Goal: Information Seeking & Learning: Find specific page/section

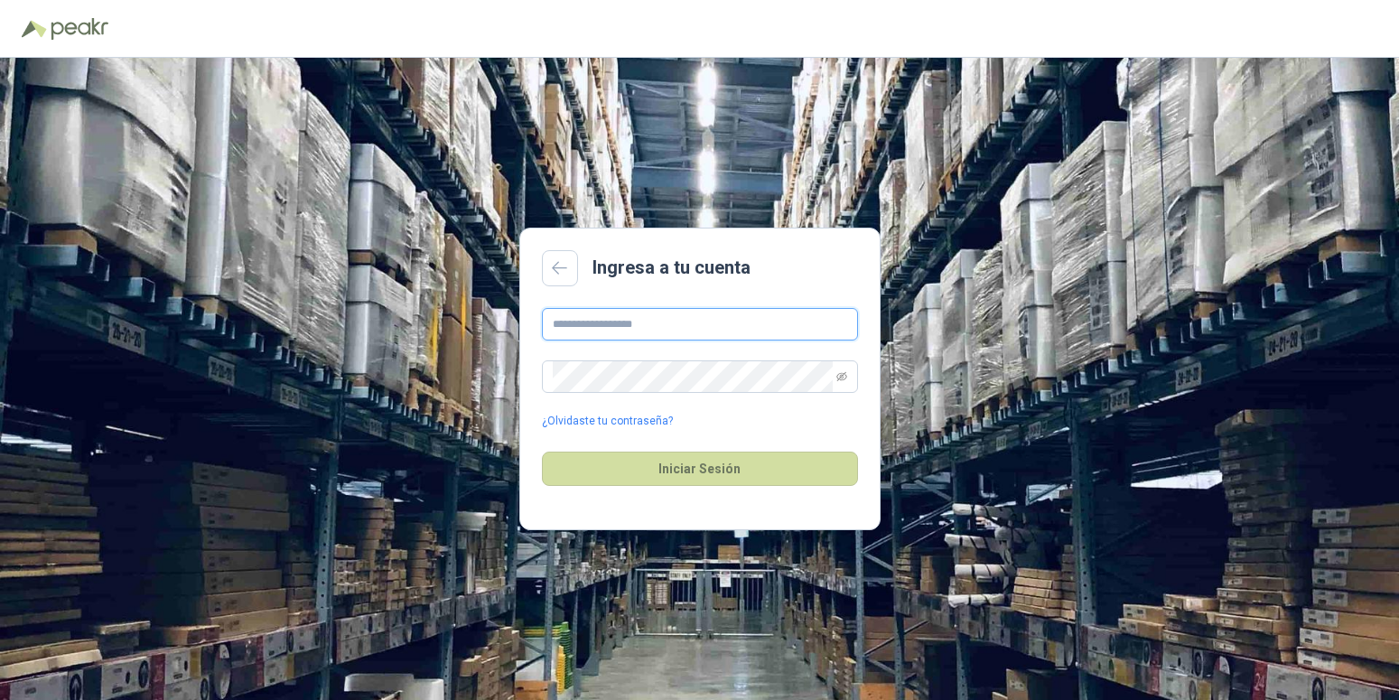
click at [667, 323] on input "text" at bounding box center [700, 324] width 316 height 33
type input "**********"
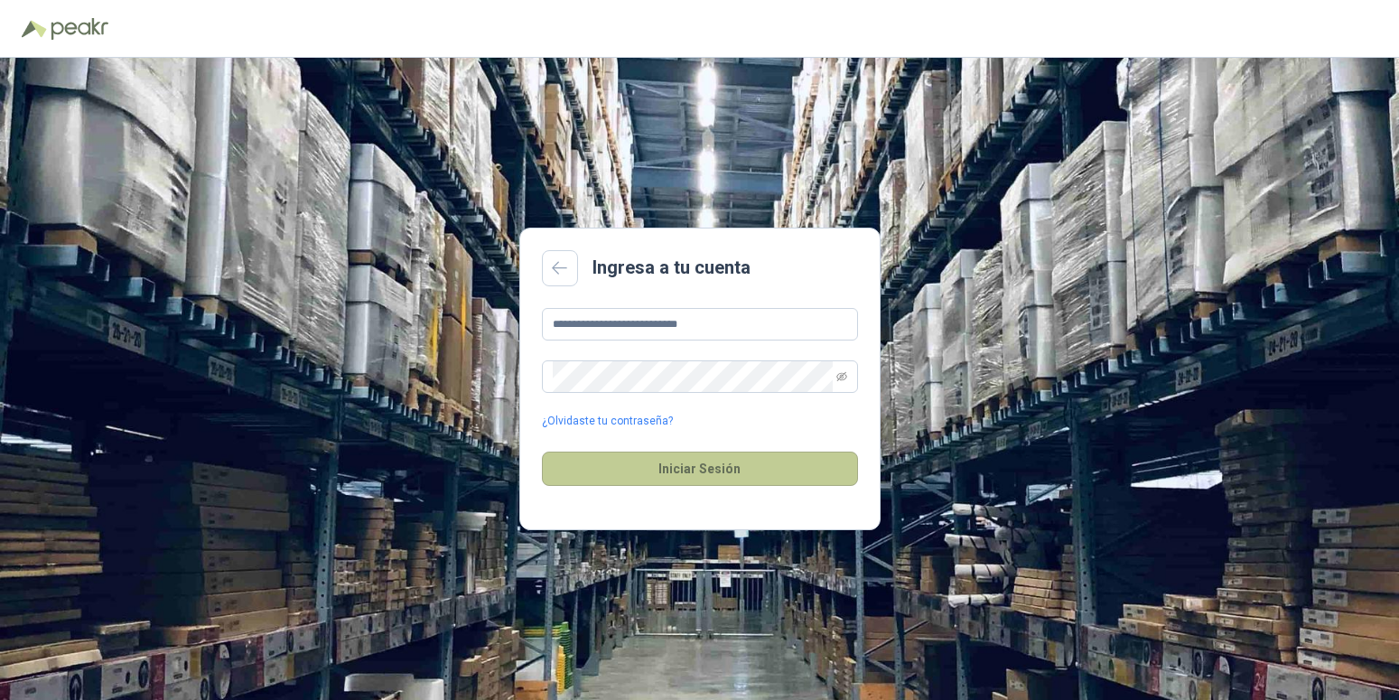
click at [694, 462] on button "Iniciar Sesión" at bounding box center [700, 469] width 316 height 34
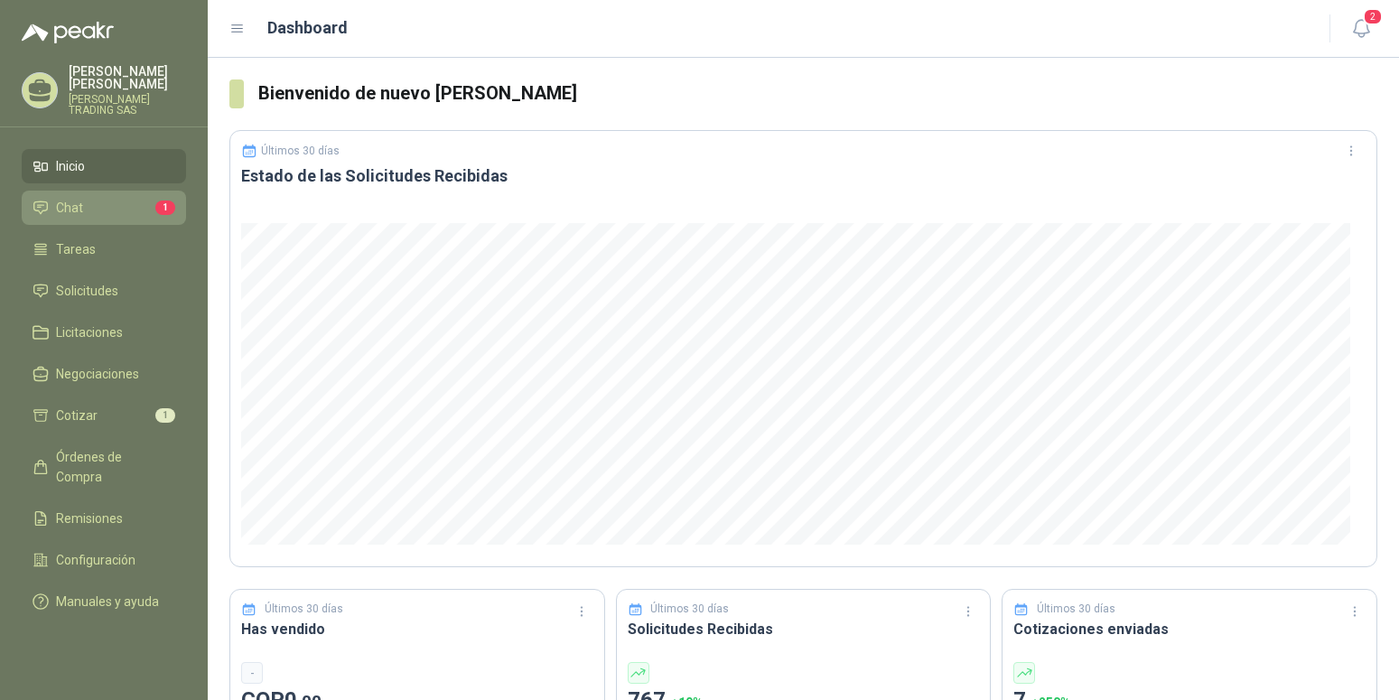
click at [69, 198] on span "Chat" at bounding box center [69, 208] width 27 height 20
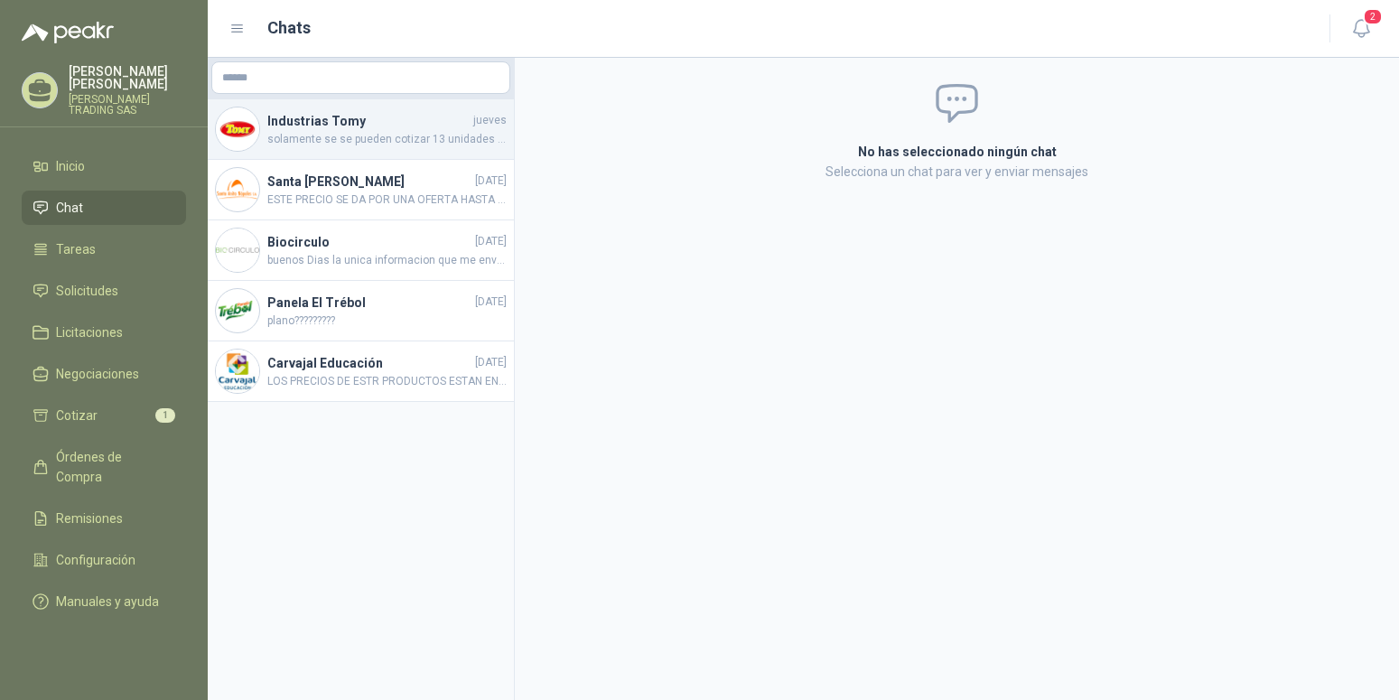
click at [300, 123] on h4 "Industrias Tomy" at bounding box center [368, 121] width 202 height 20
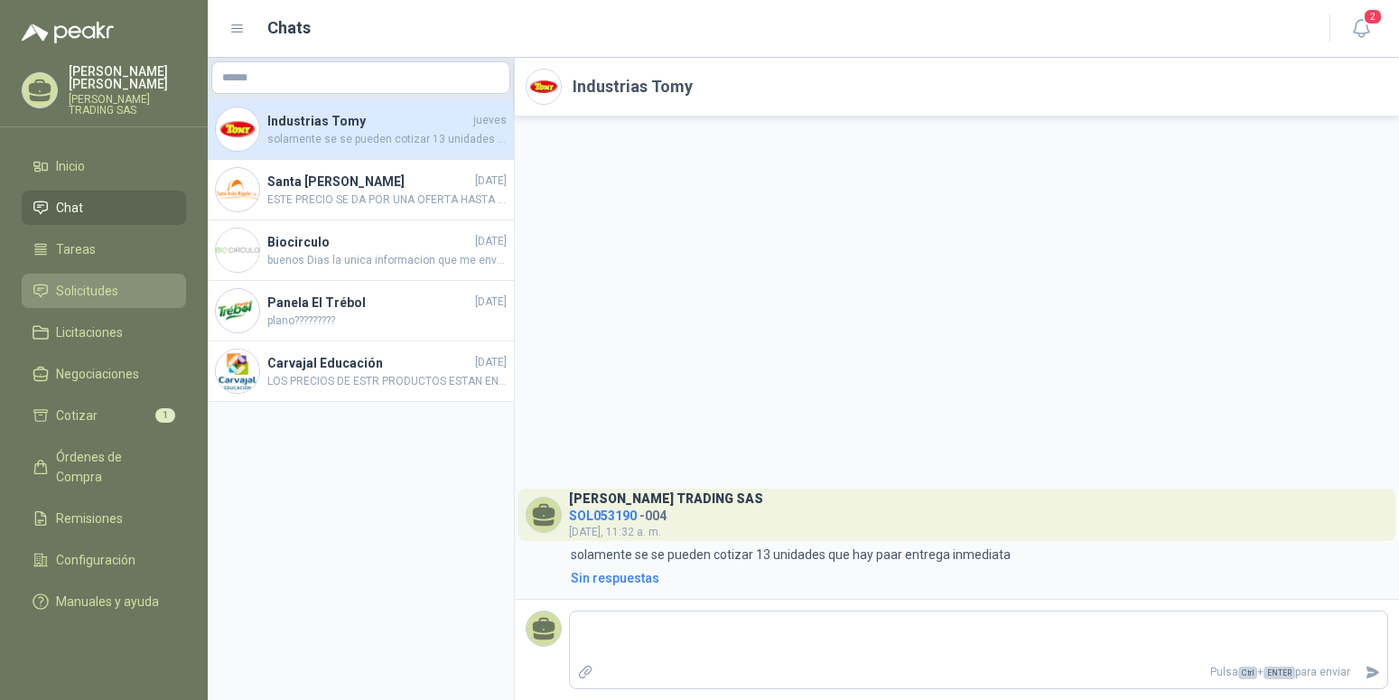
click at [82, 281] on span "Solicitudes" at bounding box center [87, 291] width 62 height 20
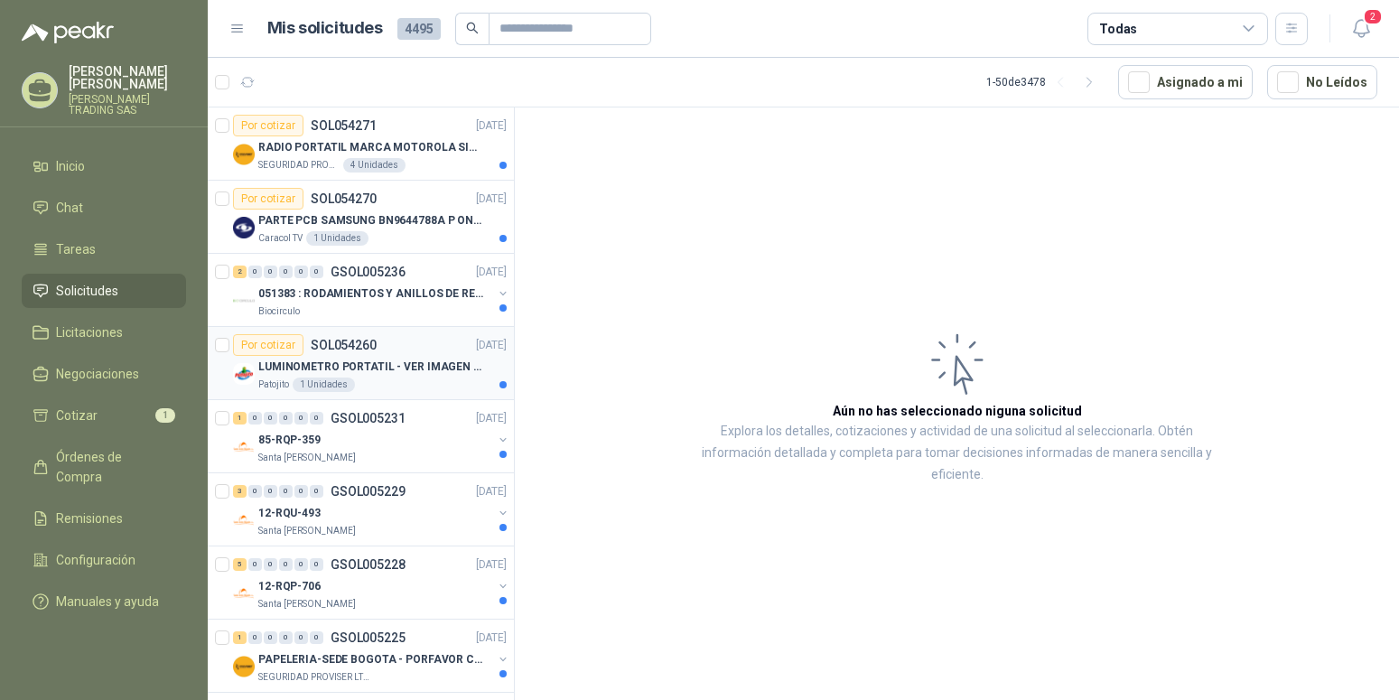
click at [374, 370] on p "LUMINOMETRO PORTATIL - VER IMAGEN ADJUNTA" at bounding box center [370, 367] width 225 height 17
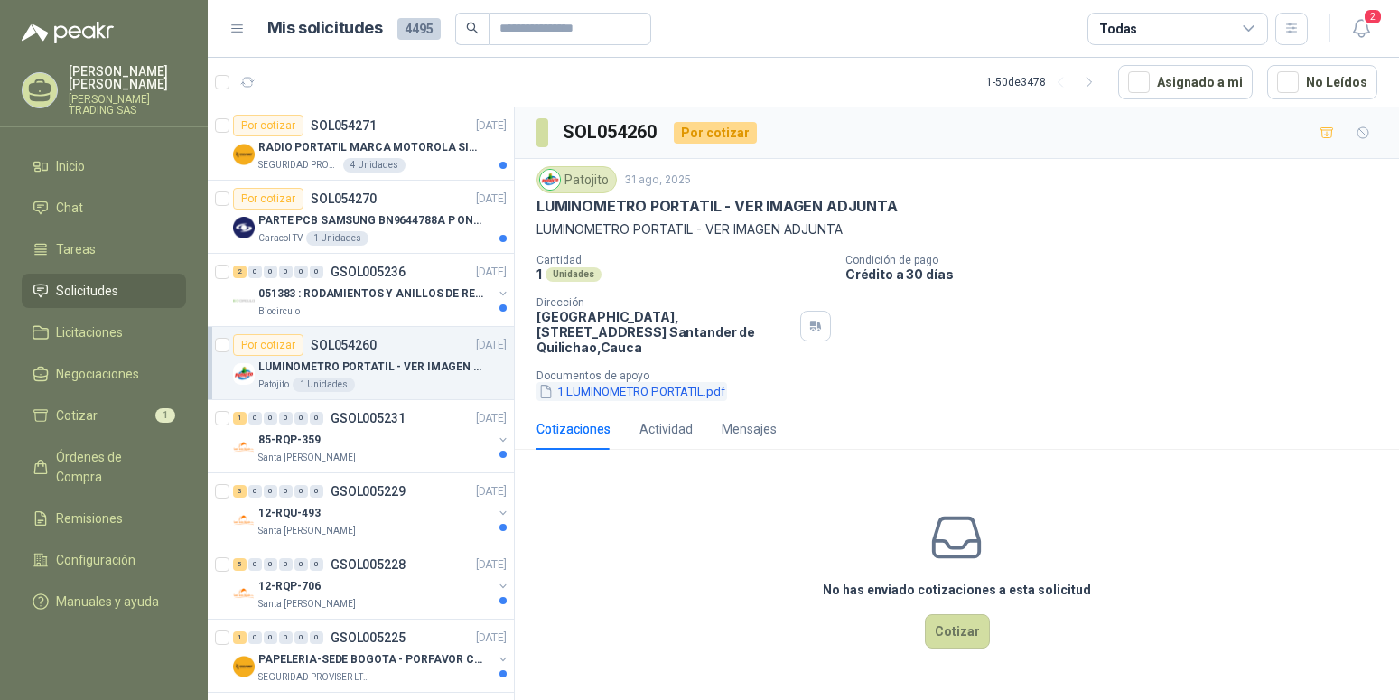
click at [650, 392] on button "1 LUMINOMETRO PORTATIL.pdf" at bounding box center [632, 391] width 191 height 19
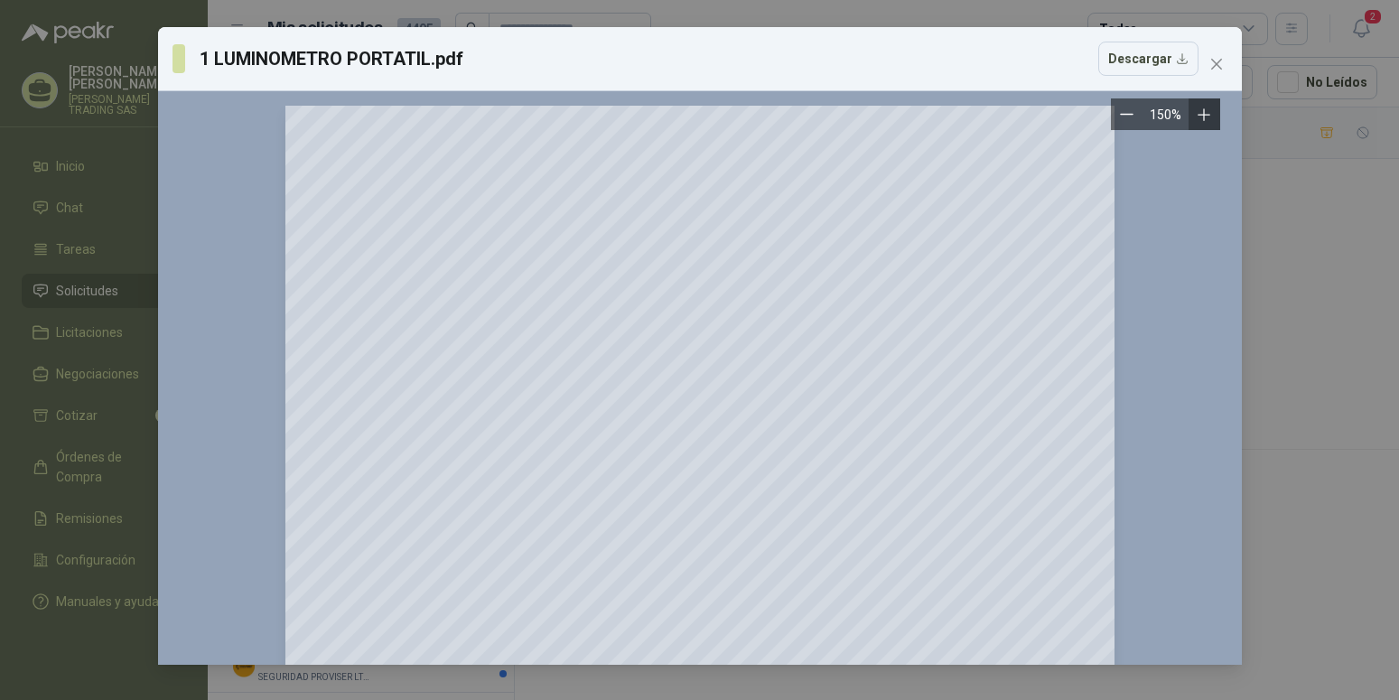
click at [1205, 109] on icon "Zoom in" at bounding box center [1204, 115] width 18 height 18
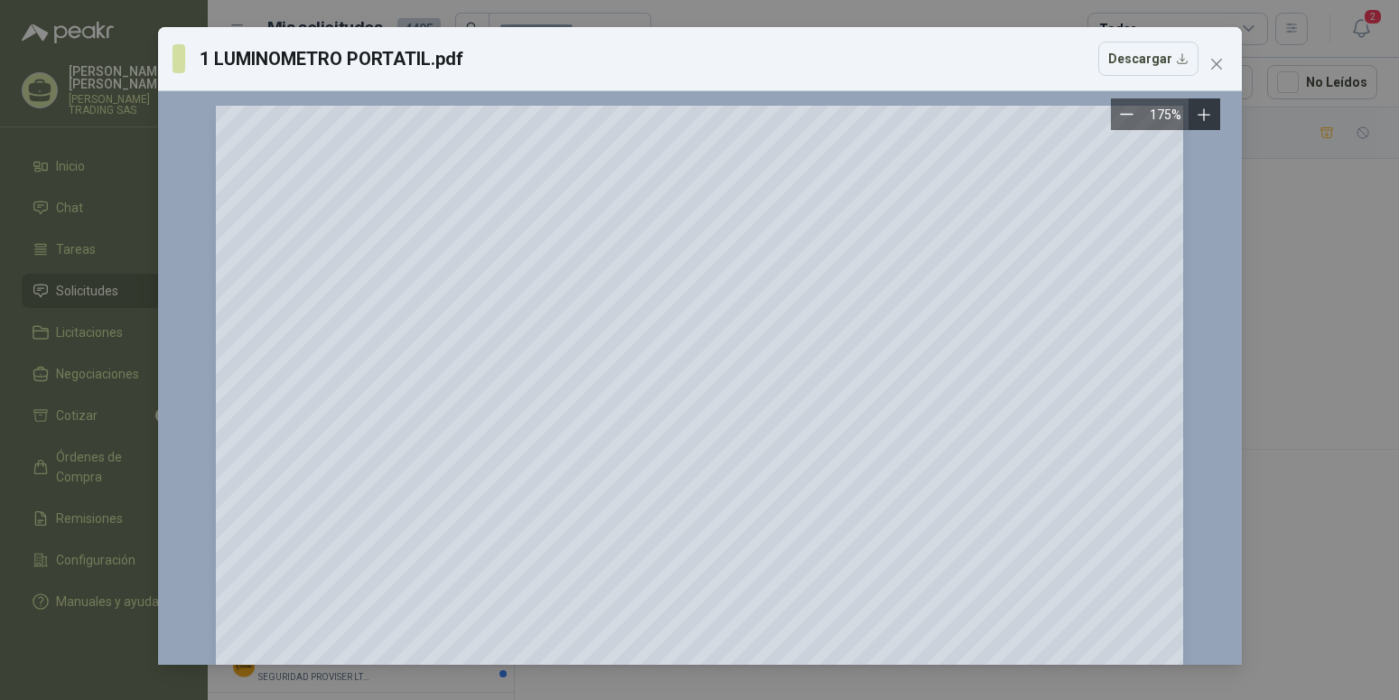
click at [1205, 110] on icon "Zoom in" at bounding box center [1204, 115] width 18 height 18
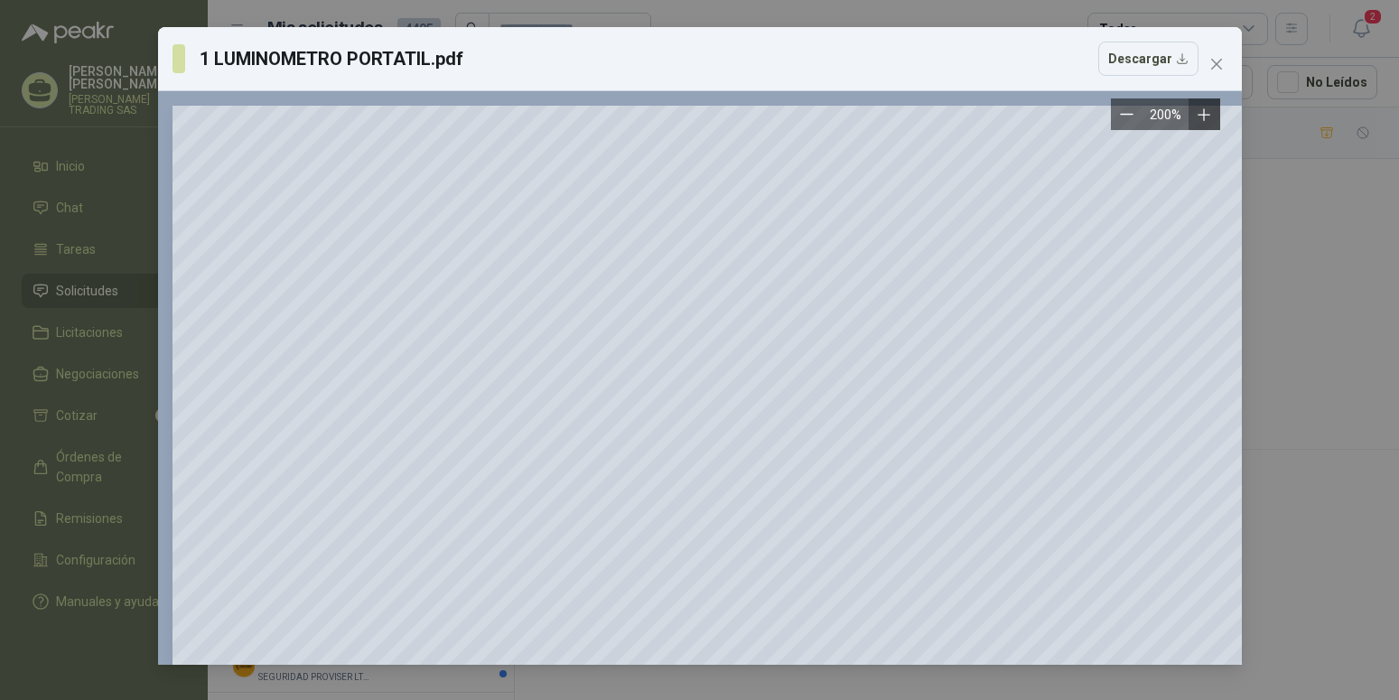
click at [1205, 110] on icon "Zoom in" at bounding box center [1204, 115] width 18 height 18
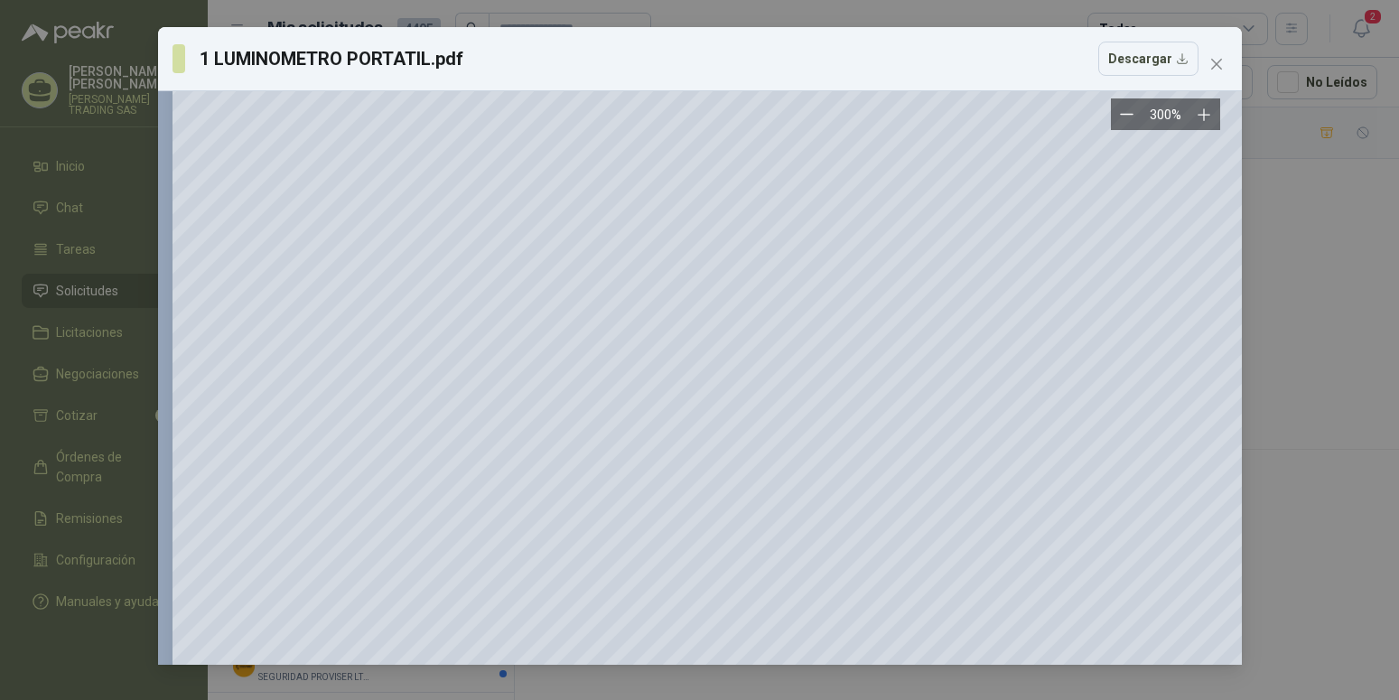
scroll to position [186, 0]
click at [1214, 63] on icon "close" at bounding box center [1217, 64] width 14 height 14
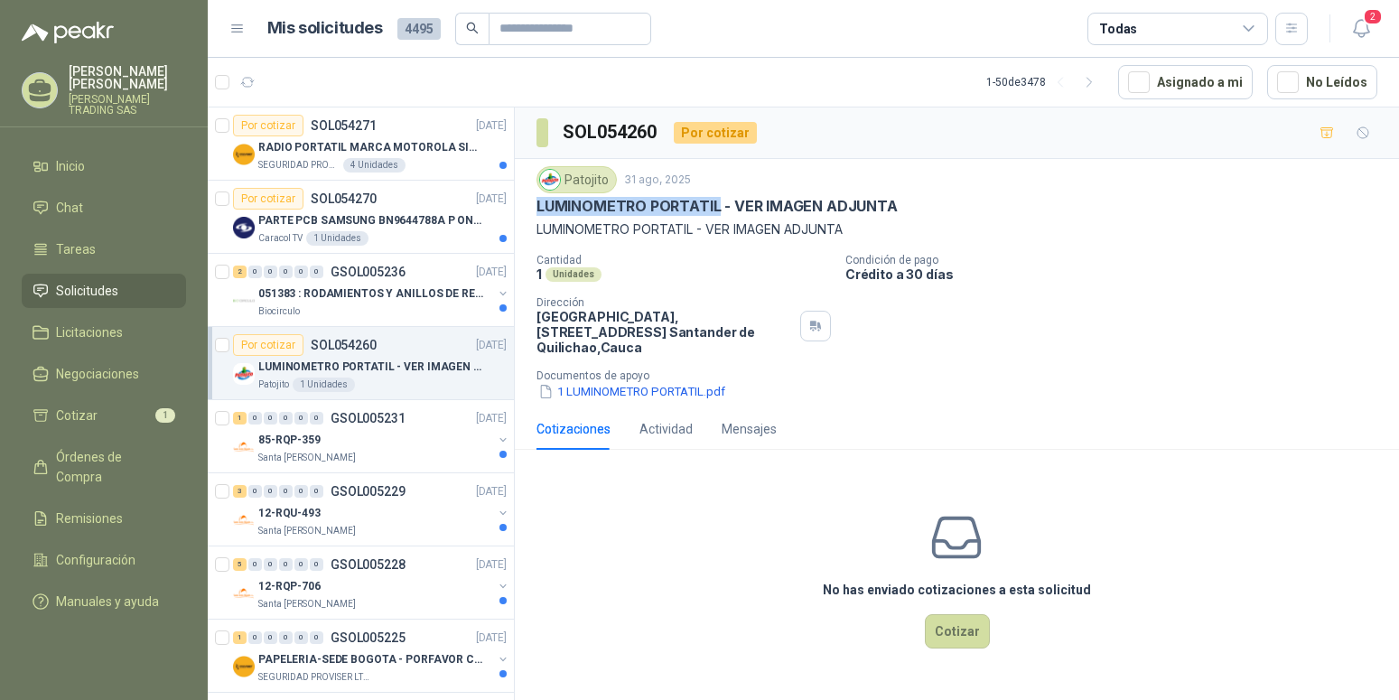
drag, startPoint x: 537, startPoint y: 206, endPoint x: 716, endPoint y: 201, distance: 179.9
click at [716, 201] on p "LUMINOMETRO PORTATIL - VER IMAGEN ADJUNTA" at bounding box center [717, 206] width 361 height 19
copy p "LUMINOMETRO PORTATIL"
click at [652, 386] on button "1 LUMINOMETRO PORTATIL.pdf" at bounding box center [632, 391] width 191 height 19
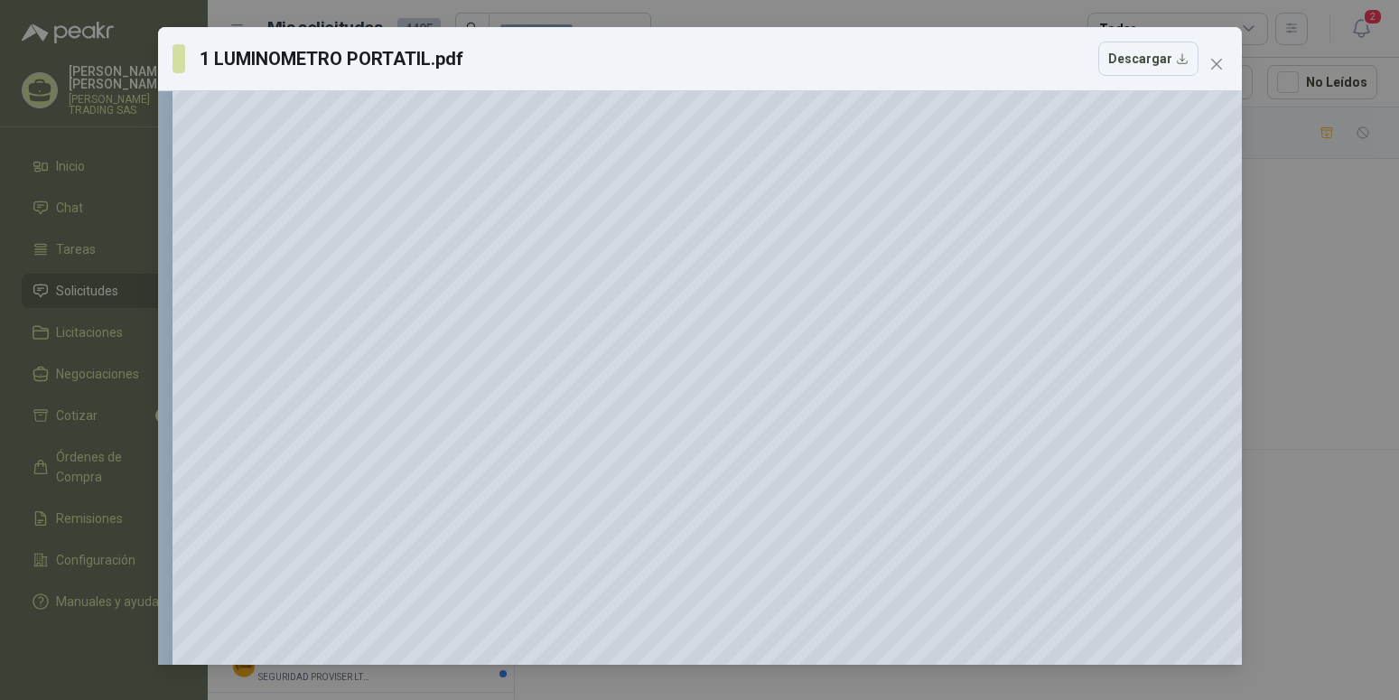
scroll to position [369, 0]
click at [1219, 61] on icon "close" at bounding box center [1217, 64] width 14 height 14
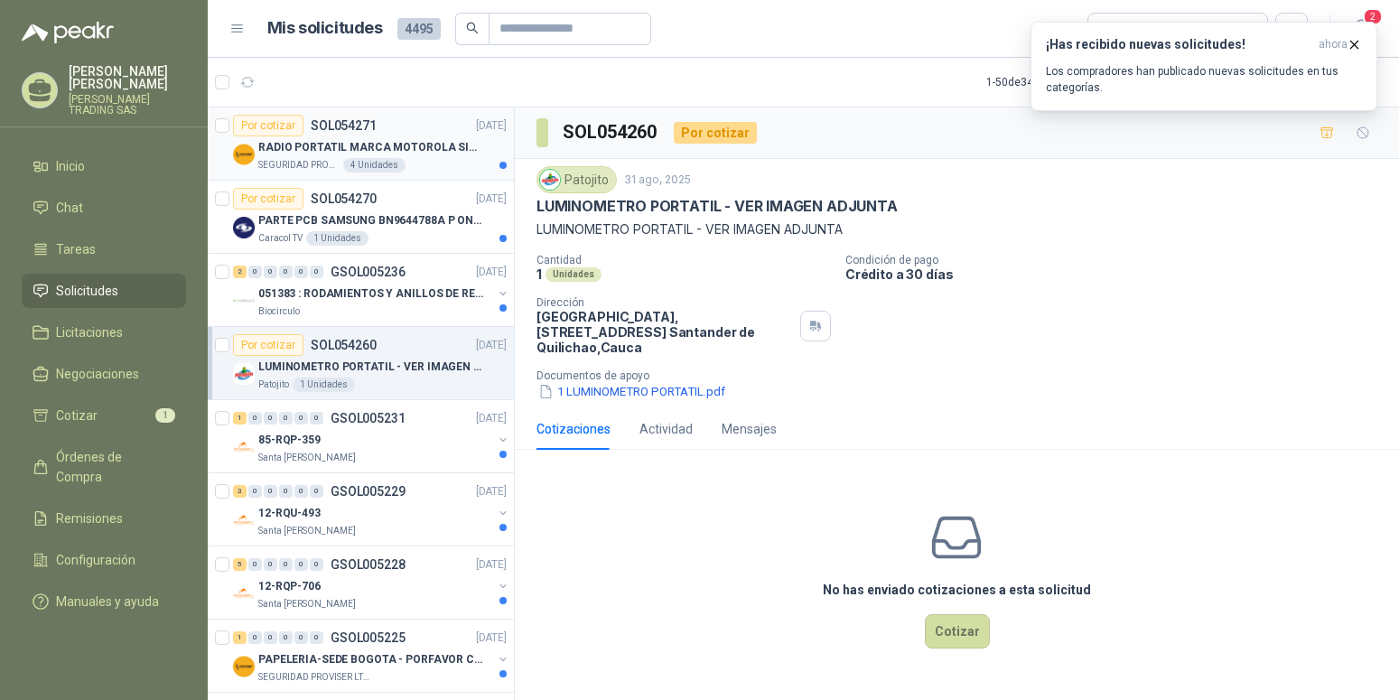
click at [362, 145] on p "RADIO PORTATIL MARCA MOTOROLA SIN PANTALLA CON GPS, INCLUYE: ANTENA, BATERIA, C…" at bounding box center [370, 147] width 225 height 17
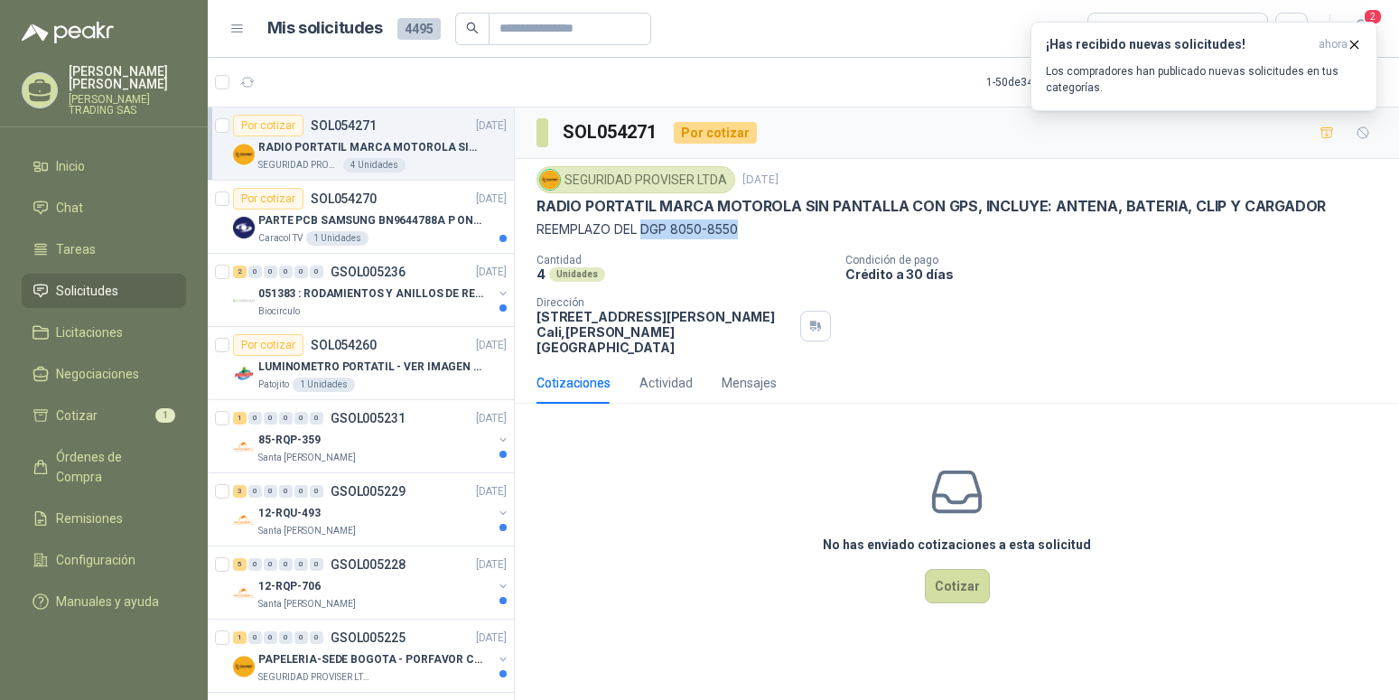
drag, startPoint x: 643, startPoint y: 228, endPoint x: 748, endPoint y: 228, distance: 104.8
click at [748, 228] on p "REEMPLAZO DEL DGP 8050-8550" at bounding box center [957, 230] width 841 height 20
copy p "DGP 8050-8550"
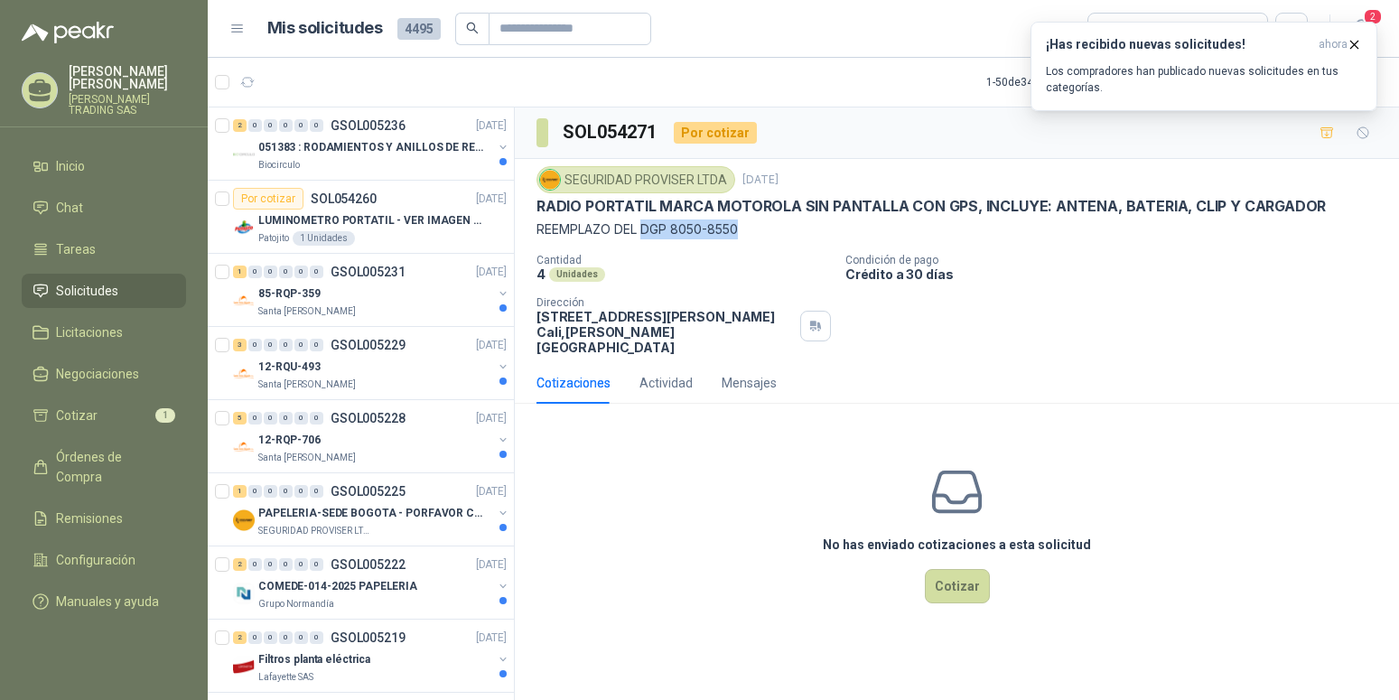
scroll to position [184, 0]
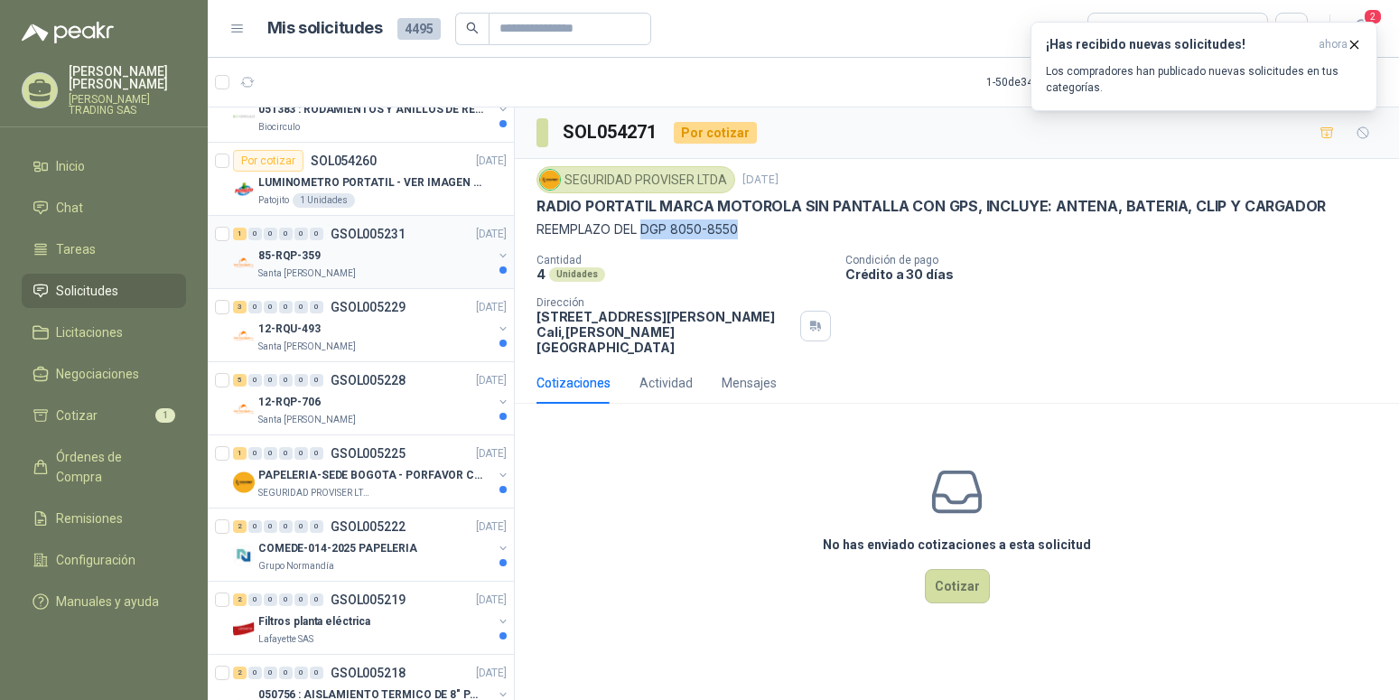
click at [282, 254] on p "85-RQP-359" at bounding box center [289, 256] width 62 height 17
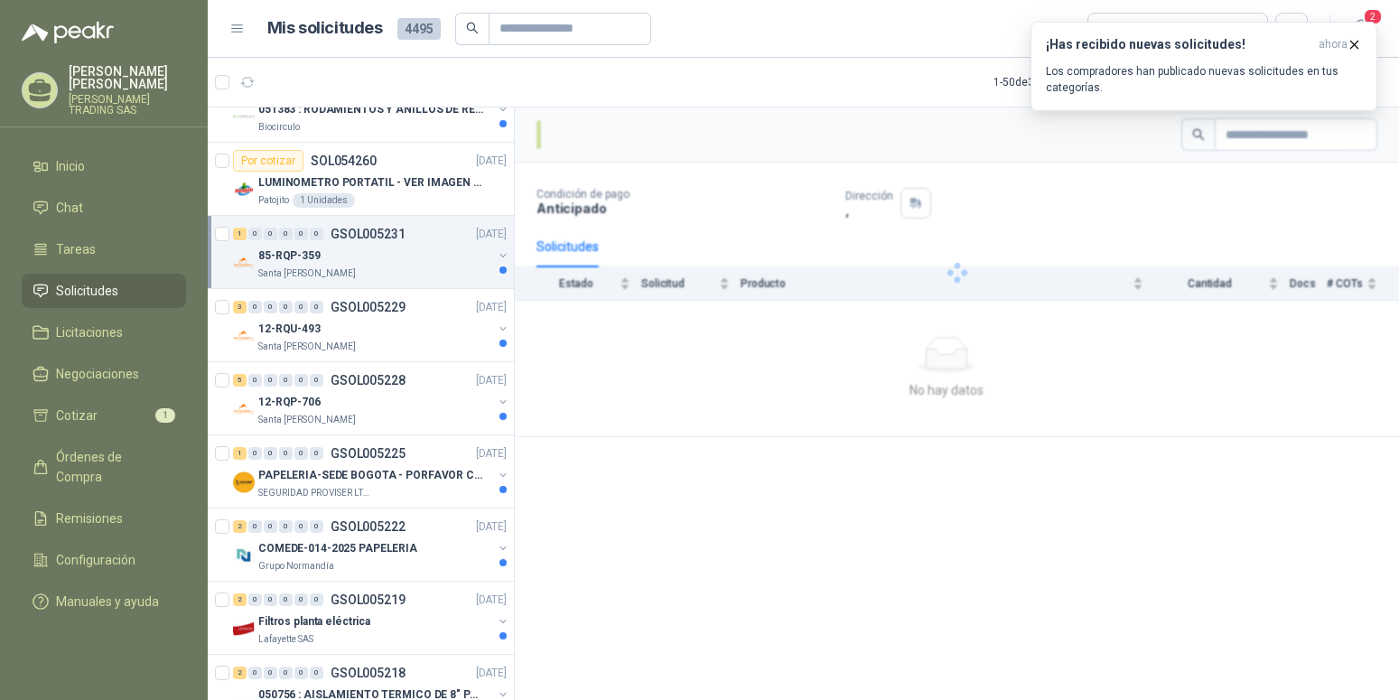
scroll to position [184, 0]
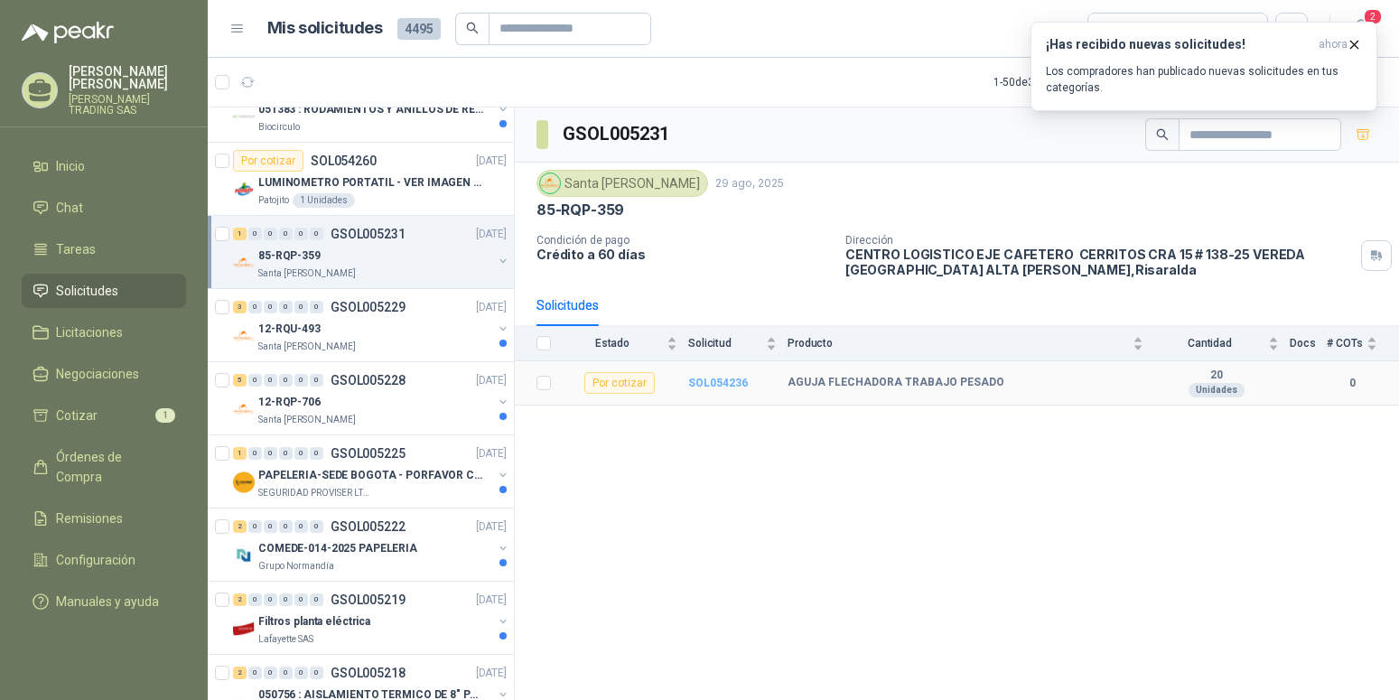
click at [707, 386] on b "SOL054236" at bounding box center [718, 383] width 60 height 13
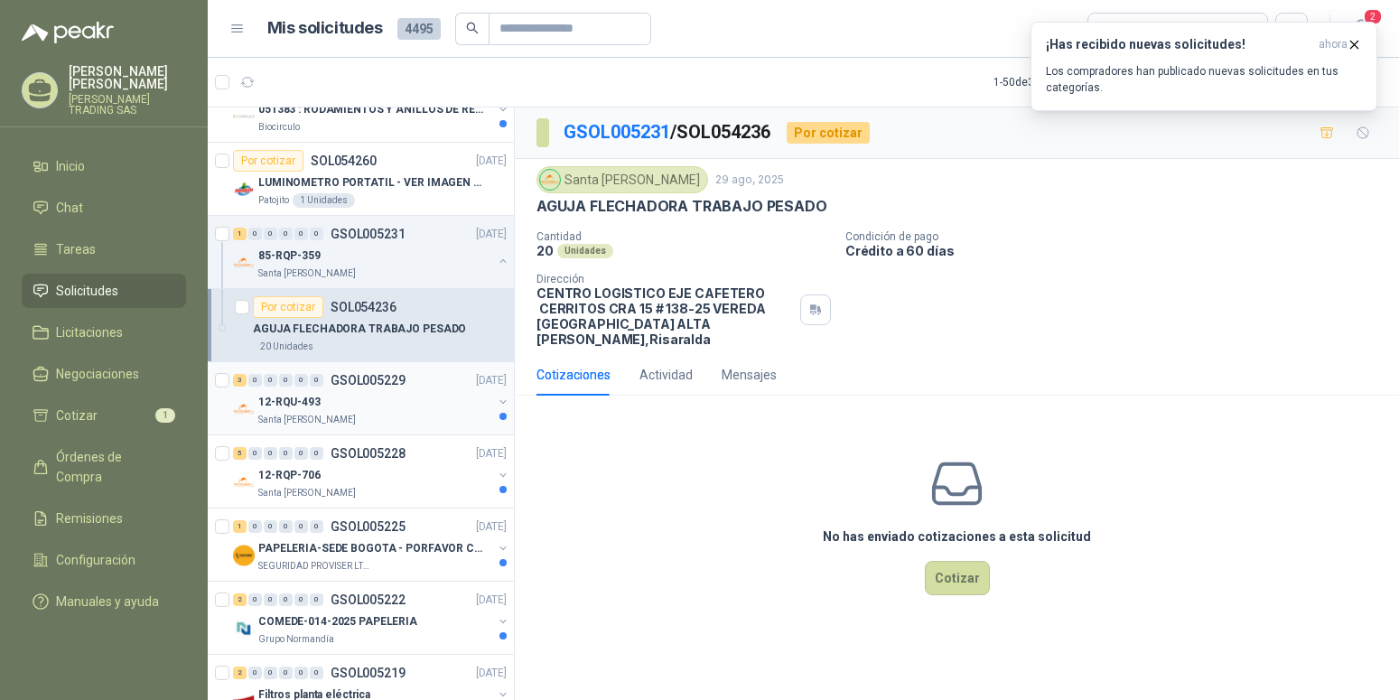
click at [314, 405] on p "12-RQU-493" at bounding box center [289, 402] width 62 height 17
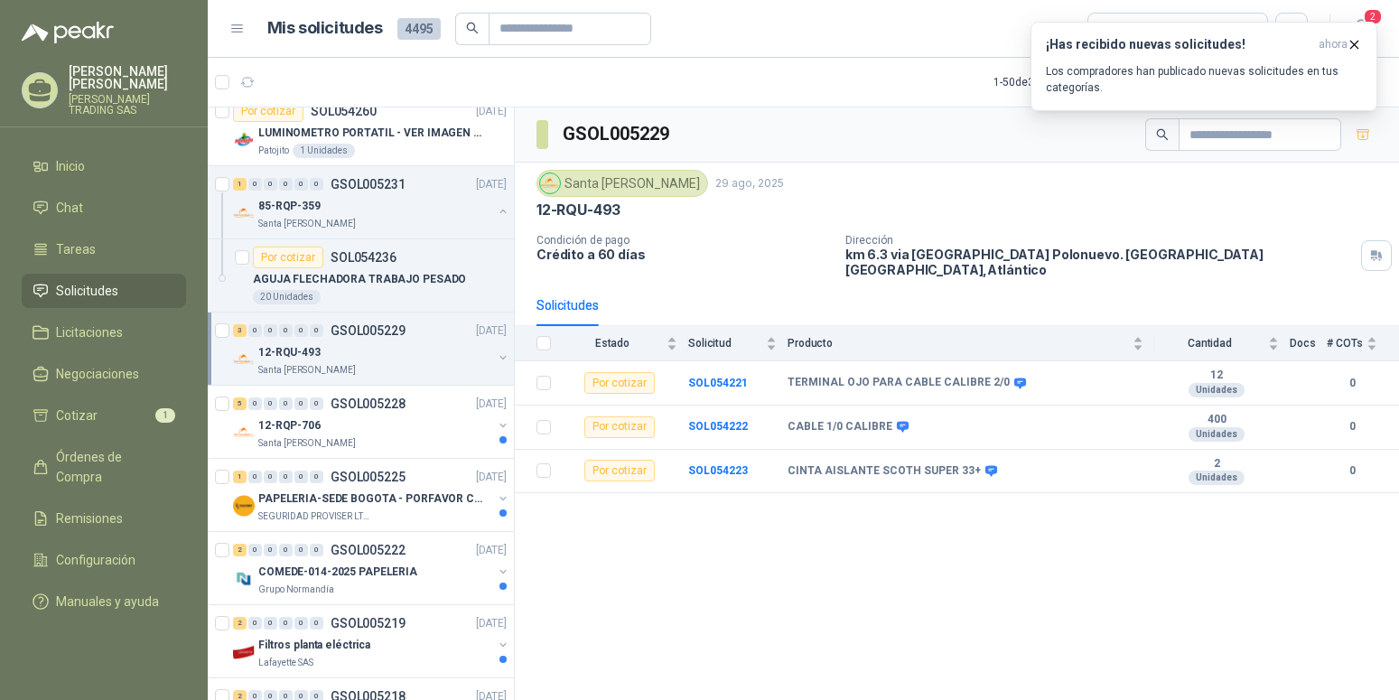
scroll to position [276, 0]
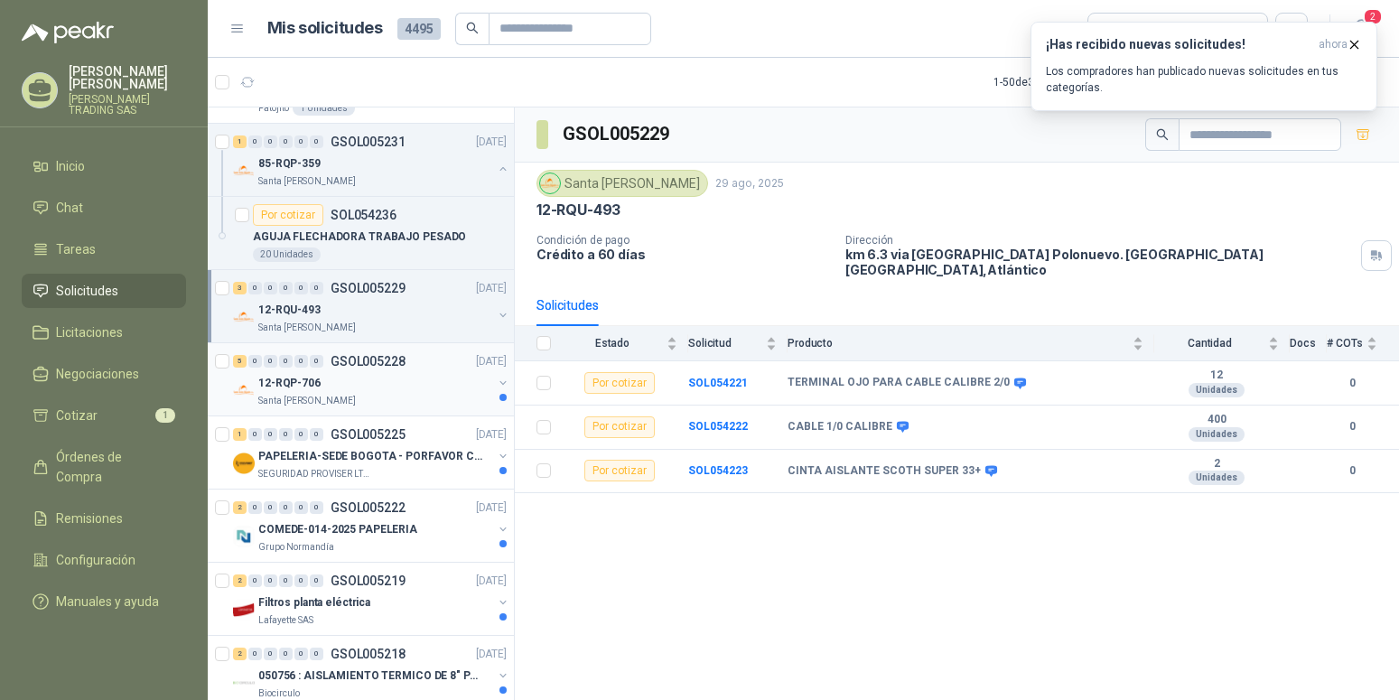
click at [293, 372] on div "12-RQP-706" at bounding box center [375, 383] width 234 height 22
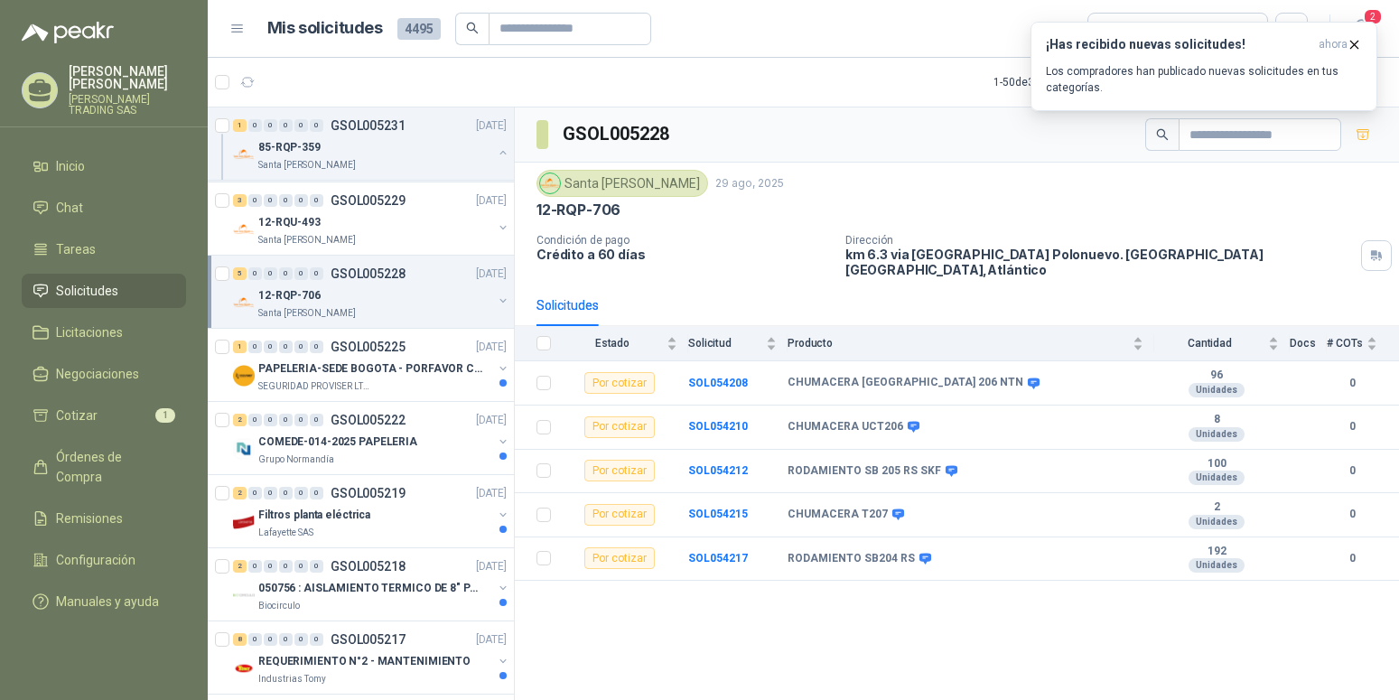
scroll to position [461, 0]
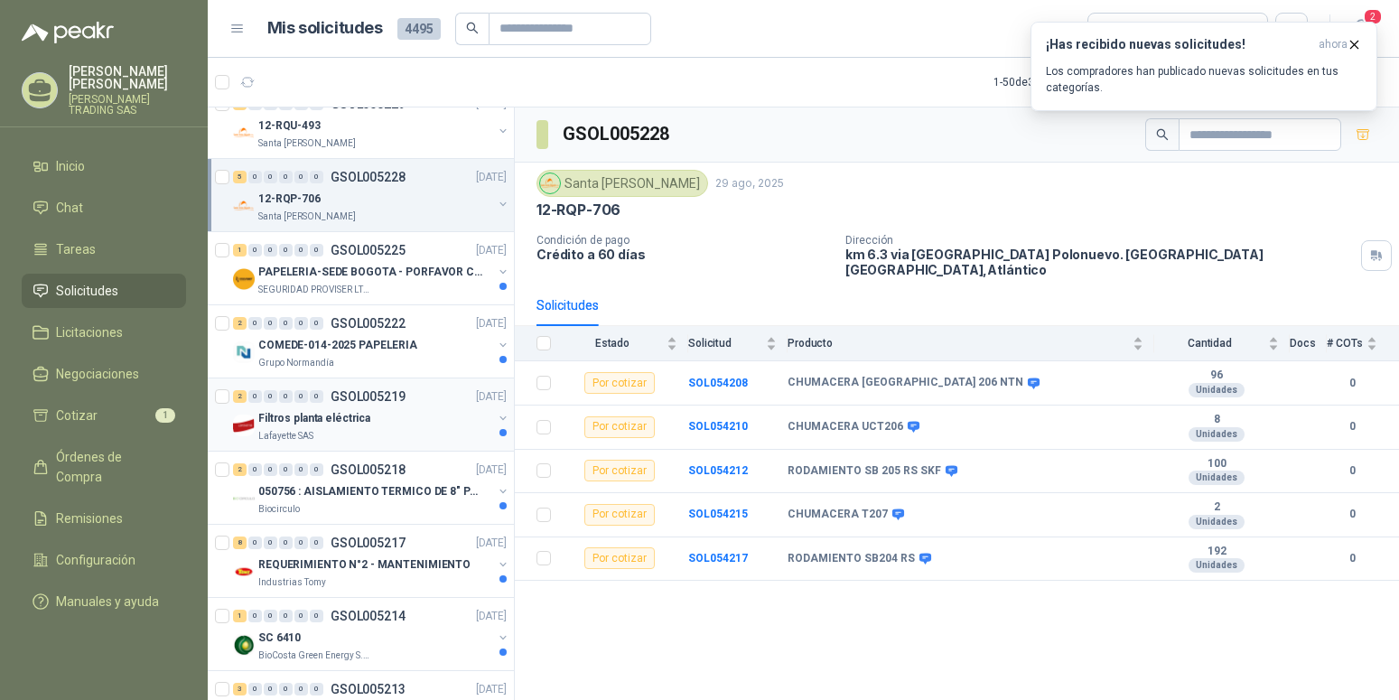
click at [350, 417] on p "Filtros planta eléctrica" at bounding box center [314, 418] width 112 height 17
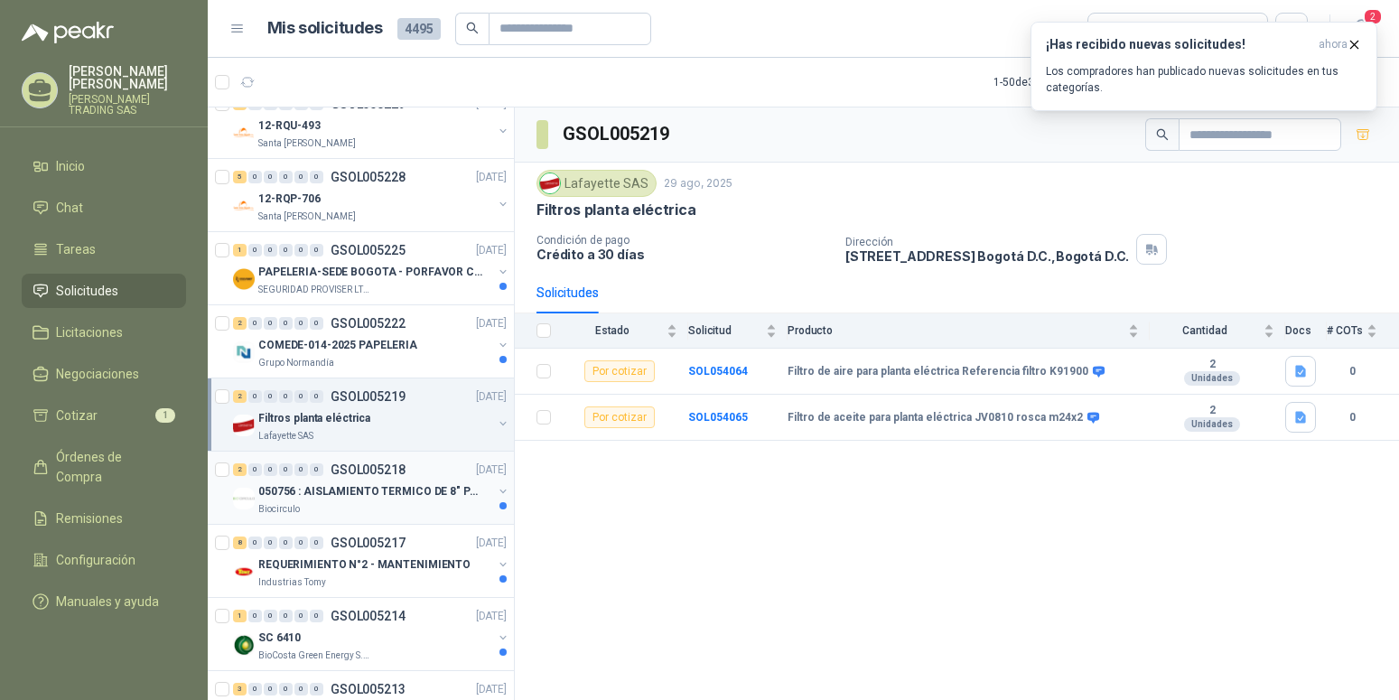
click at [364, 486] on p "050756 : AISLAMIENTO TERMICO DE 8" PARA TUBERIA" at bounding box center [370, 491] width 225 height 17
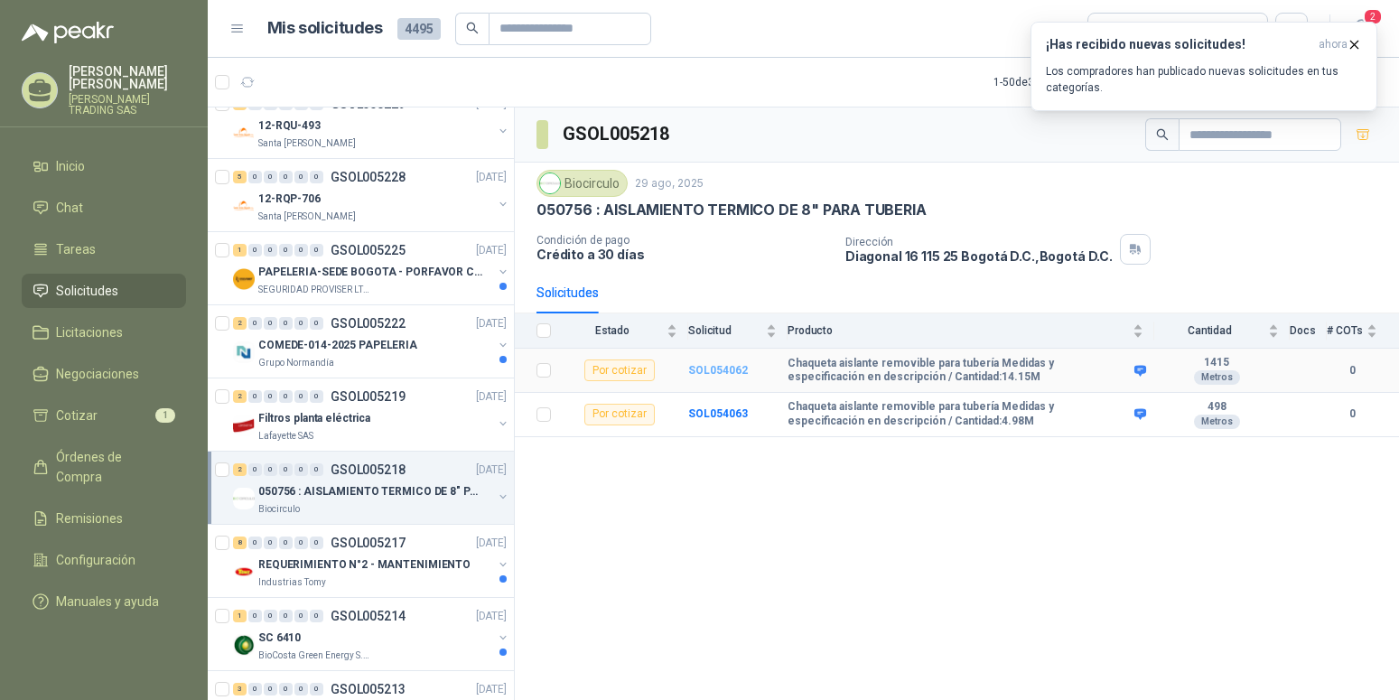
click at [712, 369] on b "SOL054062" at bounding box center [718, 370] width 60 height 13
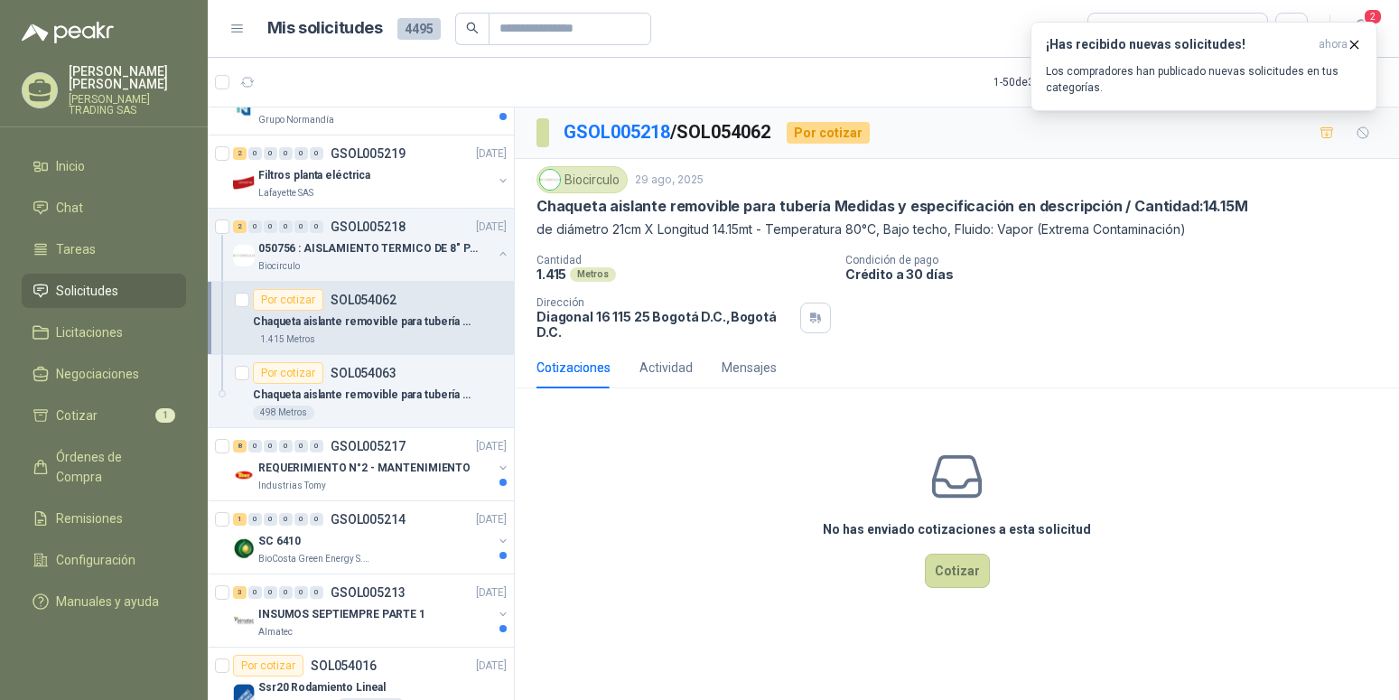
scroll to position [737, 0]
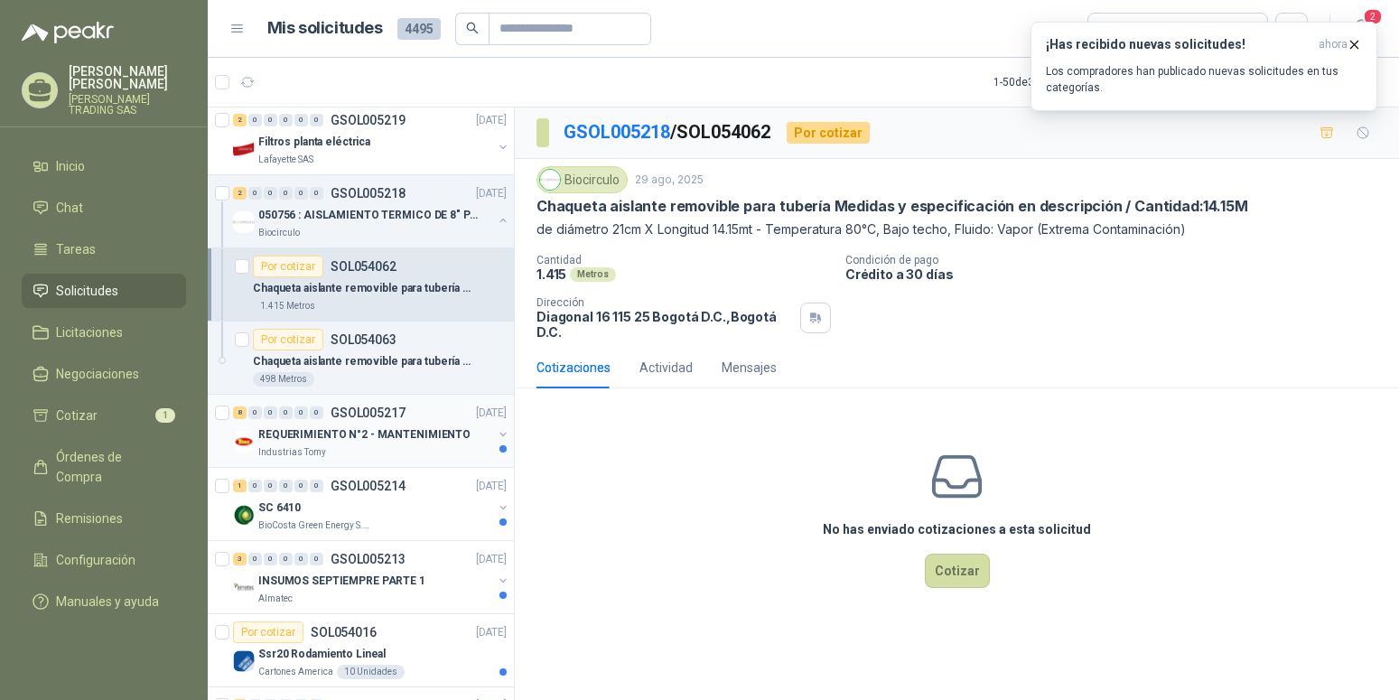
click at [370, 432] on p "REQUERIMIENTO N°2 - MANTENIMIENTO" at bounding box center [364, 434] width 212 height 17
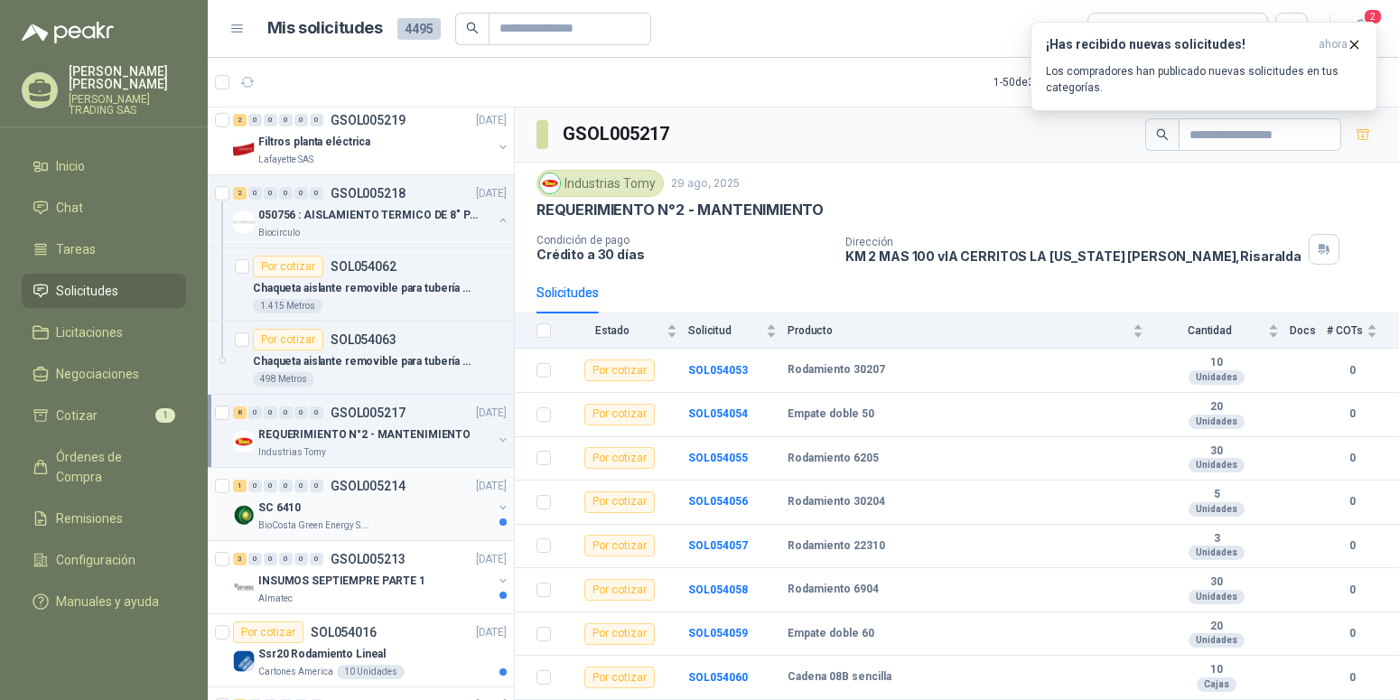
click at [267, 503] on p "SC 6410" at bounding box center [279, 508] width 42 height 17
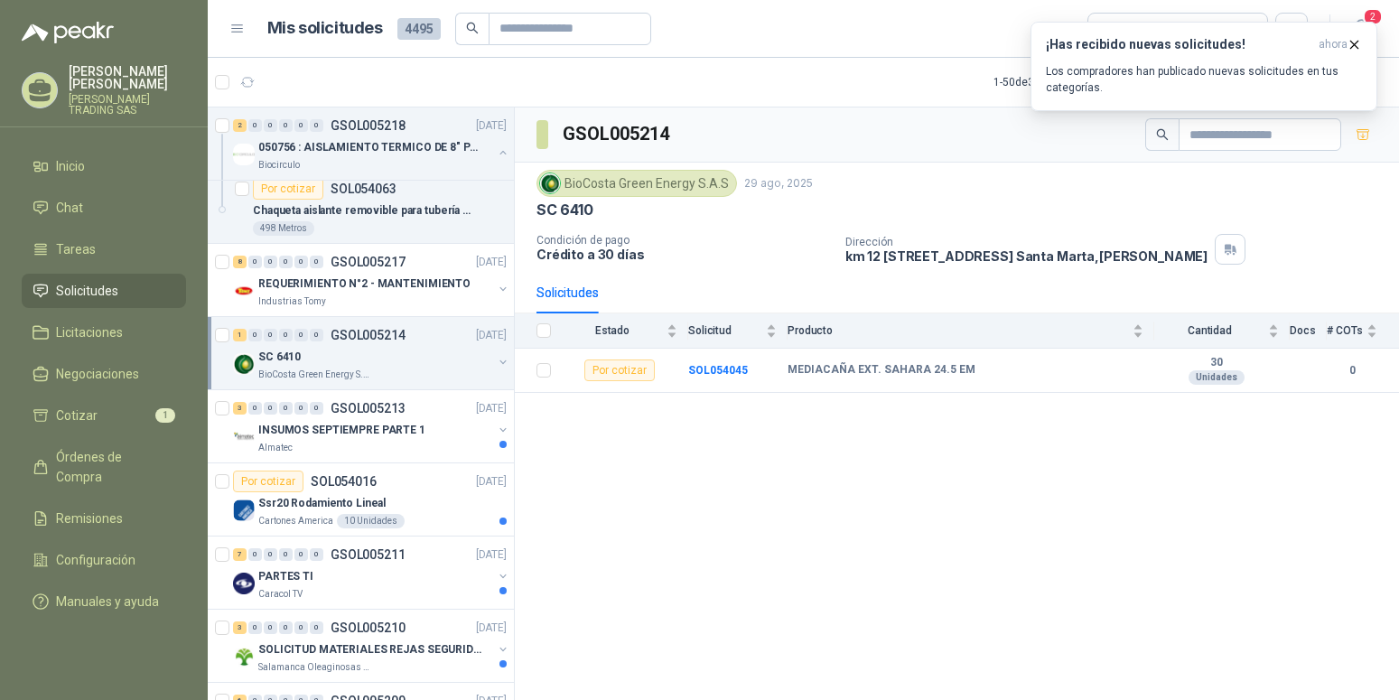
scroll to position [922, 0]
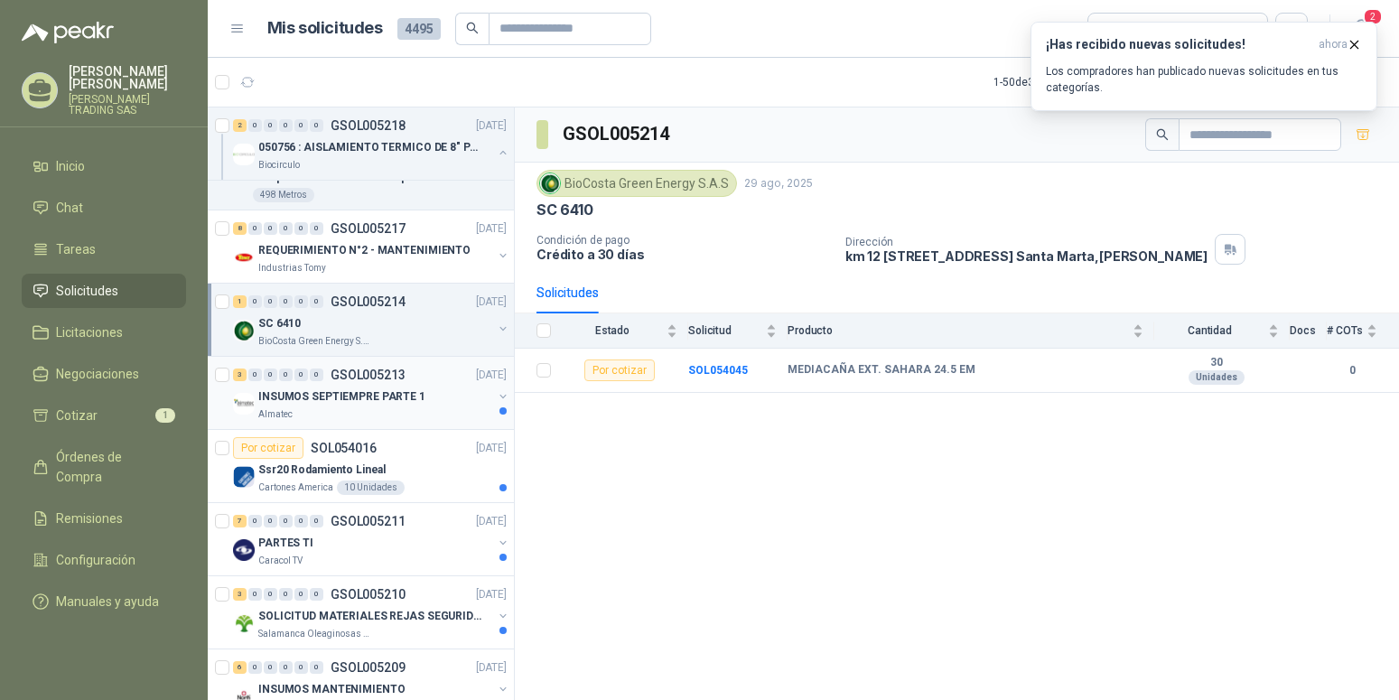
click at [352, 395] on p "INSUMOS SEPTIEMPRE PARTE 1" at bounding box center [341, 396] width 167 height 17
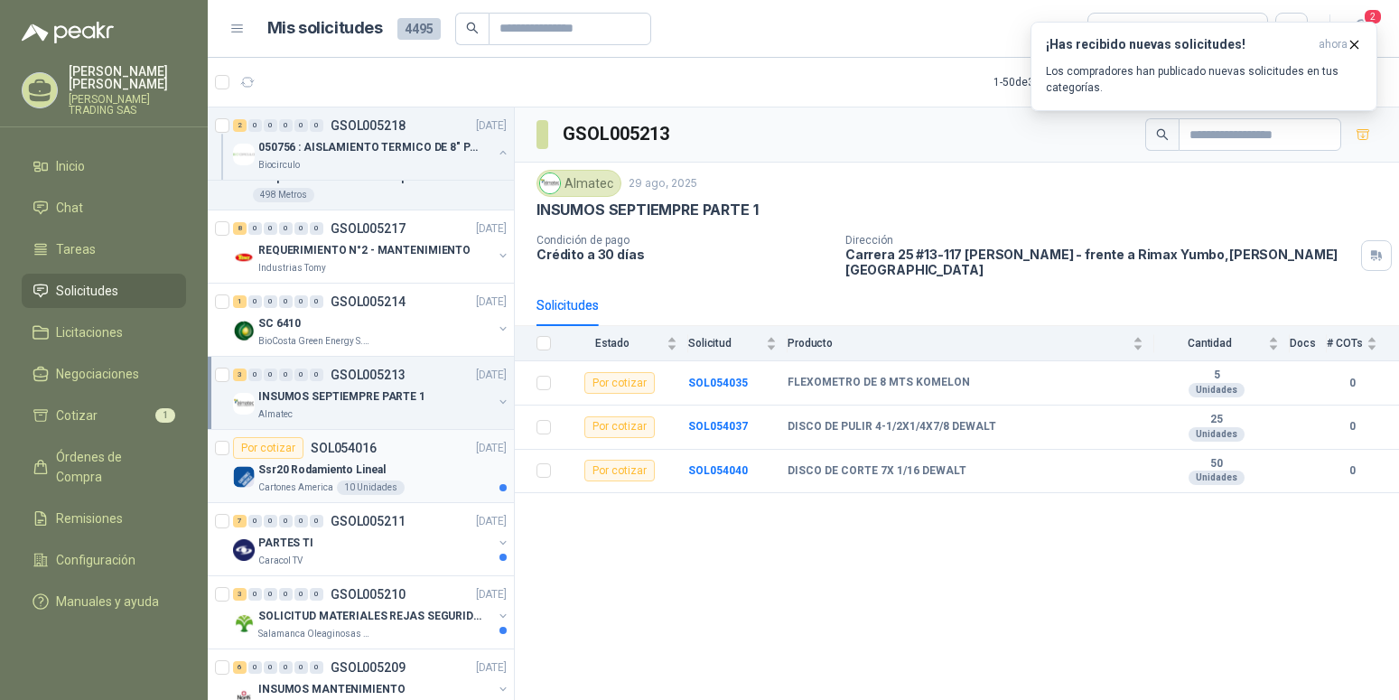
click at [316, 471] on p "Ssr20 Rodamiento Lineal" at bounding box center [321, 470] width 127 height 17
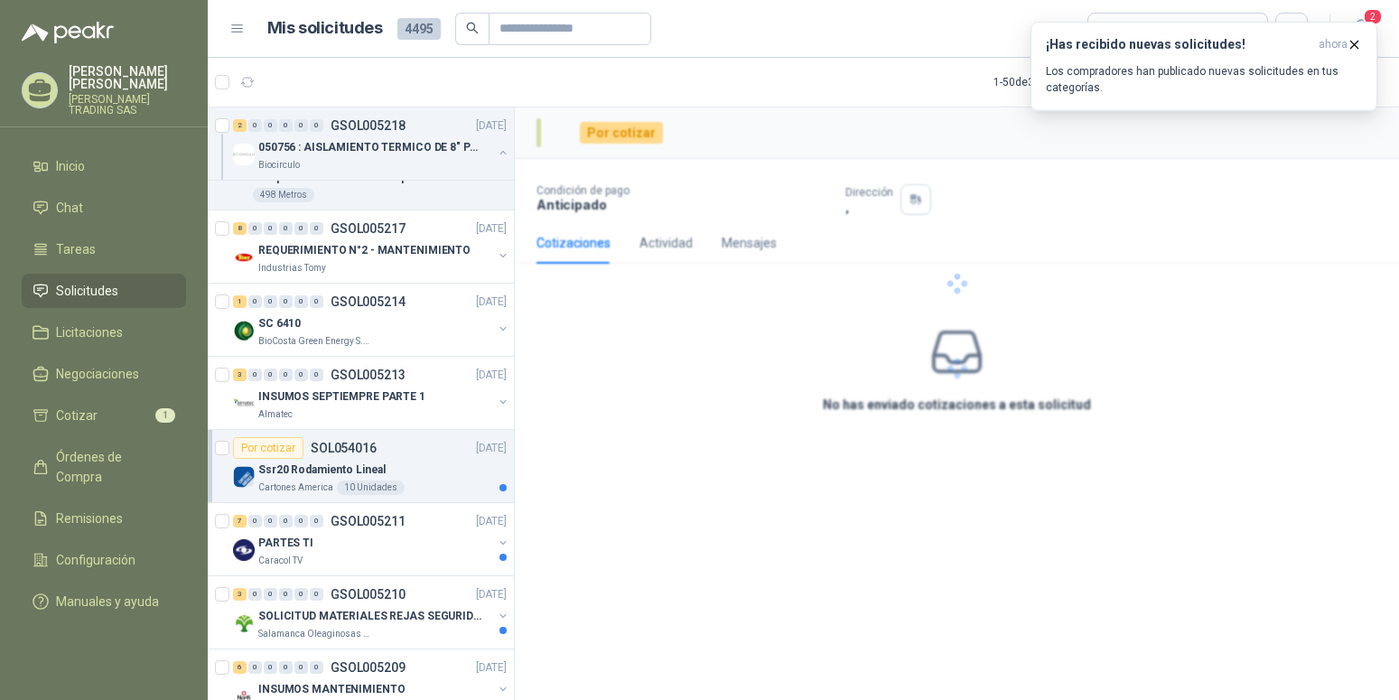
scroll to position [922, 0]
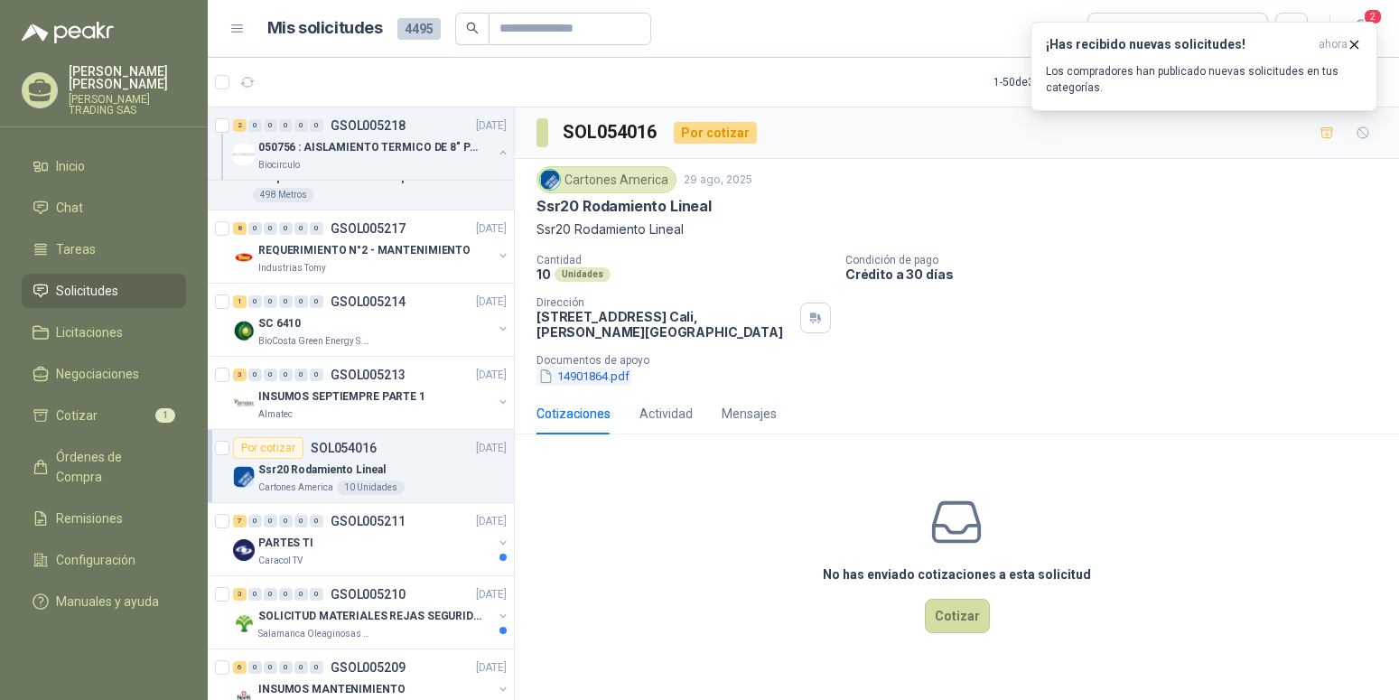
click at [566, 377] on button "14901864.pdf" at bounding box center [584, 376] width 95 height 19
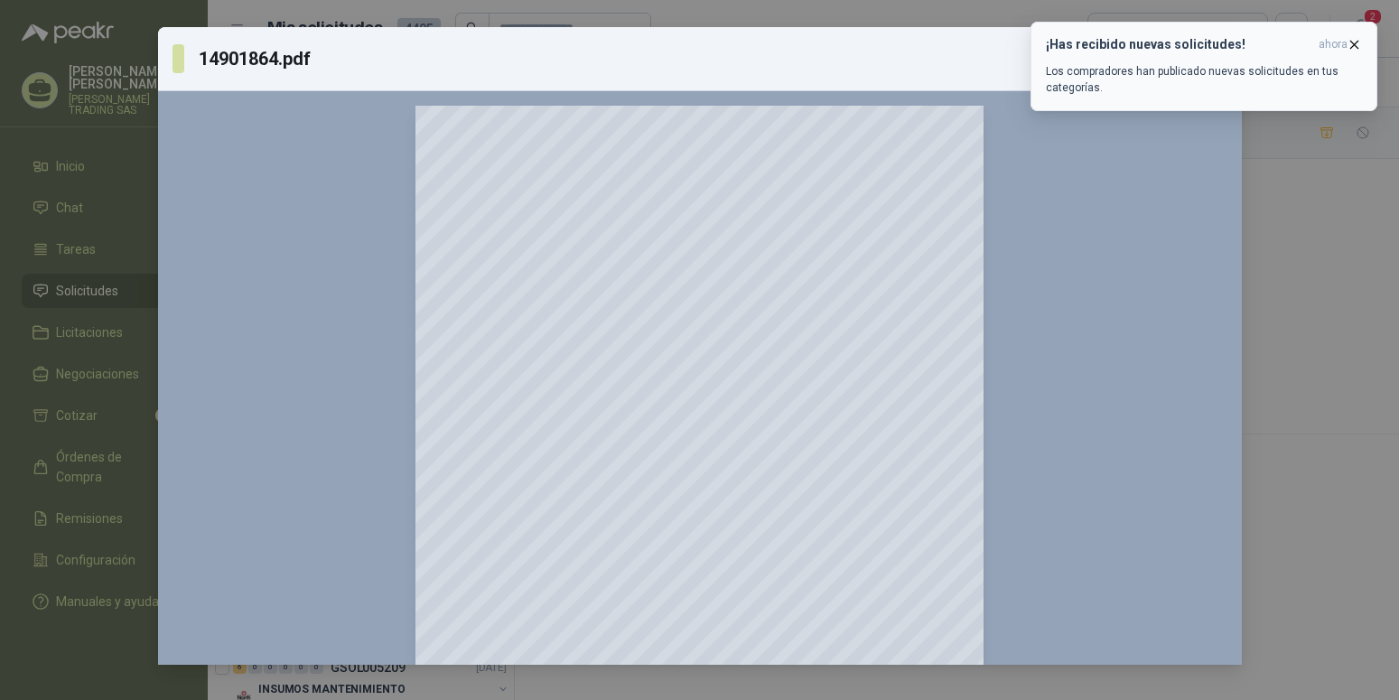
click at [1356, 44] on icon "button" at bounding box center [1354, 44] width 15 height 15
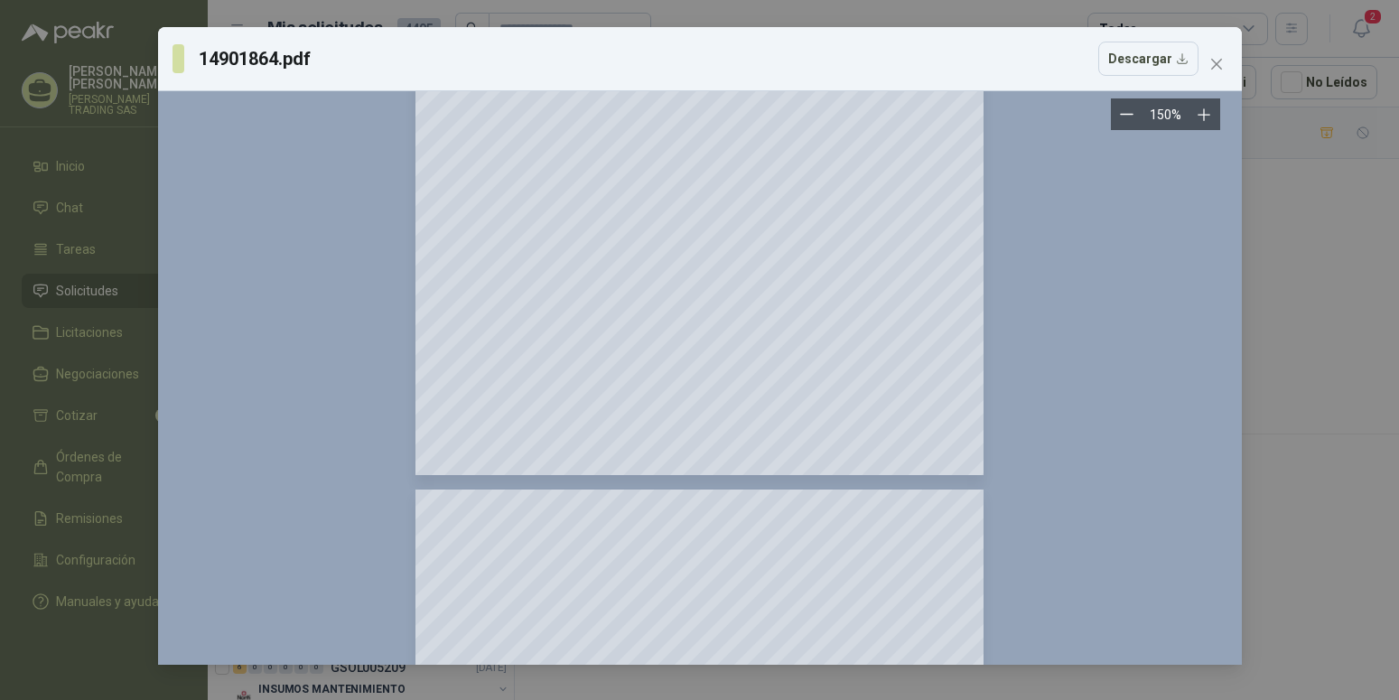
scroll to position [0, 0]
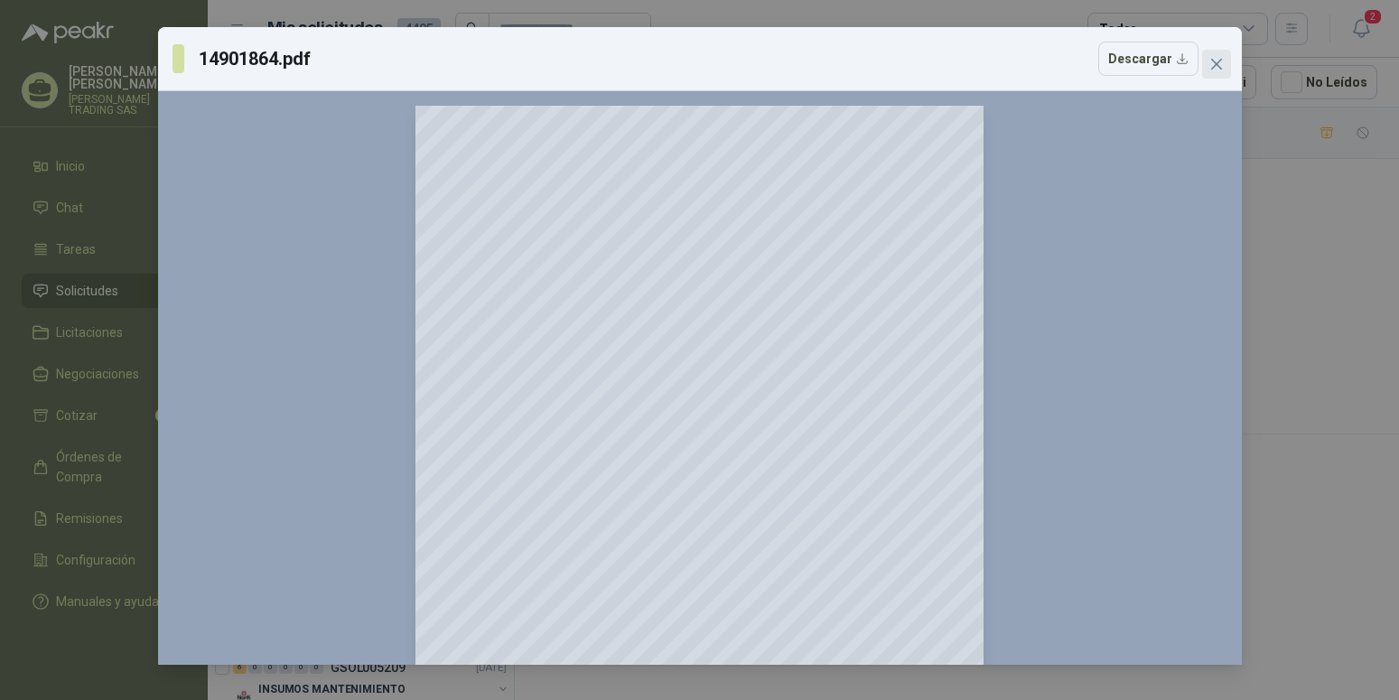
click at [1221, 69] on icon "close" at bounding box center [1216, 64] width 11 height 11
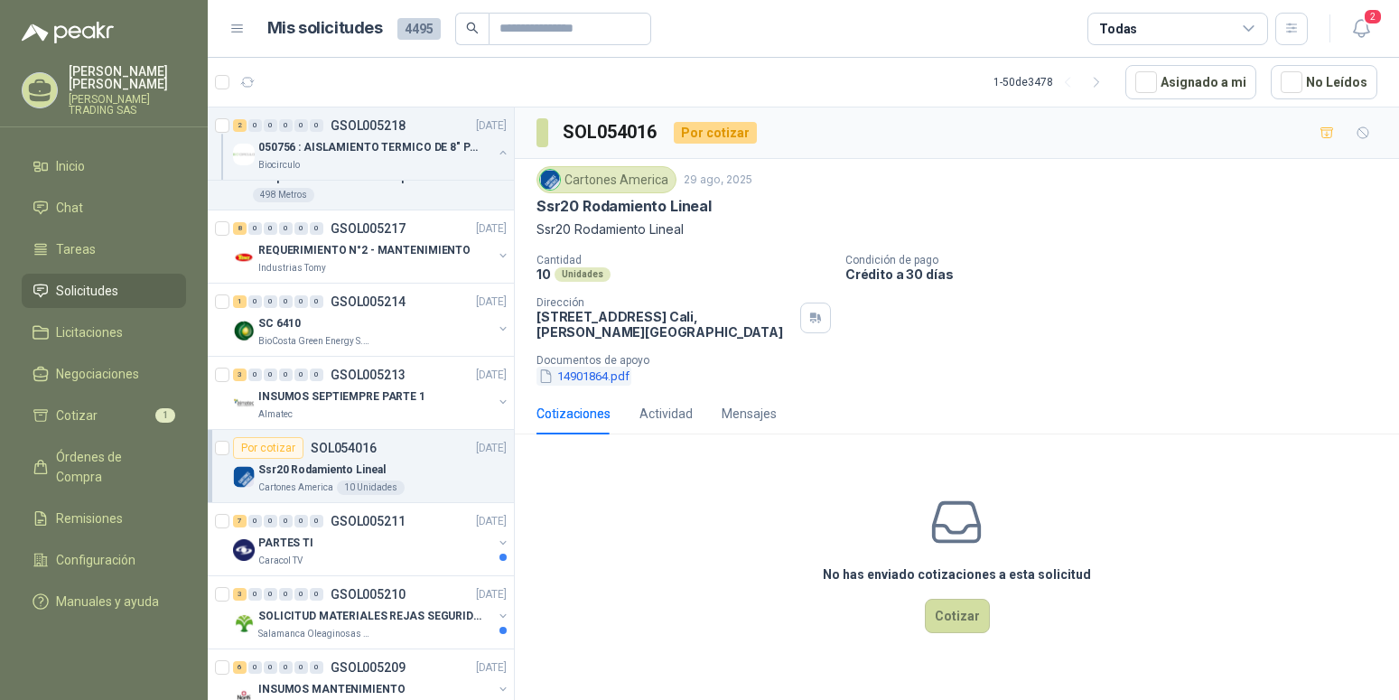
click at [594, 371] on button "14901864.pdf" at bounding box center [584, 376] width 95 height 19
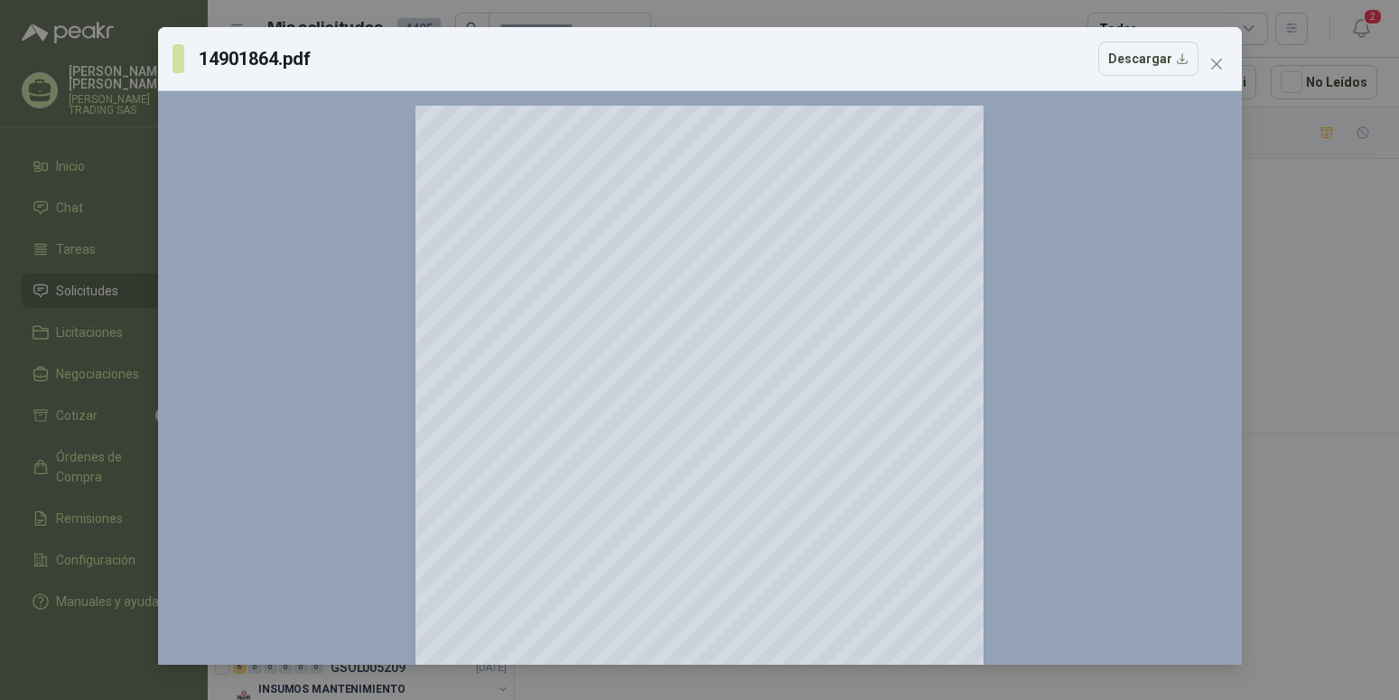
scroll to position [184, 0]
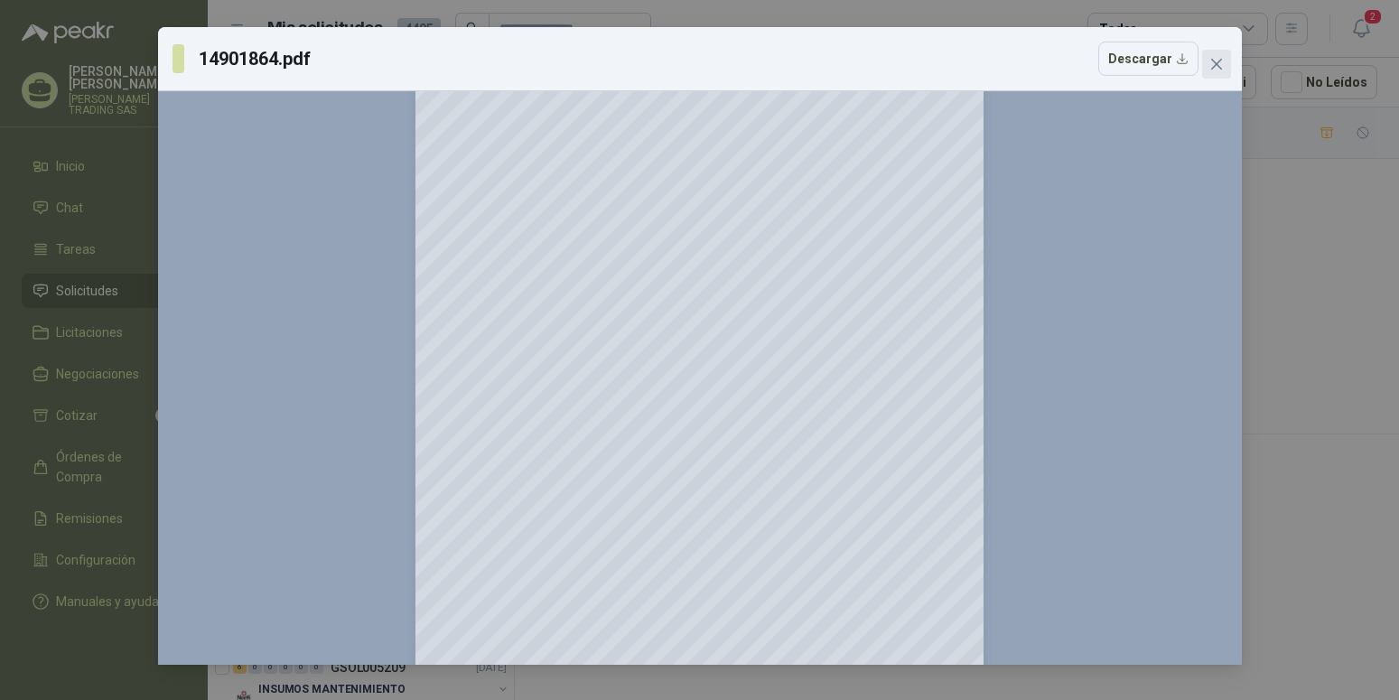
click at [1218, 63] on icon "close" at bounding box center [1216, 64] width 11 height 11
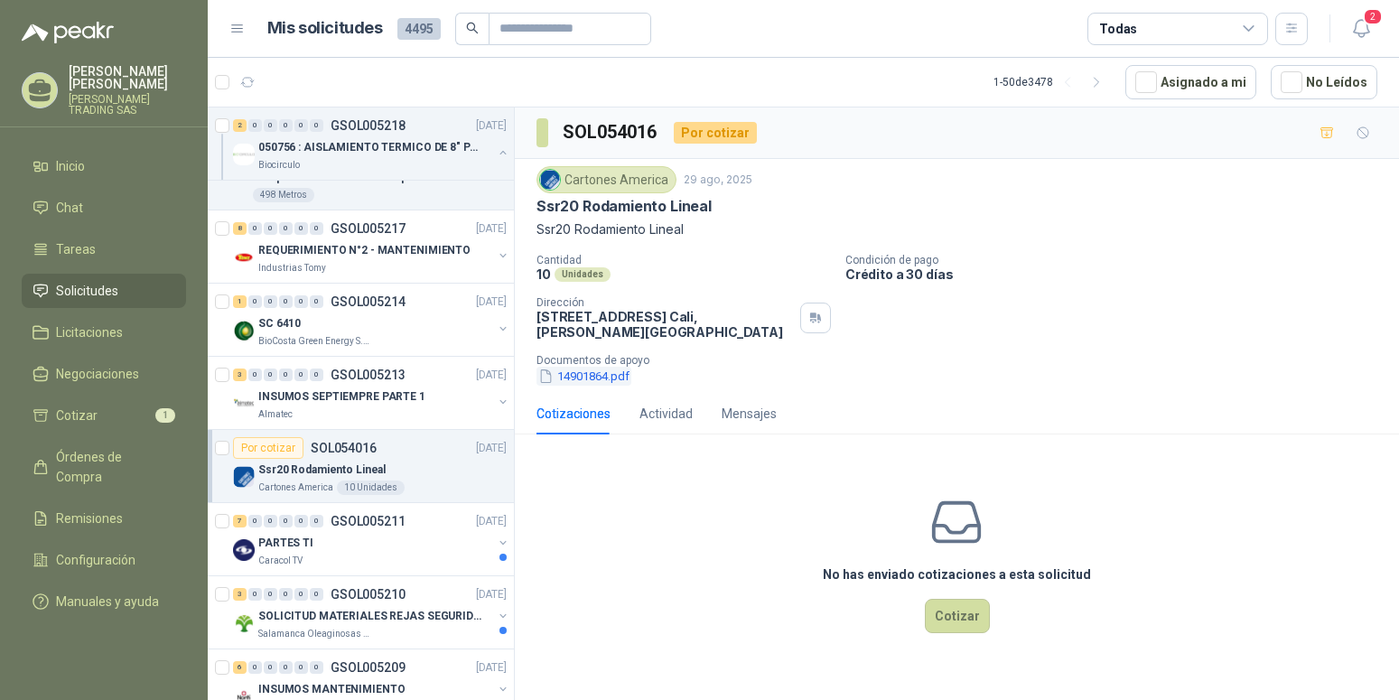
click at [585, 378] on button "14901864.pdf" at bounding box center [584, 376] width 95 height 19
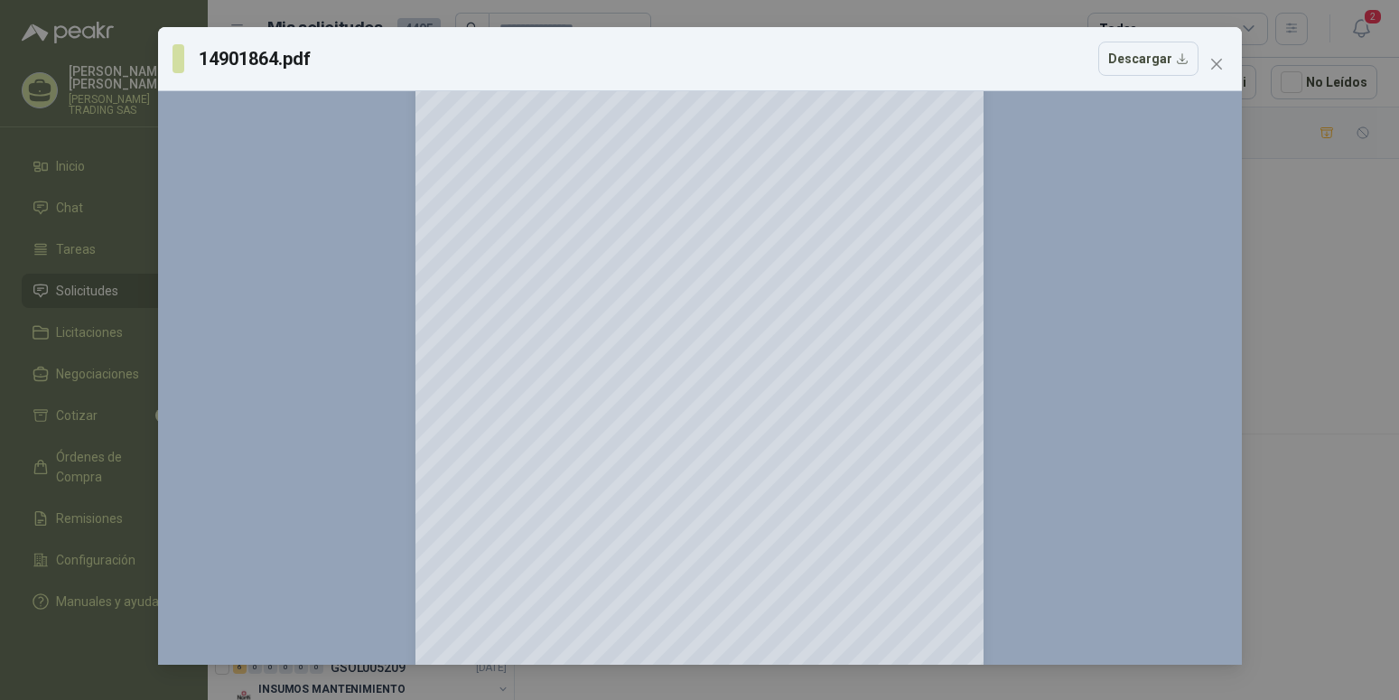
scroll to position [160, 0]
click at [1223, 64] on icon "close" at bounding box center [1217, 64] width 14 height 14
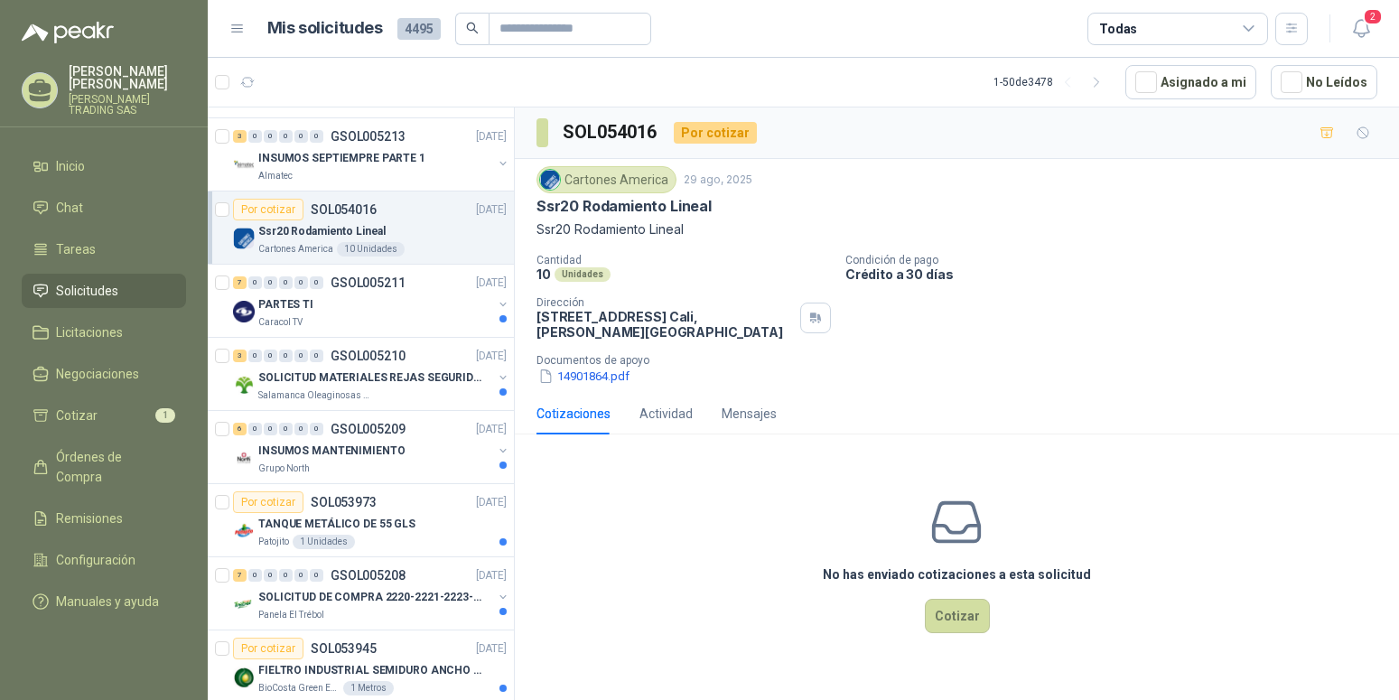
scroll to position [1198, 0]
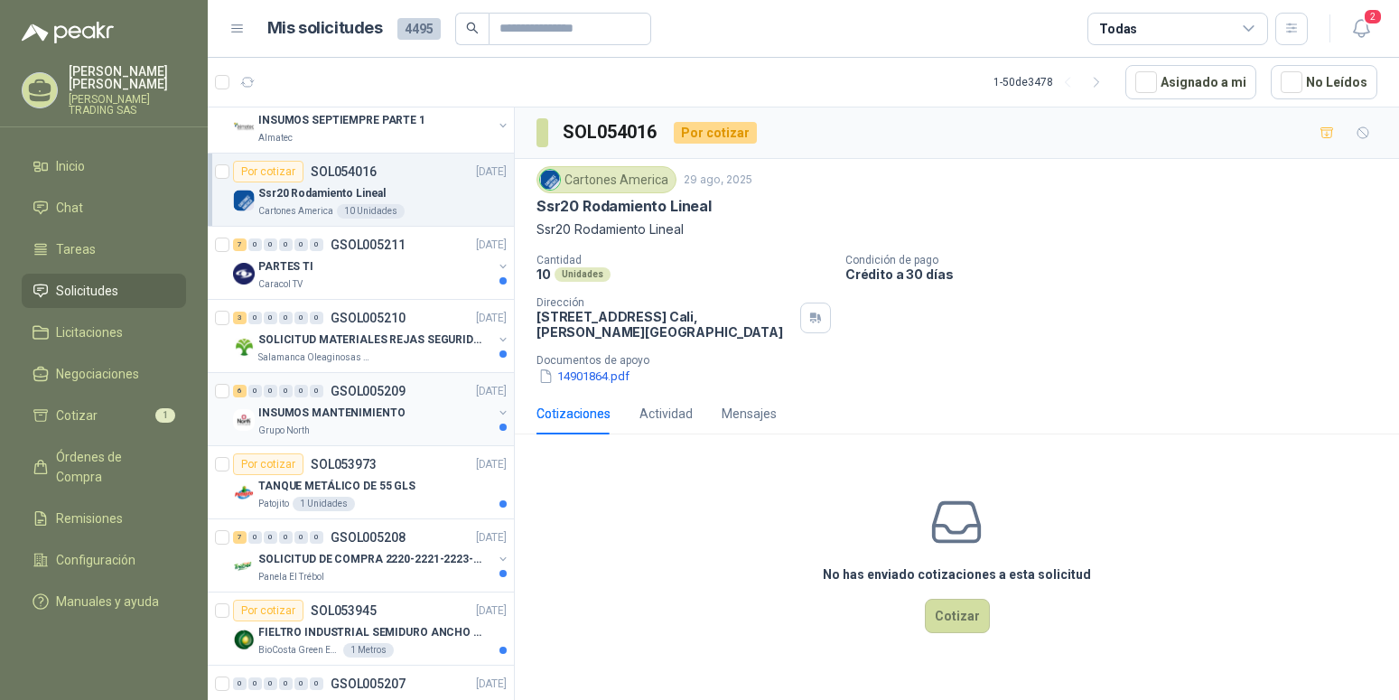
click at [357, 416] on p "INSUMOS MANTENIMIENTO" at bounding box center [331, 413] width 146 height 17
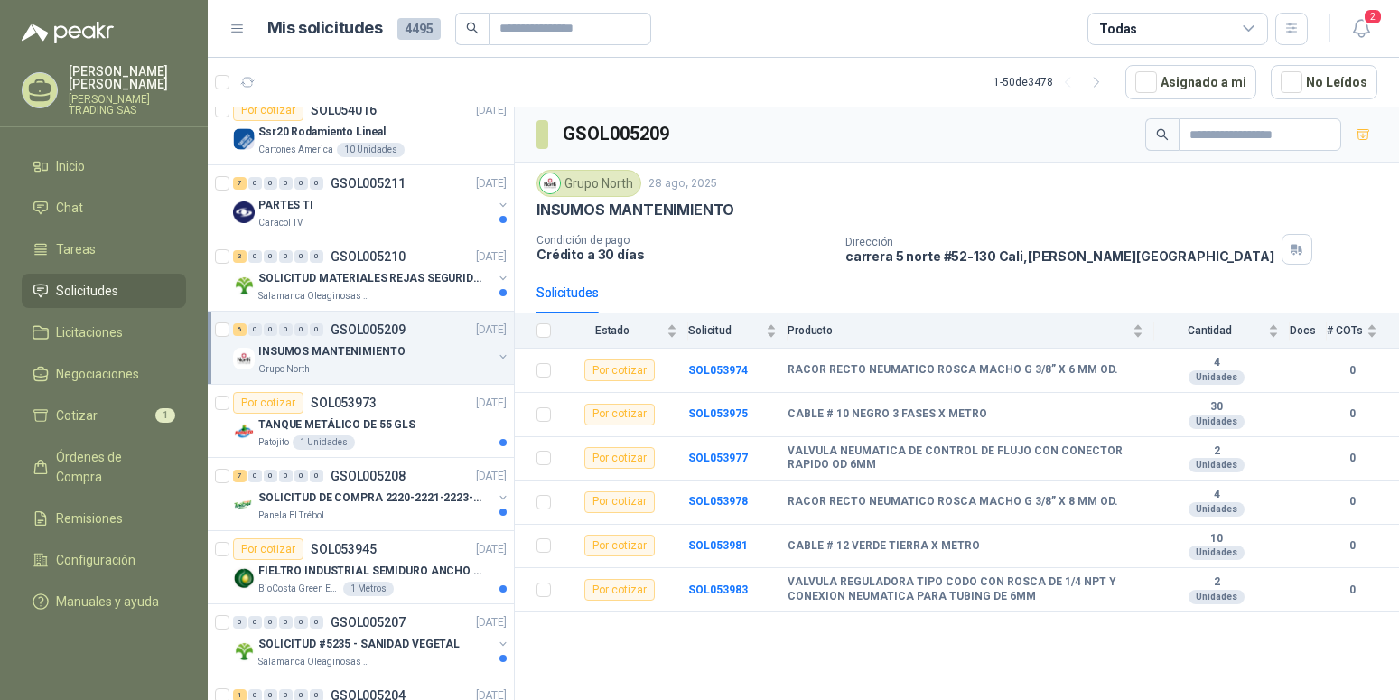
scroll to position [1382, 0]
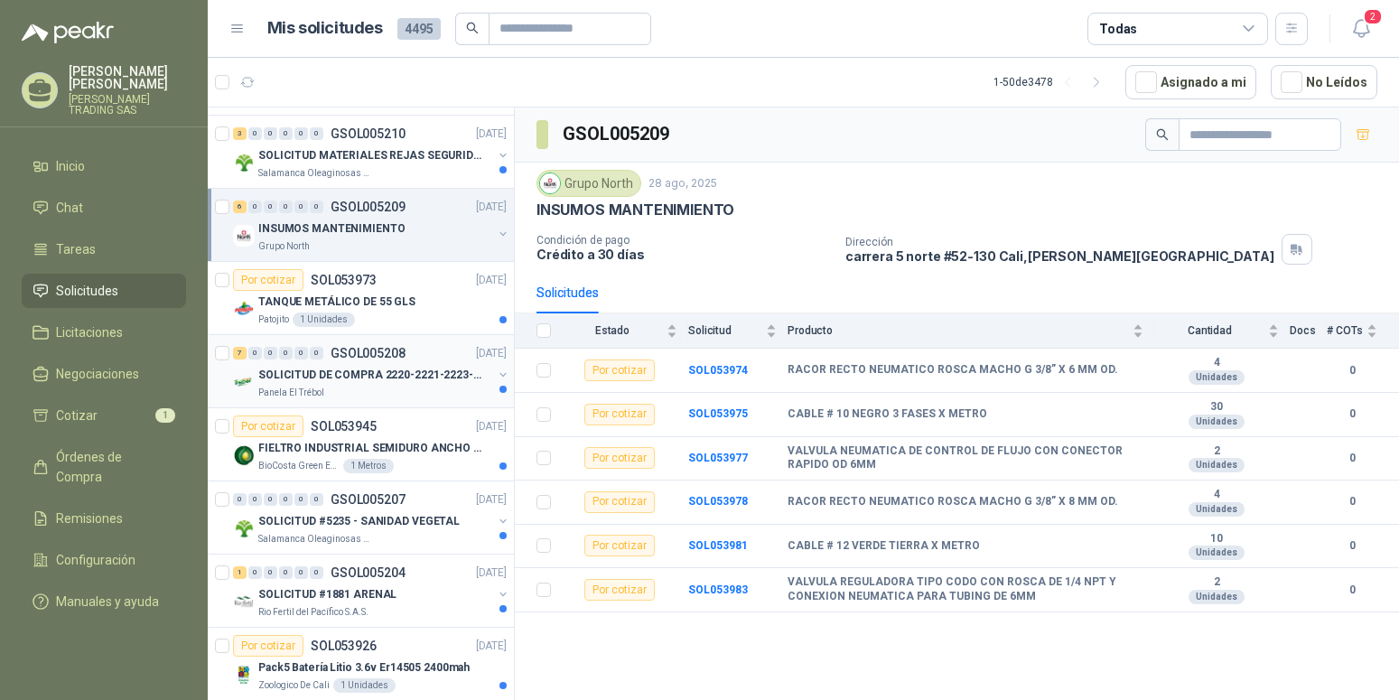
click at [373, 378] on p "SOLICITUD DE COMPRA 2220-2221-2223-2224" at bounding box center [370, 375] width 225 height 17
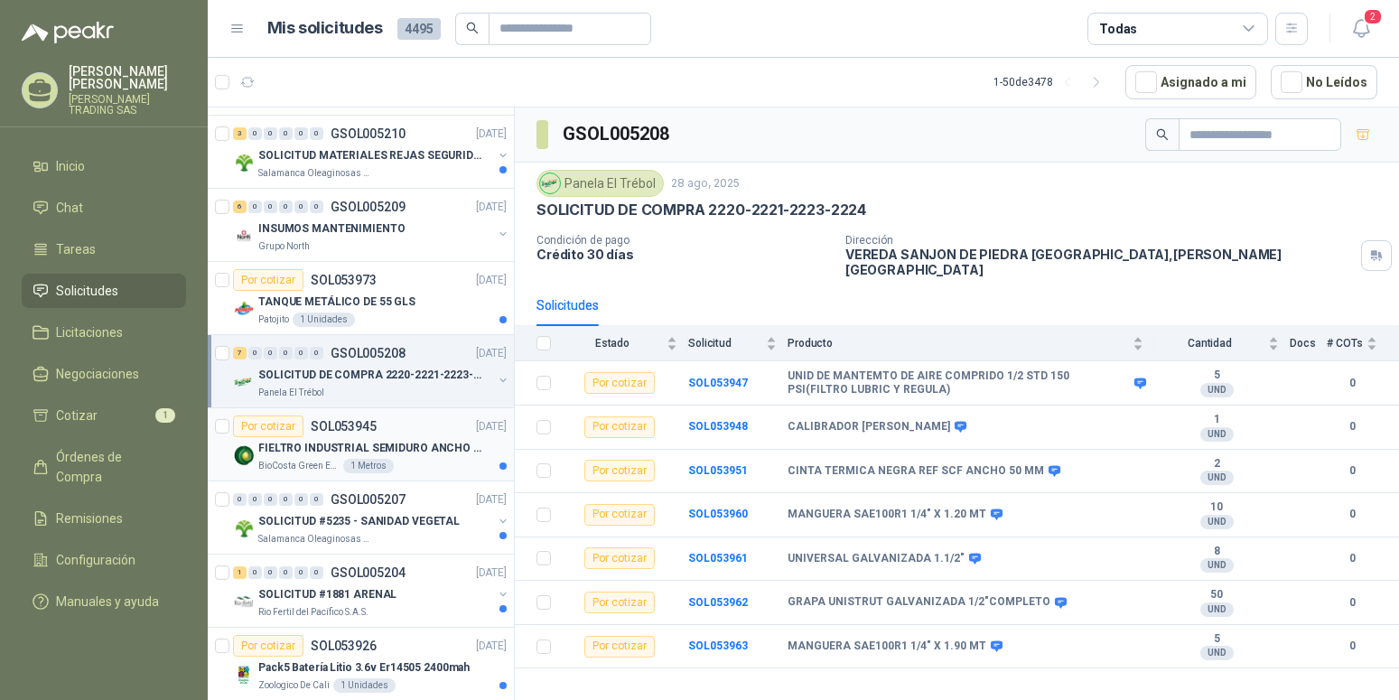
click at [356, 445] on p "FIELTRO INDUSTRIAL SEMIDURO ANCHO 25 MM" at bounding box center [370, 448] width 225 height 17
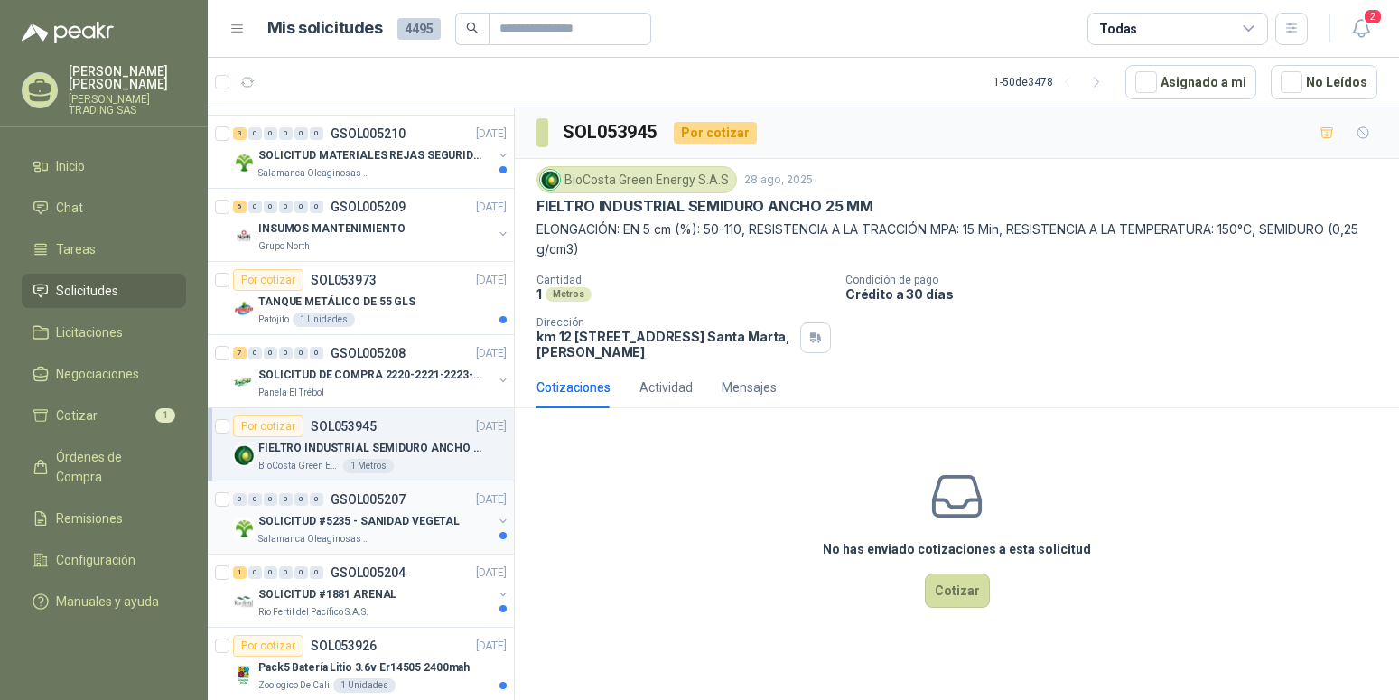
click at [397, 521] on p "SOLICITUD #5235 - SANIDAD VEGETAL" at bounding box center [358, 521] width 201 height 17
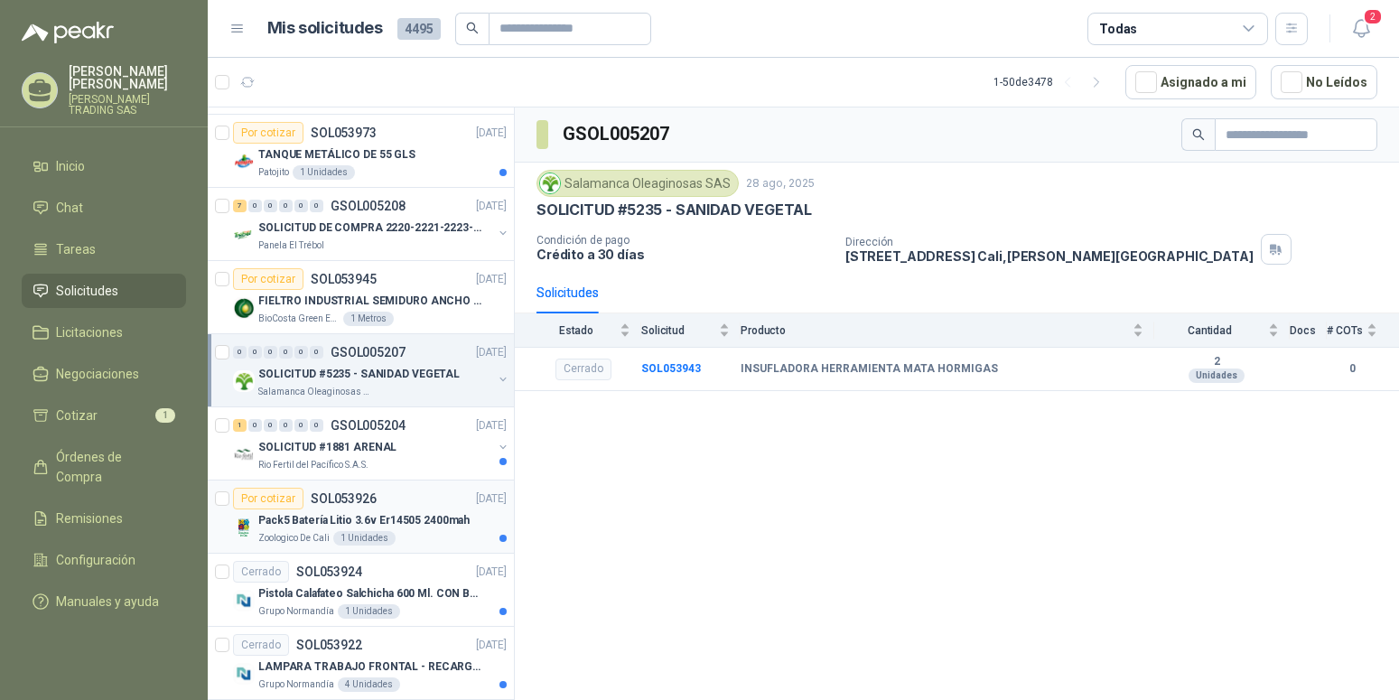
scroll to position [1567, 0]
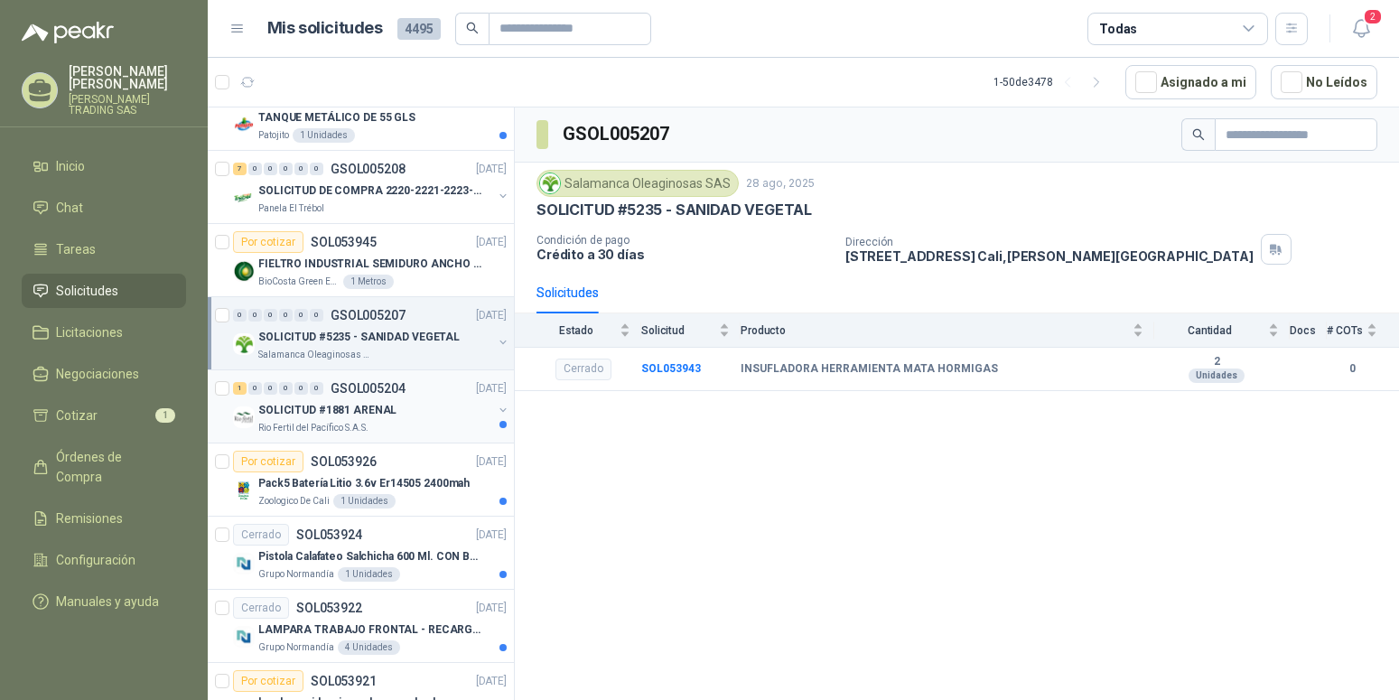
click at [341, 407] on p "SOLICITUD #1881 ARENAL" at bounding box center [327, 410] width 138 height 17
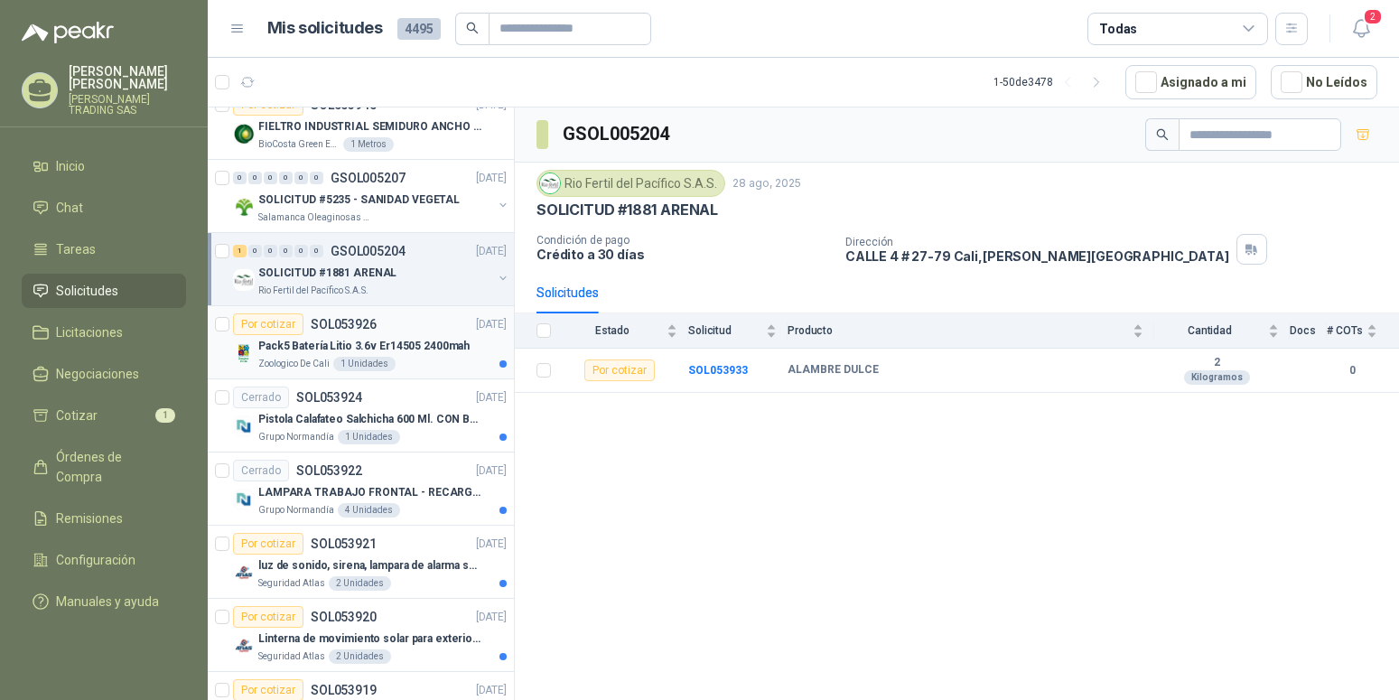
scroll to position [1751, 0]
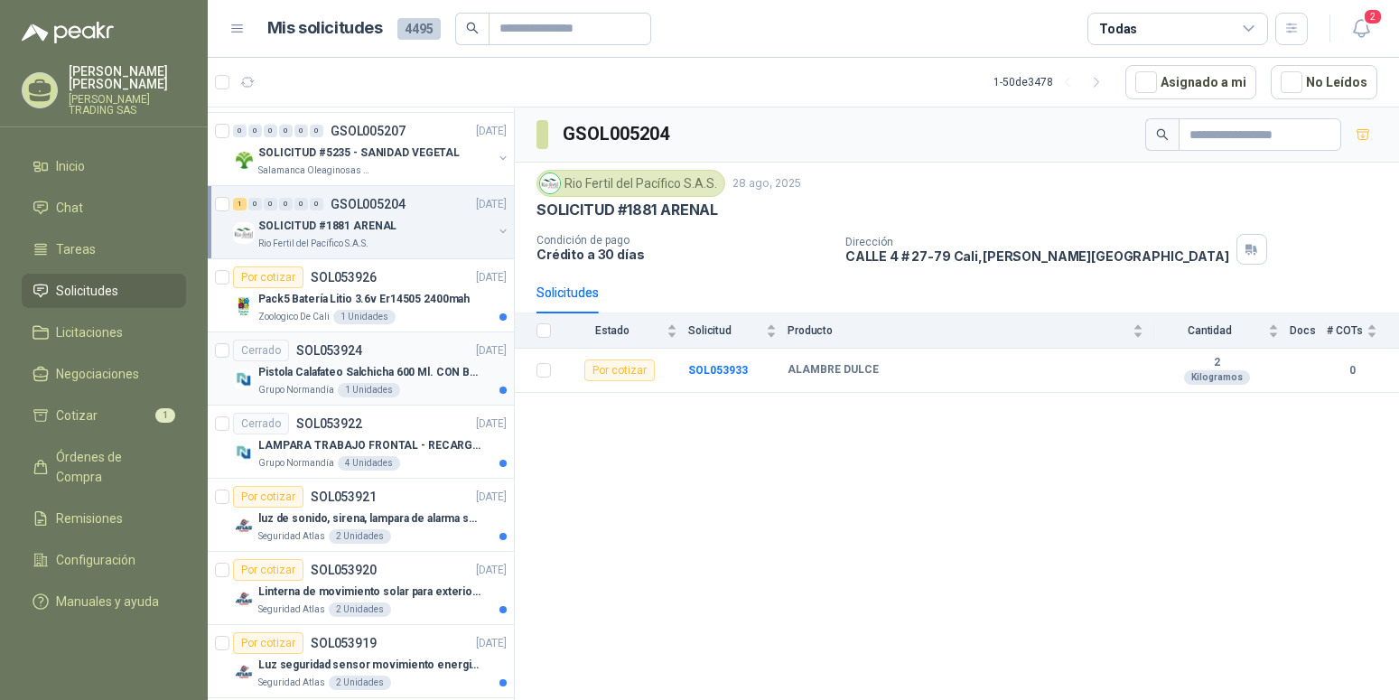
click at [378, 368] on p "Pistola Calafateo Salchicha 600 Ml. CON BOQUILLA" at bounding box center [370, 372] width 225 height 17
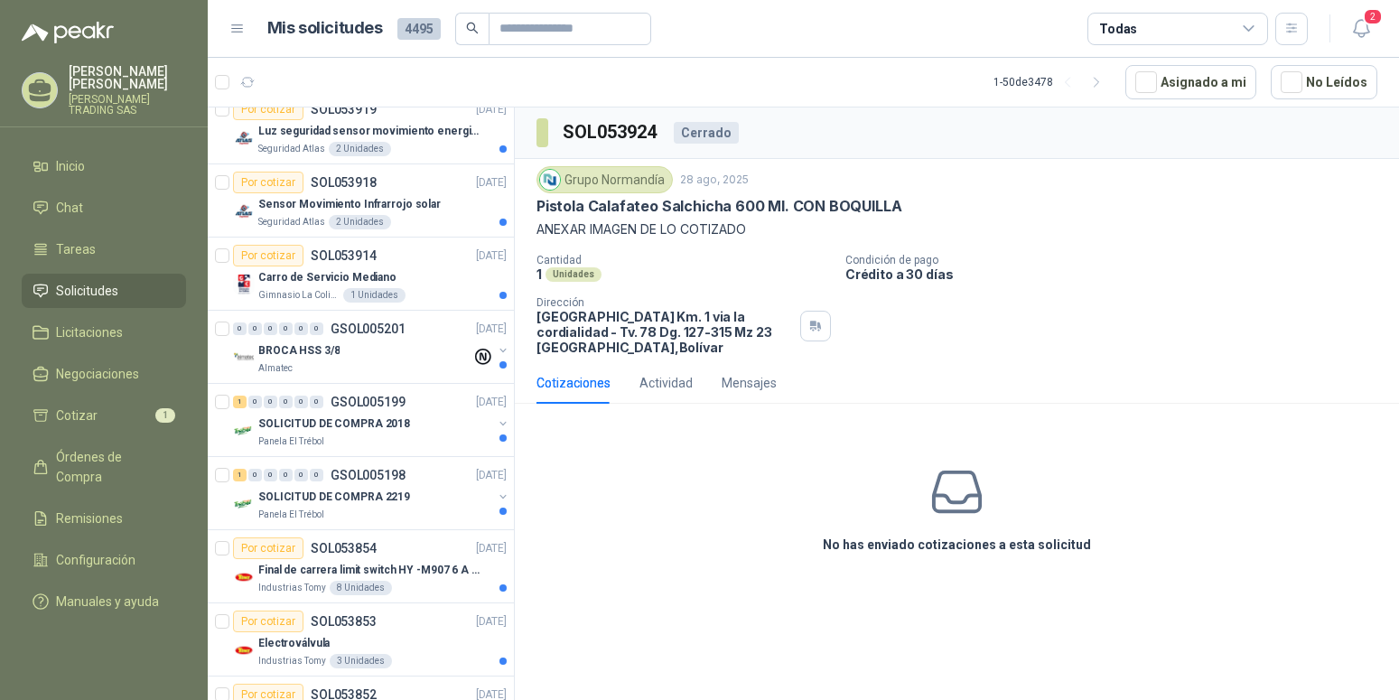
scroll to position [2304, 0]
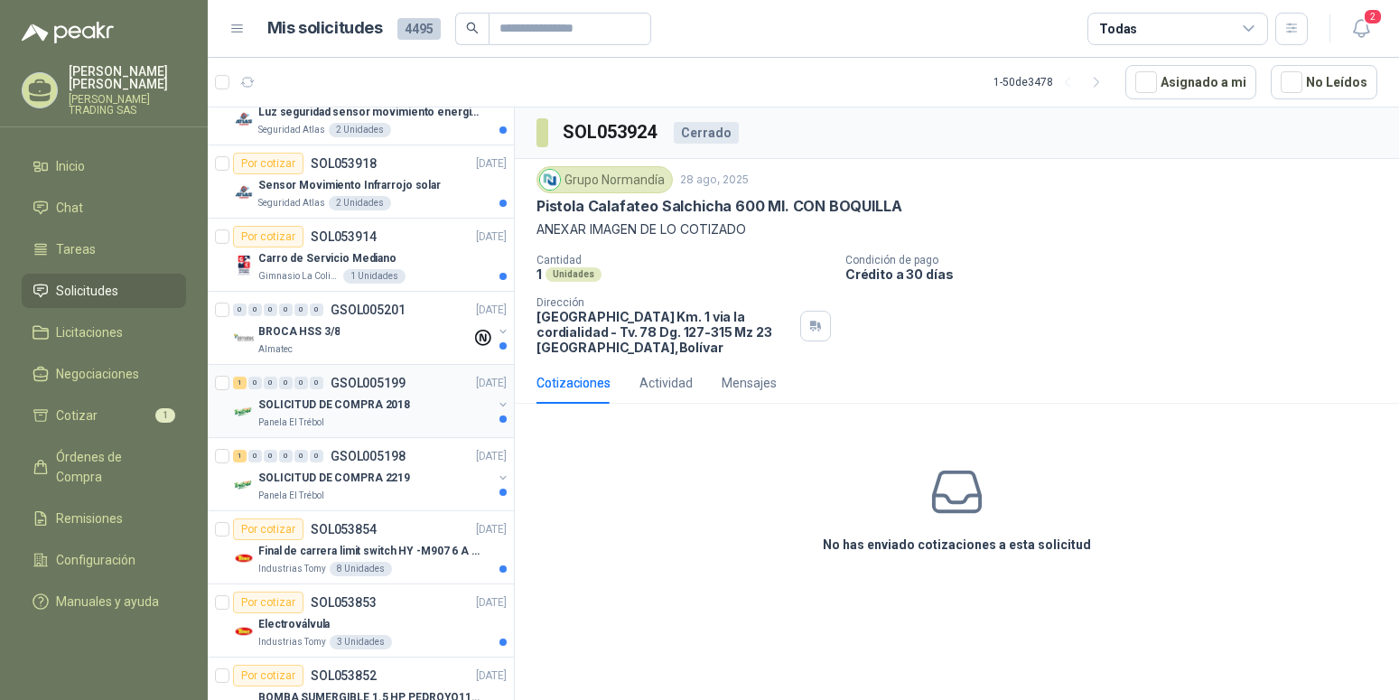
click at [372, 406] on p "SOLICITUD DE COMPRA 2018" at bounding box center [334, 405] width 152 height 17
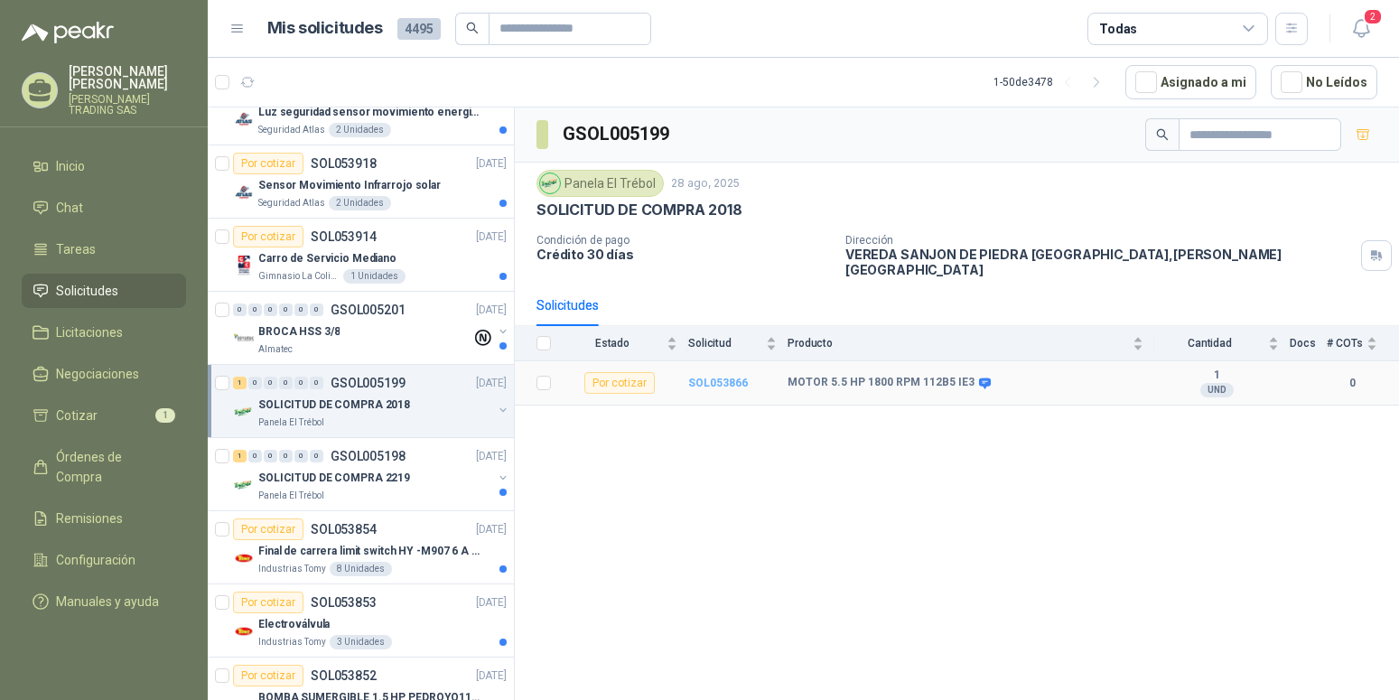
click at [700, 377] on b "SOL053866" at bounding box center [718, 383] width 60 height 13
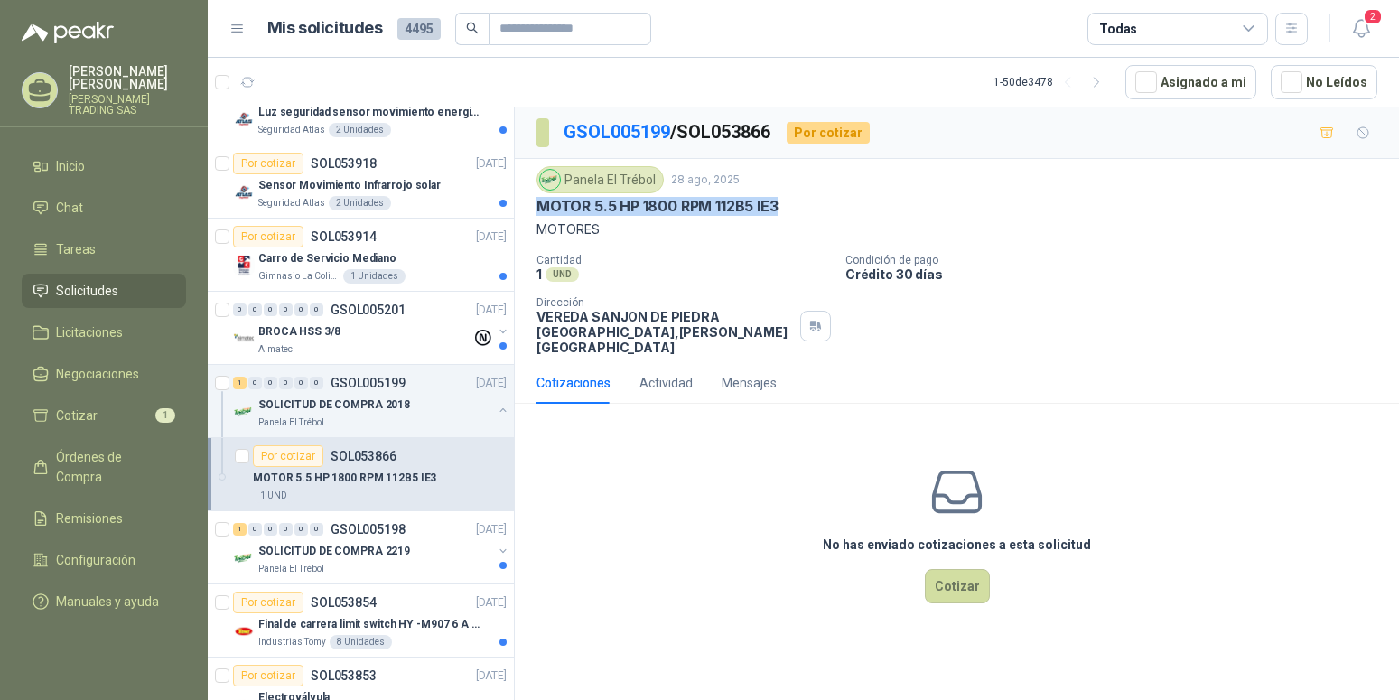
drag, startPoint x: 539, startPoint y: 207, endPoint x: 792, endPoint y: 207, distance: 253.0
click at [792, 207] on div "MOTOR 5.5 HP 1800 RPM 112B5 IE3" at bounding box center [957, 206] width 841 height 19
copy p "MOTOR 5.5 HP 1800 RPM 112B5 IE3"
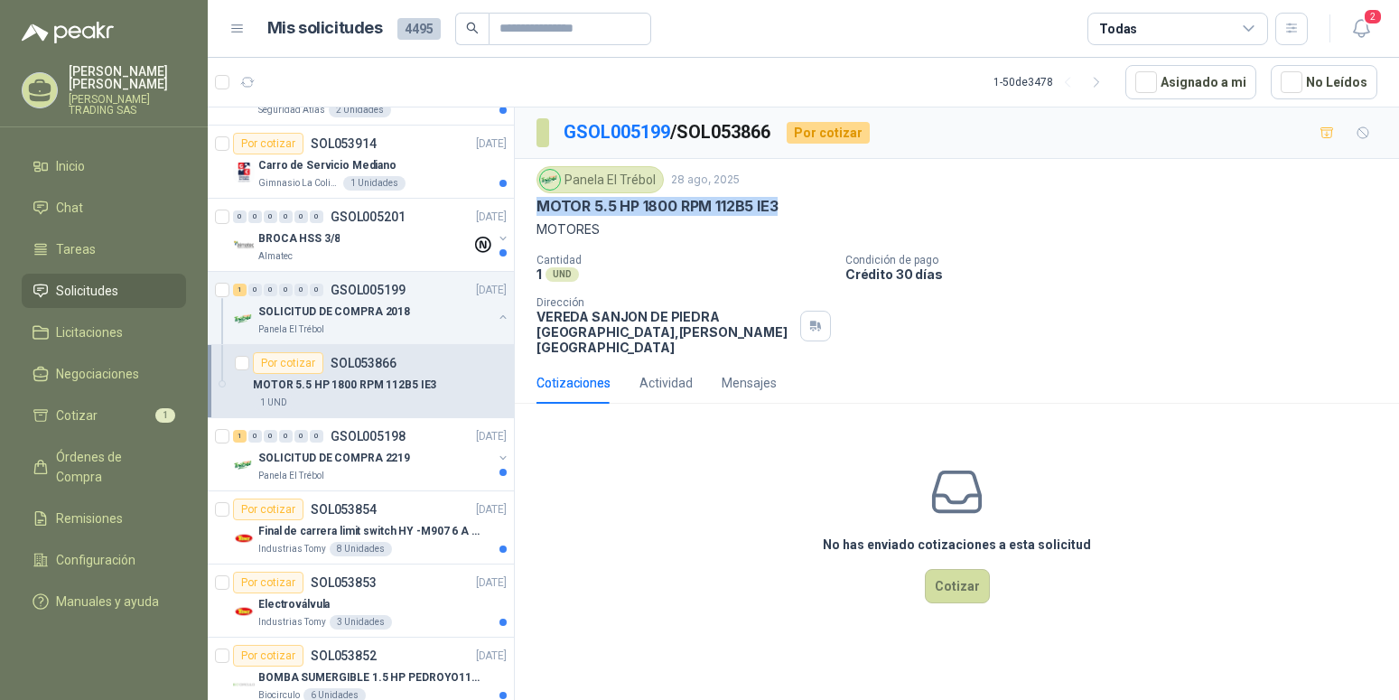
scroll to position [2488, 0]
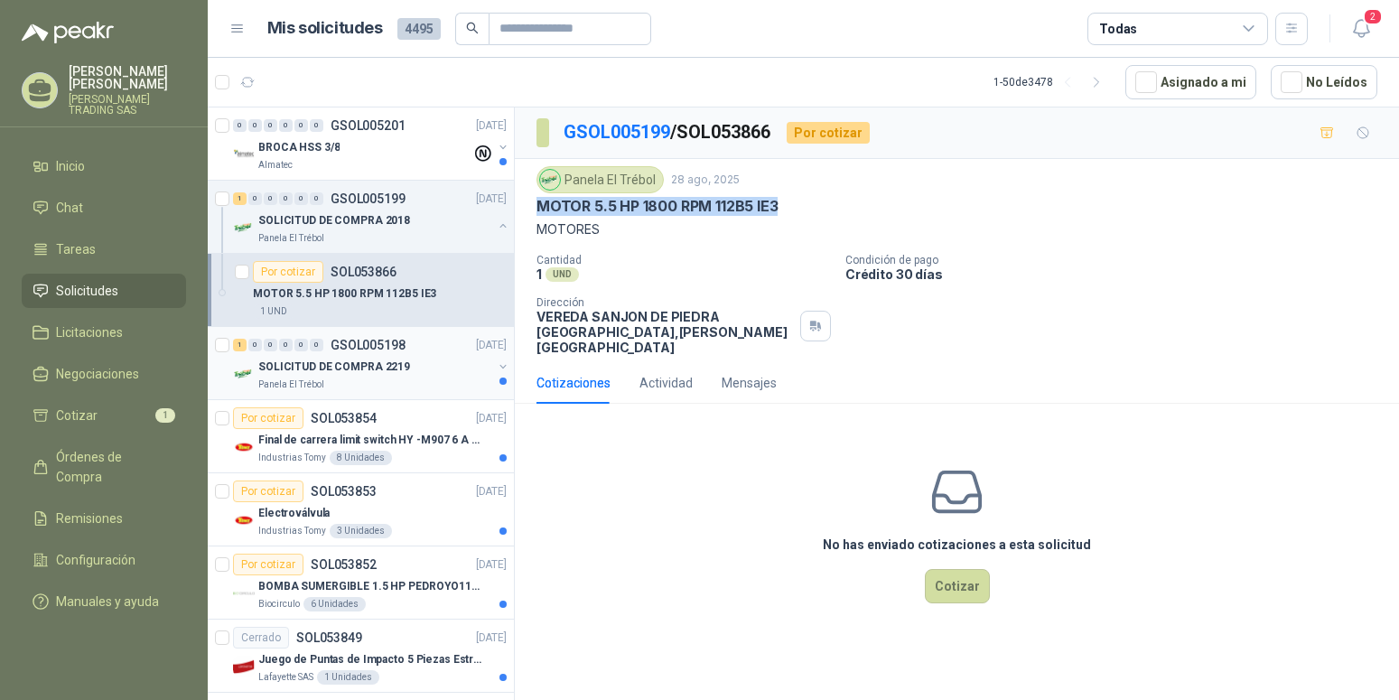
click at [314, 365] on p "SOLICITUD DE COMPRA 2219" at bounding box center [334, 367] width 152 height 17
click at [358, 359] on p "SOLICITUD DE COMPRA 2219" at bounding box center [334, 367] width 152 height 17
click at [310, 370] on p "SOLICITUD DE COMPRA 2219" at bounding box center [334, 367] width 152 height 17
click at [306, 367] on p "SOLICITUD DE COMPRA 2219" at bounding box center [334, 367] width 152 height 17
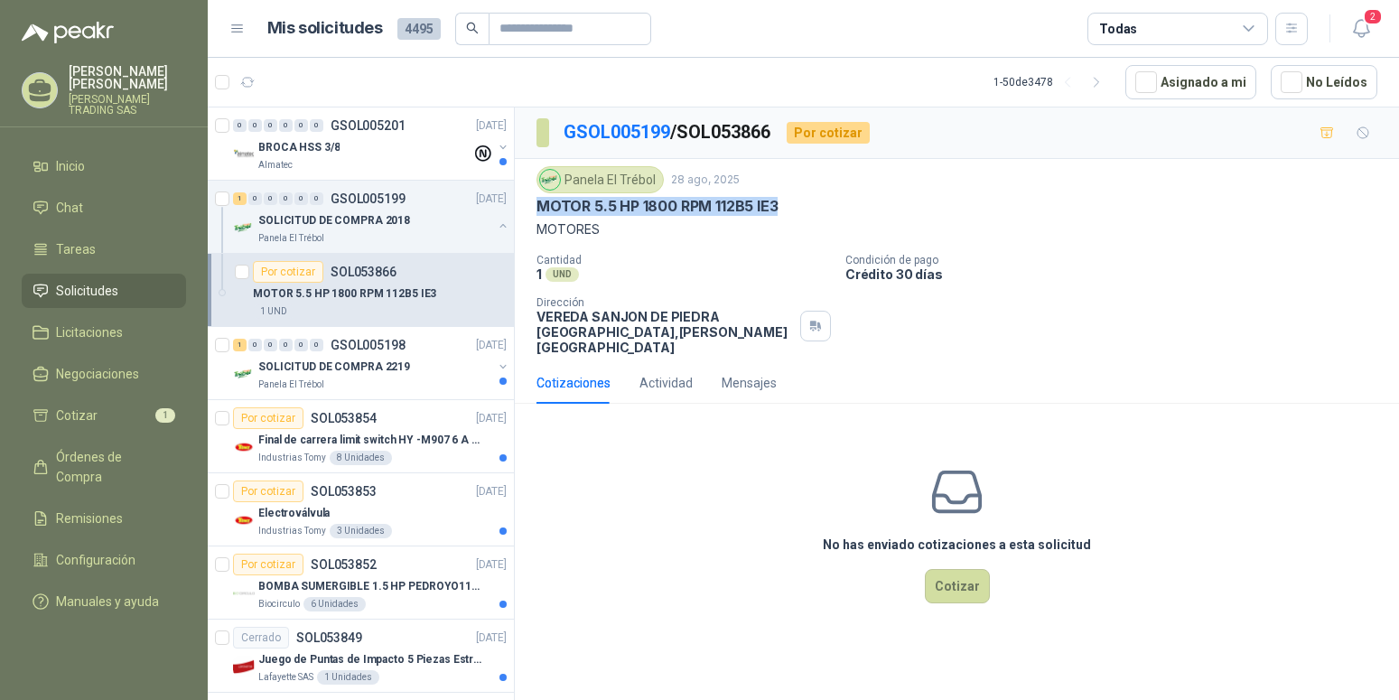
click at [375, 297] on p "MOTOR 5.5 HP 1800 RPM 112B5 IE3" at bounding box center [344, 293] width 183 height 17
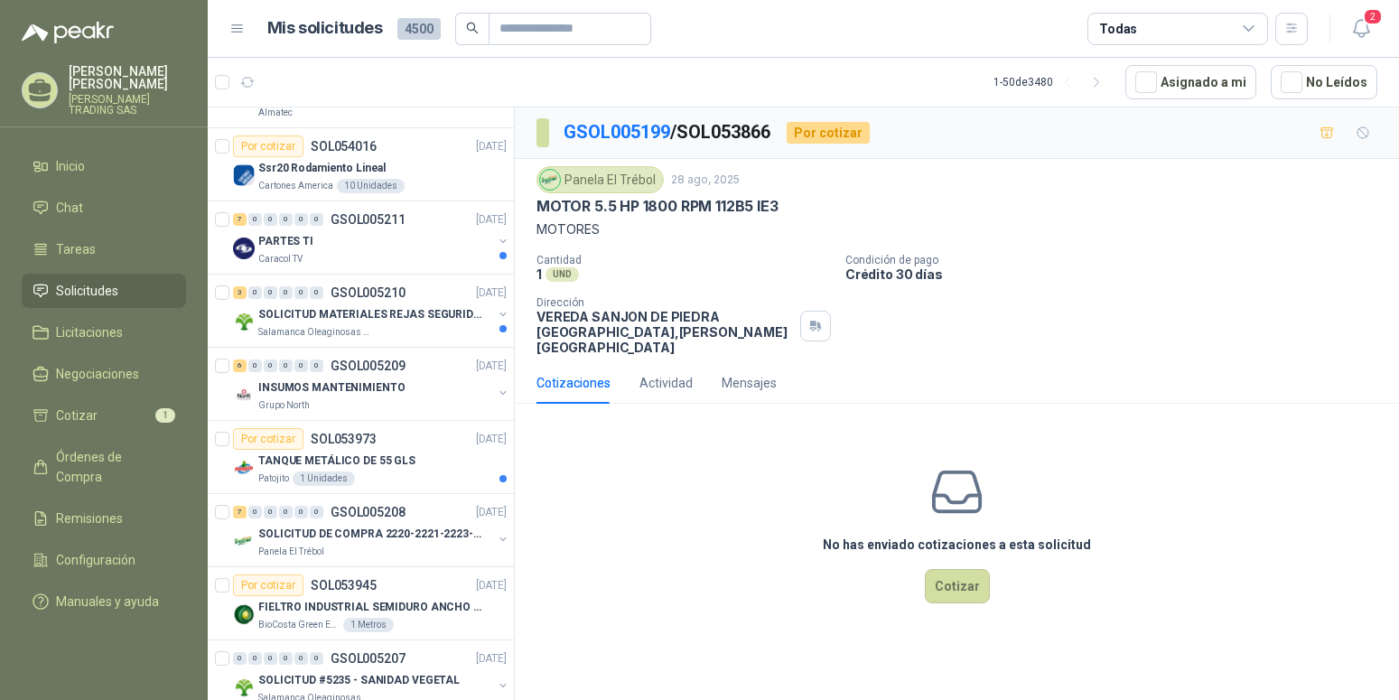
scroll to position [1198, 0]
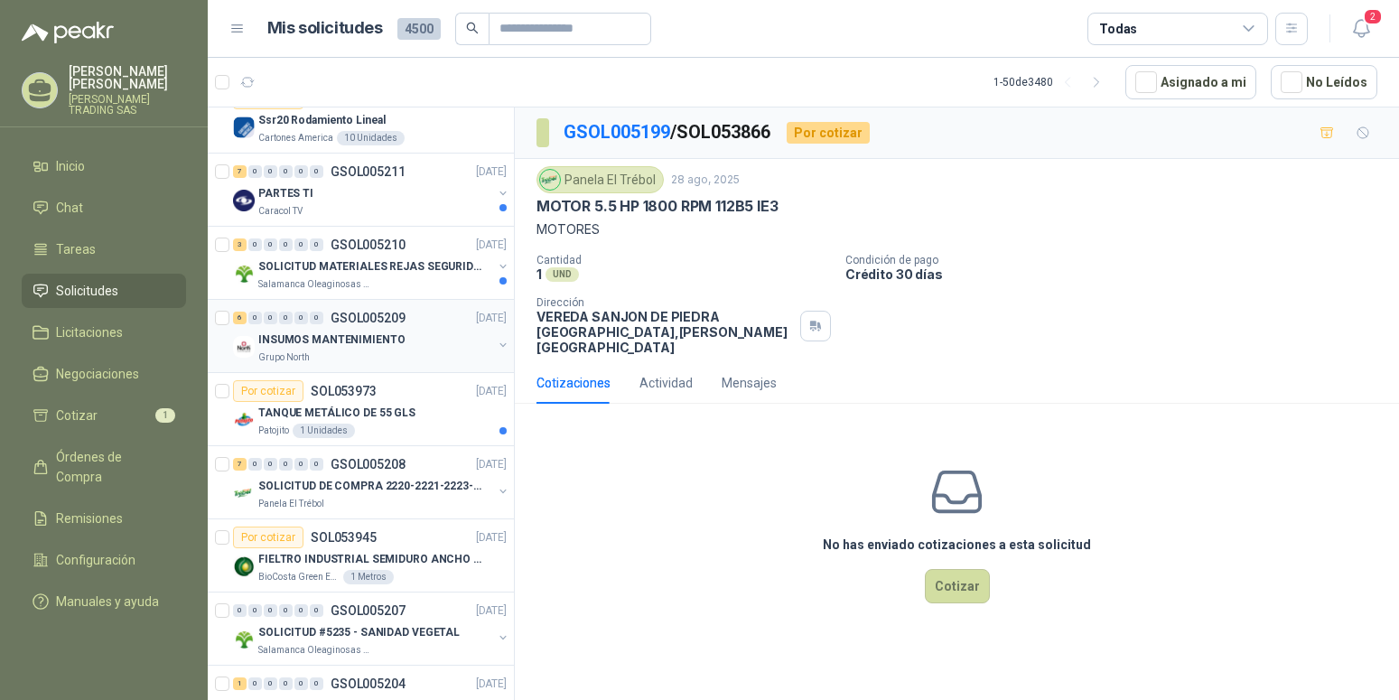
click at [343, 345] on p "INSUMOS MANTENIMIENTO" at bounding box center [331, 340] width 146 height 17
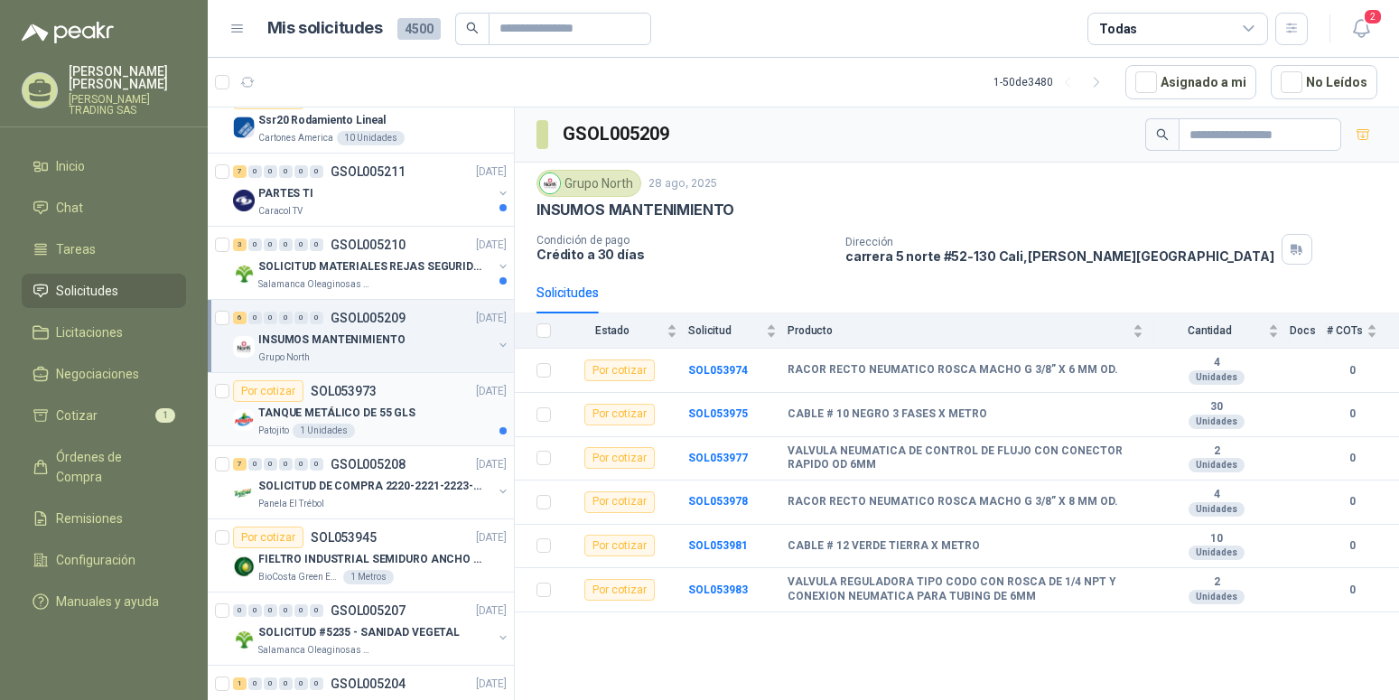
click at [336, 412] on p "TANQUE METÁLICO DE 55 GLS" at bounding box center [336, 413] width 157 height 17
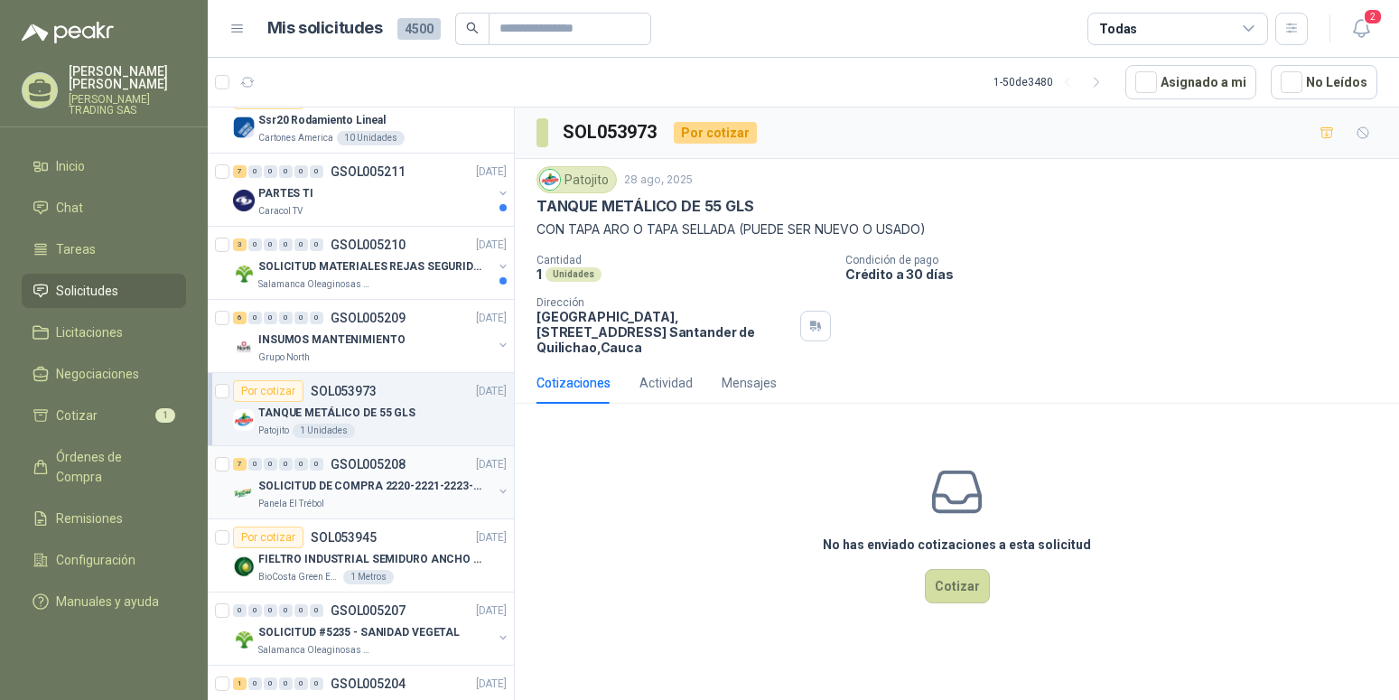
click at [354, 486] on p "SOLICITUD DE COMPRA 2220-2221-2223-2224" at bounding box center [370, 486] width 225 height 17
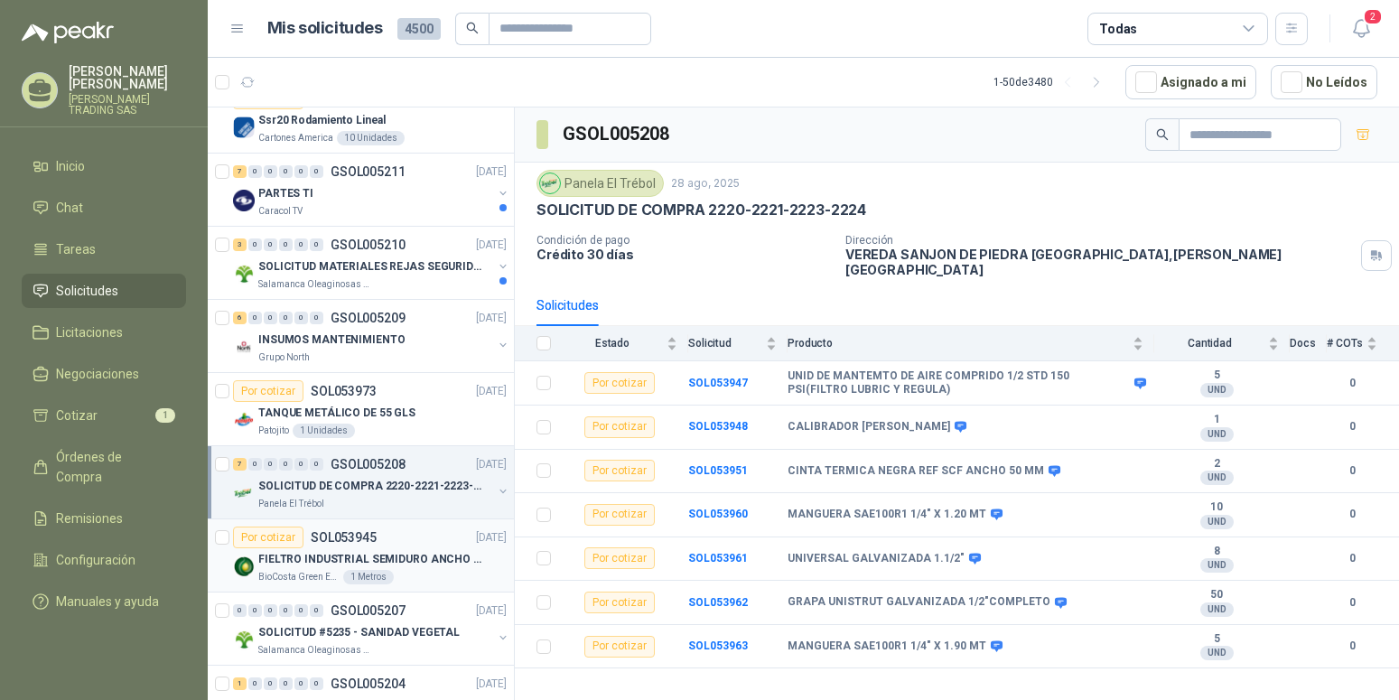
click at [378, 554] on p "FIELTRO INDUSTRIAL SEMIDURO ANCHO 25 MM" at bounding box center [370, 559] width 225 height 17
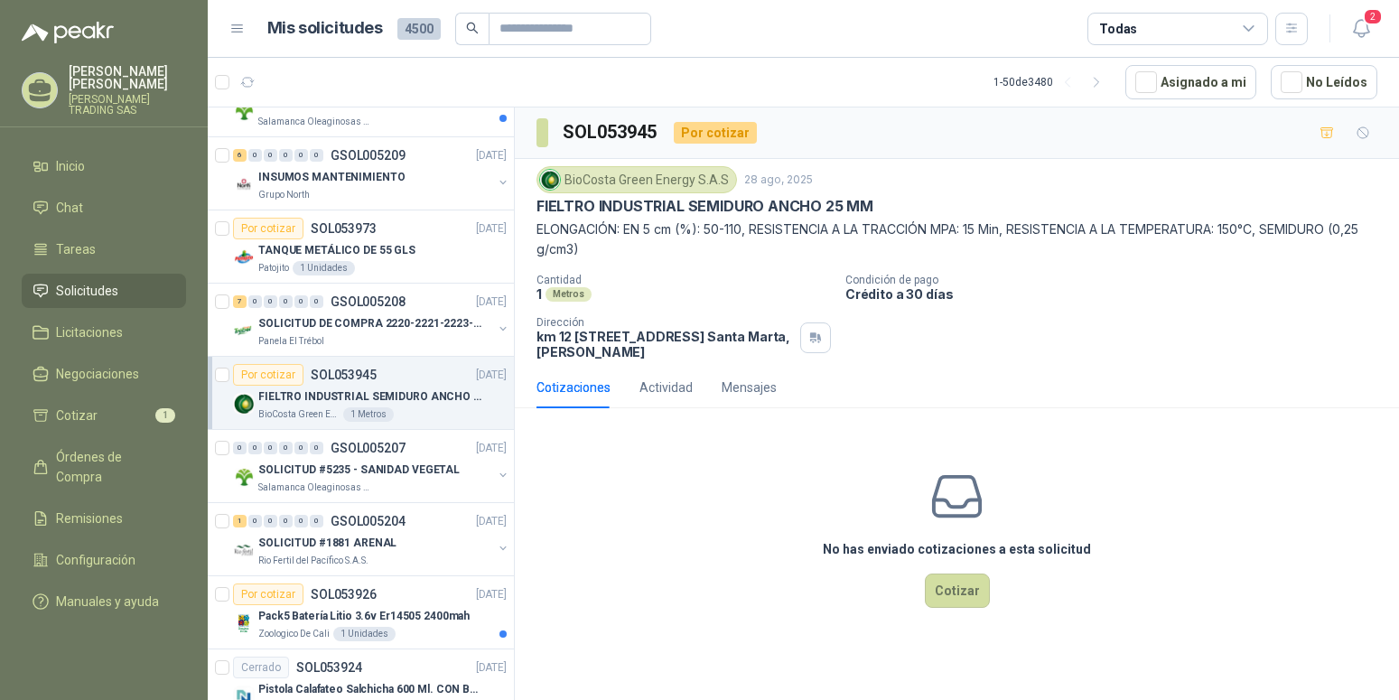
scroll to position [1382, 0]
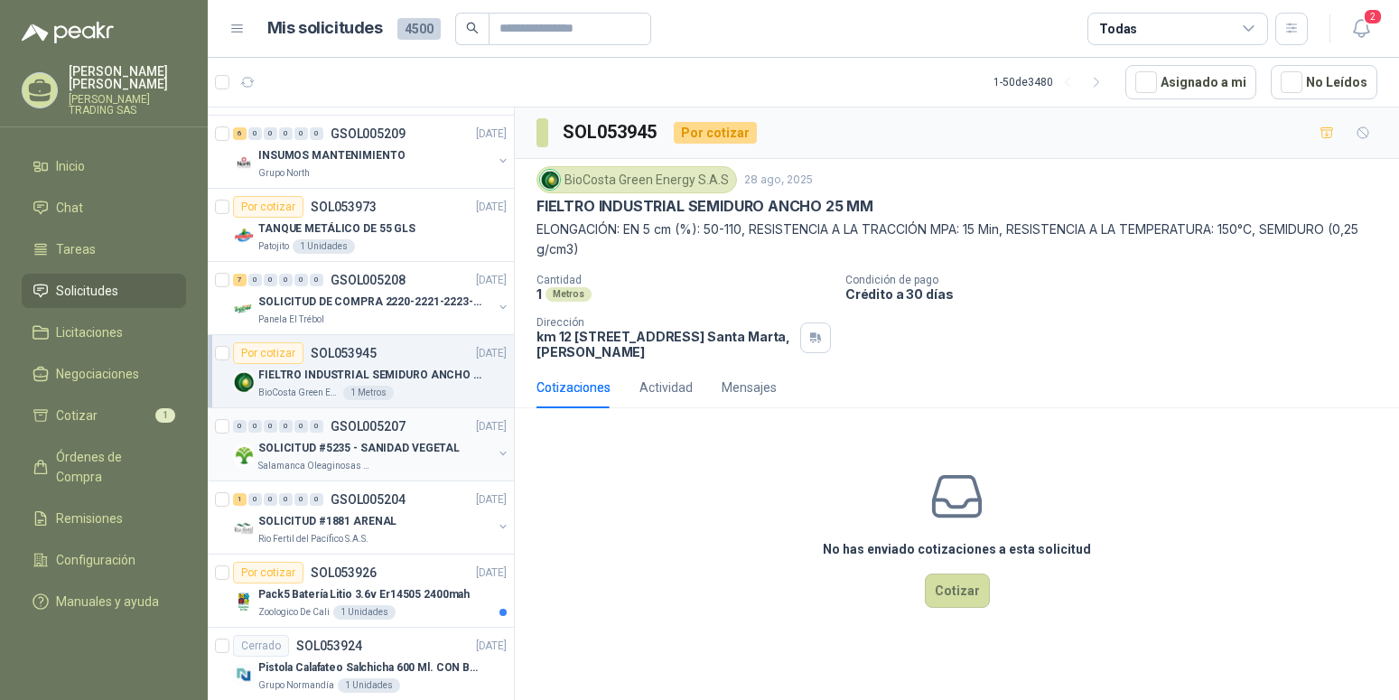
click at [386, 446] on p "SOLICITUD #5235 - SANIDAD VEGETAL" at bounding box center [358, 448] width 201 height 17
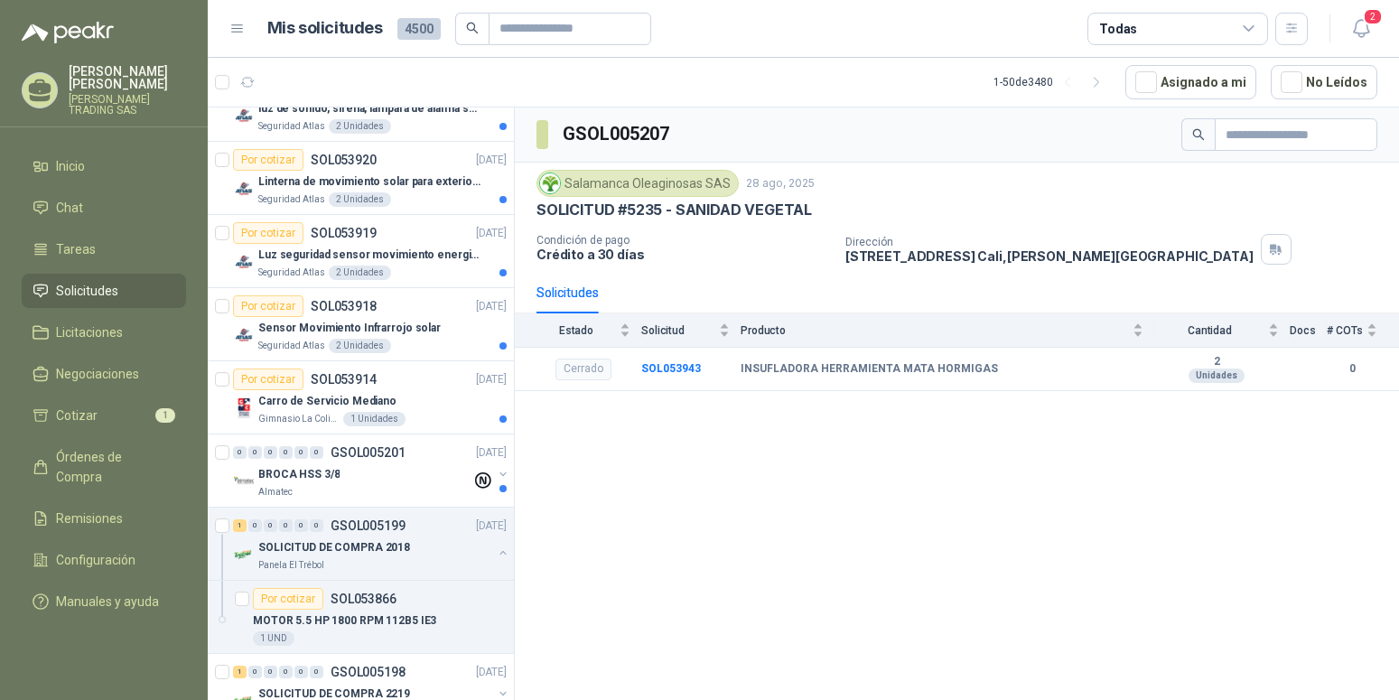
scroll to position [2120, 0]
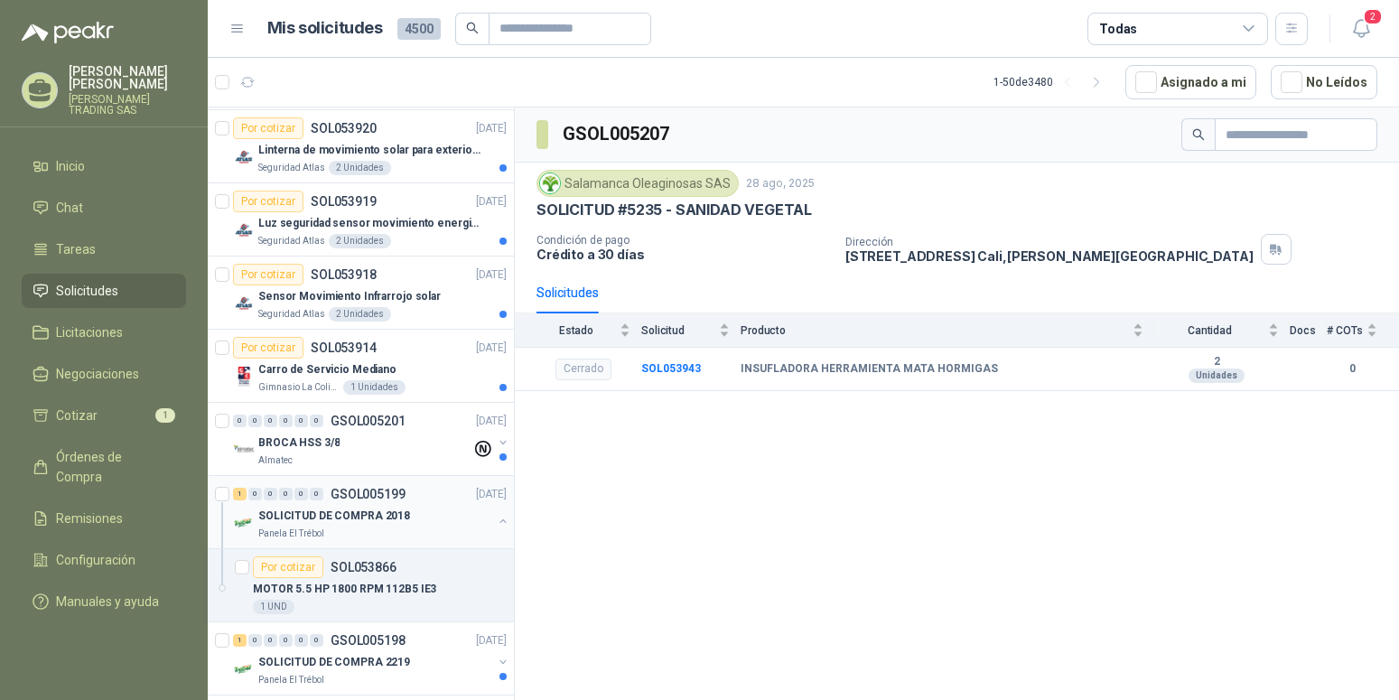
click at [381, 511] on p "SOLICITUD DE COMPRA 2018" at bounding box center [334, 516] width 152 height 17
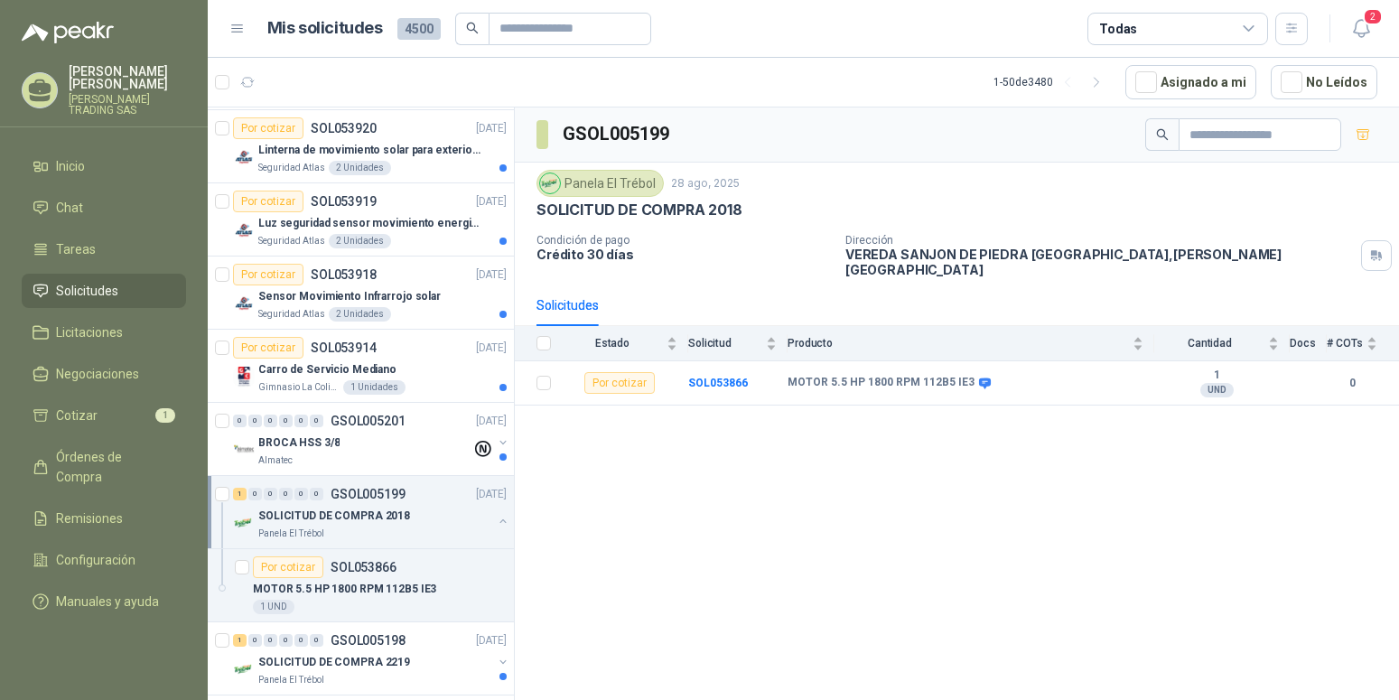
scroll to position [2212, 0]
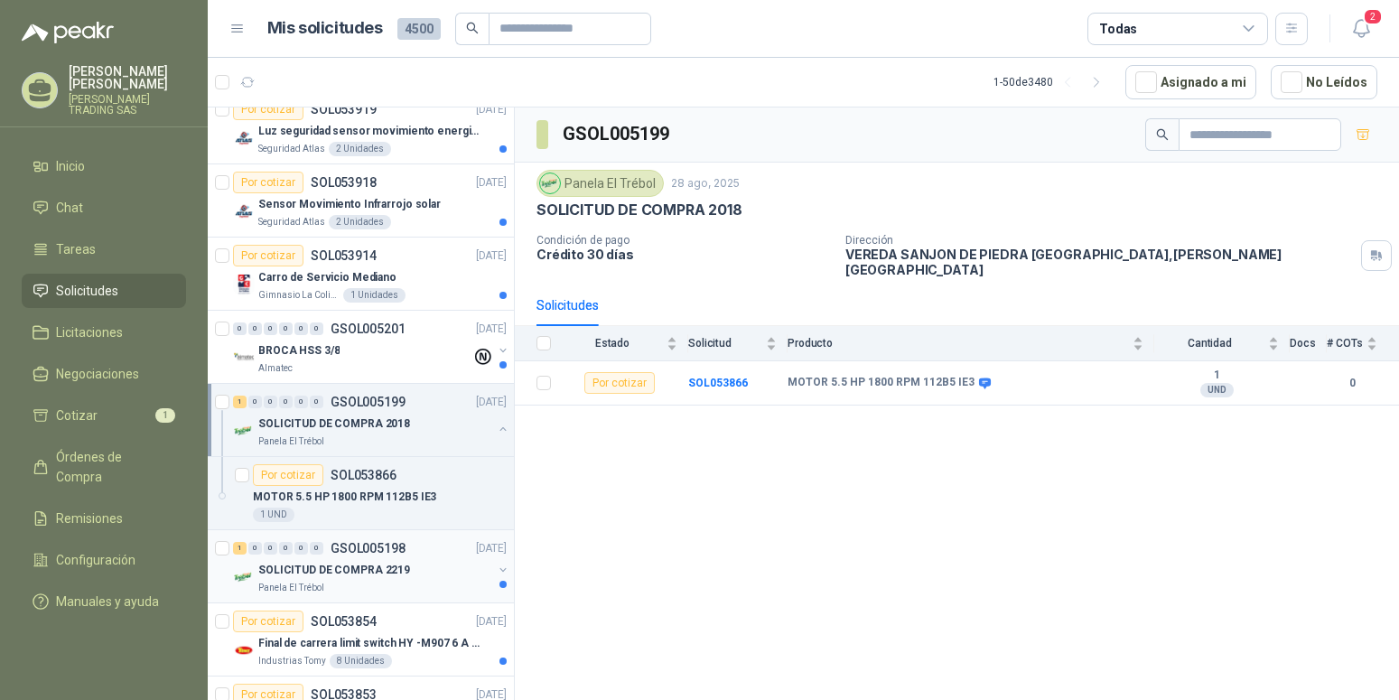
click at [326, 566] on p "SOLICITUD DE COMPRA 2219" at bounding box center [334, 570] width 152 height 17
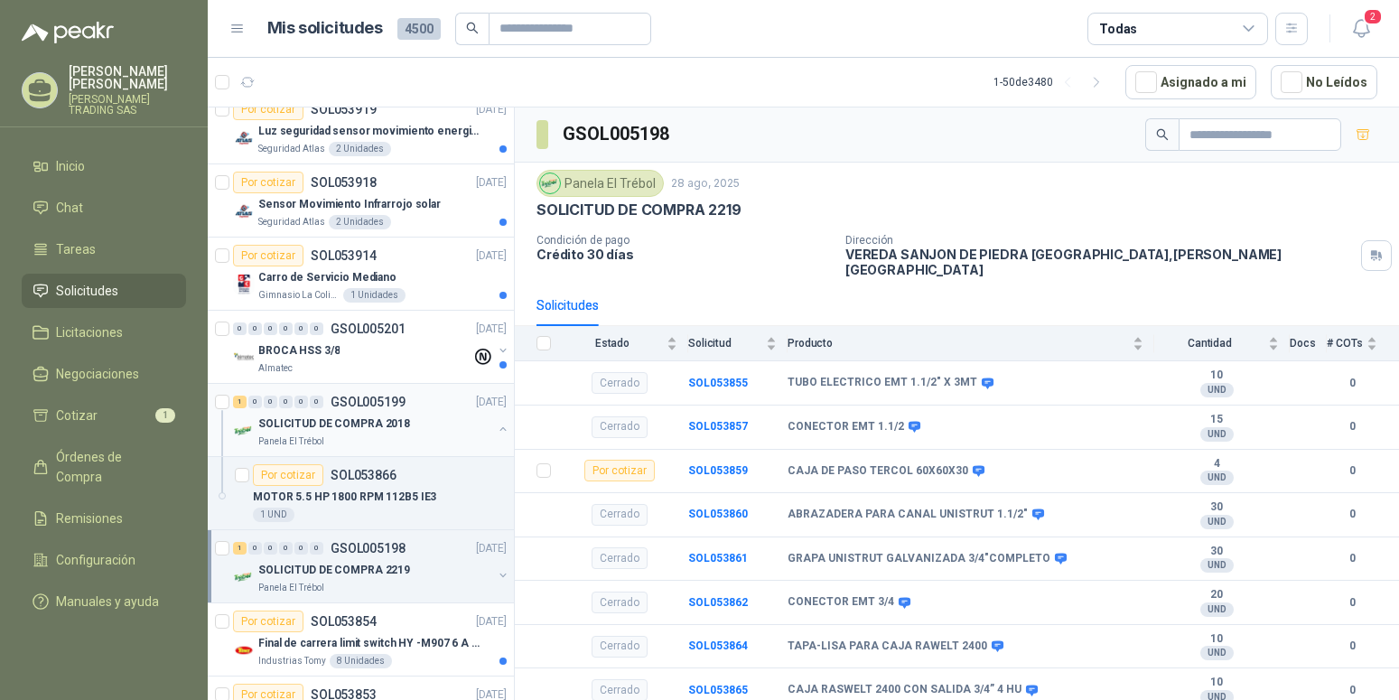
click at [380, 425] on p "SOLICITUD DE COMPRA 2018" at bounding box center [334, 424] width 152 height 17
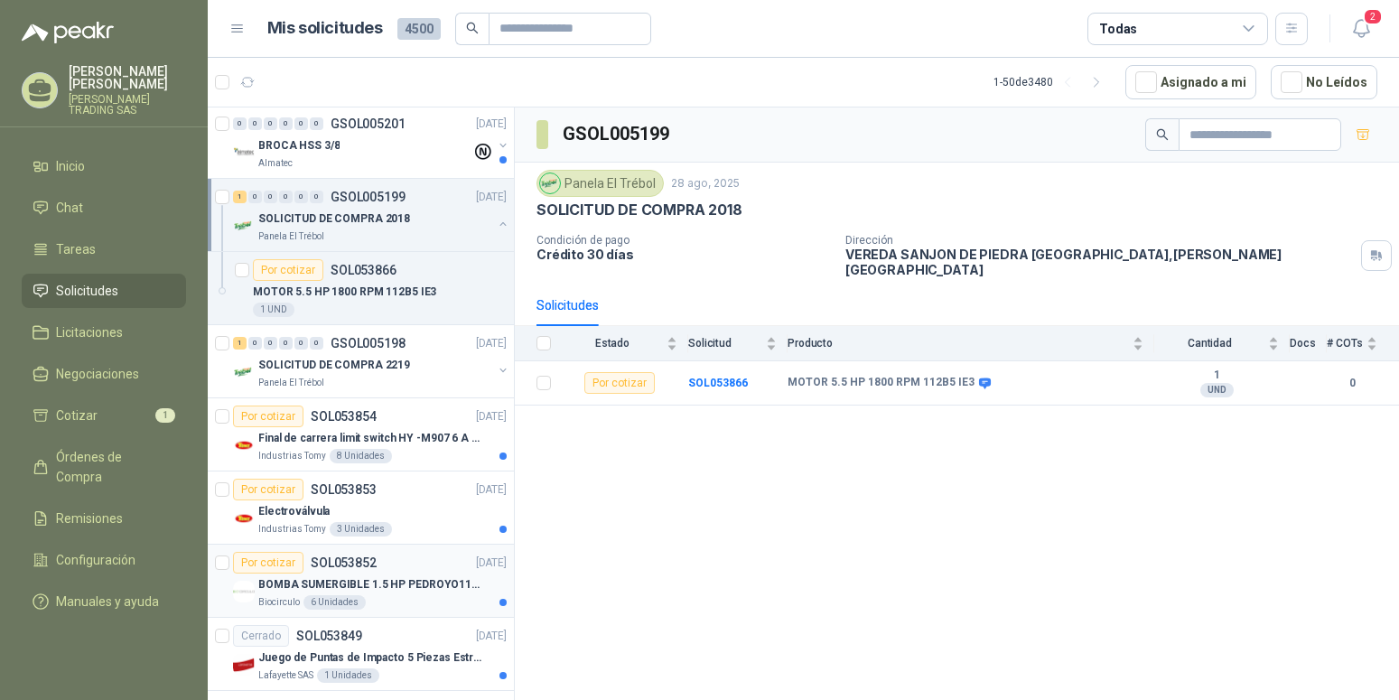
scroll to position [2488, 0]
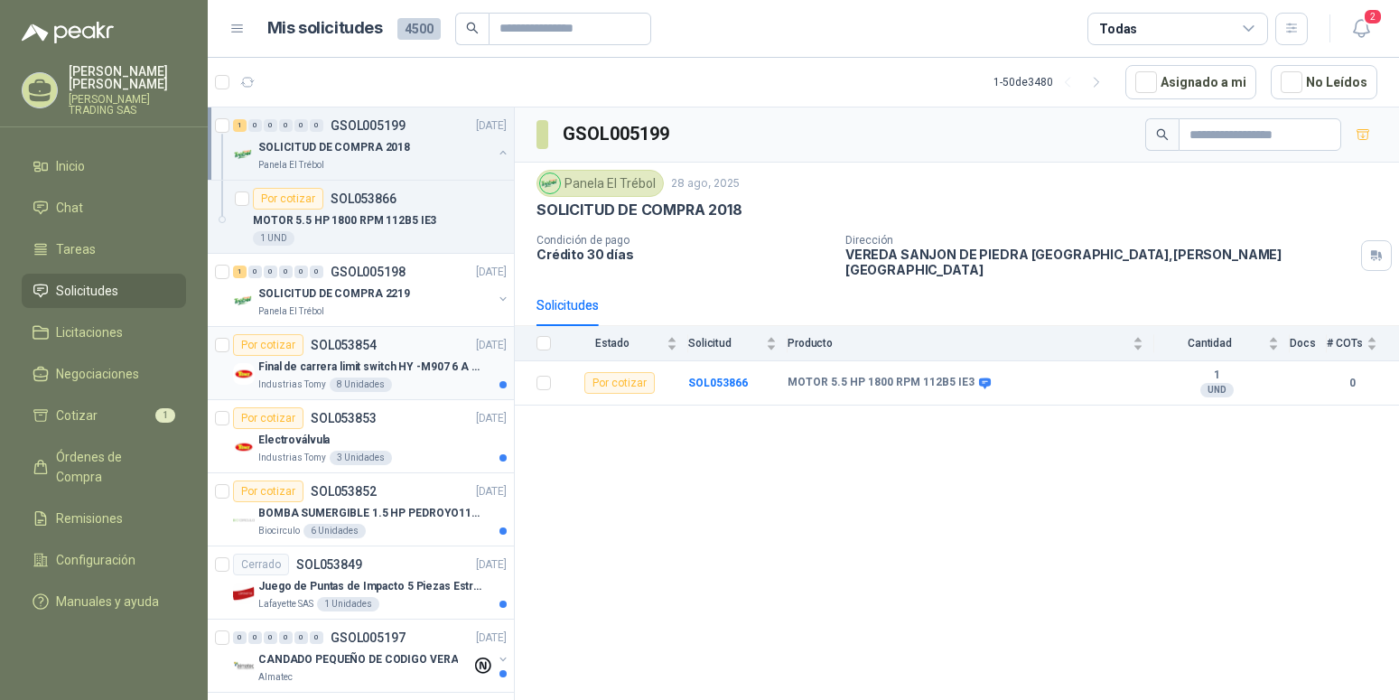
click at [363, 366] on p "Final de carrera limit switch HY -M907 6 A - 250 V a.c" at bounding box center [370, 367] width 225 height 17
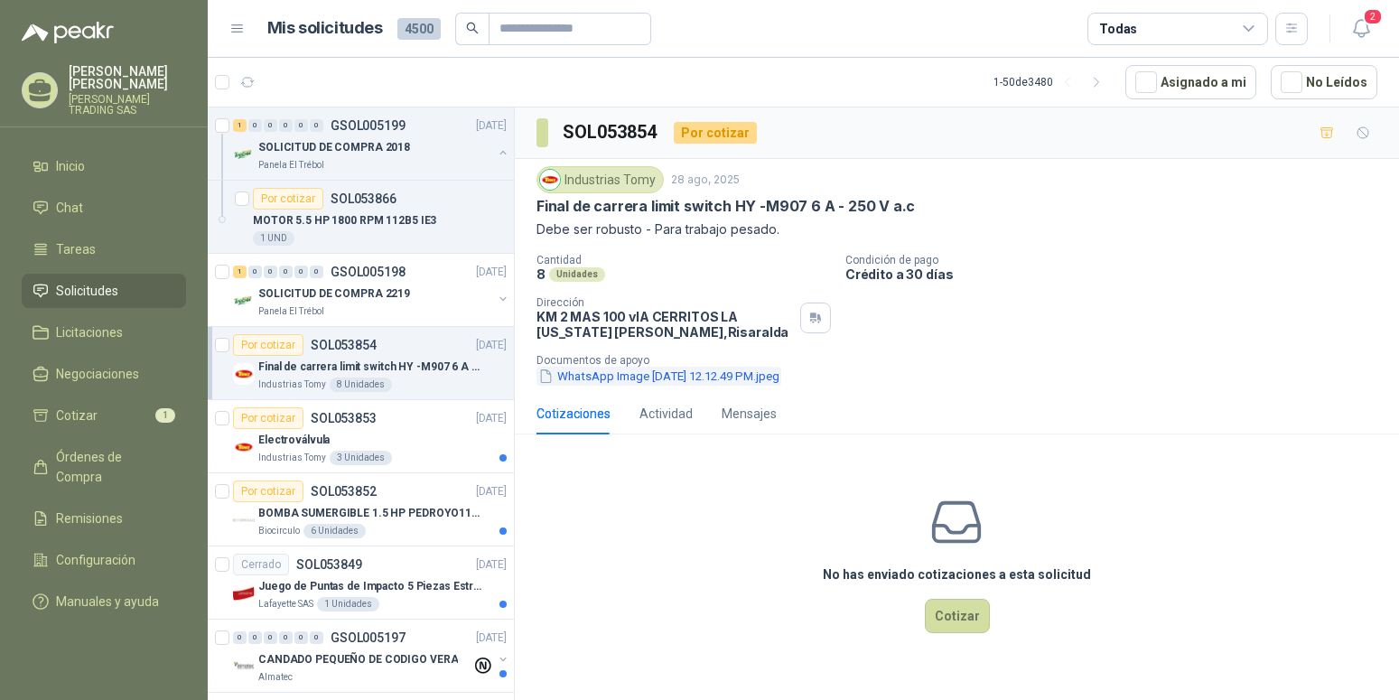
click at [633, 374] on button "WhatsApp Image 2025-08-26 at 12.12.49 PM.jpeg" at bounding box center [659, 376] width 245 height 19
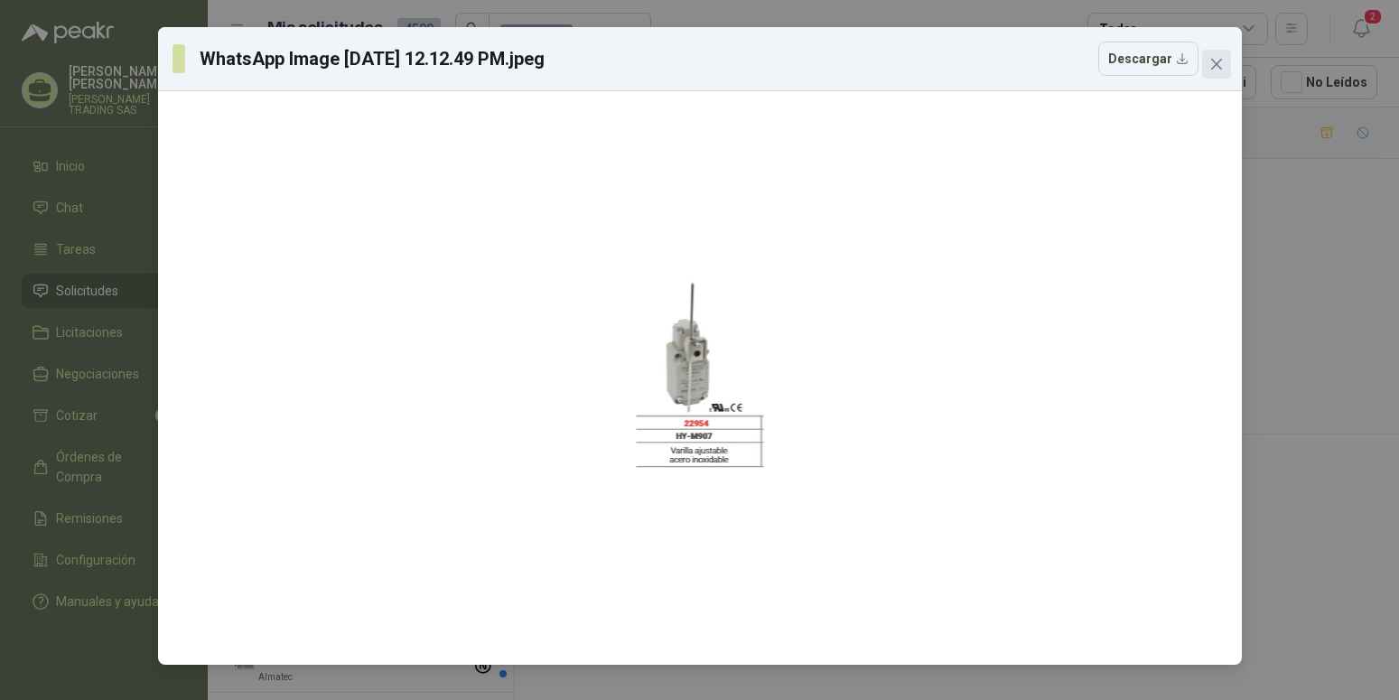
click at [1217, 61] on icon "close" at bounding box center [1217, 64] width 14 height 14
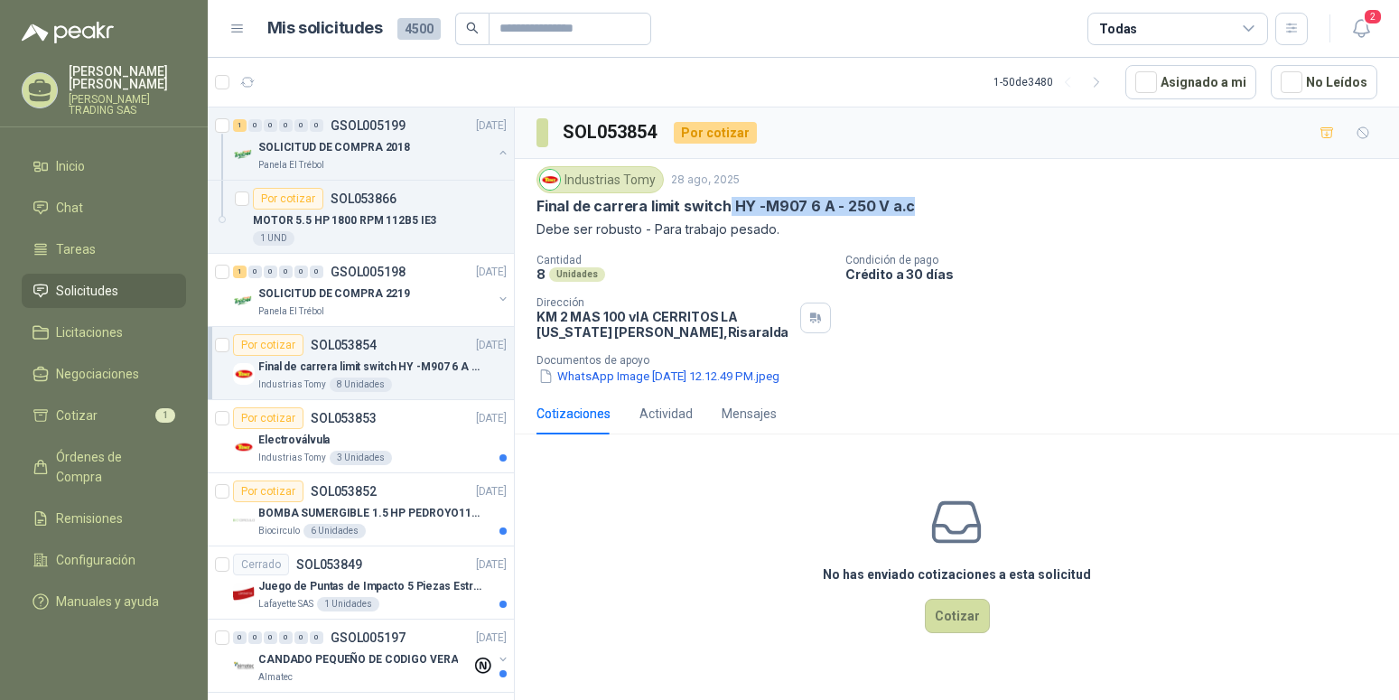
drag, startPoint x: 726, startPoint y: 206, endPoint x: 906, endPoint y: 204, distance: 179.8
click at [906, 204] on div "Final de carrera limit switch HY -M907 6 A - 250 V a.c" at bounding box center [957, 206] width 841 height 19
copy p "HY -M907 6 A - 250 V a.c"
drag, startPoint x: 680, startPoint y: 206, endPoint x: 723, endPoint y: 209, distance: 42.5
click at [723, 209] on p "Final de carrera limit switch HY -M907 6 A - 250 V a.c" at bounding box center [726, 206] width 379 height 19
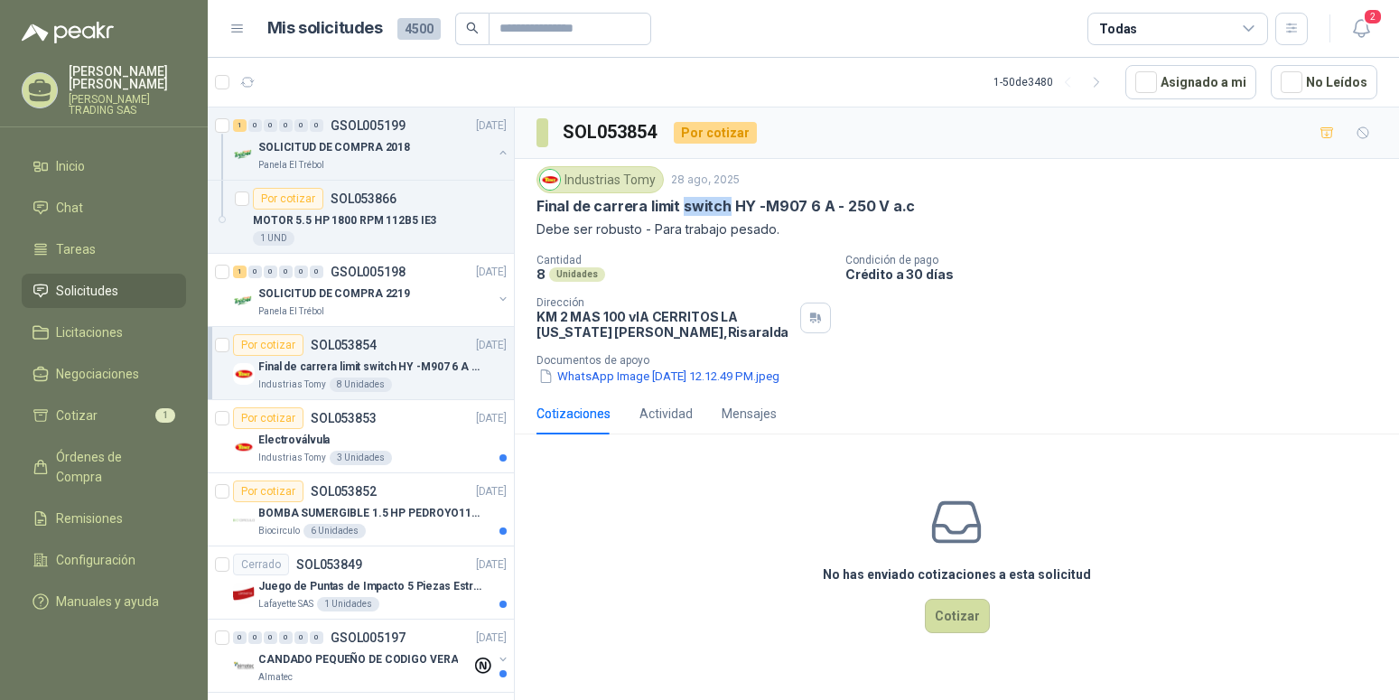
copy p "switch"
drag, startPoint x: 677, startPoint y: 207, endPoint x: 645, endPoint y: 208, distance: 31.6
click at [645, 208] on p "Final de carrera limit switch HY -M907 6 A - 250 V a.c" at bounding box center [726, 206] width 379 height 19
copy p "limit"
click at [641, 207] on p "Final de carrera limit switch HY -M907 6 A - 250 V a.c" at bounding box center [726, 206] width 379 height 19
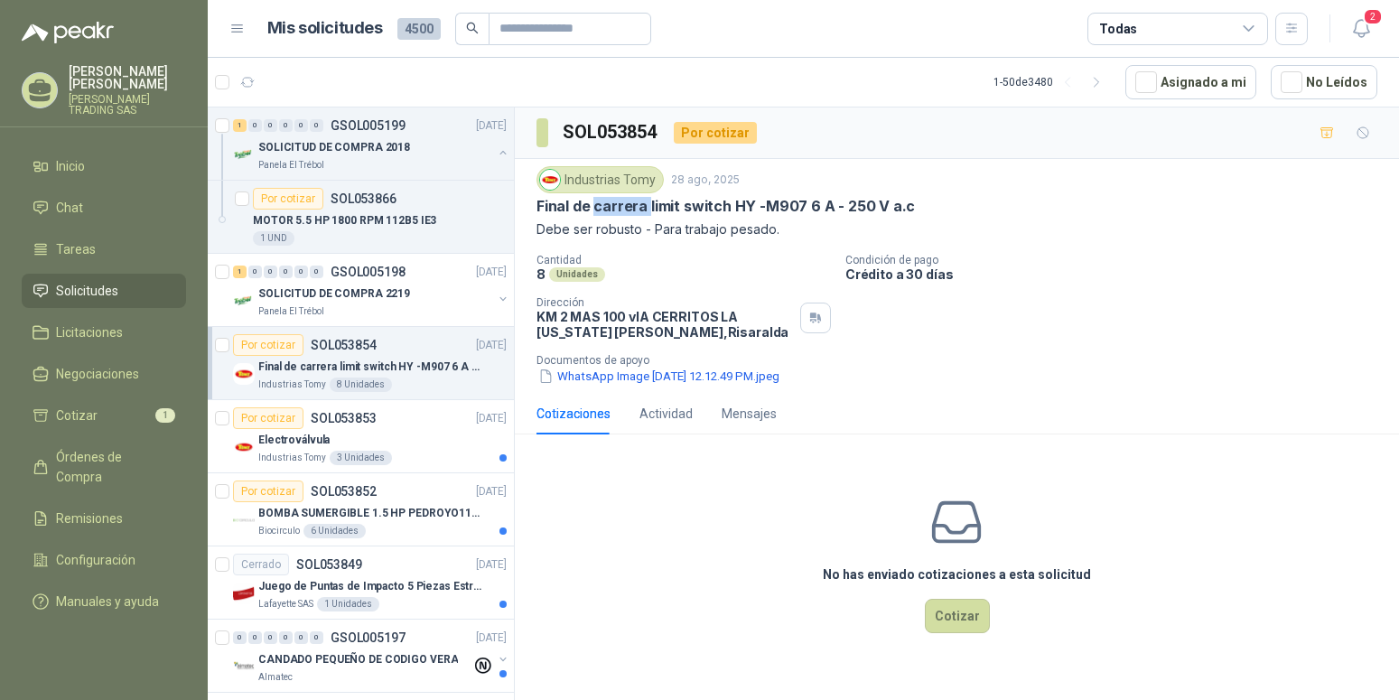
click at [637, 207] on p "Final de carrera limit switch HY -M907 6 A - 250 V a.c" at bounding box center [726, 206] width 379 height 19
drag, startPoint x: 537, startPoint y: 205, endPoint x: 642, endPoint y: 207, distance: 105.7
click at [642, 207] on p "Final de carrera limit switch HY -M907 6 A - 250 V a.c" at bounding box center [726, 206] width 379 height 19
copy p "Final de carrera"
drag, startPoint x: 731, startPoint y: 204, endPoint x: 923, endPoint y: 204, distance: 192.4
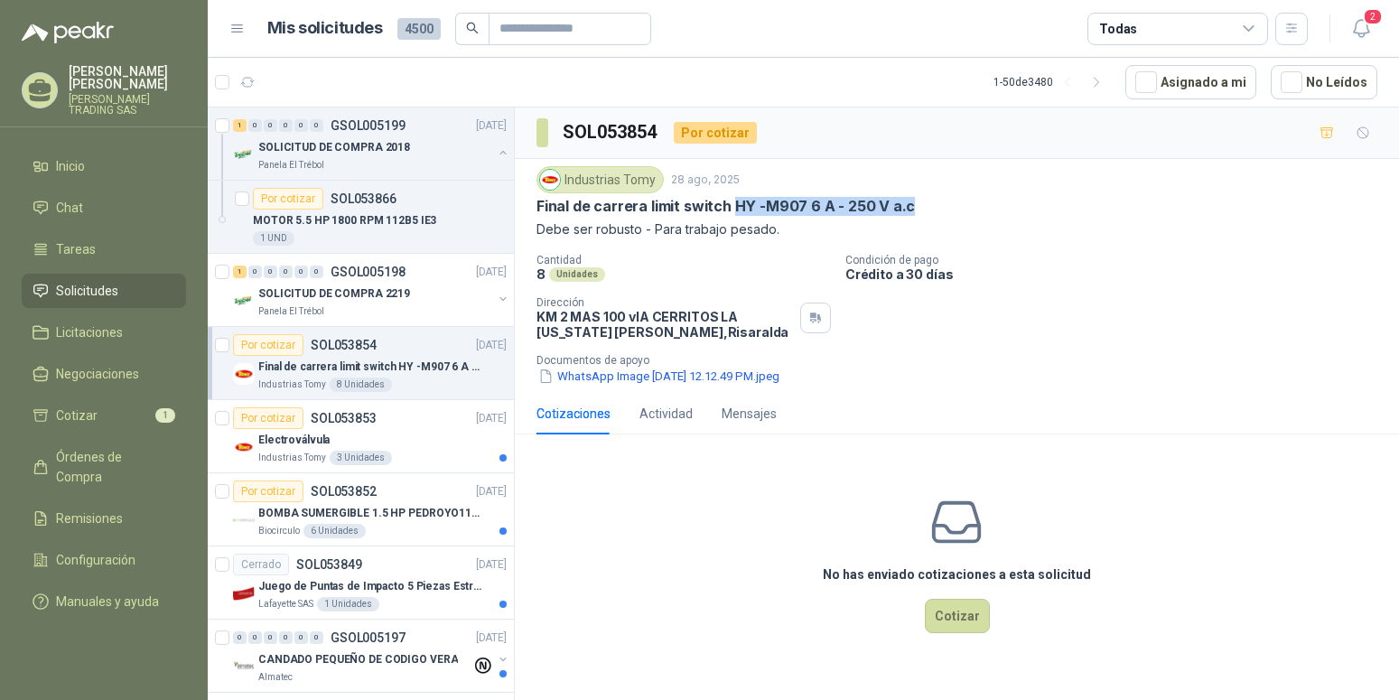
click at [923, 204] on div "Final de carrera limit switch HY -M907 6 A - 250 V a.c" at bounding box center [957, 206] width 841 height 19
copy p "HY -M907 6 A - 250 V a.c"
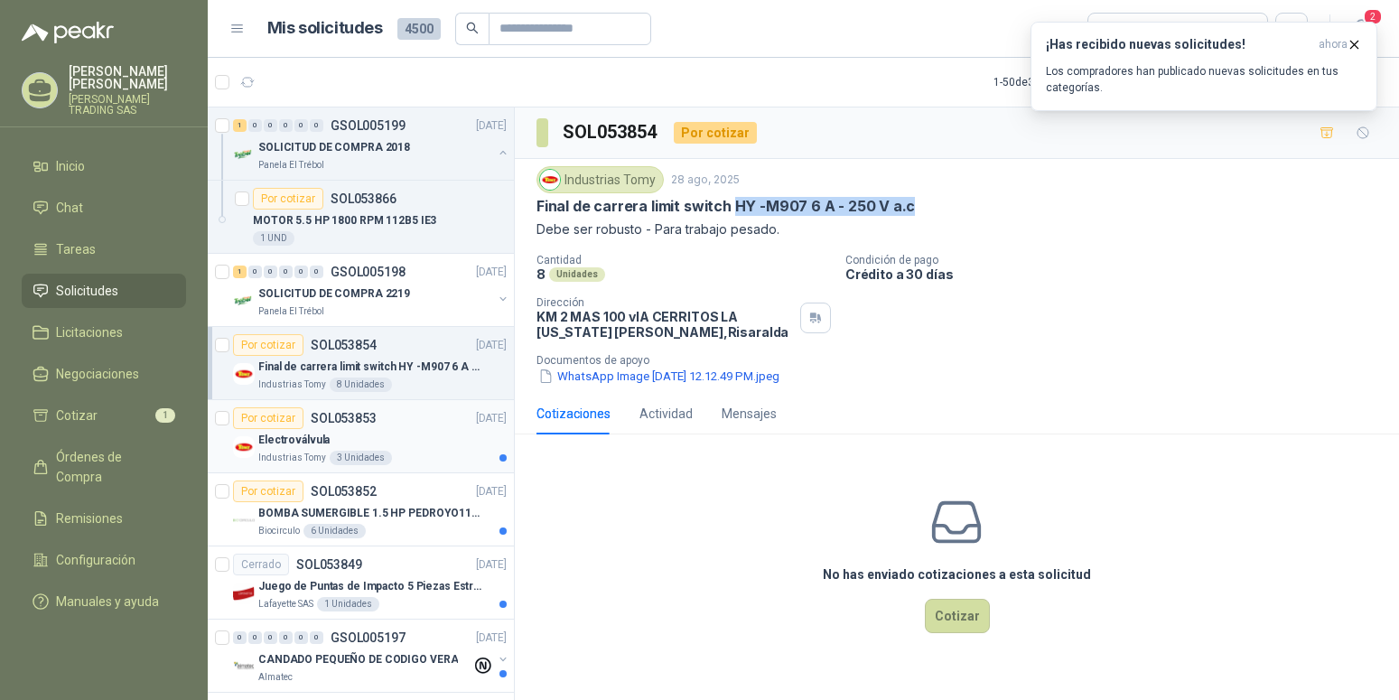
click at [301, 444] on p "Electroválvula" at bounding box center [293, 440] width 71 height 17
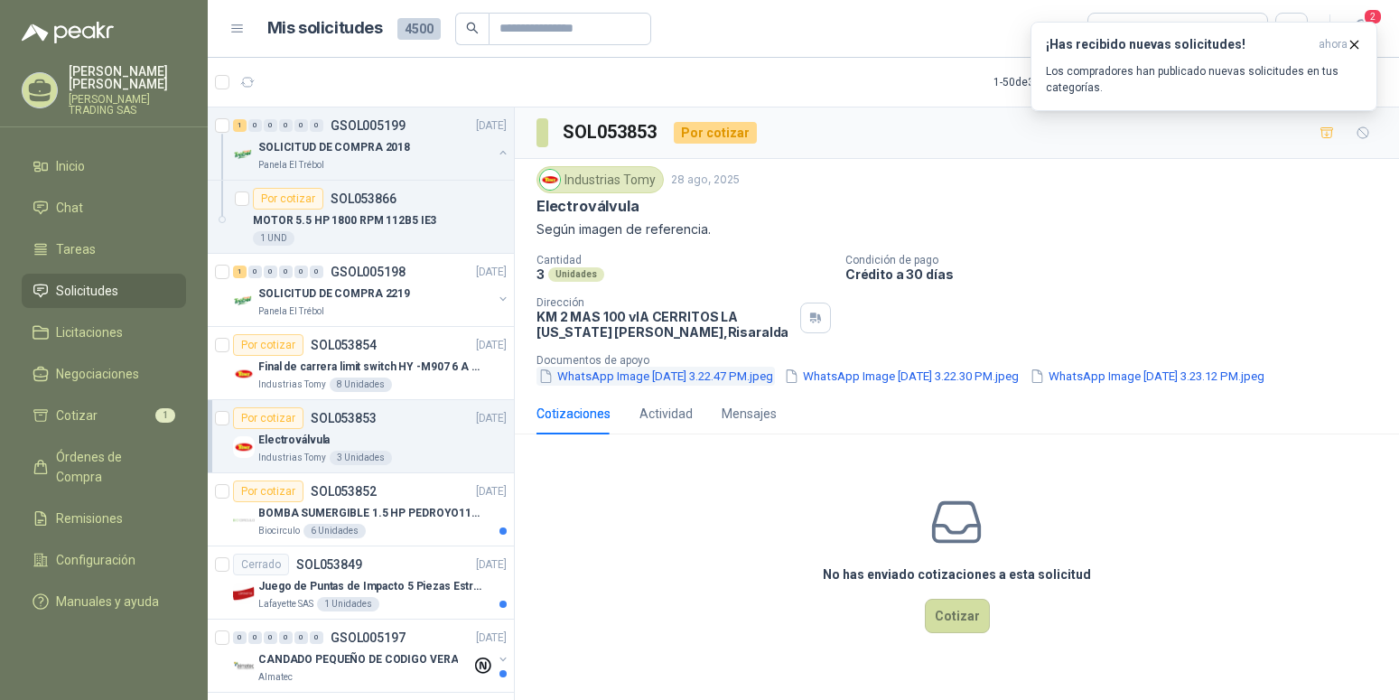
click at [613, 377] on button "WhatsApp Image 2025-08-25 at 3.22.47 PM.jpeg" at bounding box center [656, 376] width 239 height 19
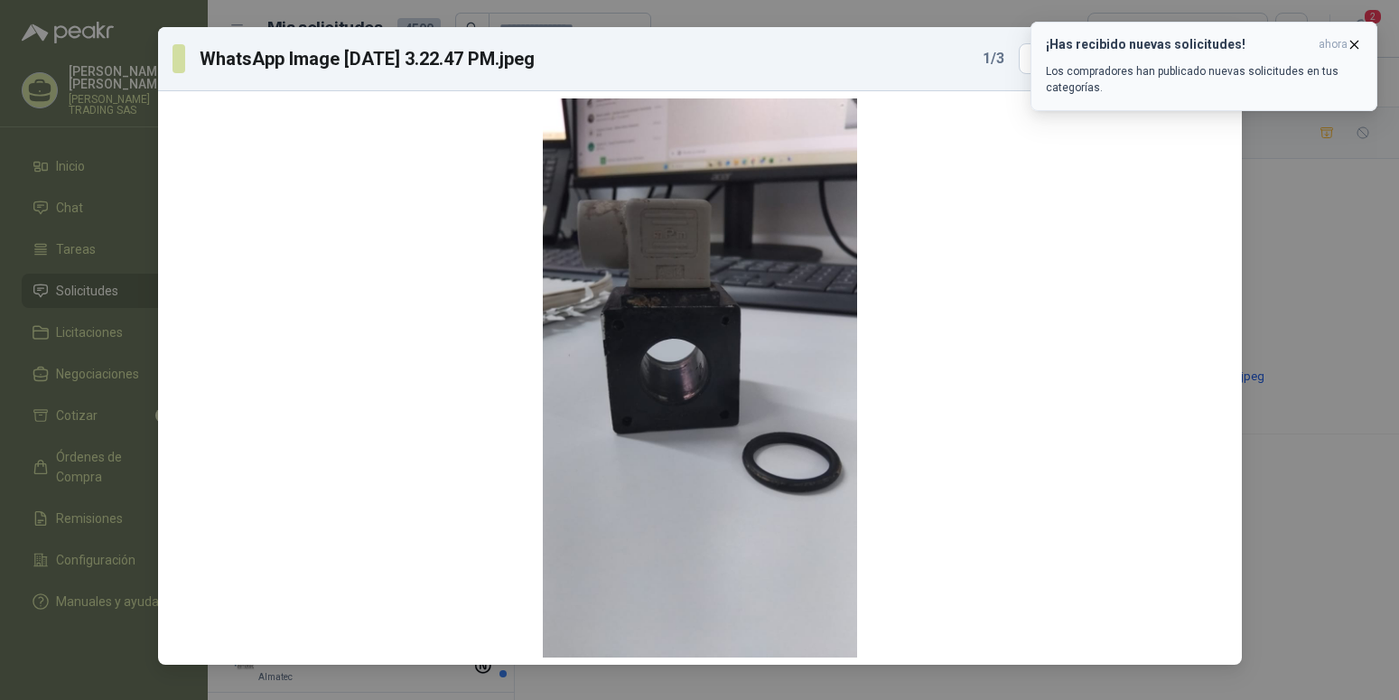
click at [1355, 41] on icon "button" at bounding box center [1354, 44] width 15 height 15
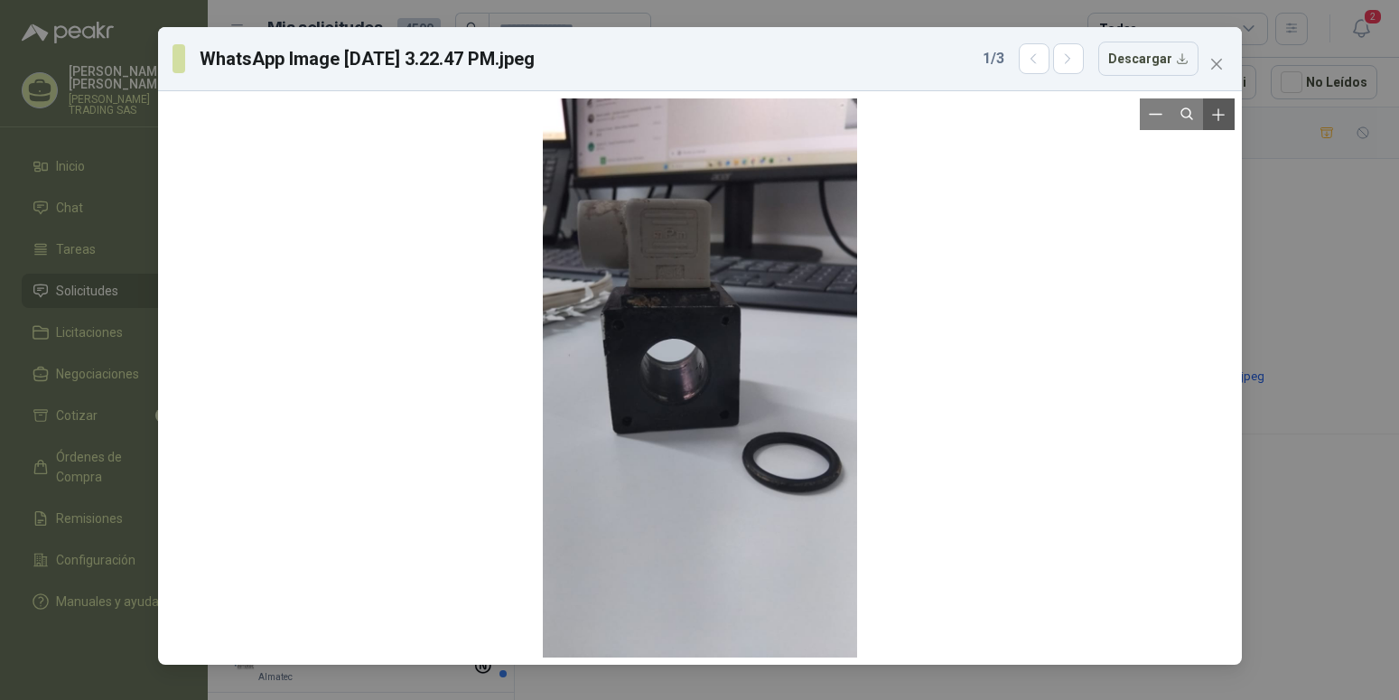
click at [1221, 113] on icon "Zoom in" at bounding box center [1219, 115] width 18 height 18
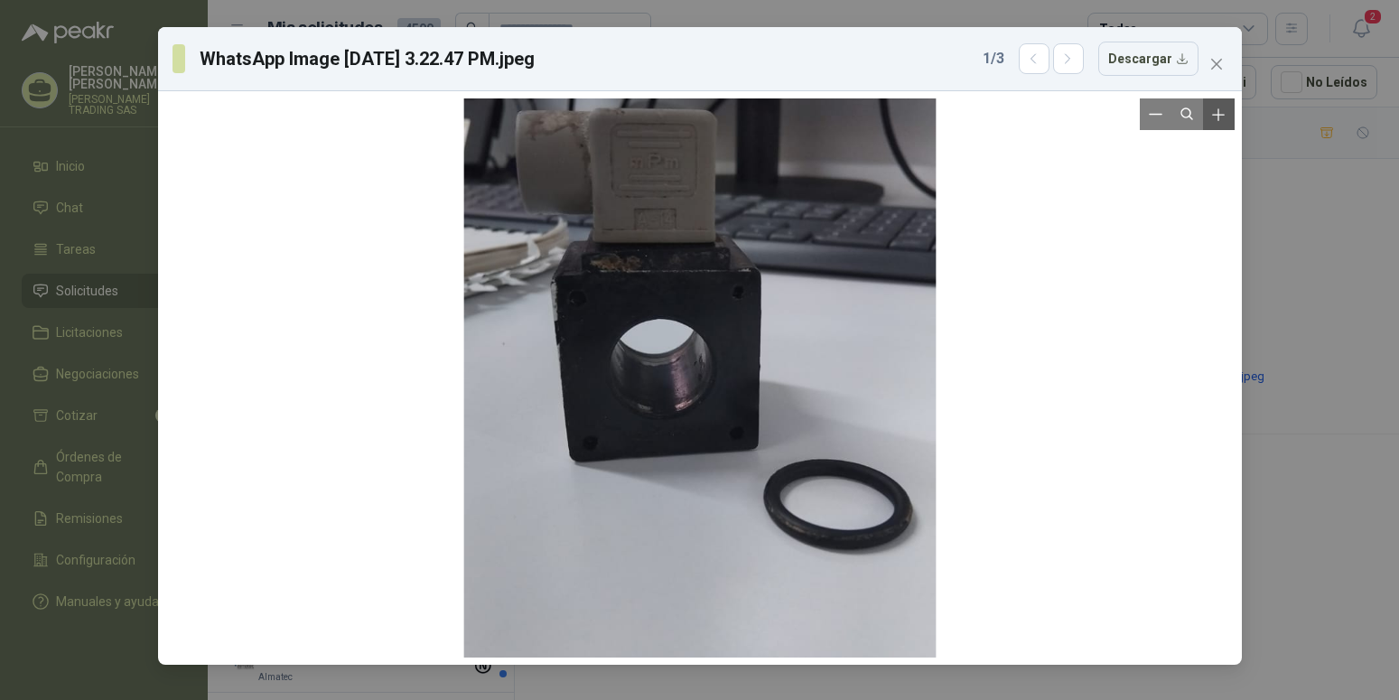
click at [1221, 113] on icon "Zoom in" at bounding box center [1219, 115] width 18 height 18
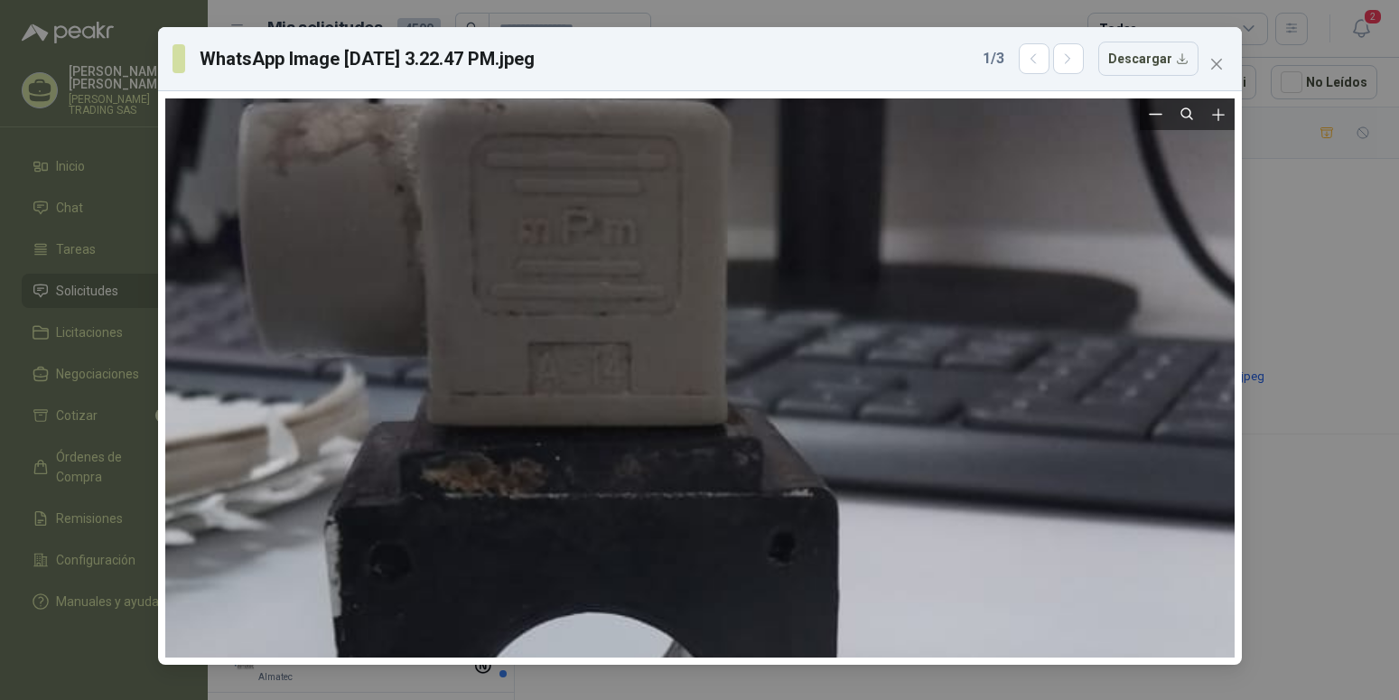
drag, startPoint x: 1077, startPoint y: 244, endPoint x: 1066, endPoint y: 622, distance: 378.7
click at [1221, 65] on icon "close" at bounding box center [1217, 64] width 14 height 14
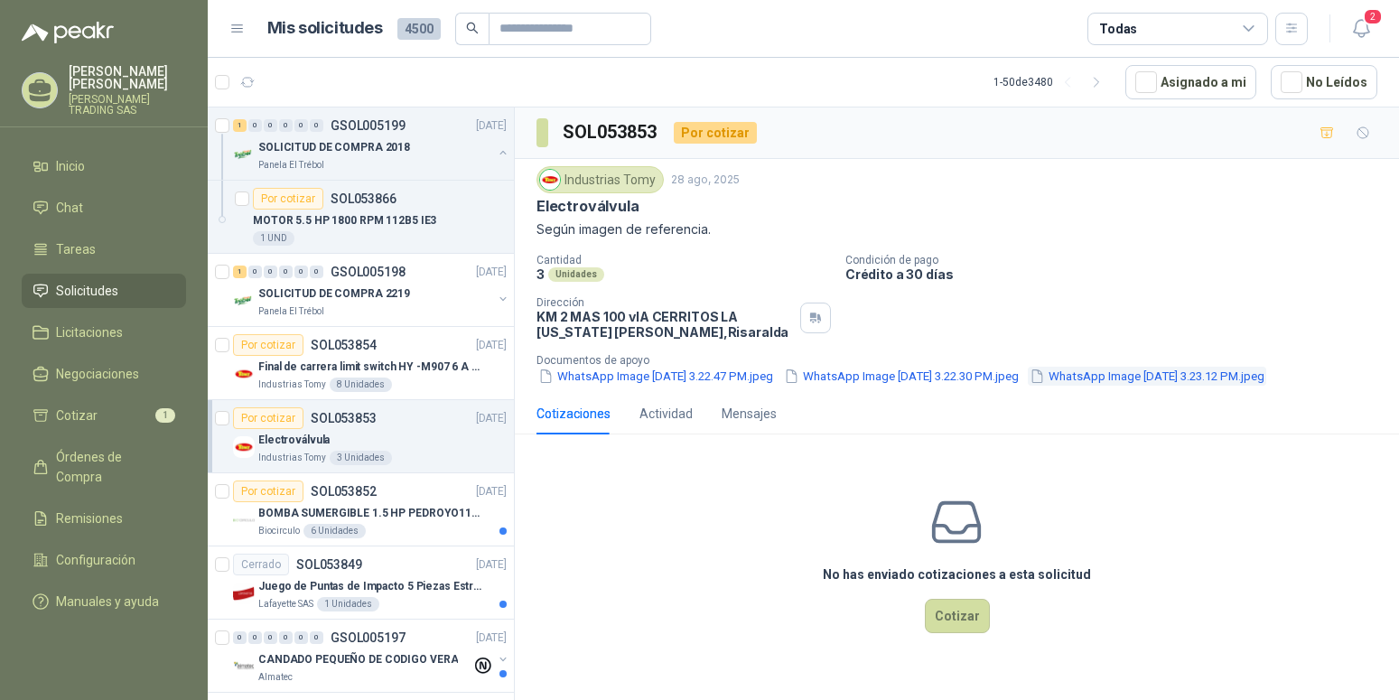
click at [1028, 386] on button "WhatsApp Image 2025-08-25 at 3.23.12 PM.jpeg" at bounding box center [1147, 376] width 239 height 19
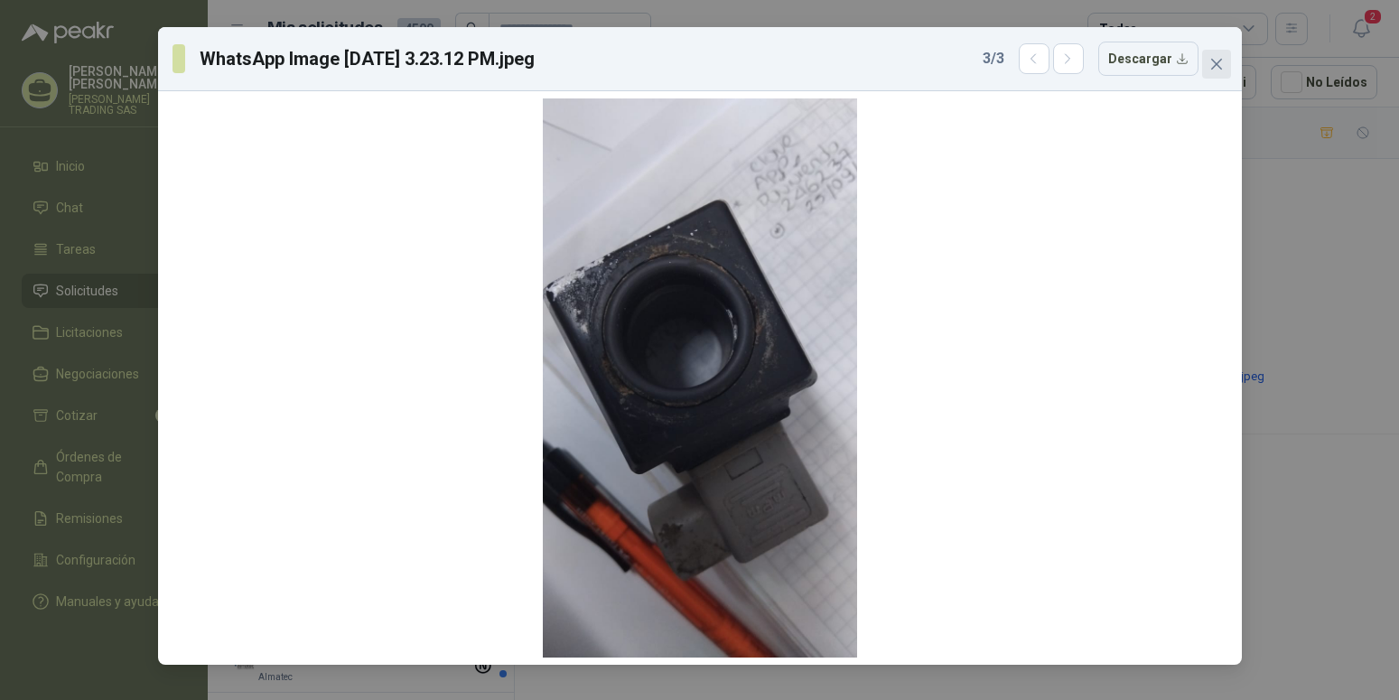
click at [1218, 62] on icon "close" at bounding box center [1216, 64] width 11 height 11
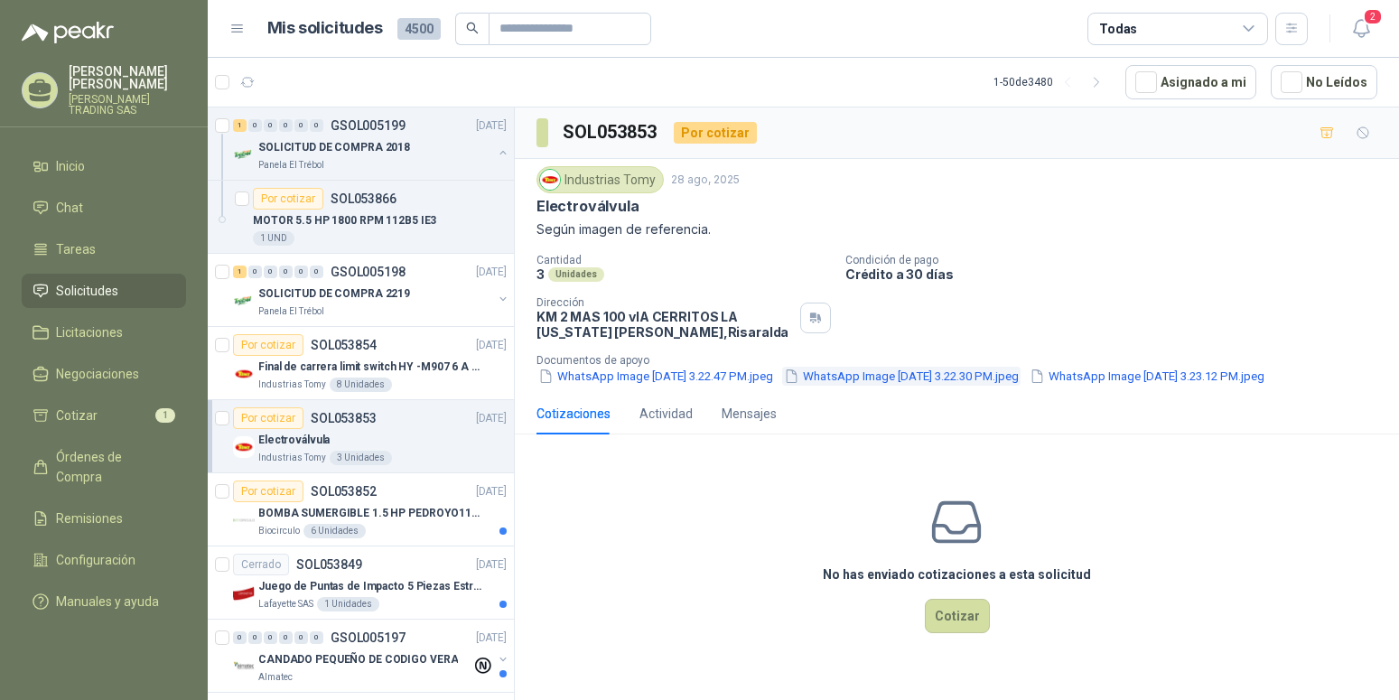
click at [899, 378] on button "WhatsApp Image 2025-08-25 at 3.22.30 PM.jpeg" at bounding box center [901, 376] width 239 height 19
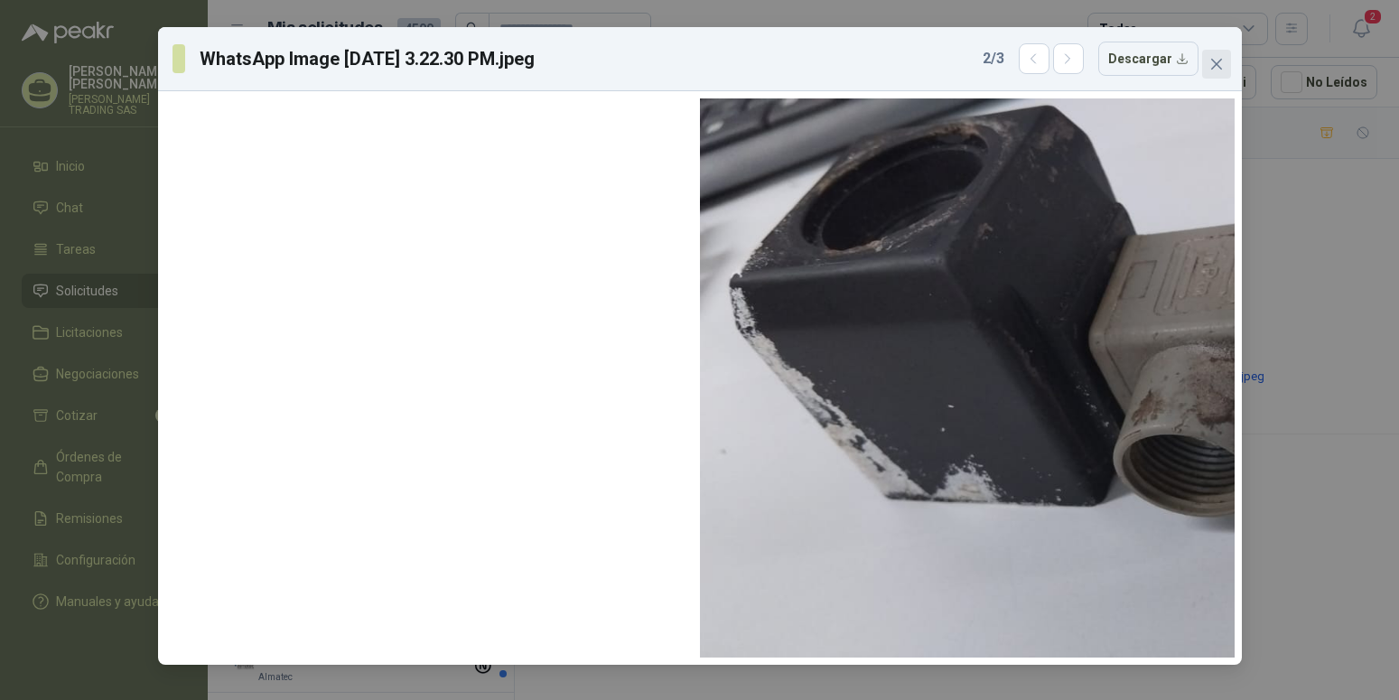
click at [1221, 70] on icon "close" at bounding box center [1217, 64] width 14 height 14
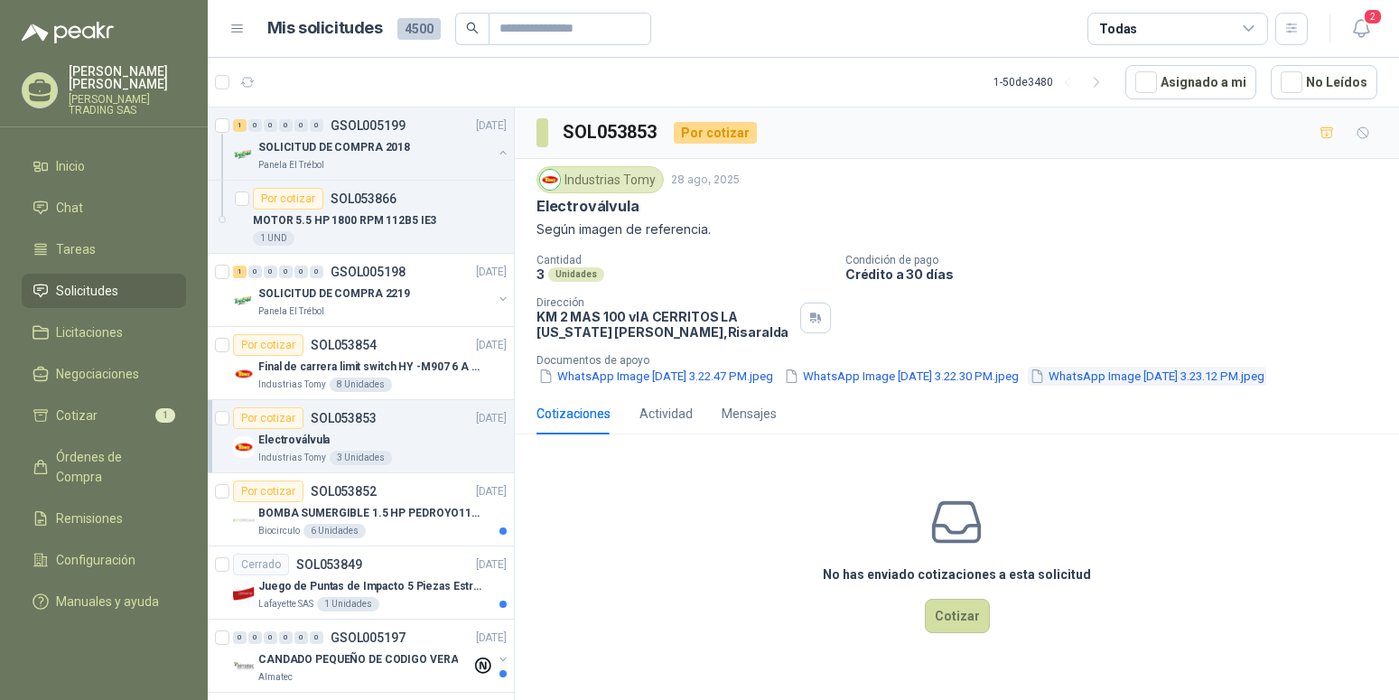
click at [1028, 386] on button "WhatsApp Image 2025-08-25 at 3.23.12 PM.jpeg" at bounding box center [1147, 376] width 239 height 19
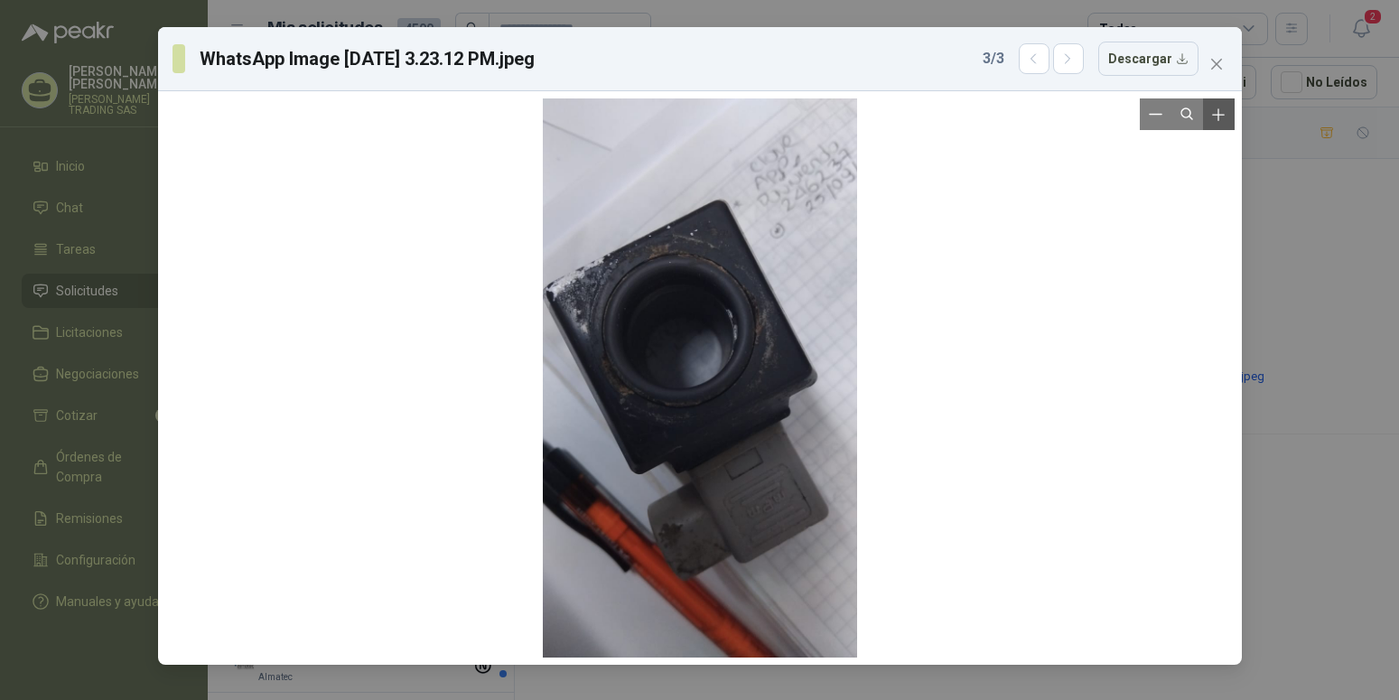
click at [1221, 120] on icon "Zoom in" at bounding box center [1219, 115] width 18 height 18
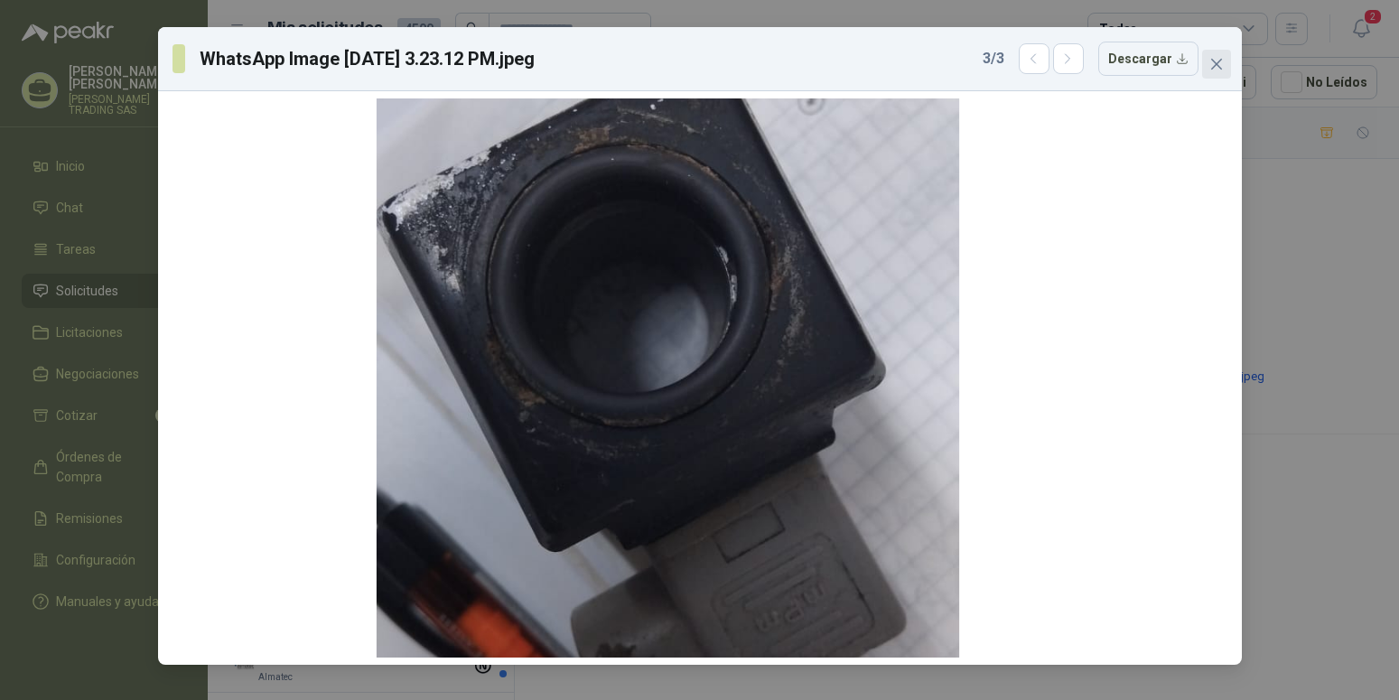
click at [1212, 66] on icon "close" at bounding box center [1217, 64] width 14 height 14
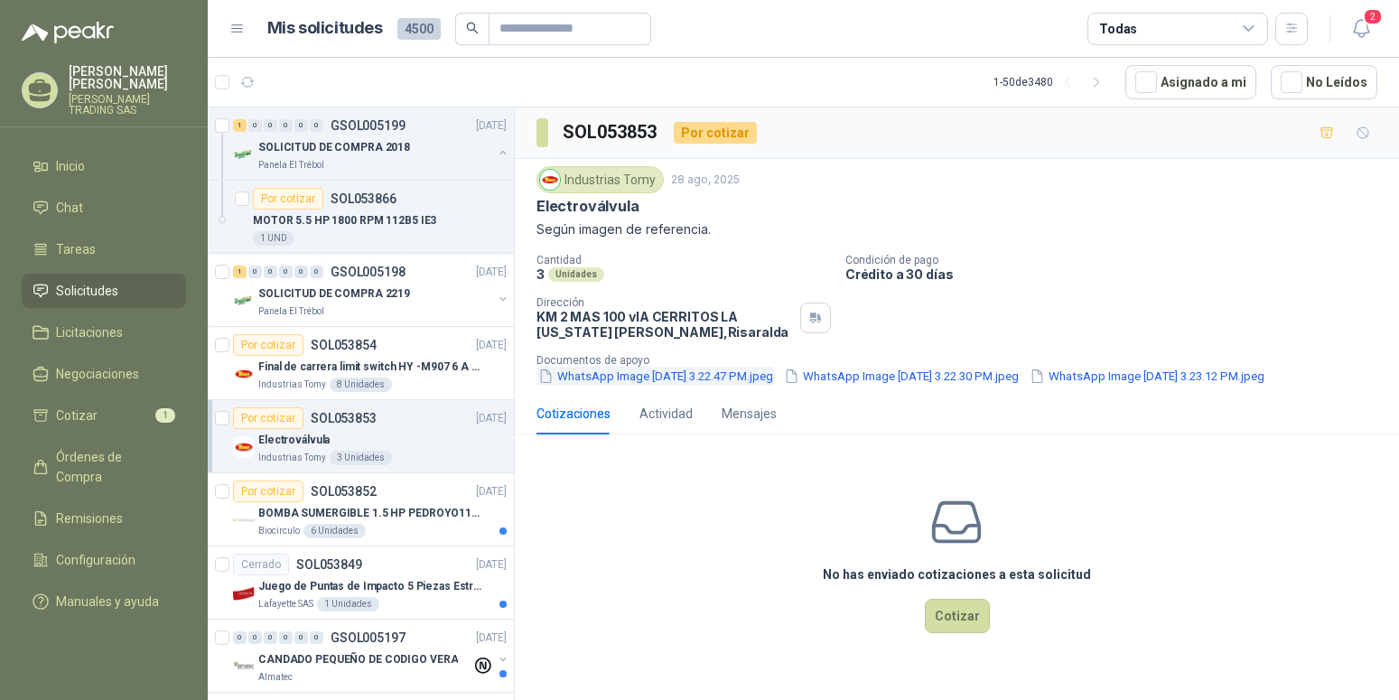
click at [682, 372] on button "WhatsApp Image 2025-08-25 at 3.22.47 PM.jpeg" at bounding box center [656, 376] width 239 height 19
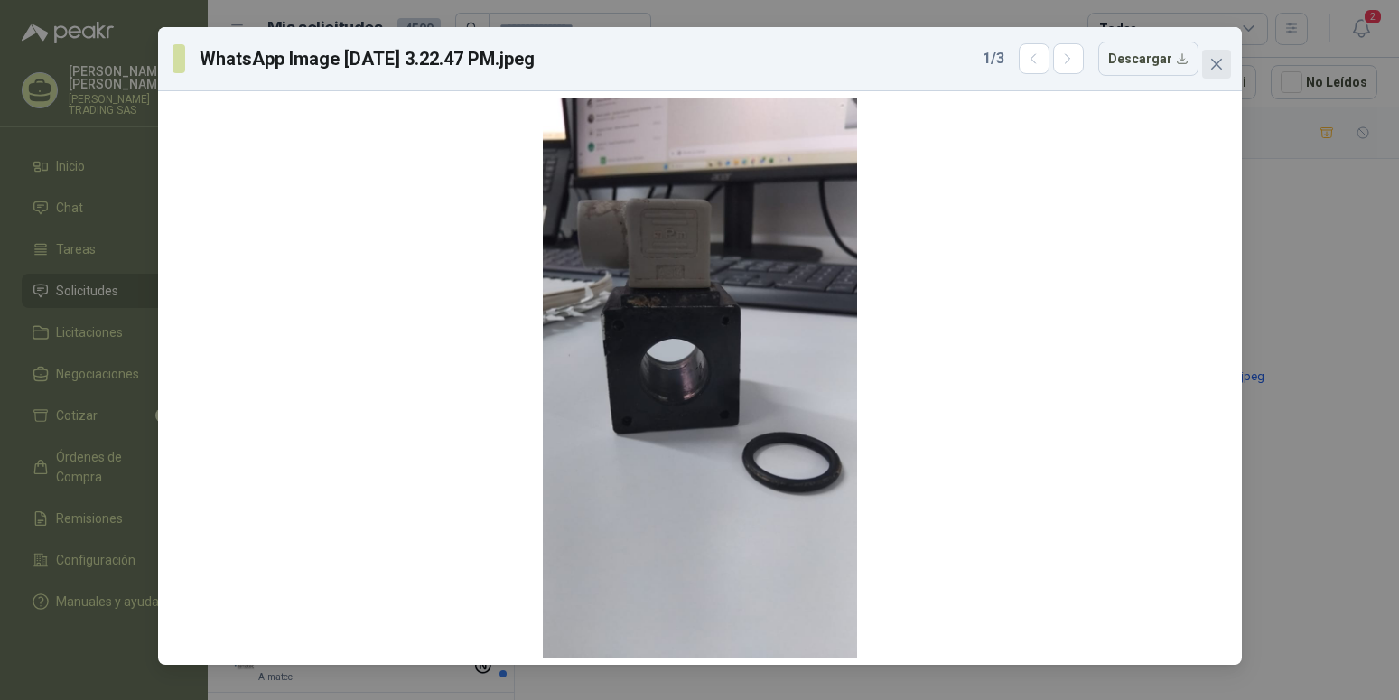
click at [1220, 59] on icon "close" at bounding box center [1217, 64] width 14 height 14
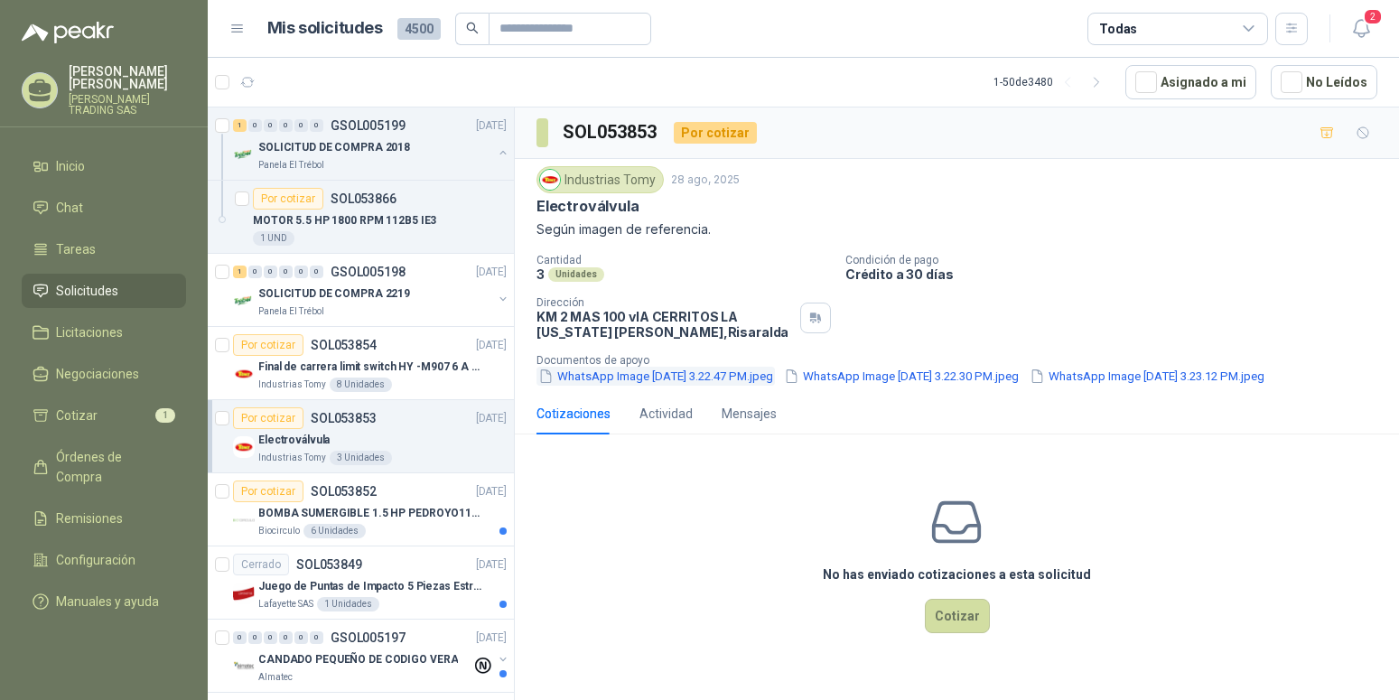
click at [663, 375] on button "WhatsApp Image 2025-08-25 at 3.22.47 PM.jpeg" at bounding box center [656, 376] width 239 height 19
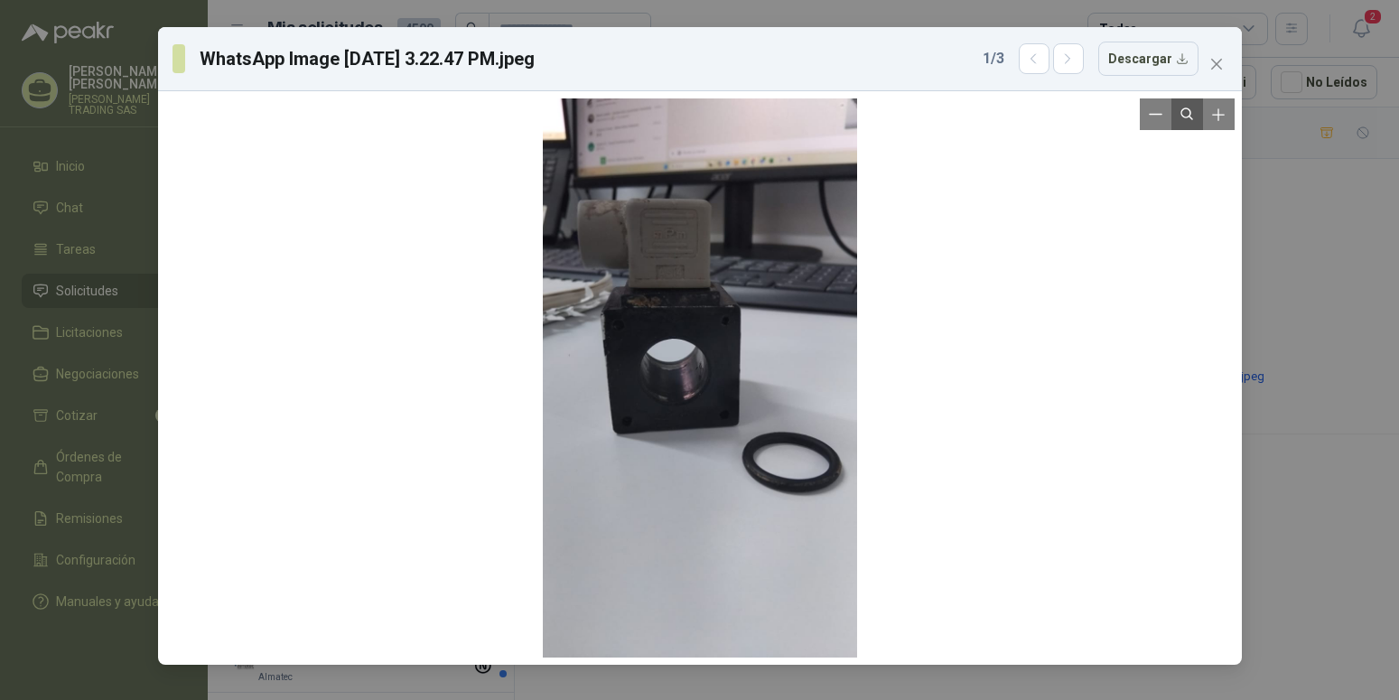
click at [1187, 121] on icon "Reset zoom" at bounding box center [1187, 114] width 15 height 15
click at [1219, 116] on icon "Zoom in" at bounding box center [1219, 114] width 12 height 12
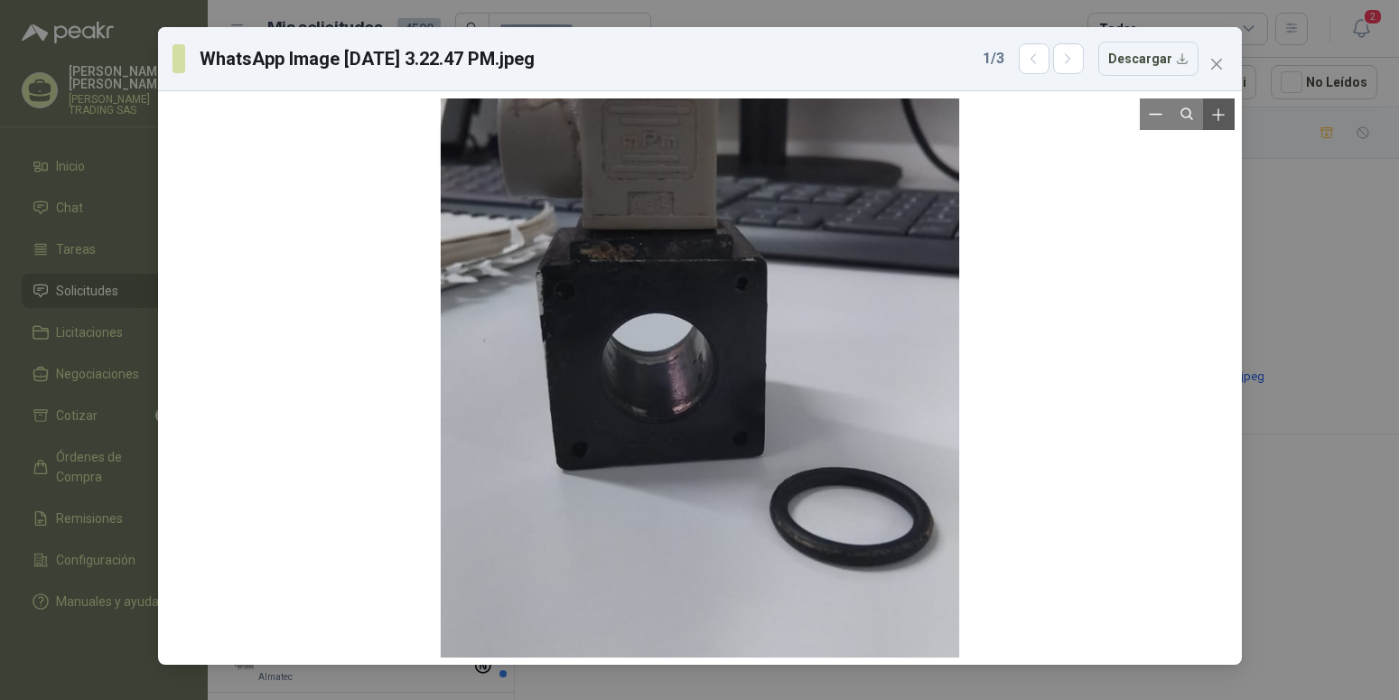
click at [1219, 116] on icon "Zoom in" at bounding box center [1219, 114] width 12 height 12
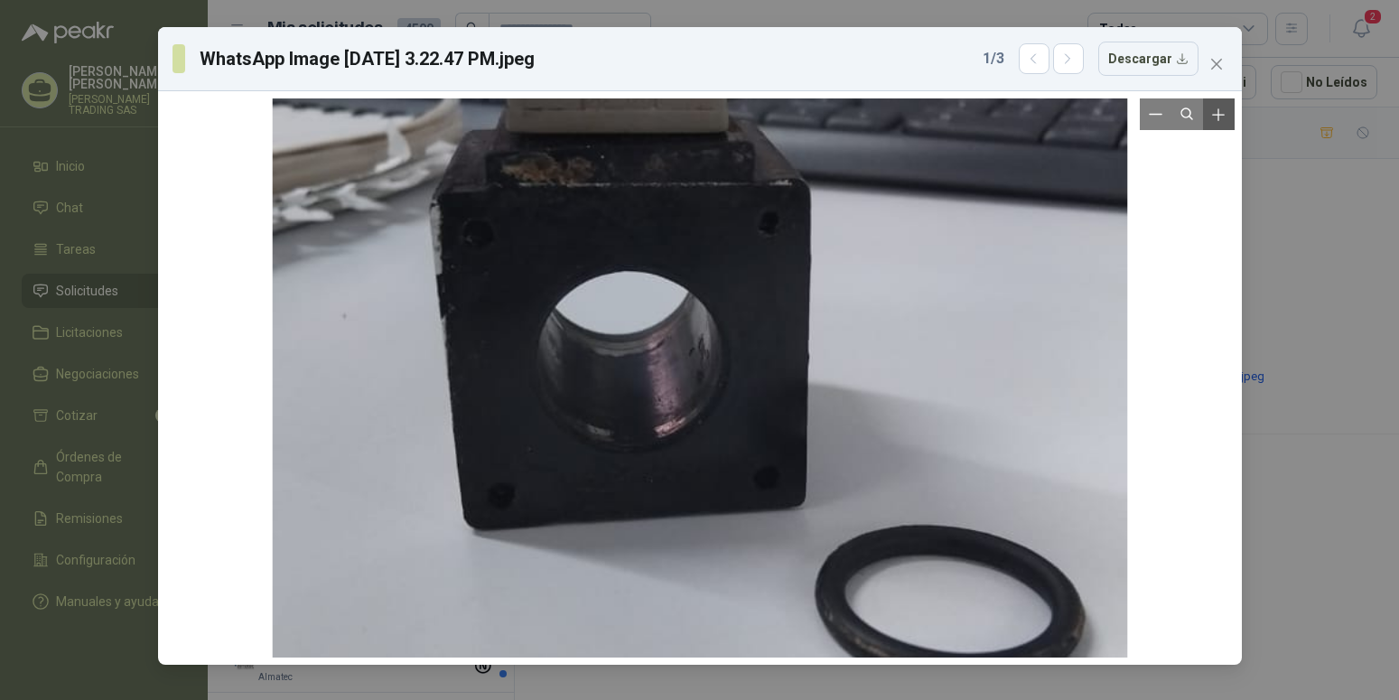
click at [1219, 116] on icon "Zoom in" at bounding box center [1219, 114] width 12 height 12
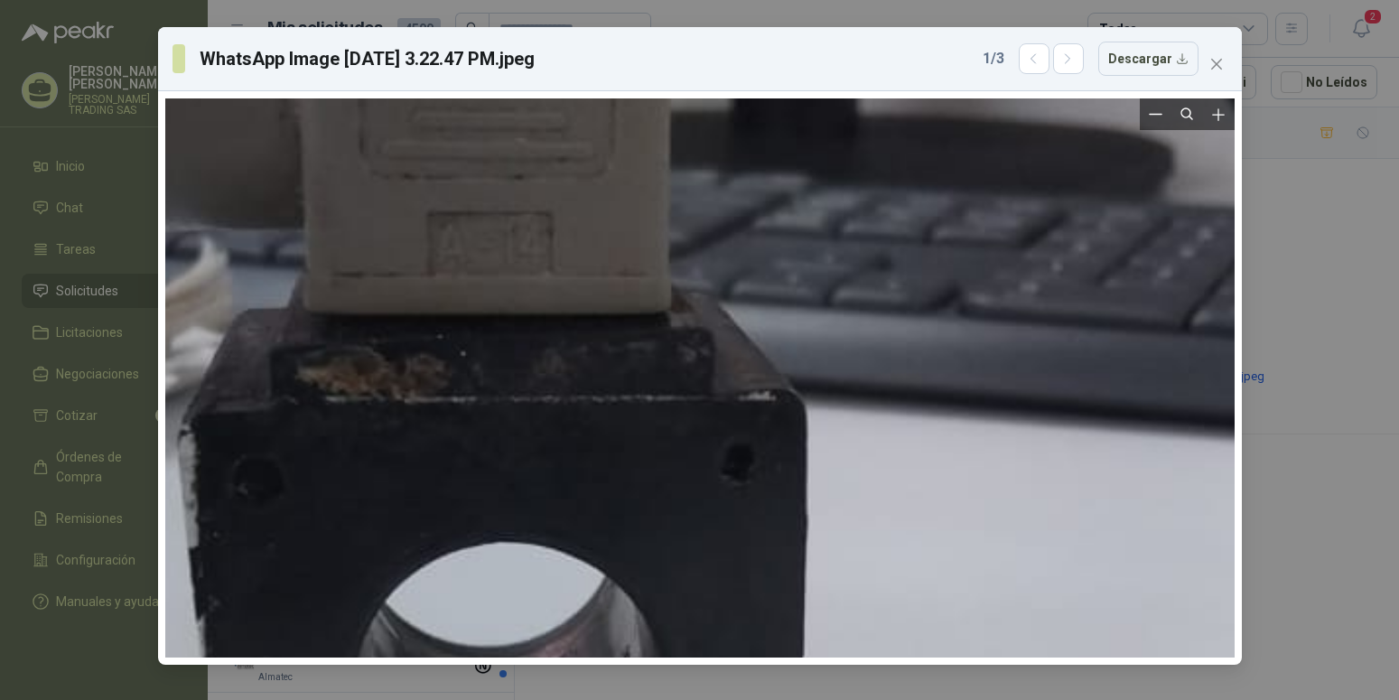
drag, startPoint x: 1094, startPoint y: 155, endPoint x: 1018, endPoint y: 498, distance: 350.7
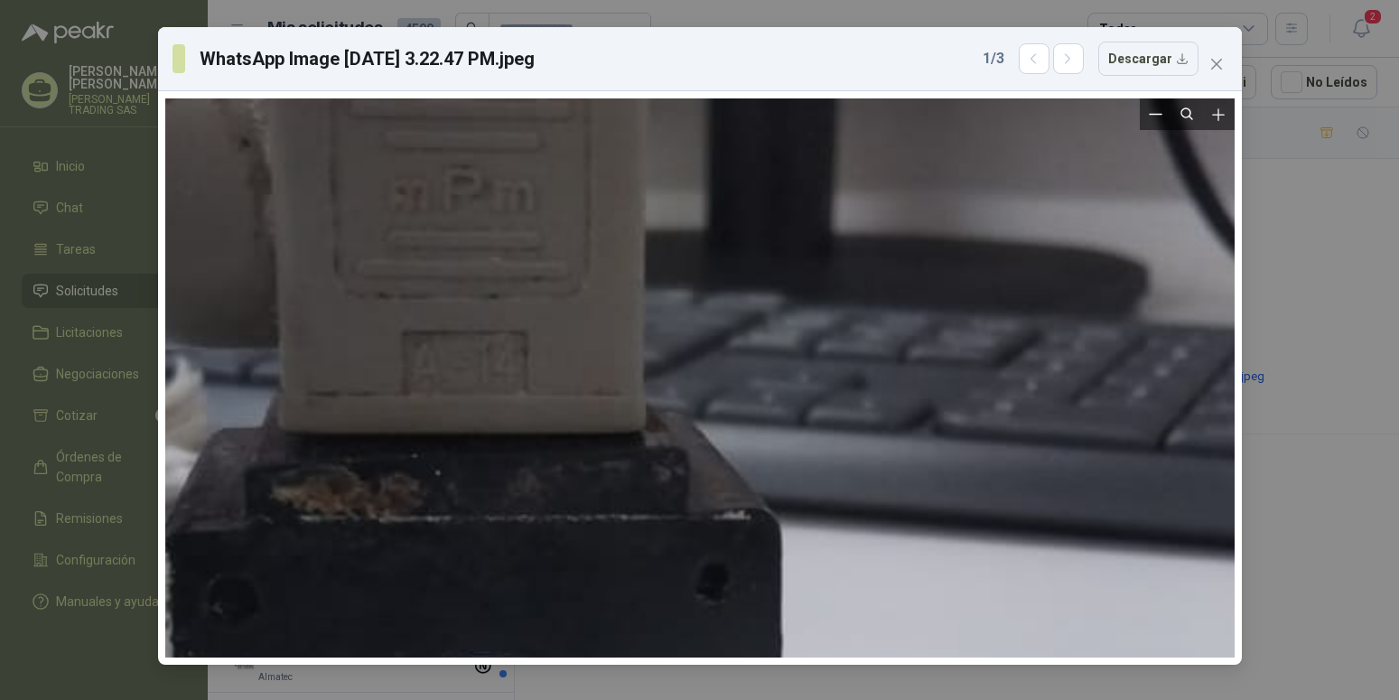
drag, startPoint x: 925, startPoint y: 314, endPoint x: 900, endPoint y: 433, distance: 121.9
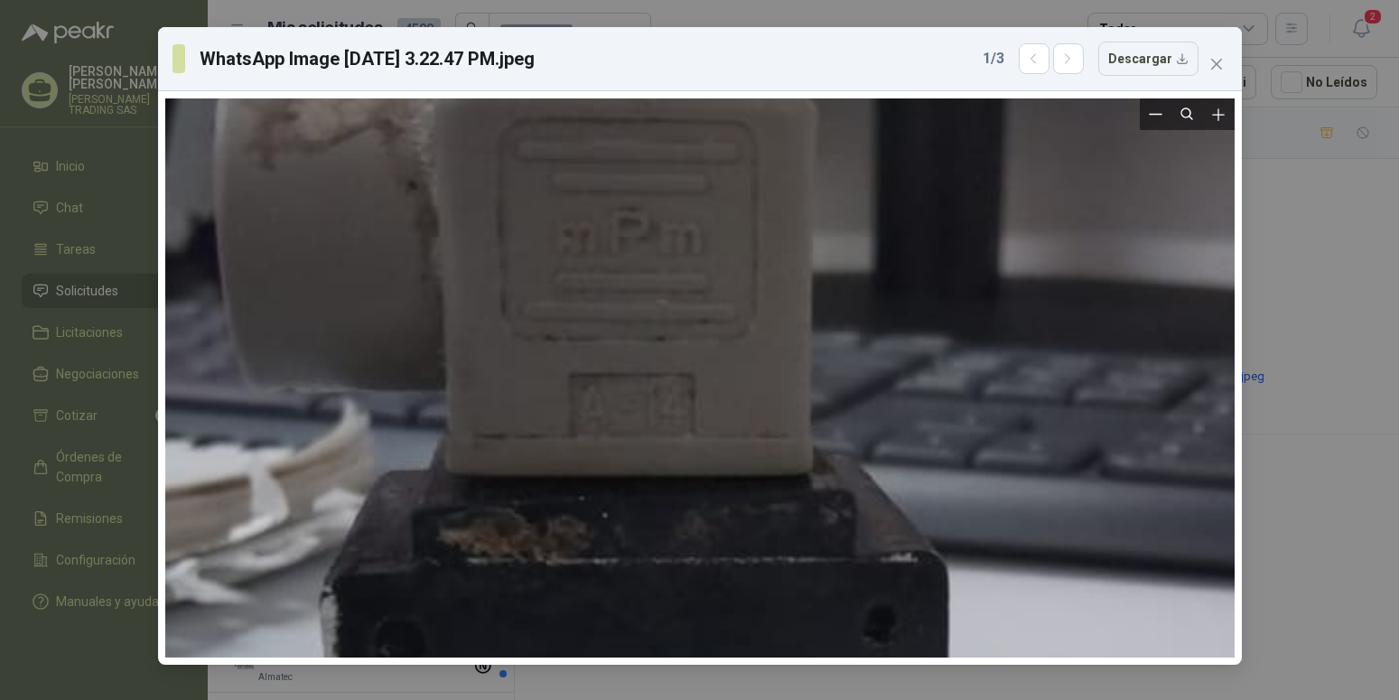
drag, startPoint x: 851, startPoint y: 388, endPoint x: 1018, endPoint y: 429, distance: 172.2
click at [1215, 66] on icon "close" at bounding box center [1216, 64] width 11 height 11
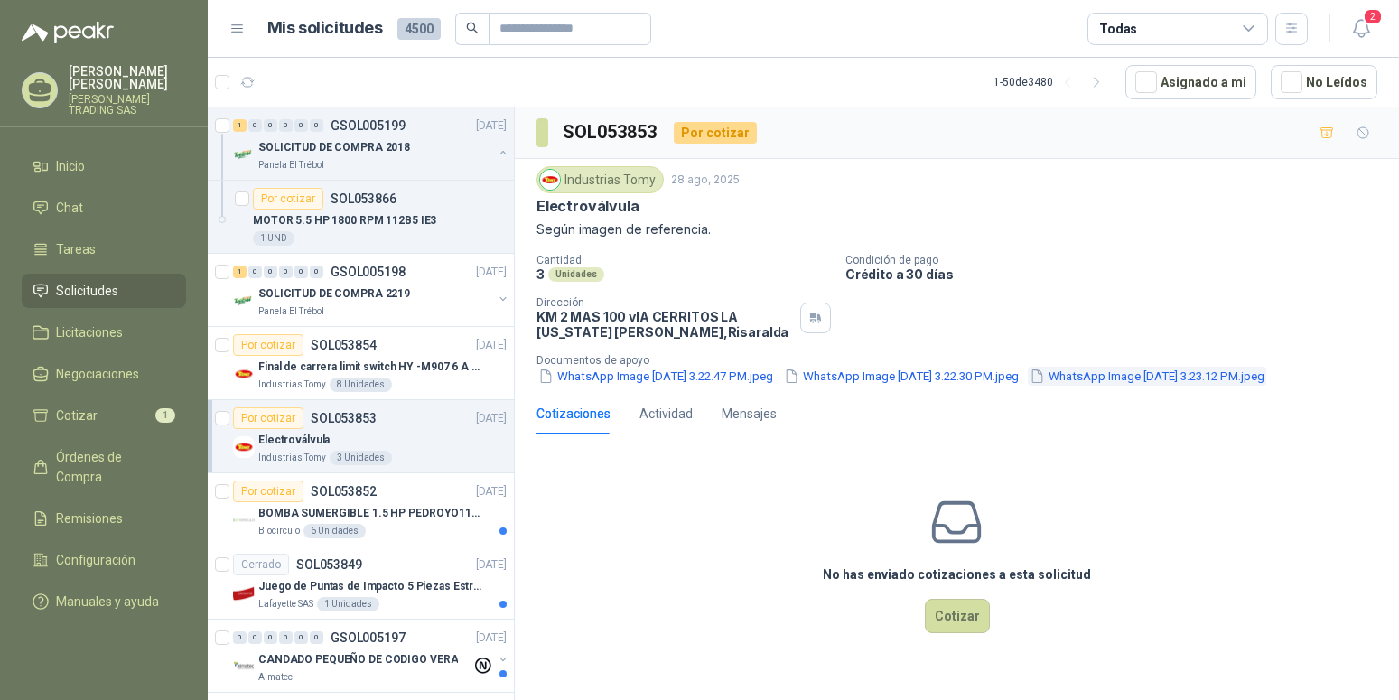
click at [1028, 386] on button "WhatsApp Image 2025-08-25 at 3.23.12 PM.jpeg" at bounding box center [1147, 376] width 239 height 19
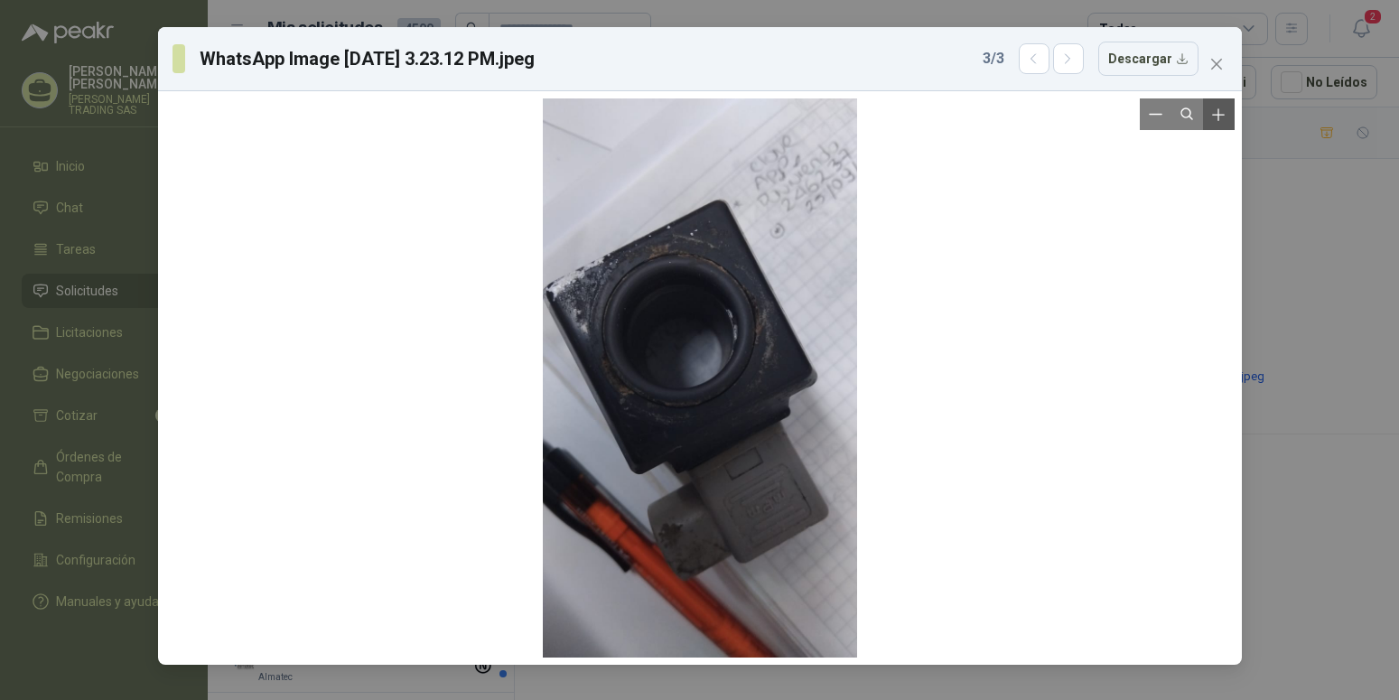
click at [1216, 113] on icon "Zoom in" at bounding box center [1219, 115] width 18 height 18
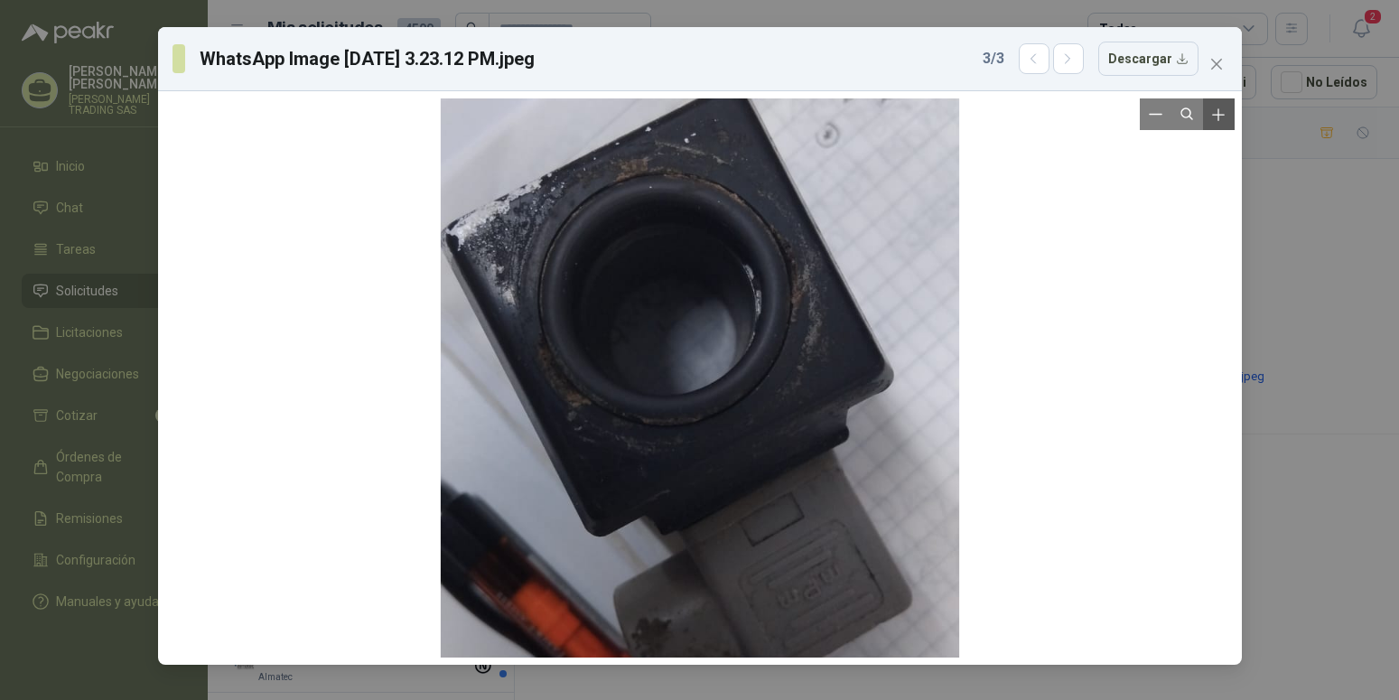
click at [1216, 113] on icon "Zoom in" at bounding box center [1219, 115] width 18 height 18
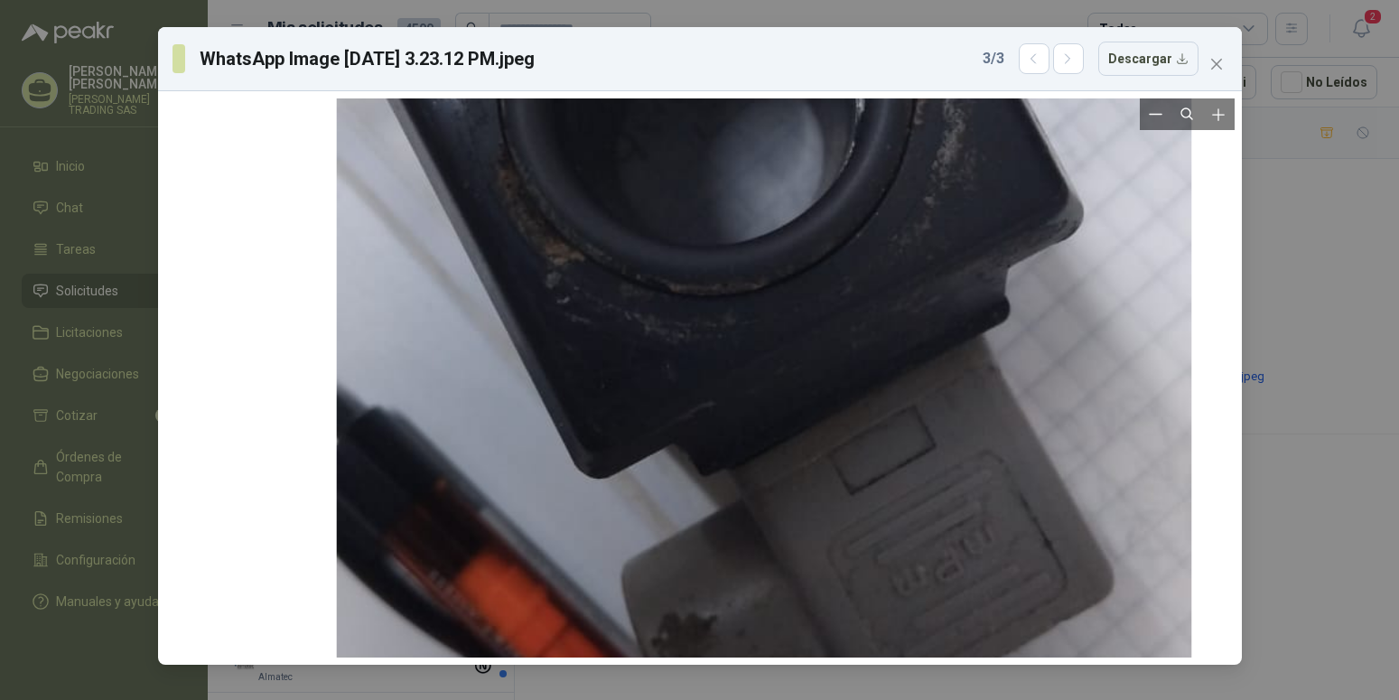
drag, startPoint x: 775, startPoint y: 316, endPoint x: 842, endPoint y: 150, distance: 179.2
click at [842, 150] on div at bounding box center [764, 217] width 856 height 1521
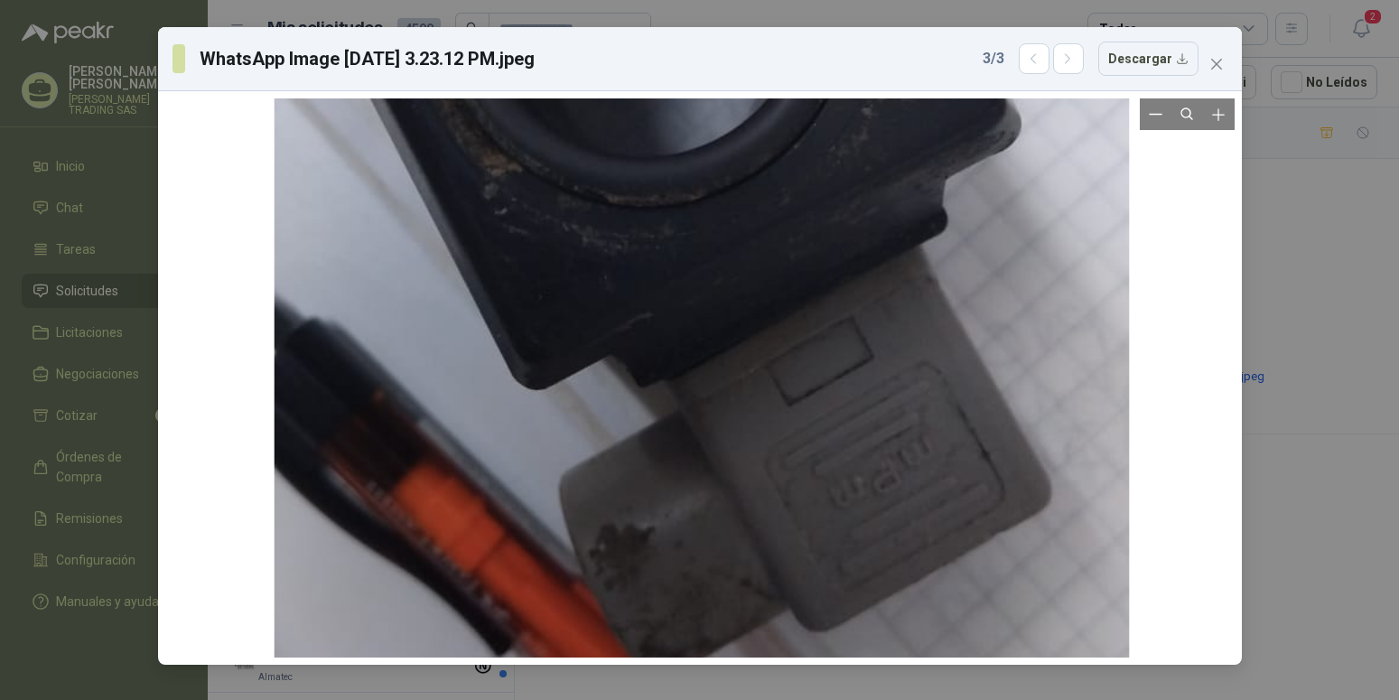
drag, startPoint x: 963, startPoint y: 330, endPoint x: 965, endPoint y: 276, distance: 53.3
click at [965, 276] on div at bounding box center [702, 128] width 856 height 1521
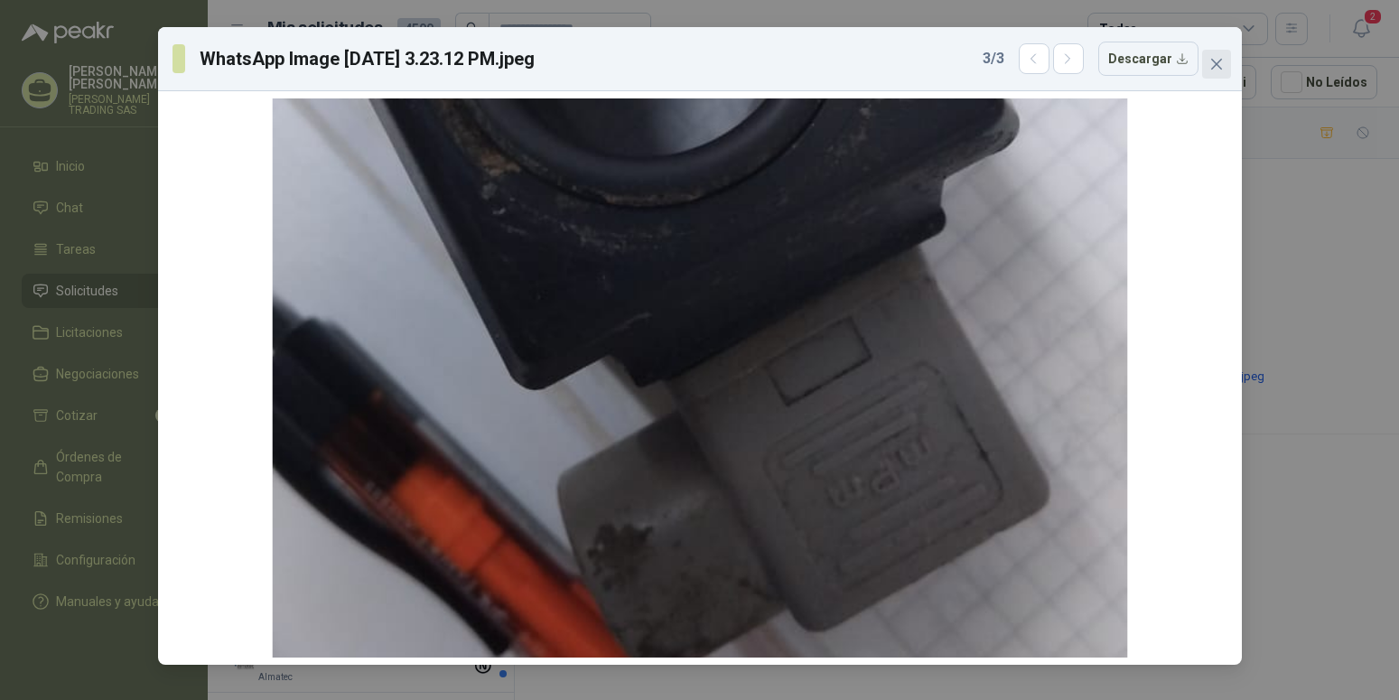
click at [1214, 55] on button "Close" at bounding box center [1217, 64] width 29 height 29
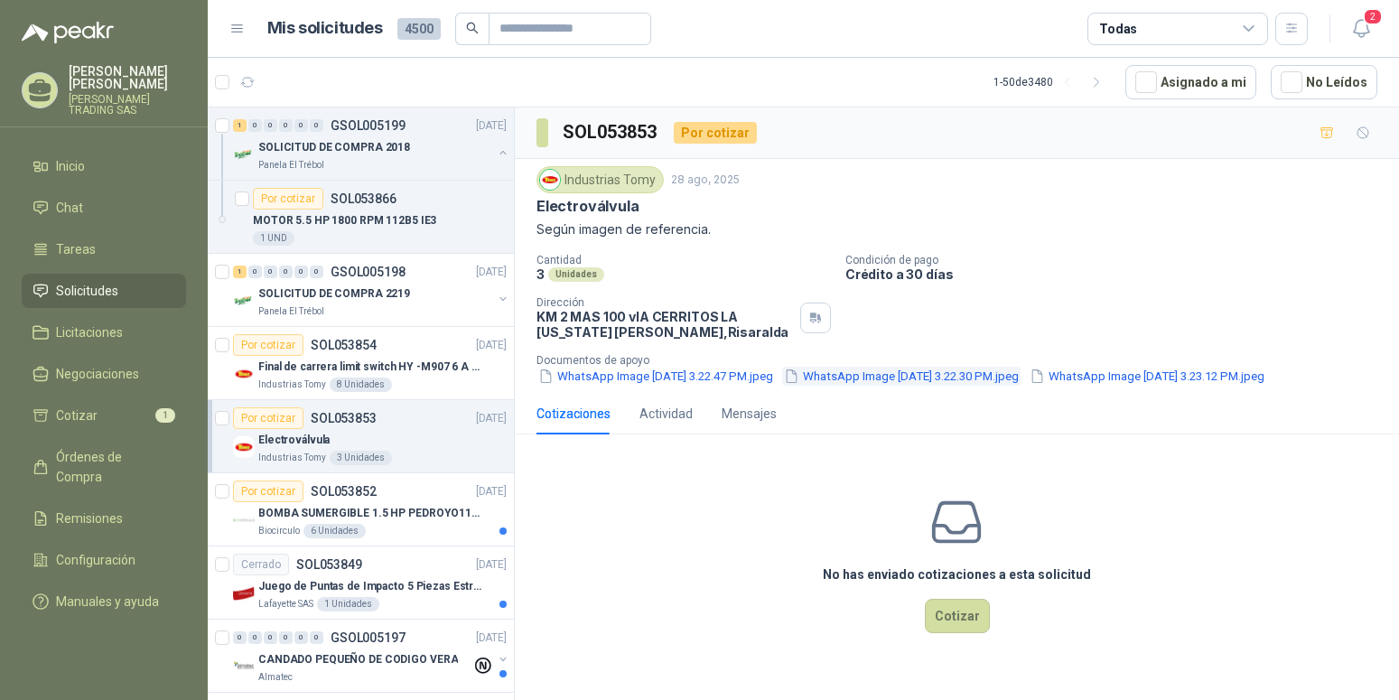
click at [889, 376] on button "WhatsApp Image 2025-08-25 at 3.22.30 PM.jpeg" at bounding box center [901, 376] width 239 height 19
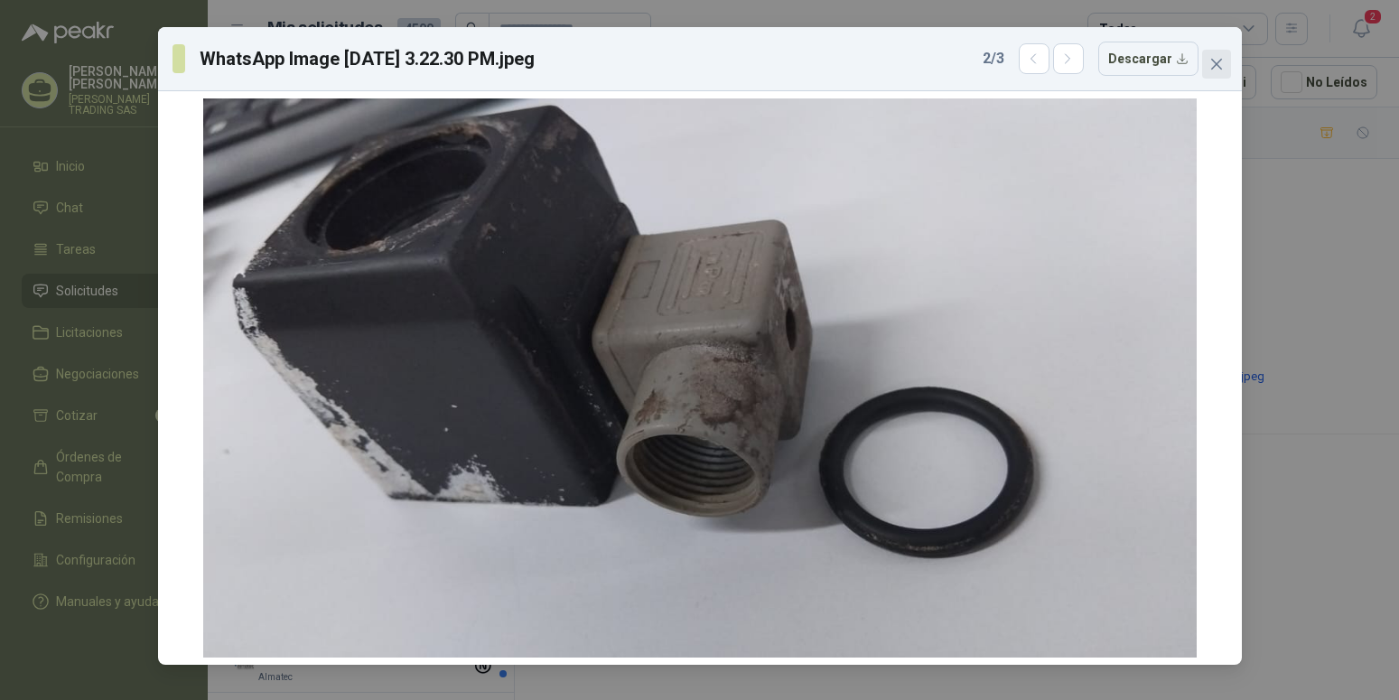
click at [1212, 66] on icon "close" at bounding box center [1217, 64] width 14 height 14
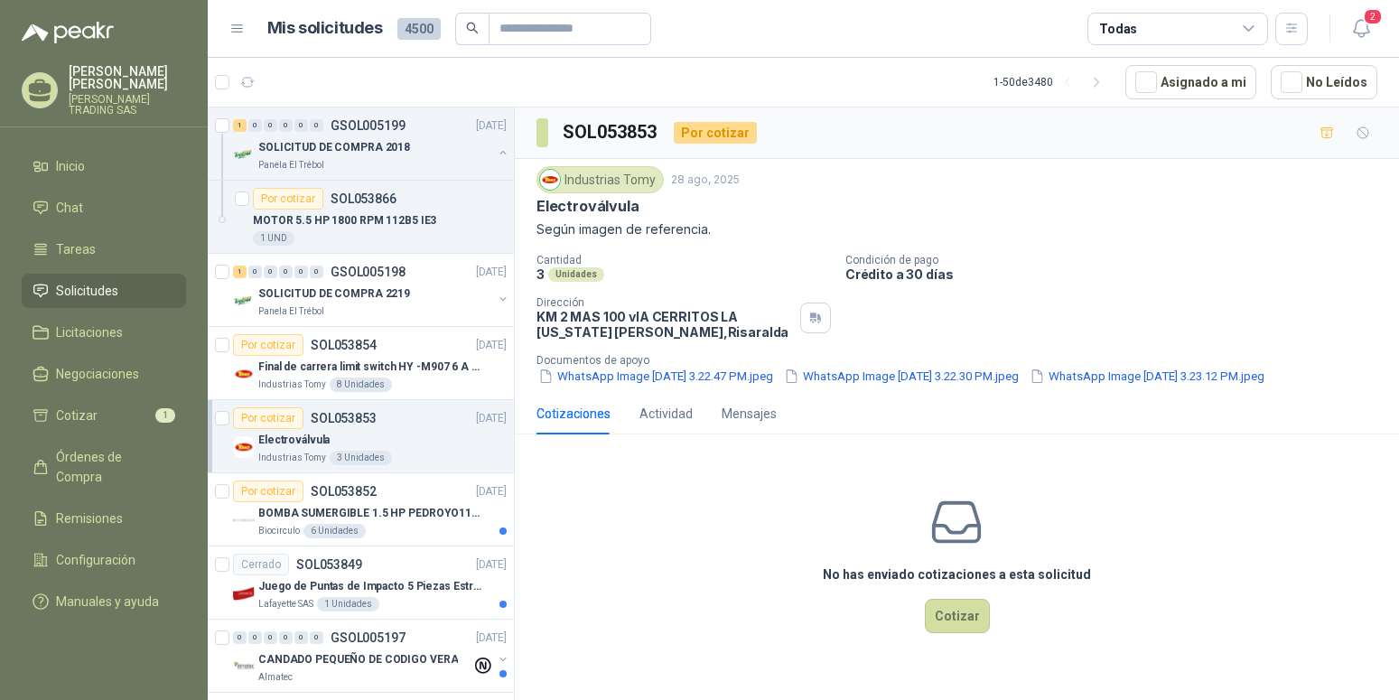
drag, startPoint x: 541, startPoint y: 202, endPoint x: 645, endPoint y: 203, distance: 103.9
click at [645, 203] on div "Electroválvula" at bounding box center [957, 206] width 841 height 19
drag, startPoint x: 538, startPoint y: 206, endPoint x: 651, endPoint y: 208, distance: 113.9
click at [651, 208] on div "Electroválvula" at bounding box center [957, 206] width 841 height 19
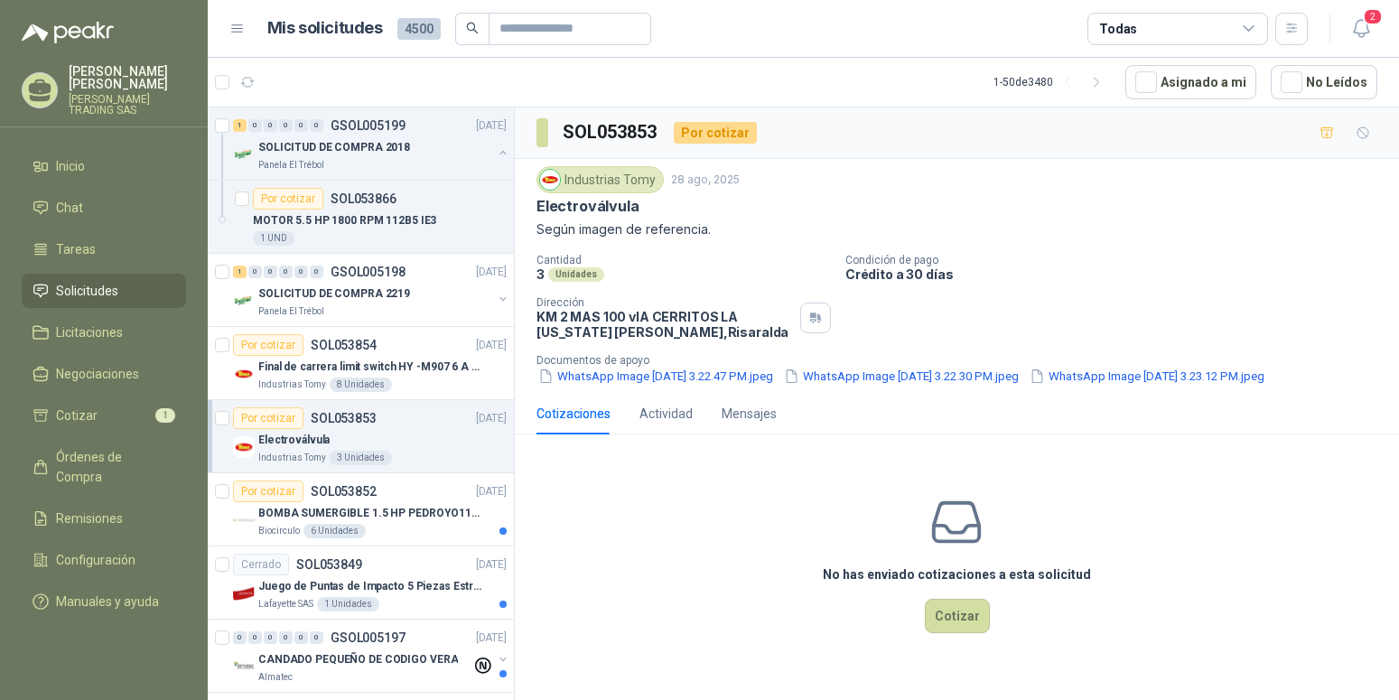
copy p "Electroválvula"
click at [717, 379] on button "WhatsApp Image 2025-08-25 at 3.22.47 PM.jpeg" at bounding box center [656, 376] width 239 height 19
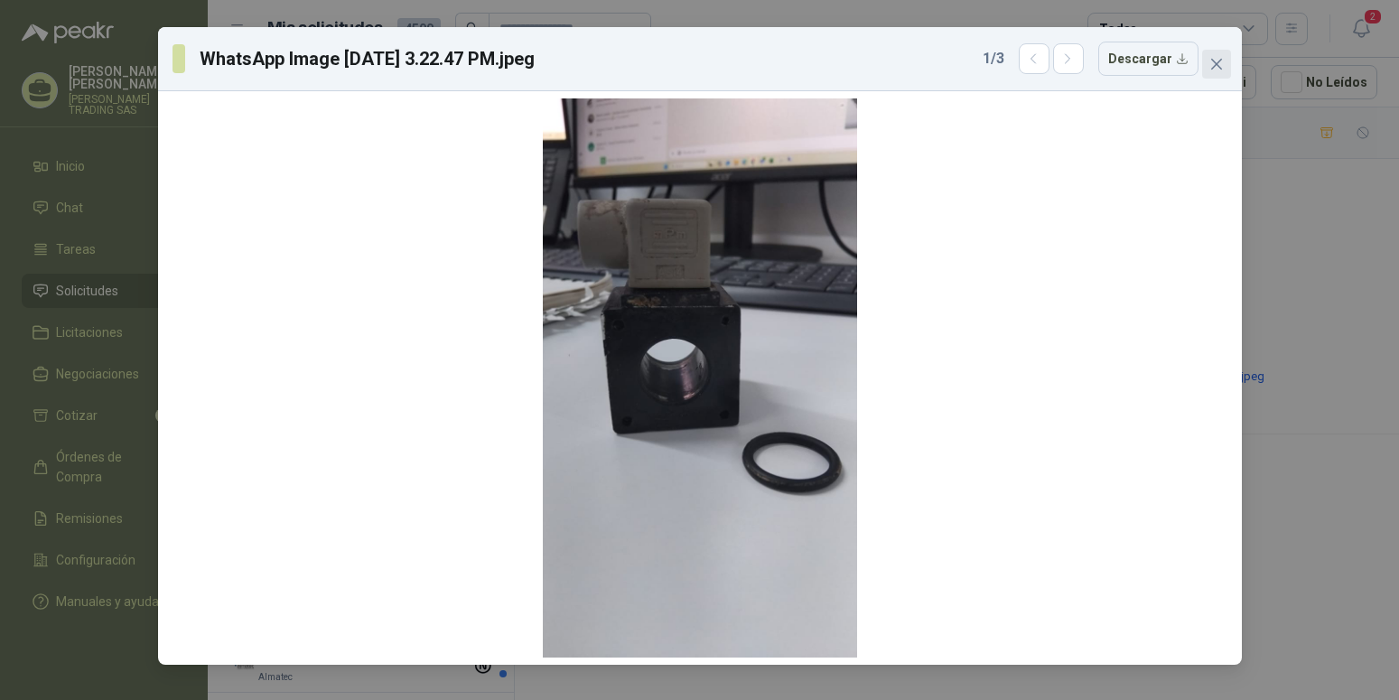
click at [1217, 61] on icon "close" at bounding box center [1217, 64] width 14 height 14
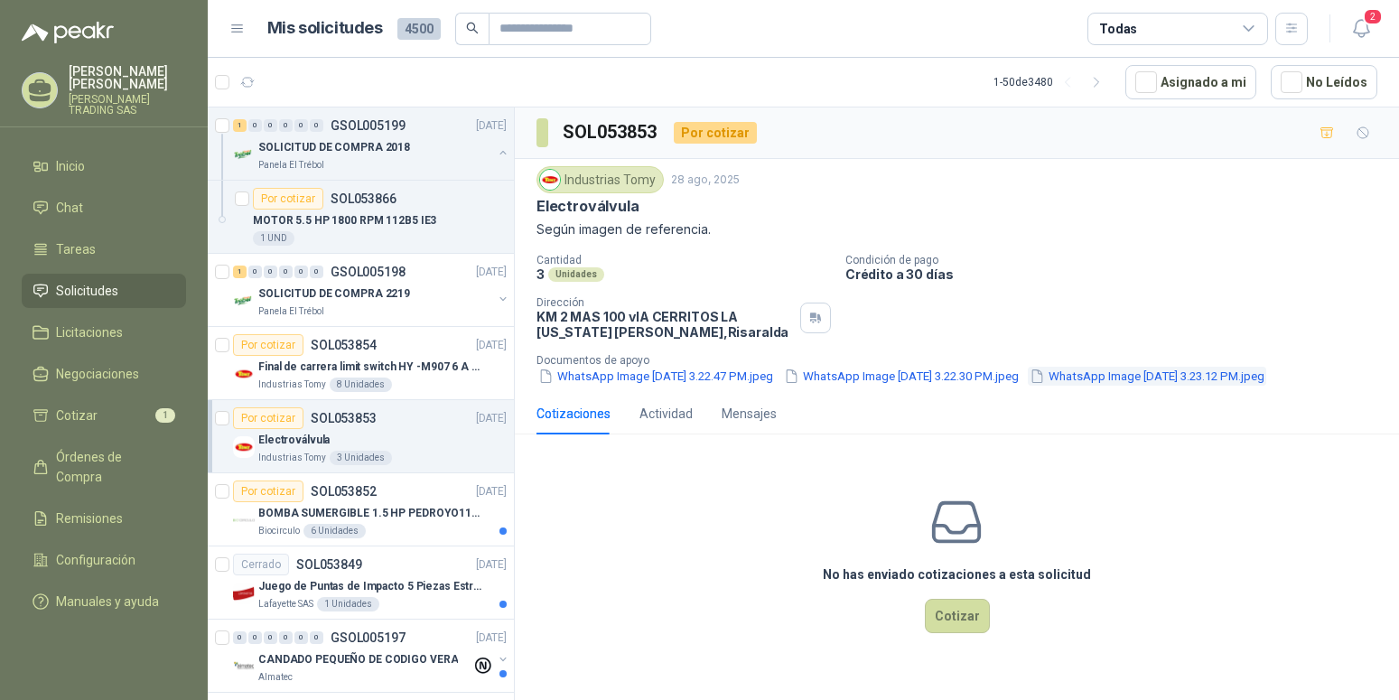
click at [1028, 386] on button "WhatsApp Image 2025-08-25 at 3.23.12 PM.jpeg" at bounding box center [1147, 376] width 239 height 19
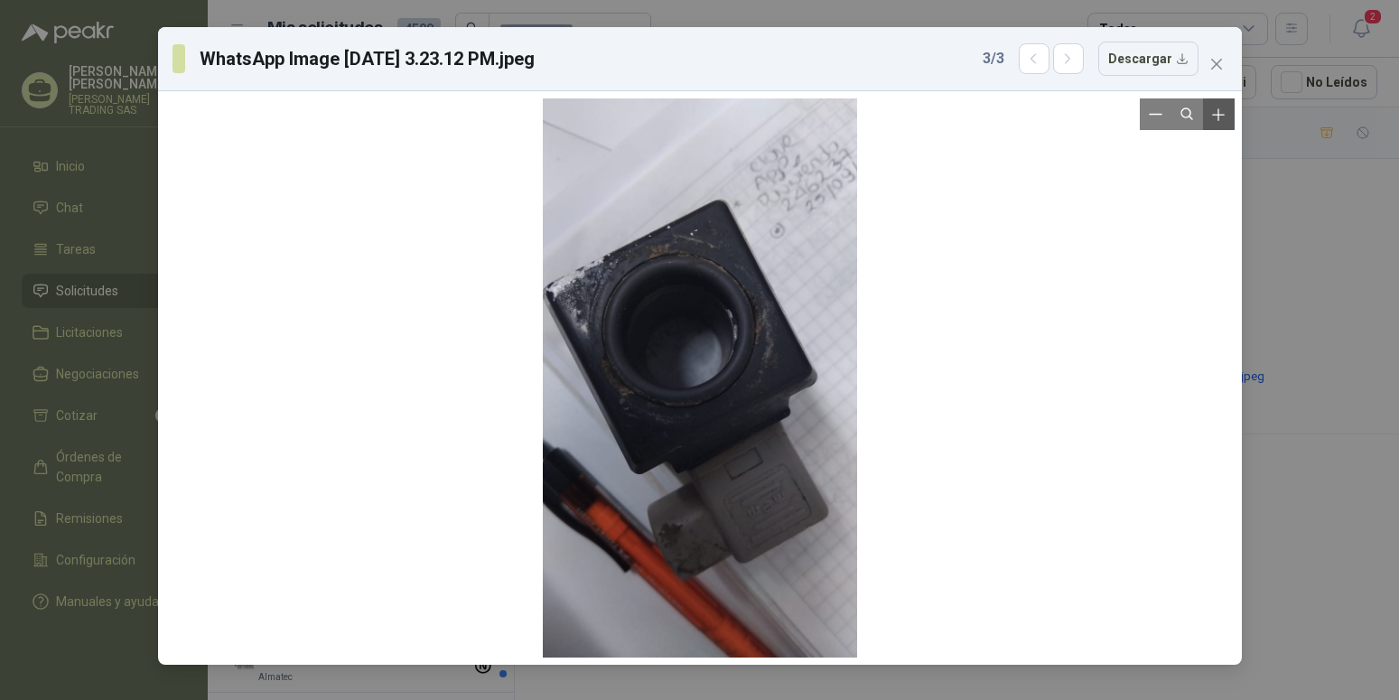
click at [1213, 117] on icon "Zoom in" at bounding box center [1219, 115] width 18 height 18
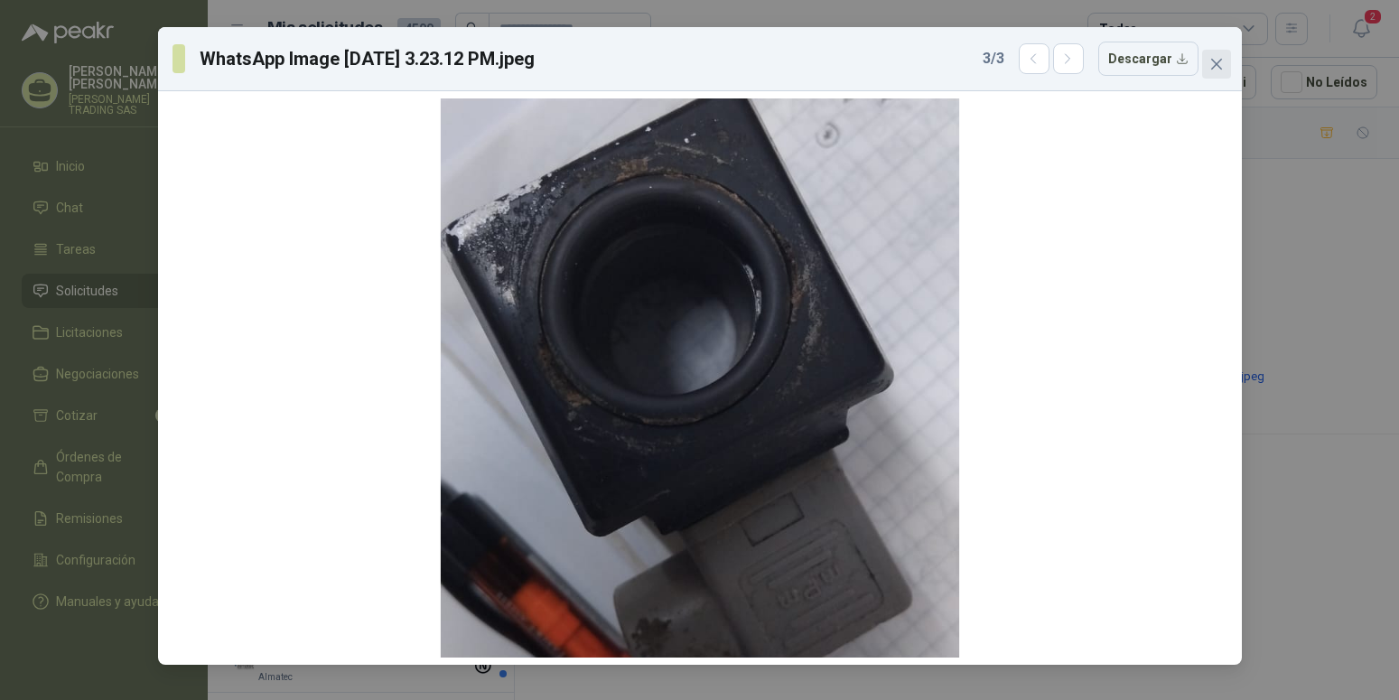
click at [1213, 60] on icon "close" at bounding box center [1216, 64] width 11 height 11
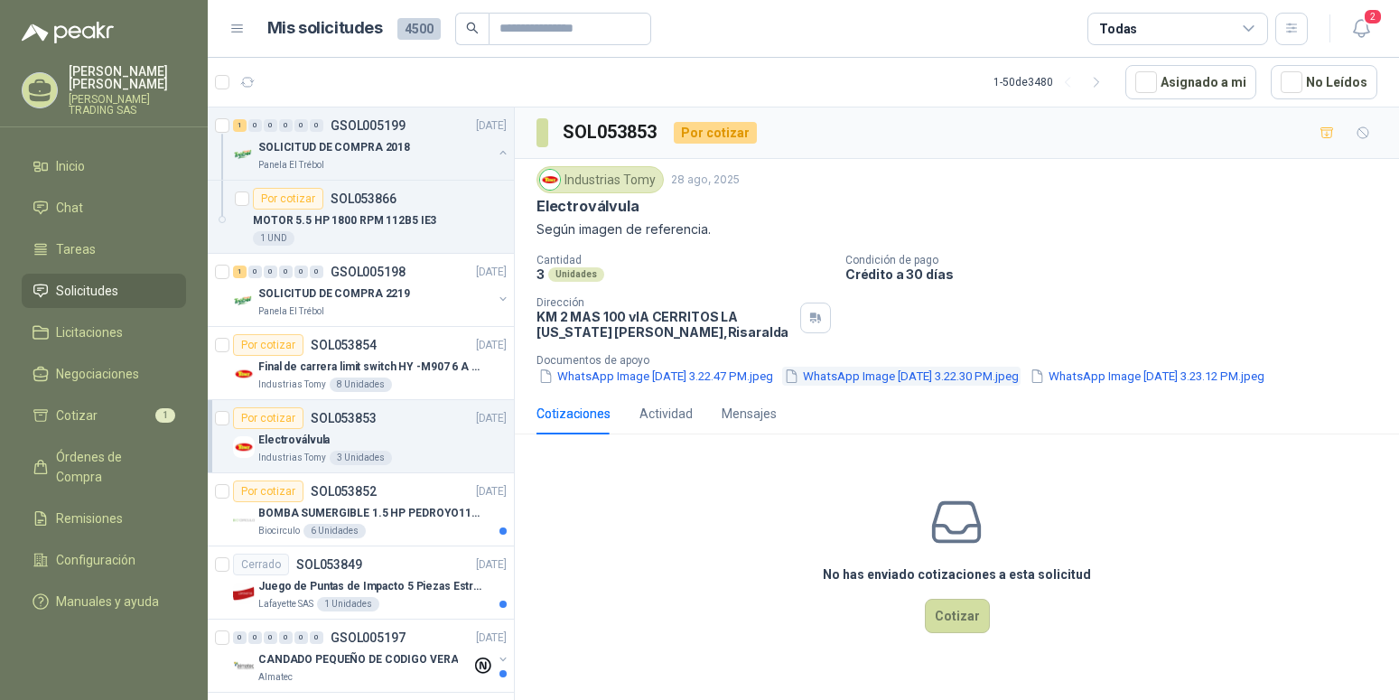
click at [869, 376] on button "WhatsApp Image 2025-08-25 at 3.22.30 PM.jpeg" at bounding box center [901, 376] width 239 height 19
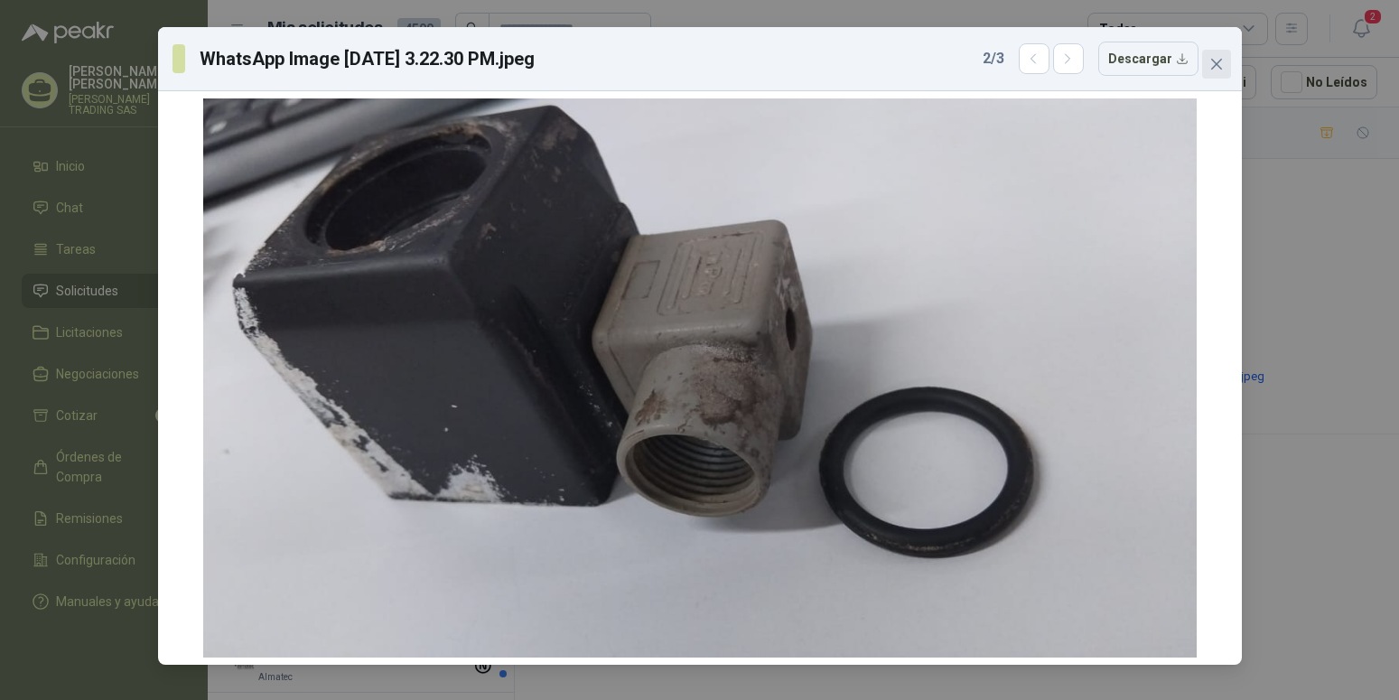
click at [1217, 60] on icon "close" at bounding box center [1217, 64] width 14 height 14
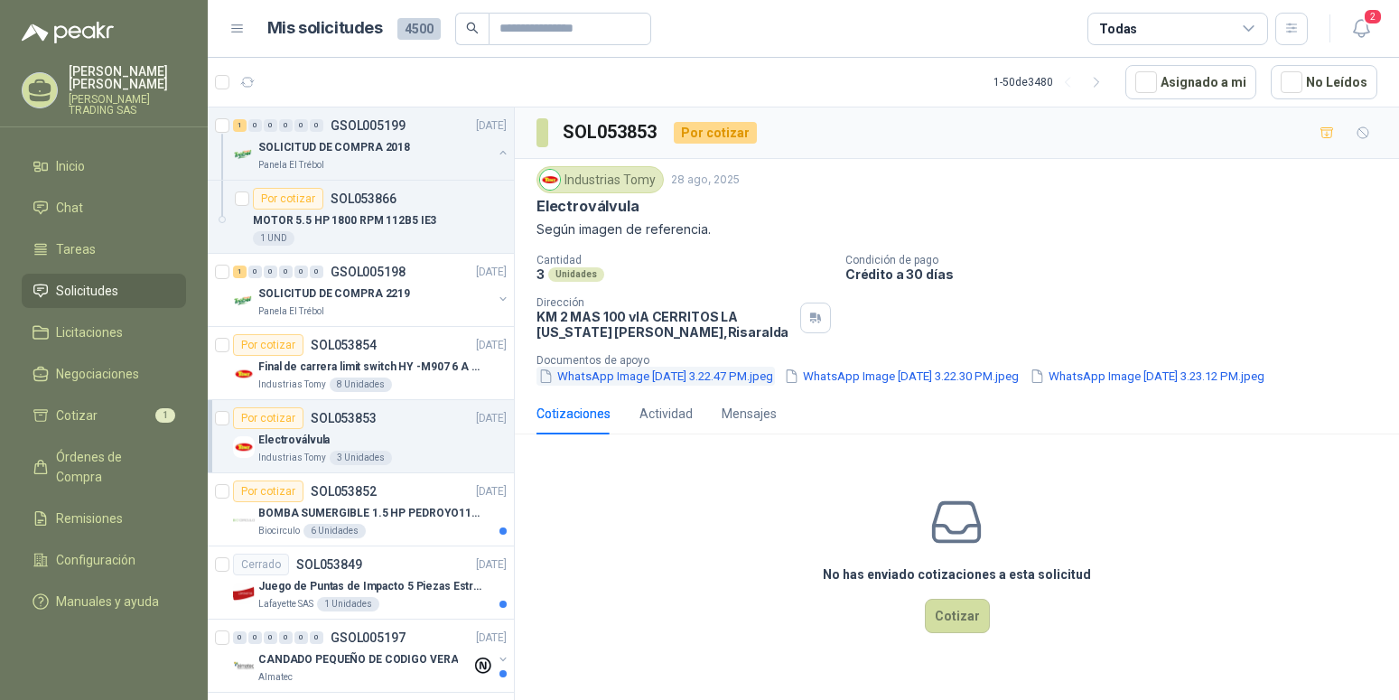
click at [650, 378] on button "WhatsApp Image 2025-08-25 at 3.22.47 PM.jpeg" at bounding box center [656, 376] width 239 height 19
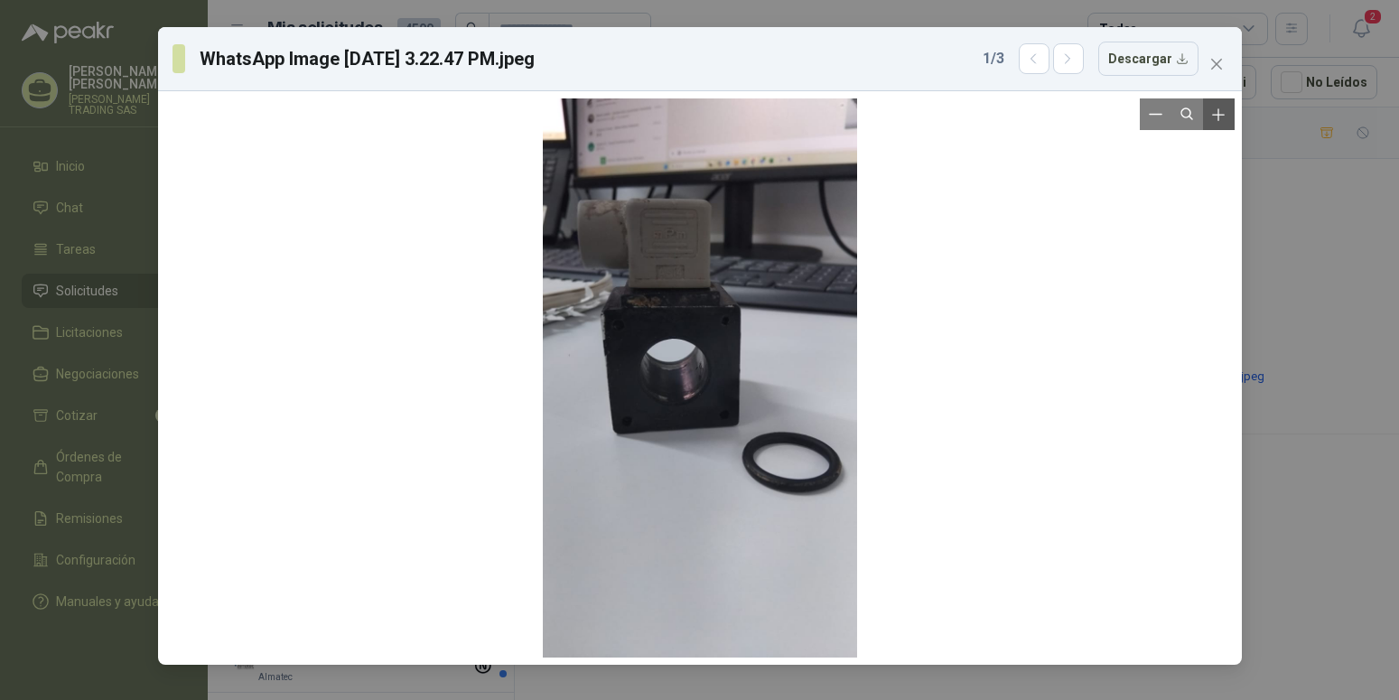
click at [1214, 118] on icon "Zoom in" at bounding box center [1219, 115] width 18 height 18
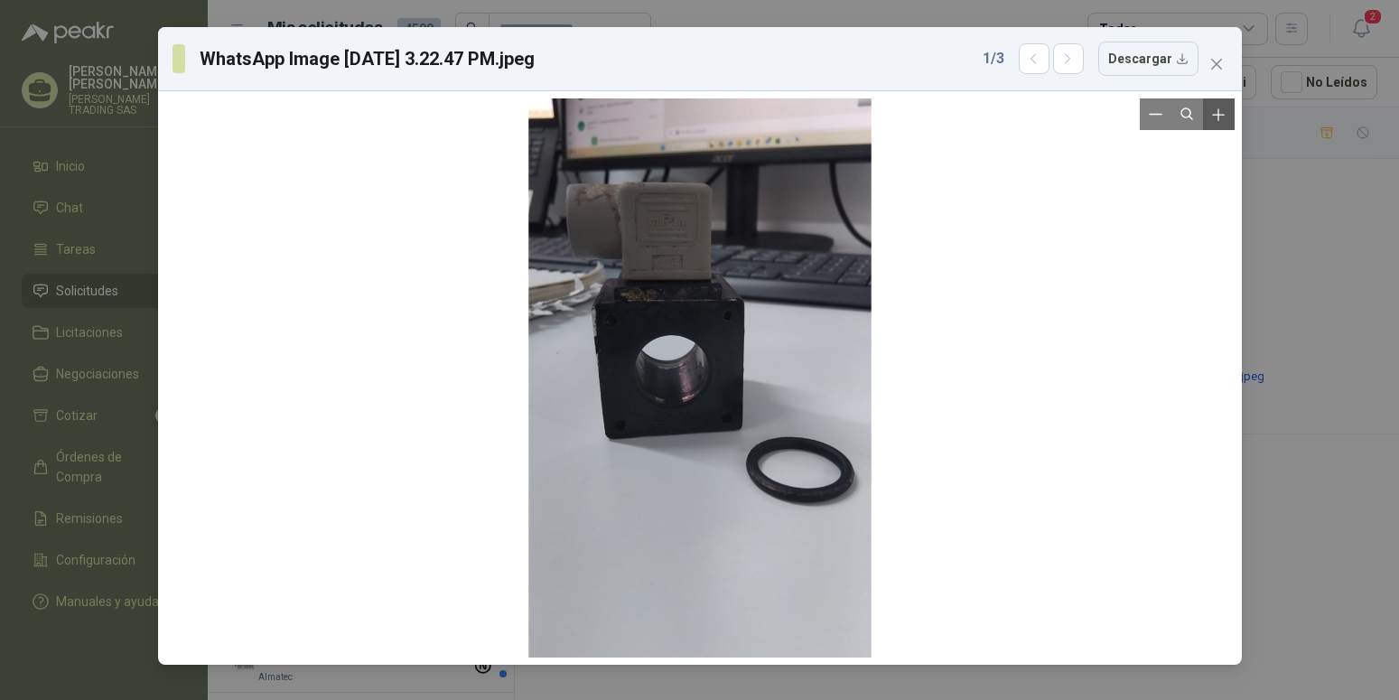
click at [1214, 118] on icon "Zoom in" at bounding box center [1219, 115] width 18 height 18
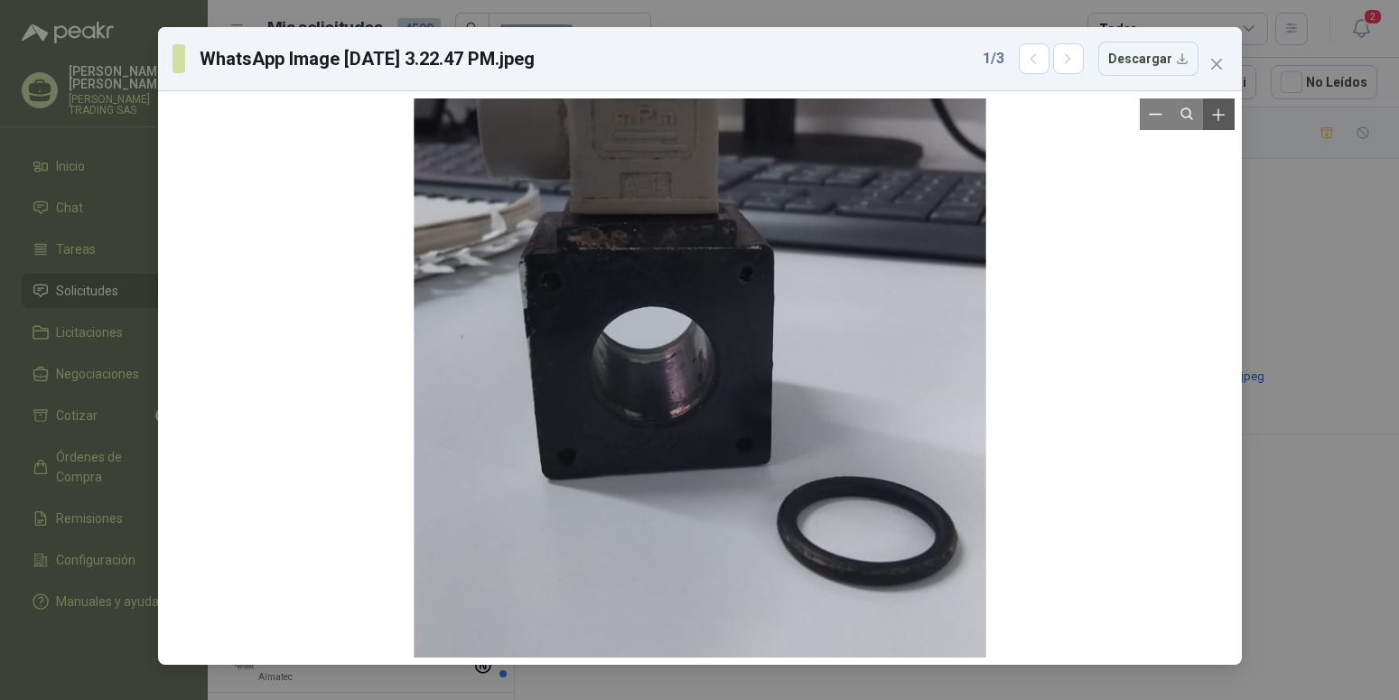
click at [1214, 118] on icon "Zoom in" at bounding box center [1219, 115] width 18 height 18
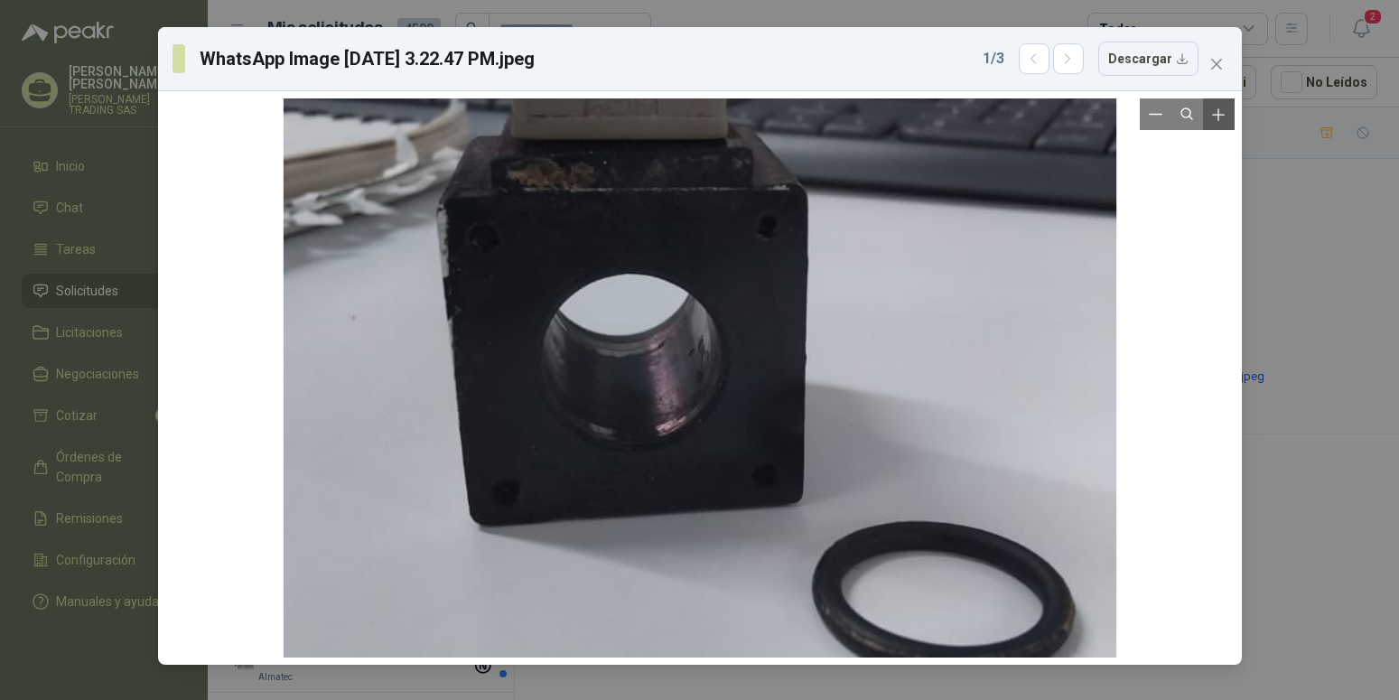
click at [1214, 118] on icon "Zoom in" at bounding box center [1219, 115] width 18 height 18
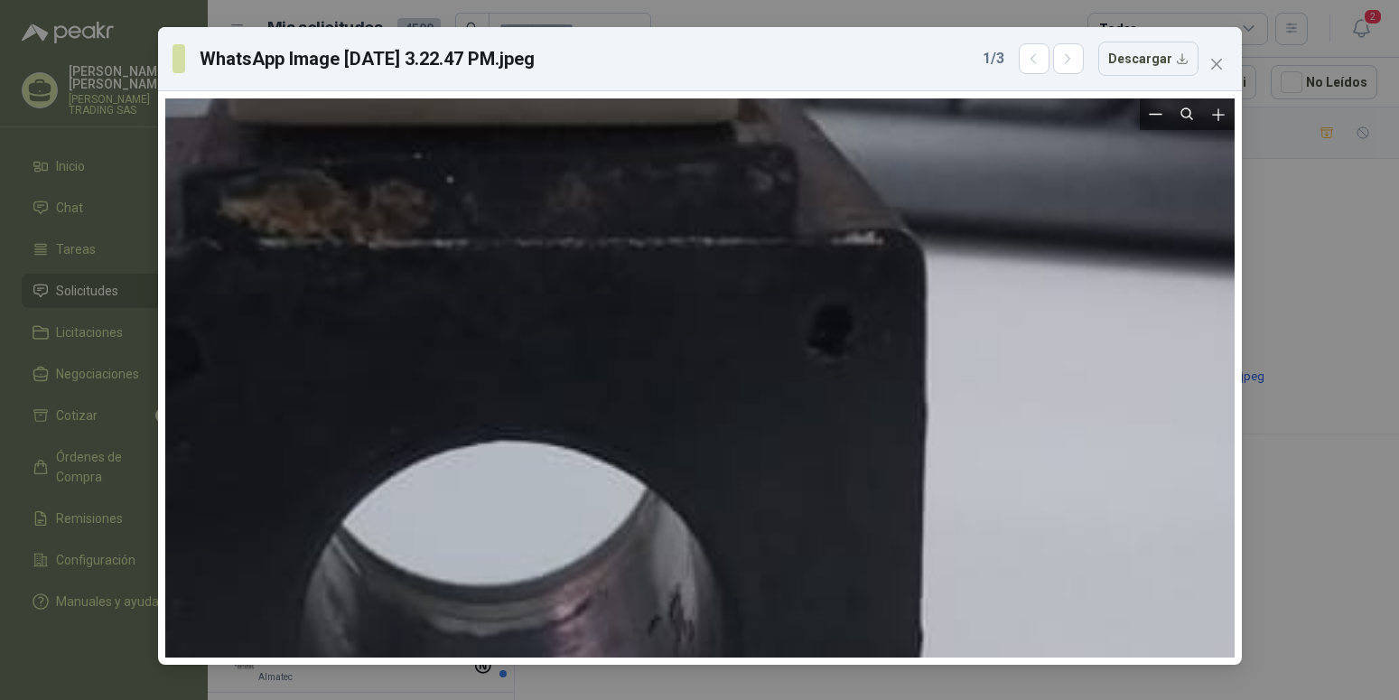
drag, startPoint x: 1090, startPoint y: 170, endPoint x: 1063, endPoint y: 442, distance: 273.2
click at [1060, 484] on div at bounding box center [673, 685] width 1957 height 3478
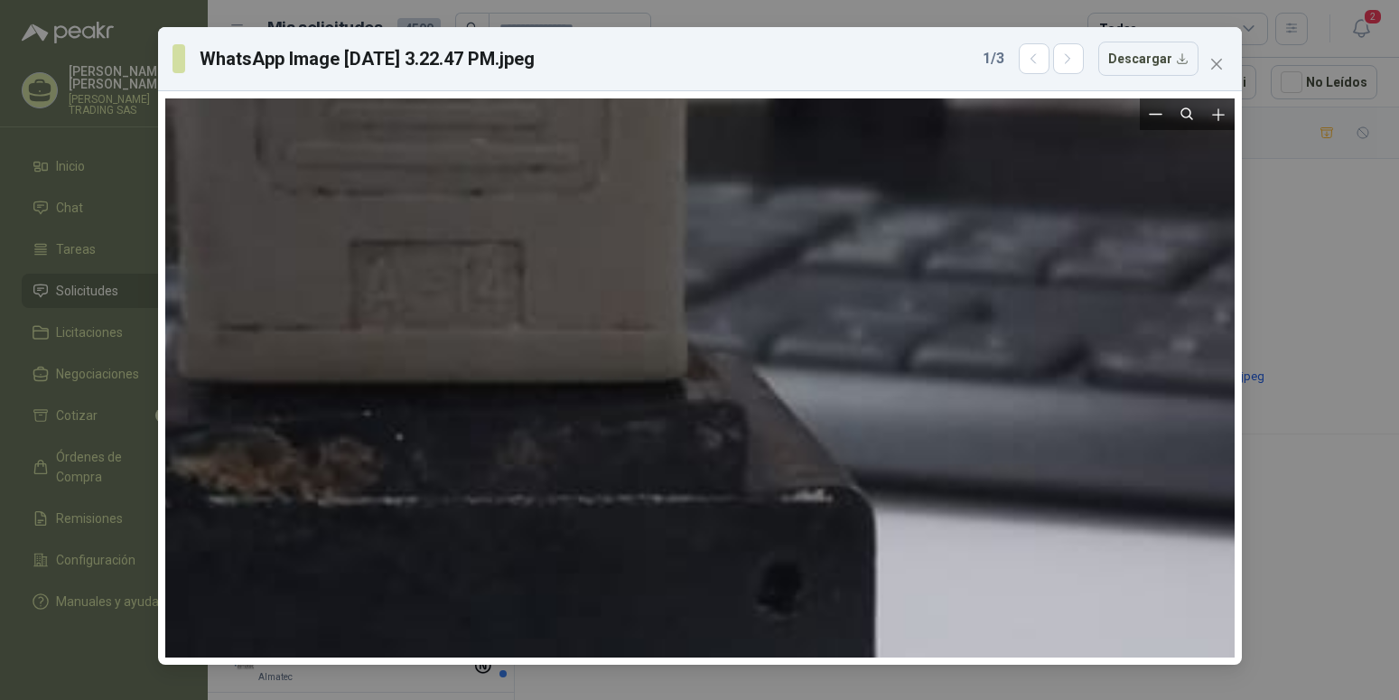
drag, startPoint x: 1114, startPoint y: 208, endPoint x: 1066, endPoint y: 461, distance: 257.5
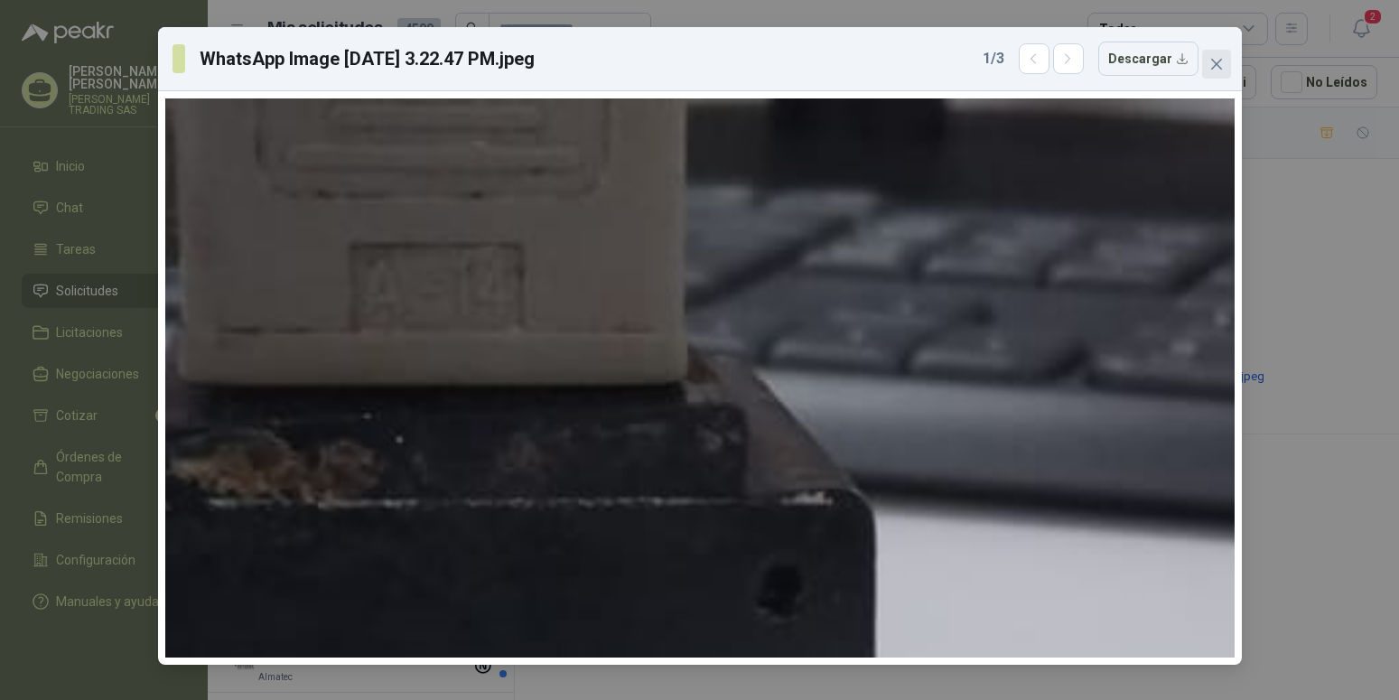
click at [1222, 61] on icon "close" at bounding box center [1217, 64] width 14 height 14
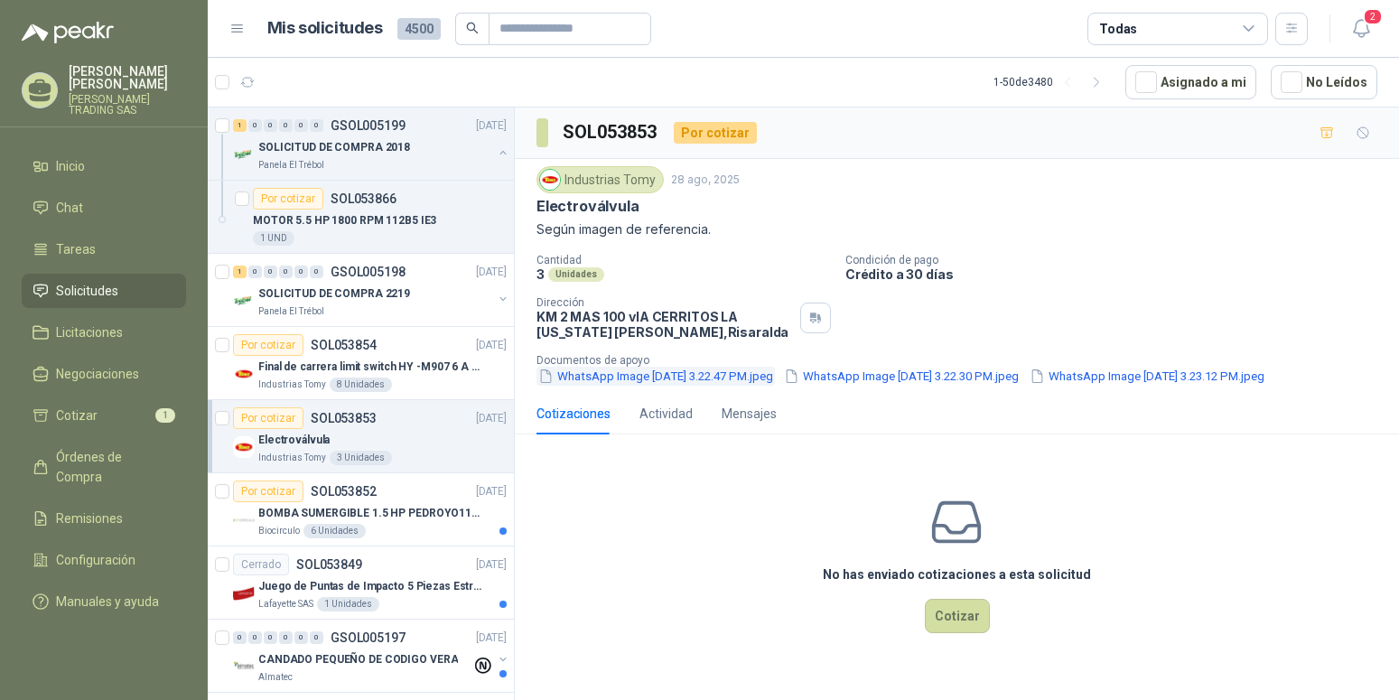
click at [635, 375] on button "WhatsApp Image 2025-08-25 at 3.22.47 PM.jpeg" at bounding box center [656, 376] width 239 height 19
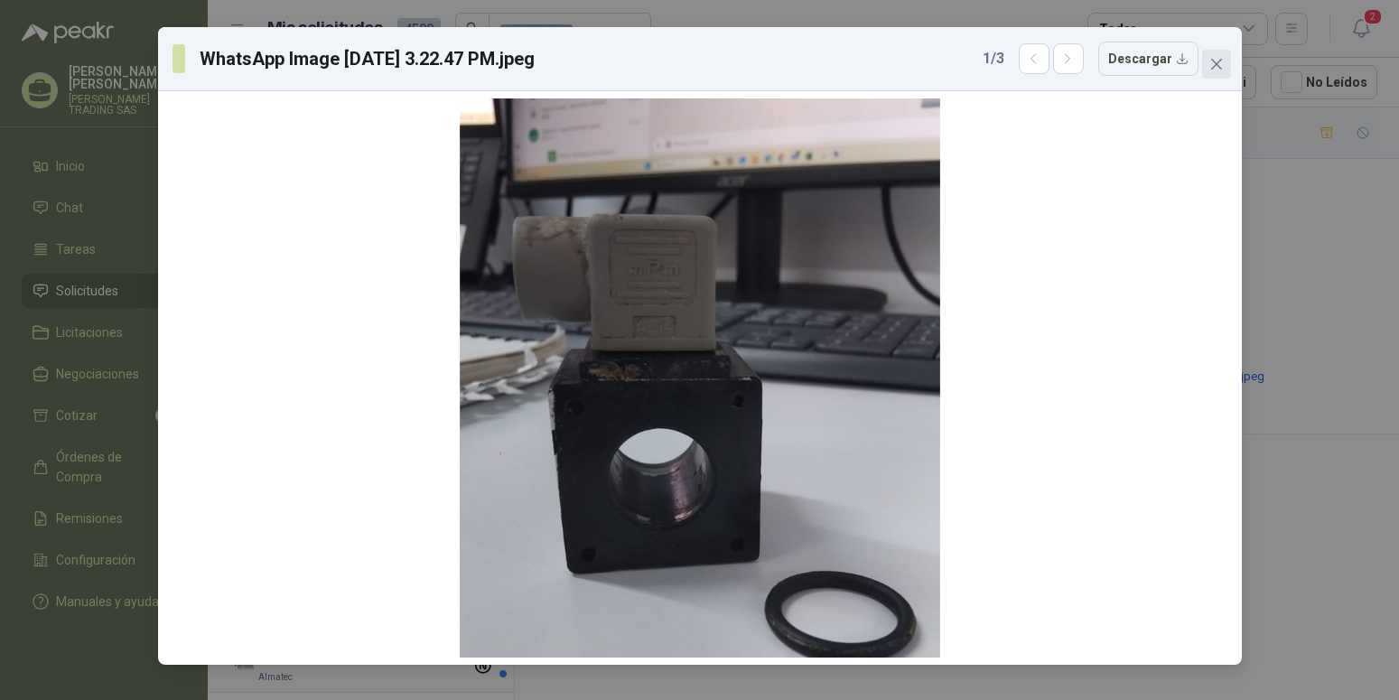
click at [1215, 63] on icon "close" at bounding box center [1216, 64] width 11 height 11
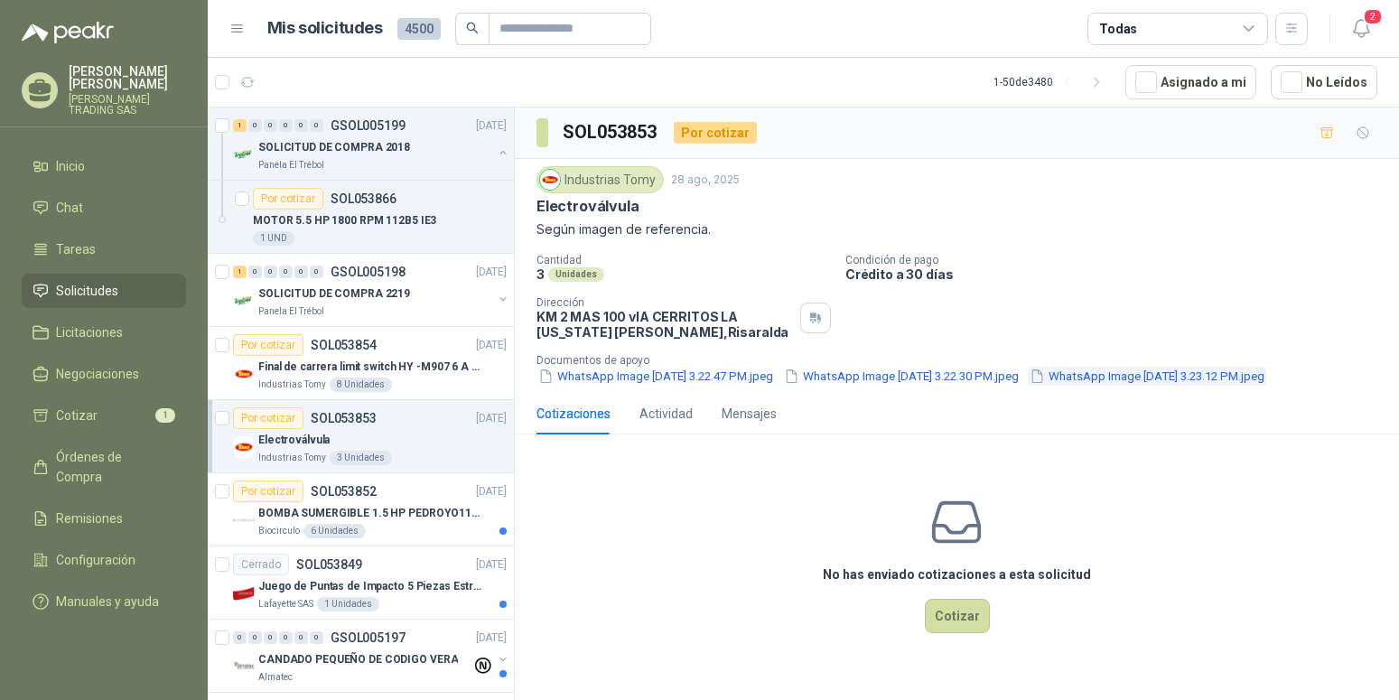
click at [1028, 386] on button "WhatsApp Image 2025-08-25 at 3.23.12 PM.jpeg" at bounding box center [1147, 376] width 239 height 19
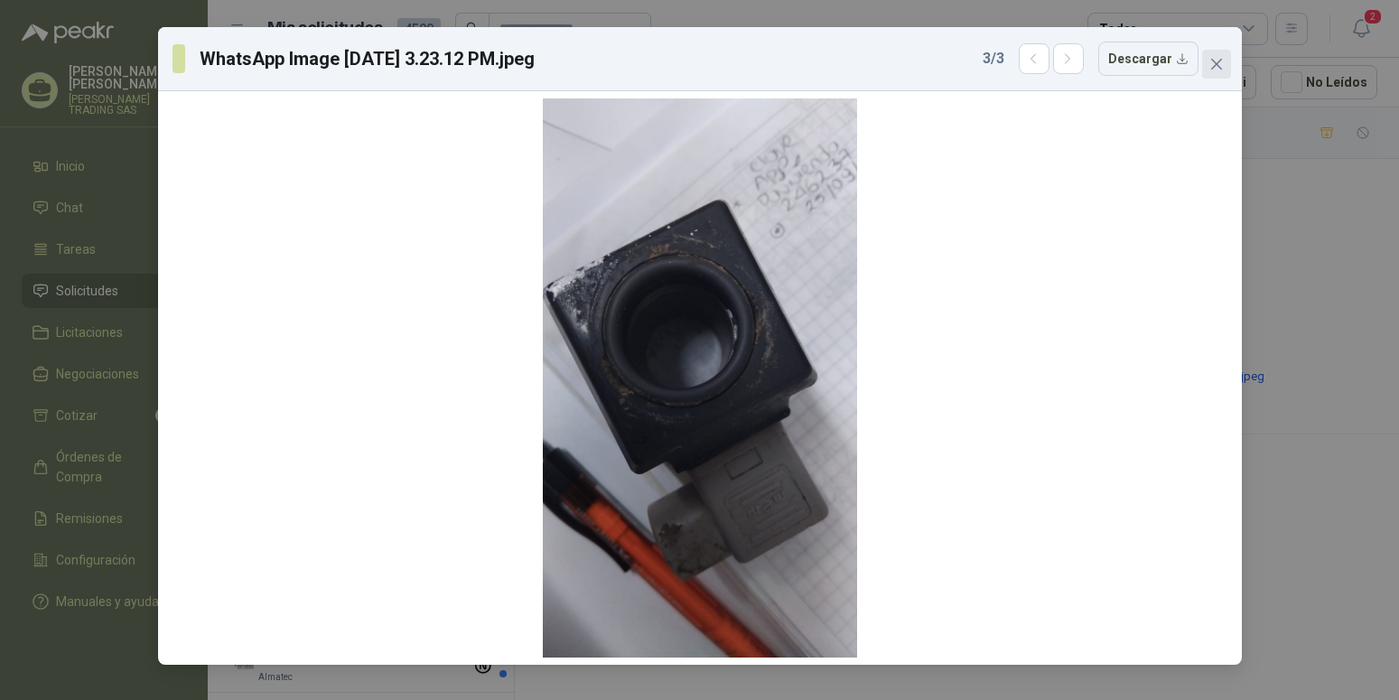
click at [1215, 62] on icon "close" at bounding box center [1216, 64] width 11 height 11
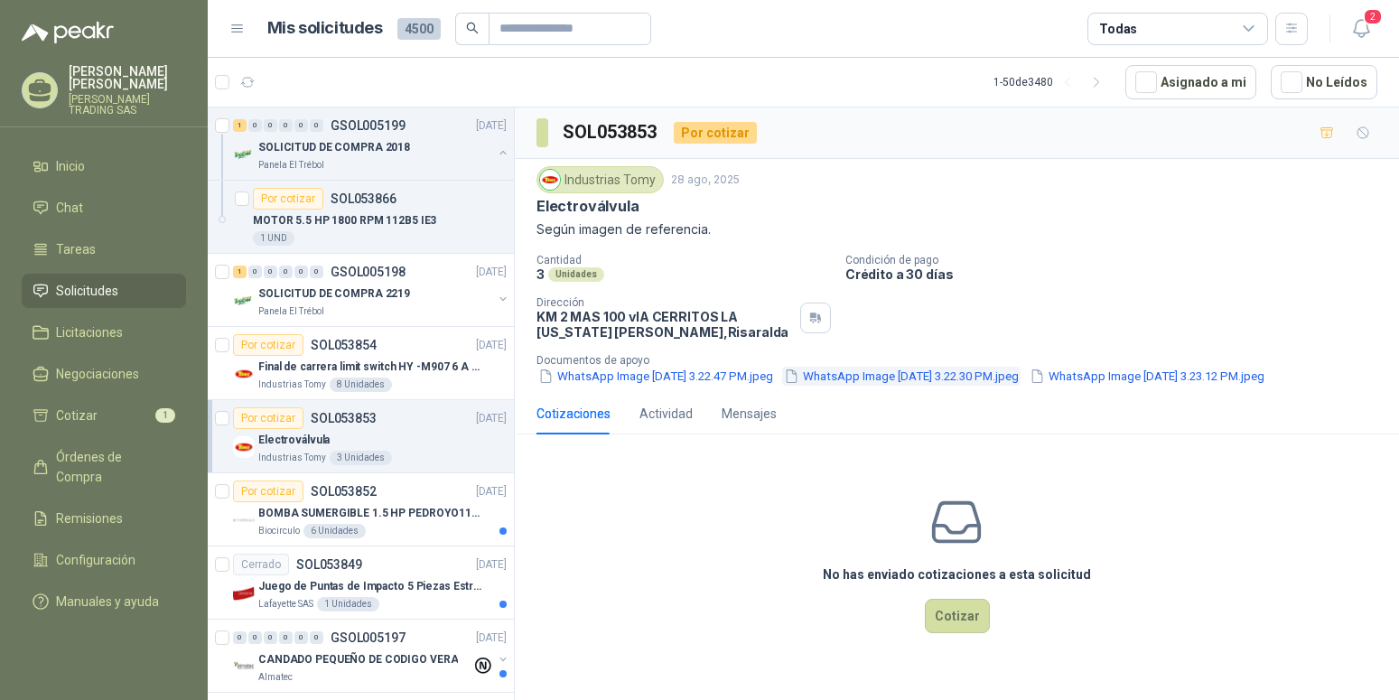
click at [995, 376] on button "WhatsApp Image 2025-08-25 at 3.22.30 PM.jpeg" at bounding box center [901, 376] width 239 height 19
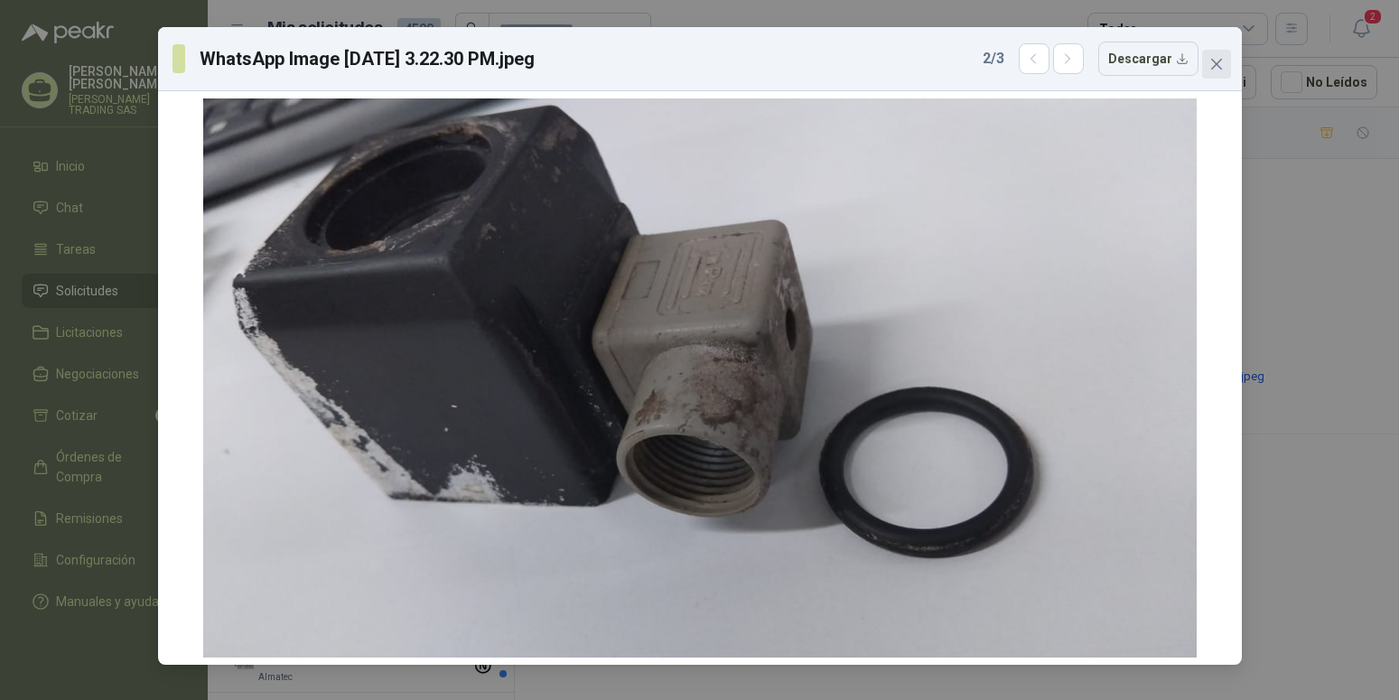
click at [1218, 61] on icon "close" at bounding box center [1217, 64] width 14 height 14
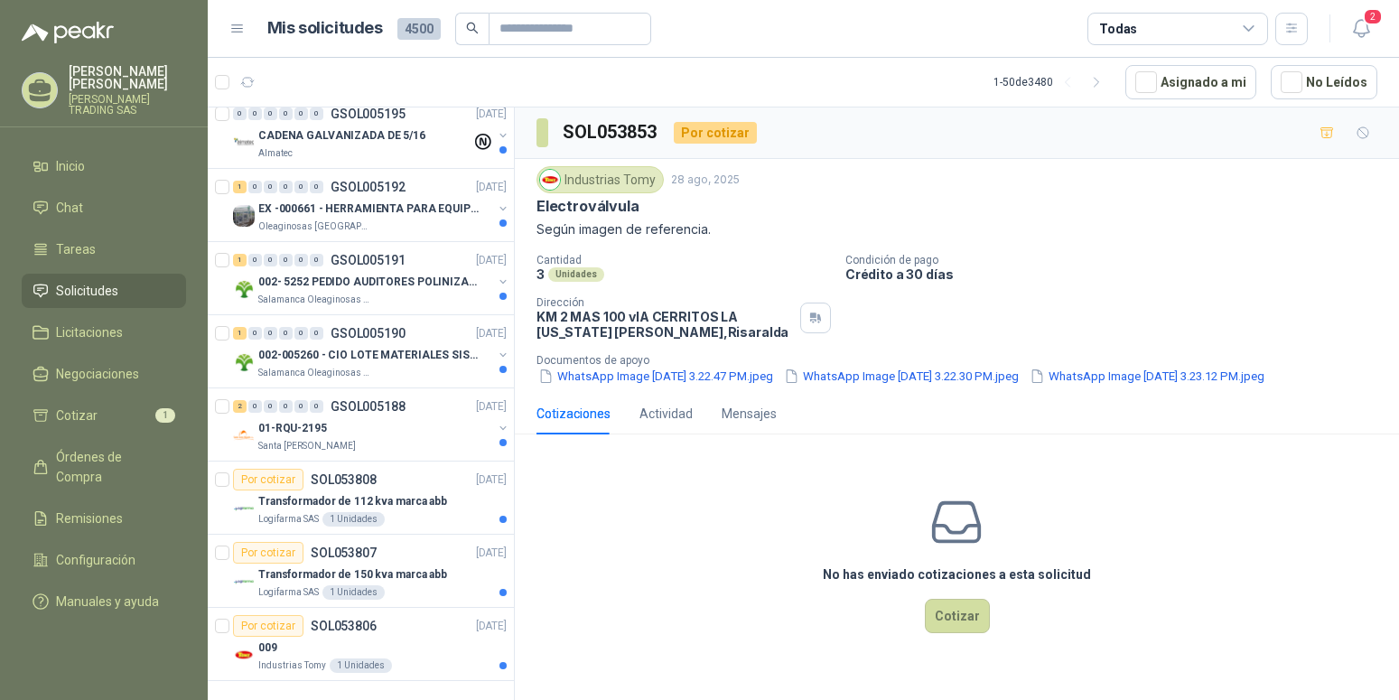
scroll to position [3174, 0]
click at [267, 640] on p "009" at bounding box center [267, 648] width 19 height 17
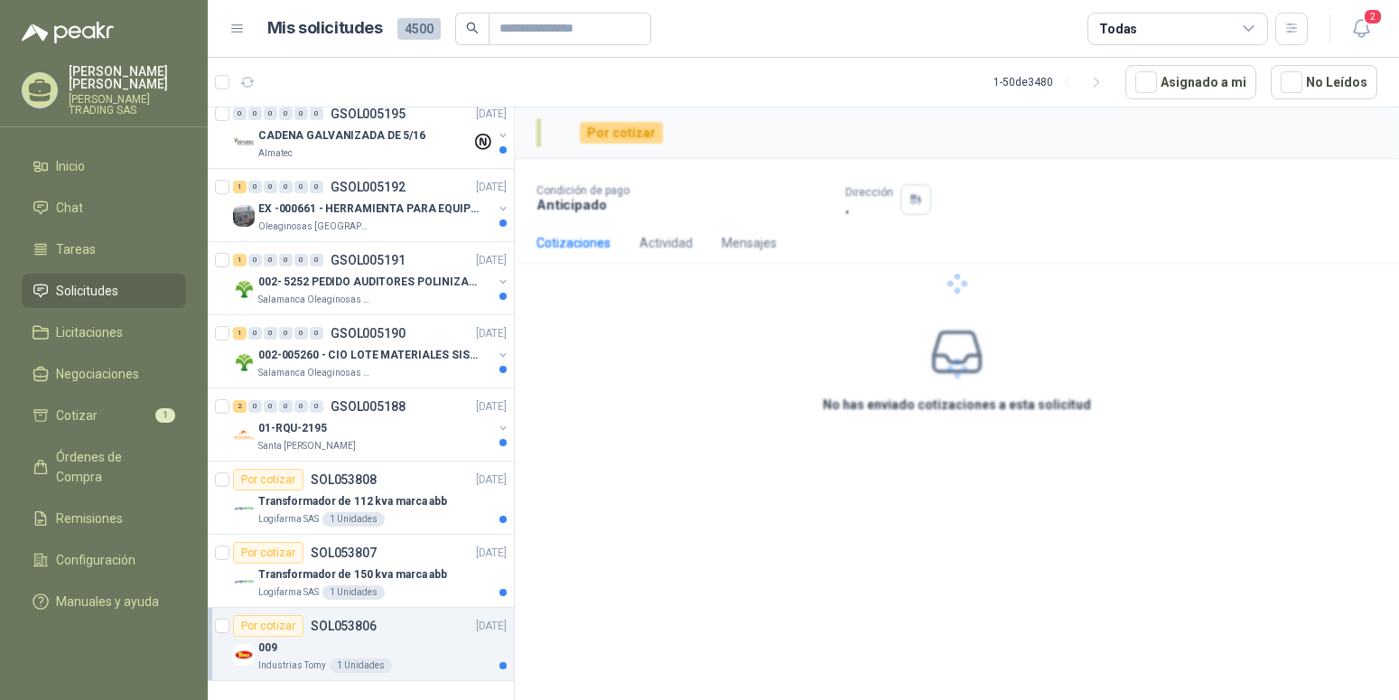
scroll to position [3174, 0]
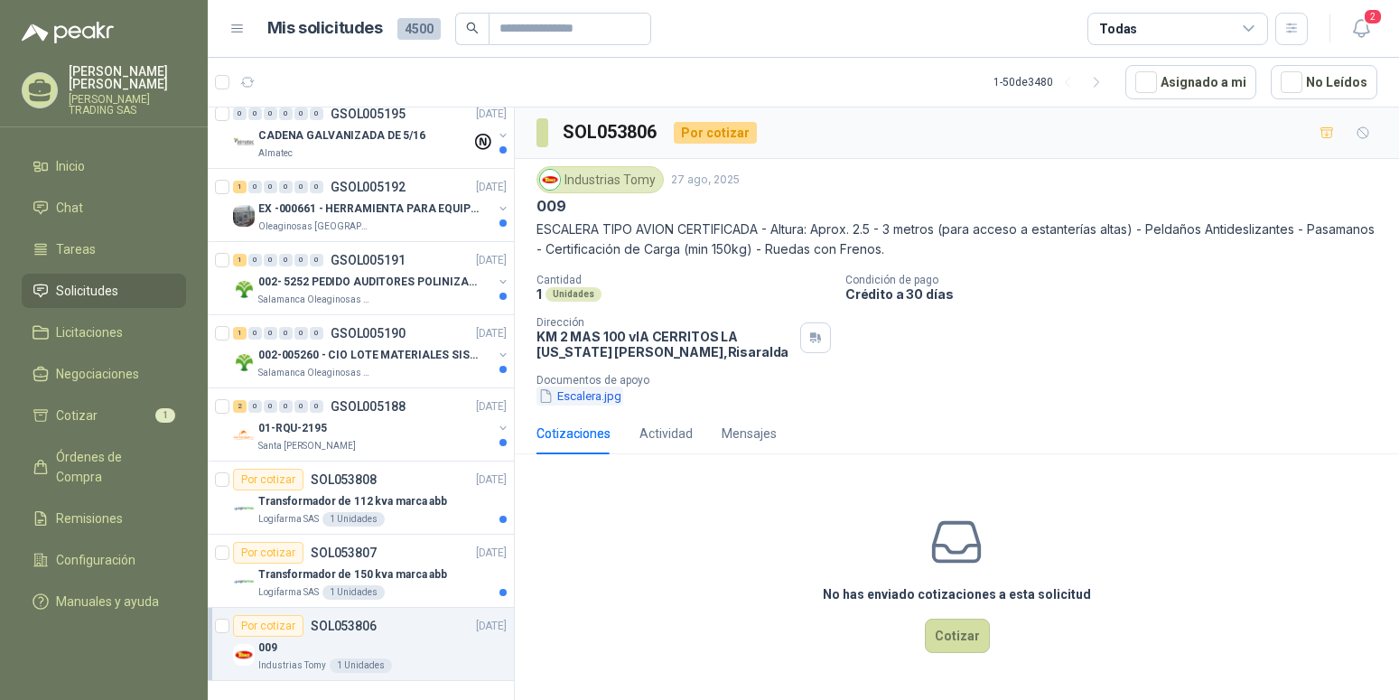
click at [575, 398] on button "Escalera.jpg" at bounding box center [580, 396] width 87 height 19
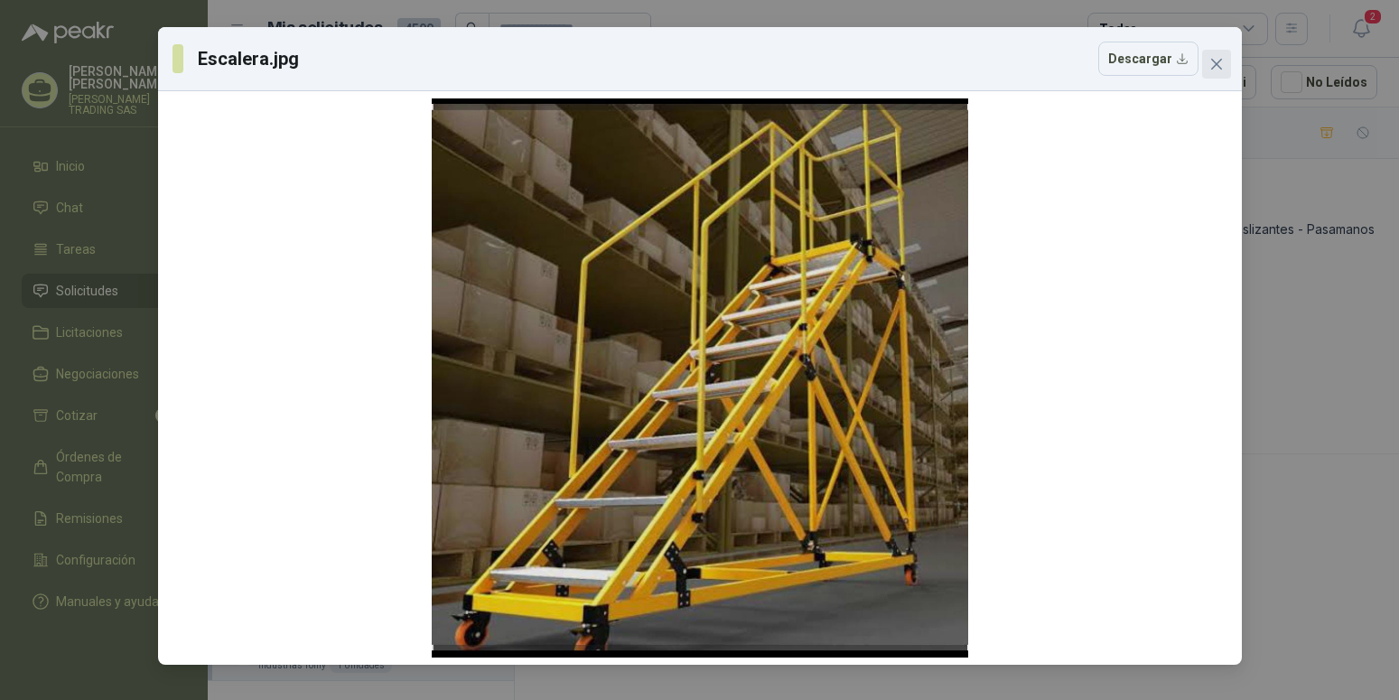
click at [1217, 66] on icon "close" at bounding box center [1217, 64] width 14 height 14
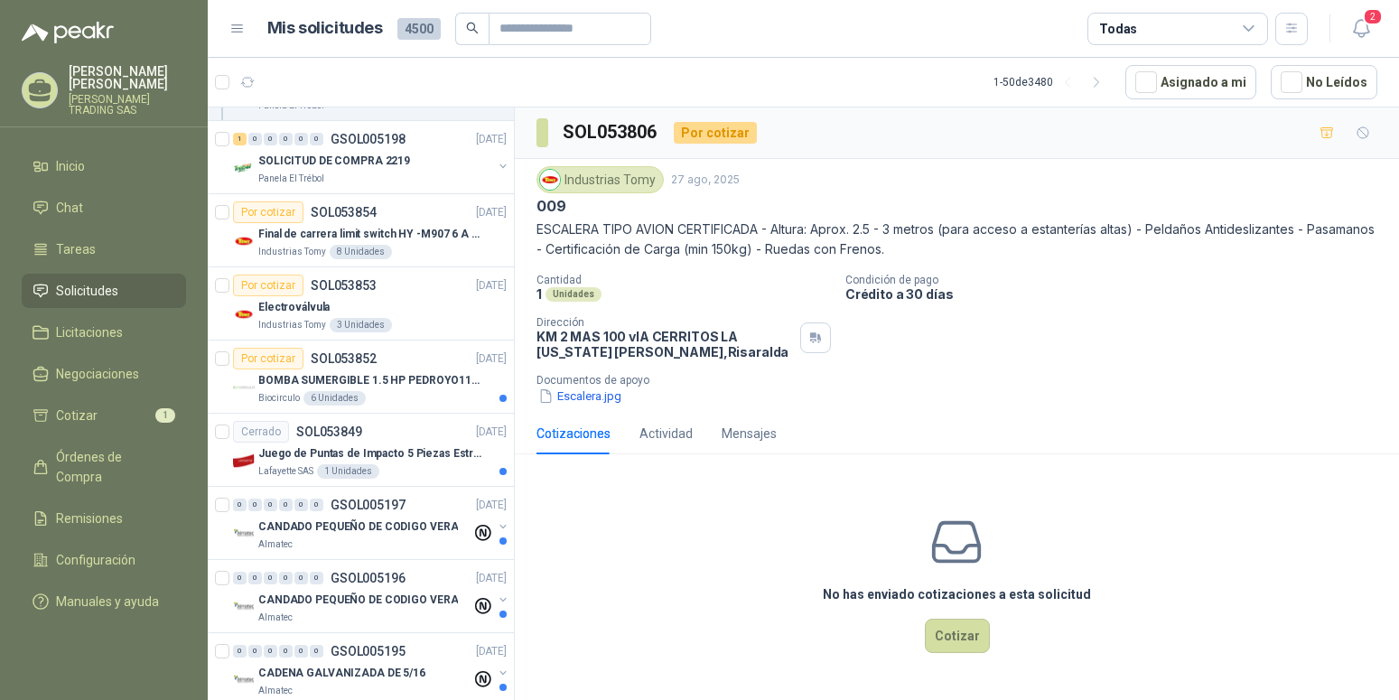
scroll to position [2529, 0]
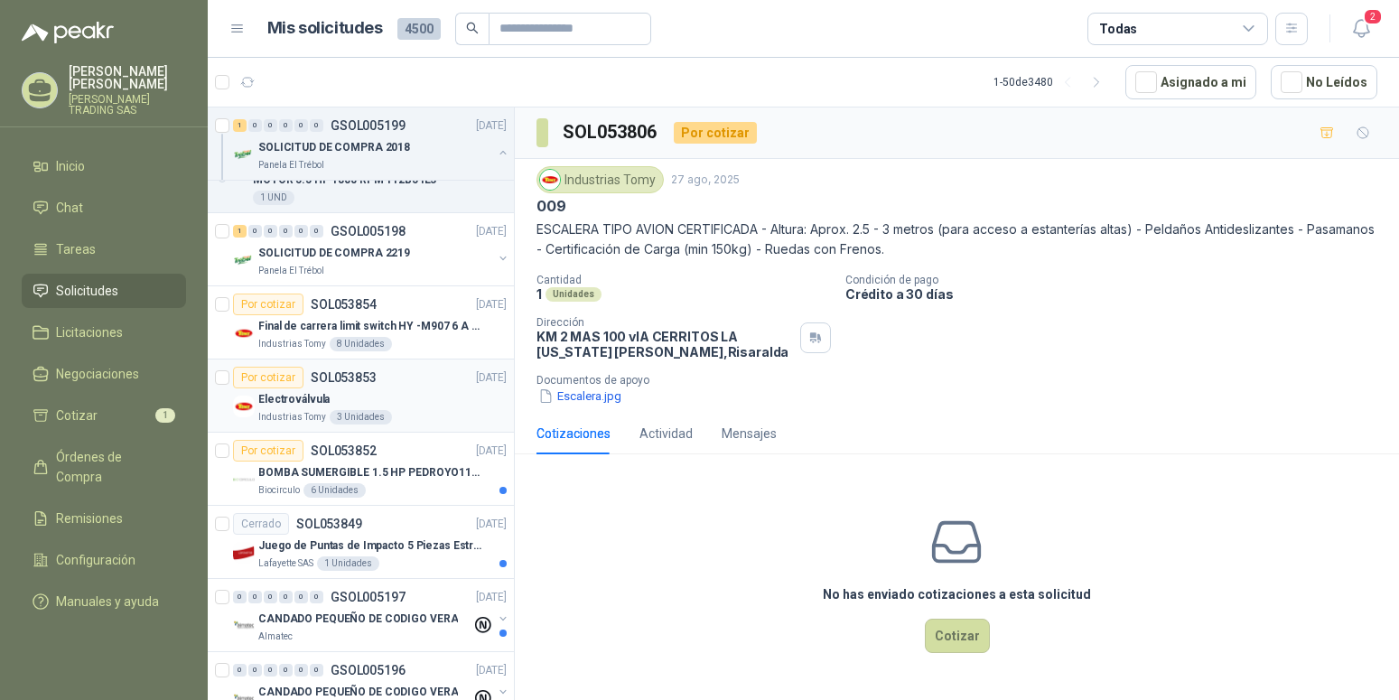
click at [264, 401] on p "Electroválvula" at bounding box center [293, 399] width 71 height 17
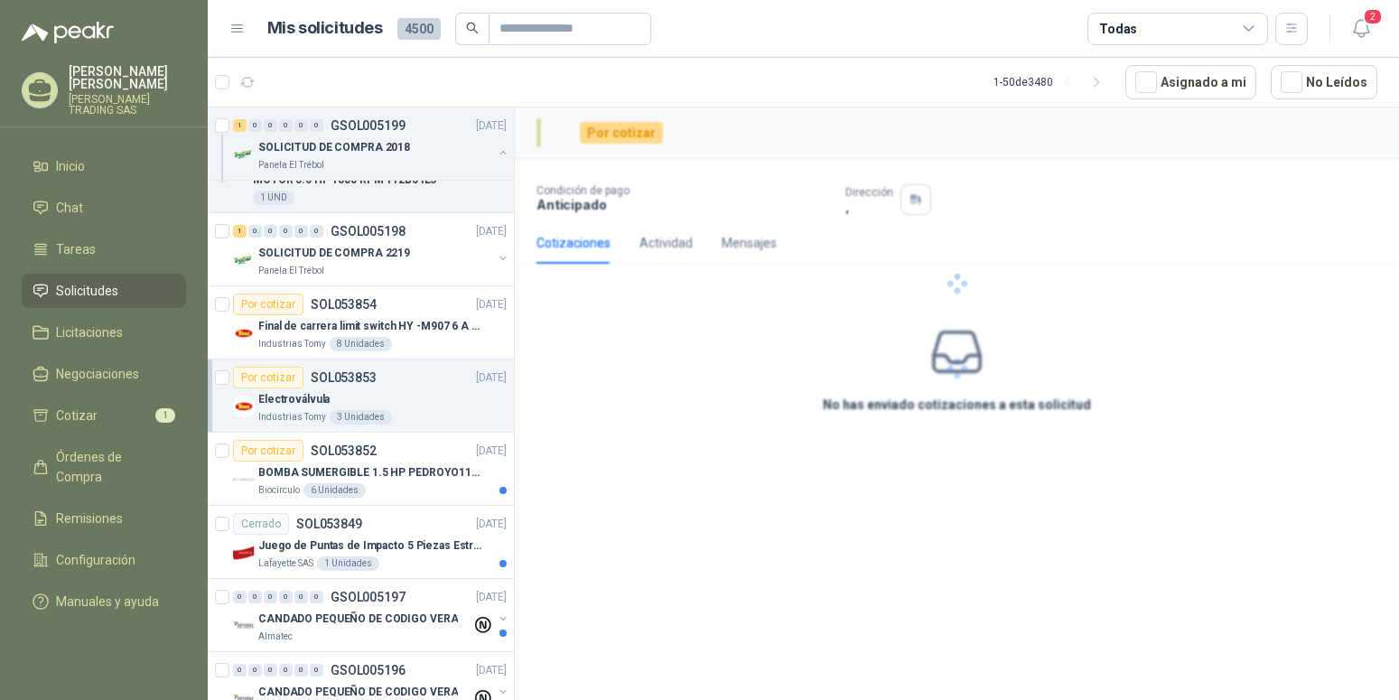
scroll to position [2529, 0]
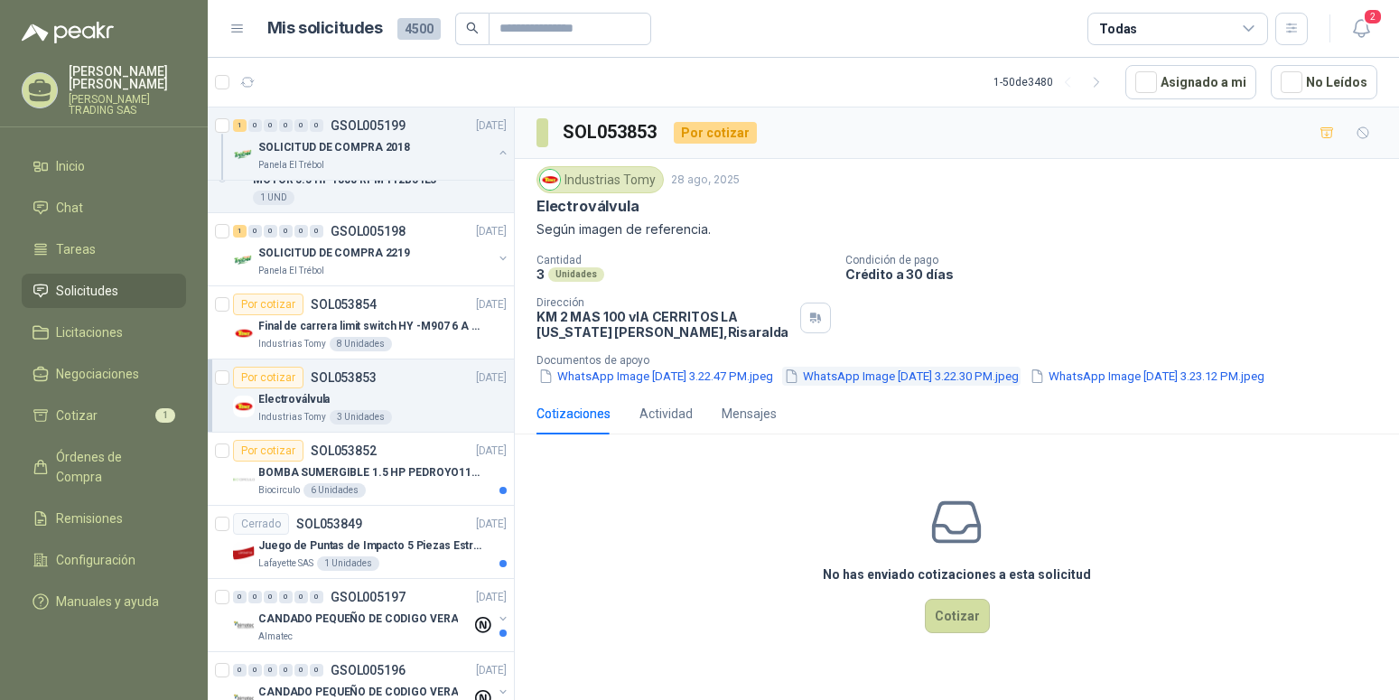
click at [903, 371] on button "WhatsApp Image 2025-08-25 at 3.22.30 PM.jpeg" at bounding box center [901, 376] width 239 height 19
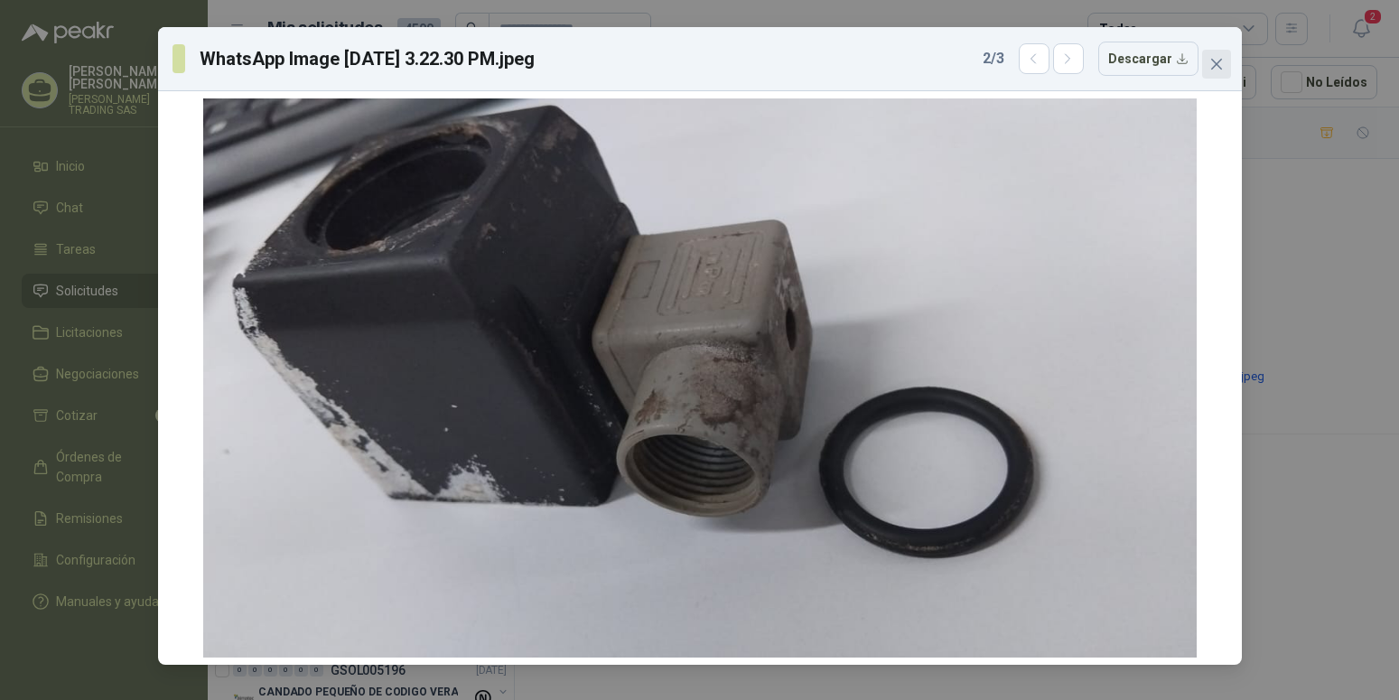
click at [1217, 67] on icon "close" at bounding box center [1217, 64] width 14 height 14
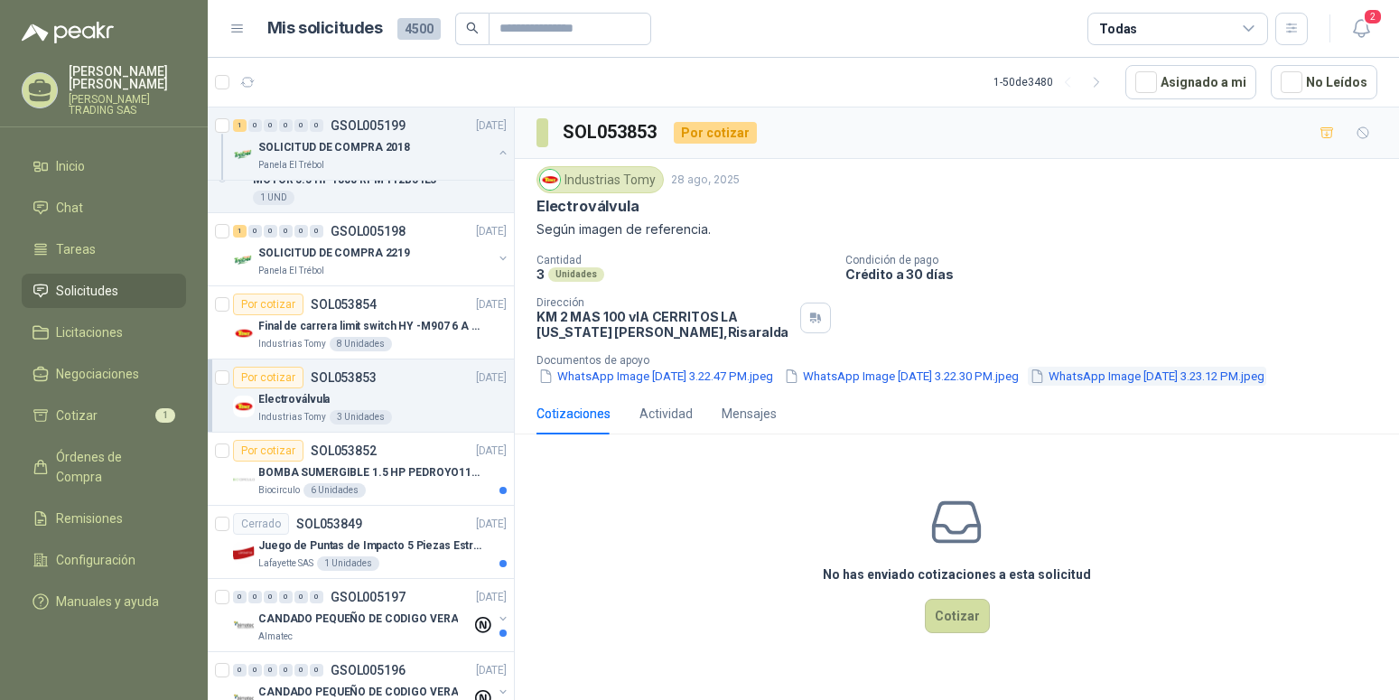
click at [1028, 386] on button "WhatsApp Image 2025-08-25 at 3.23.12 PM.jpeg" at bounding box center [1147, 376] width 239 height 19
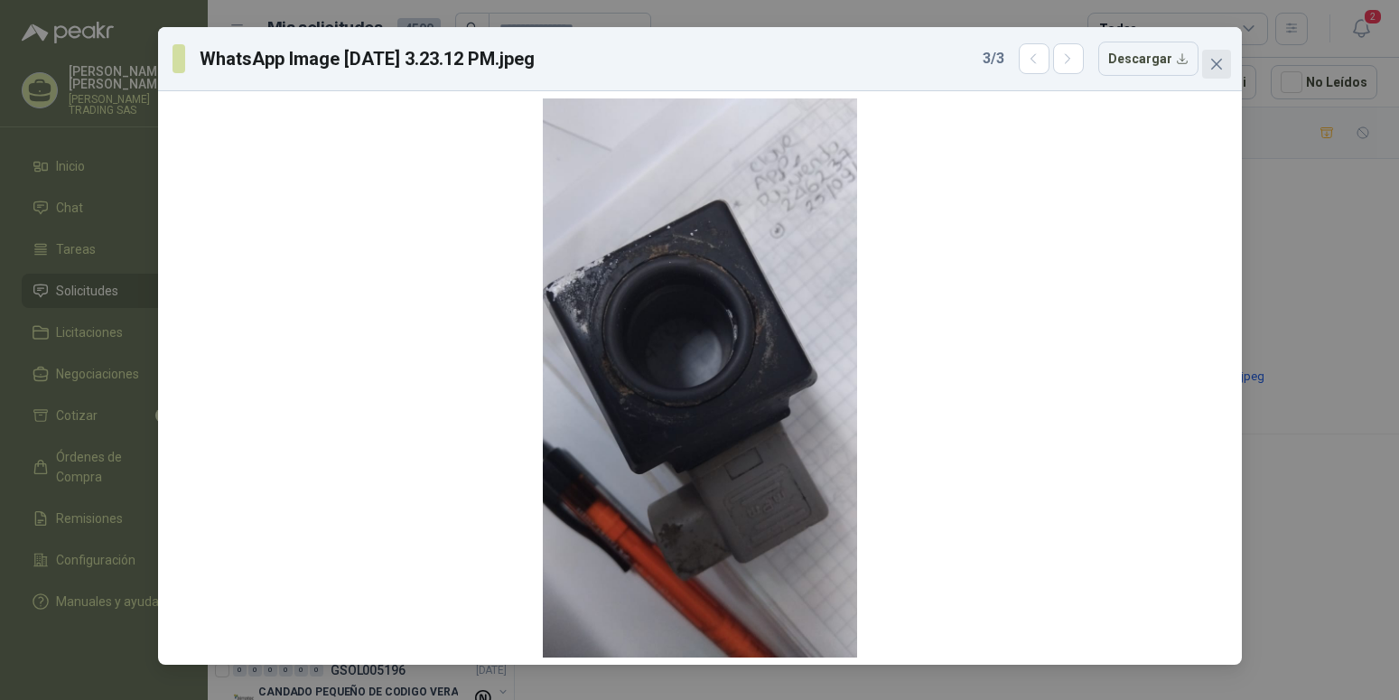
click at [1220, 62] on icon "close" at bounding box center [1217, 64] width 14 height 14
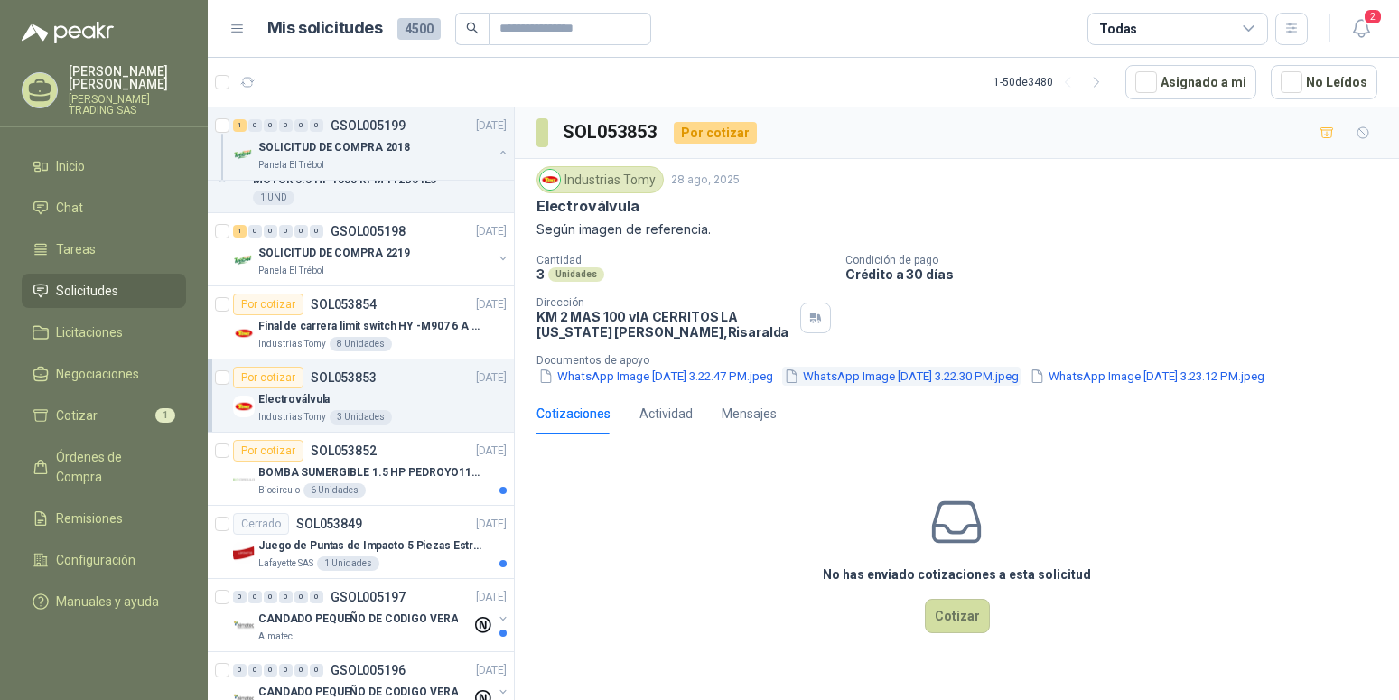
click at [884, 375] on button "WhatsApp Image 2025-08-25 at 3.22.30 PM.jpeg" at bounding box center [901, 376] width 239 height 19
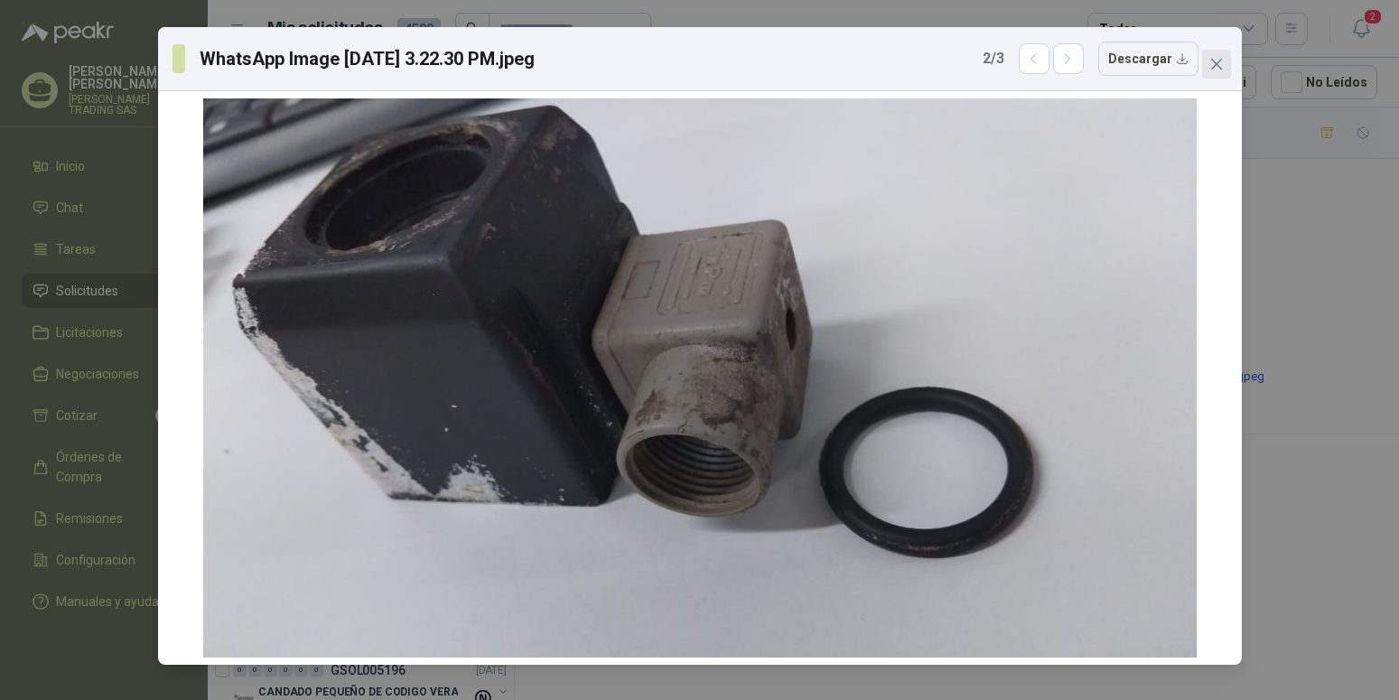
click at [1214, 62] on icon "close" at bounding box center [1216, 64] width 11 height 11
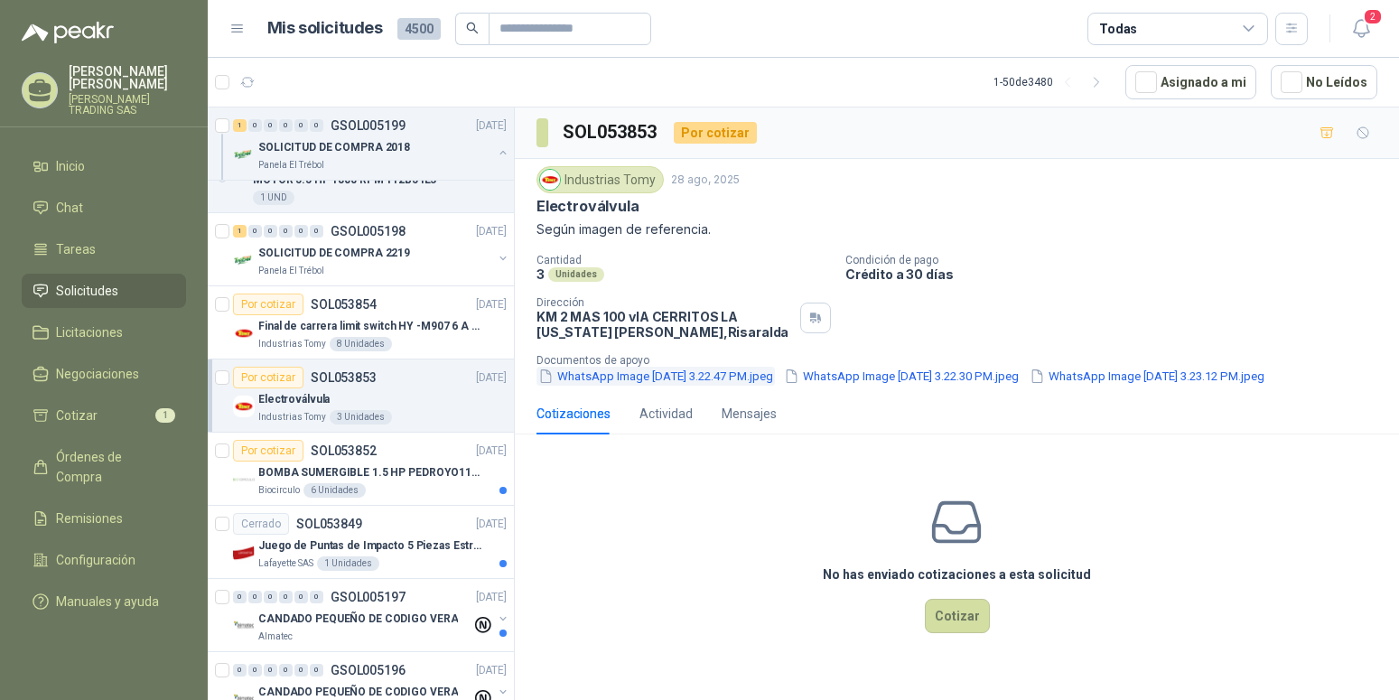
click at [697, 379] on button "WhatsApp Image 2025-08-25 at 3.22.47 PM.jpeg" at bounding box center [656, 376] width 239 height 19
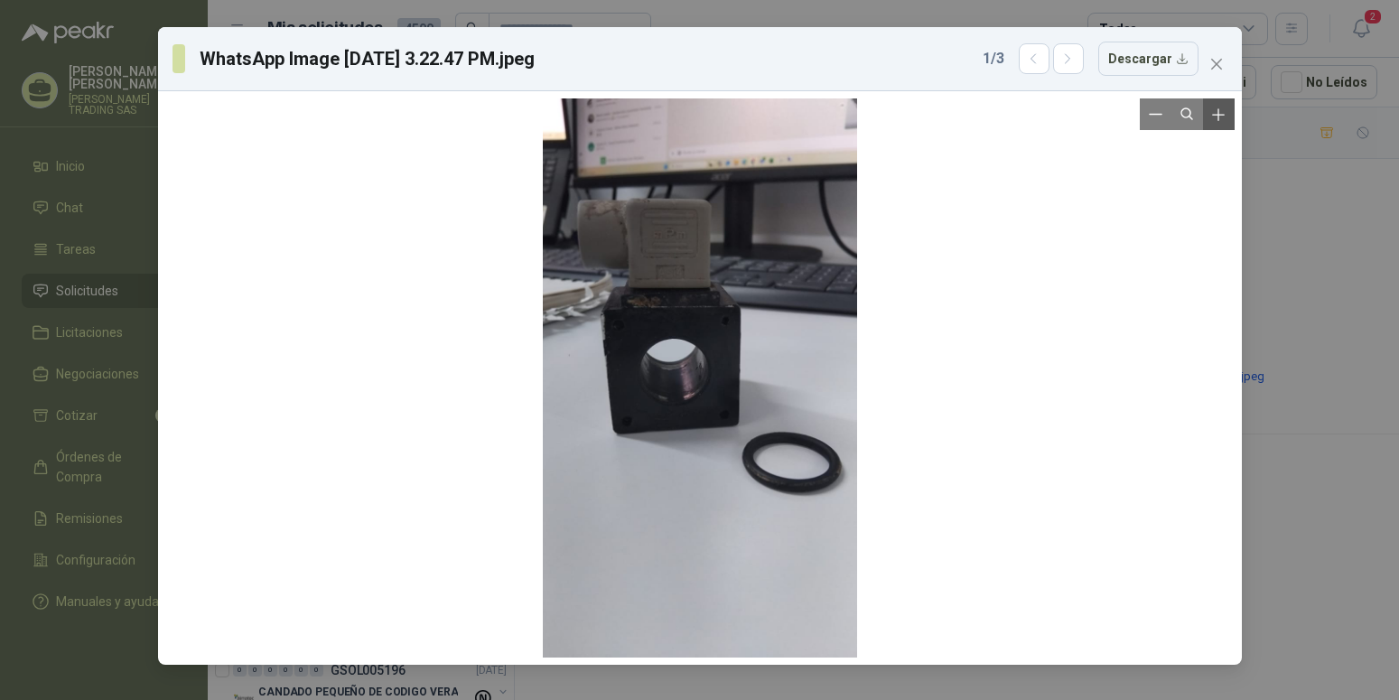
click at [1217, 124] on icon "Zoom in" at bounding box center [1219, 115] width 18 height 18
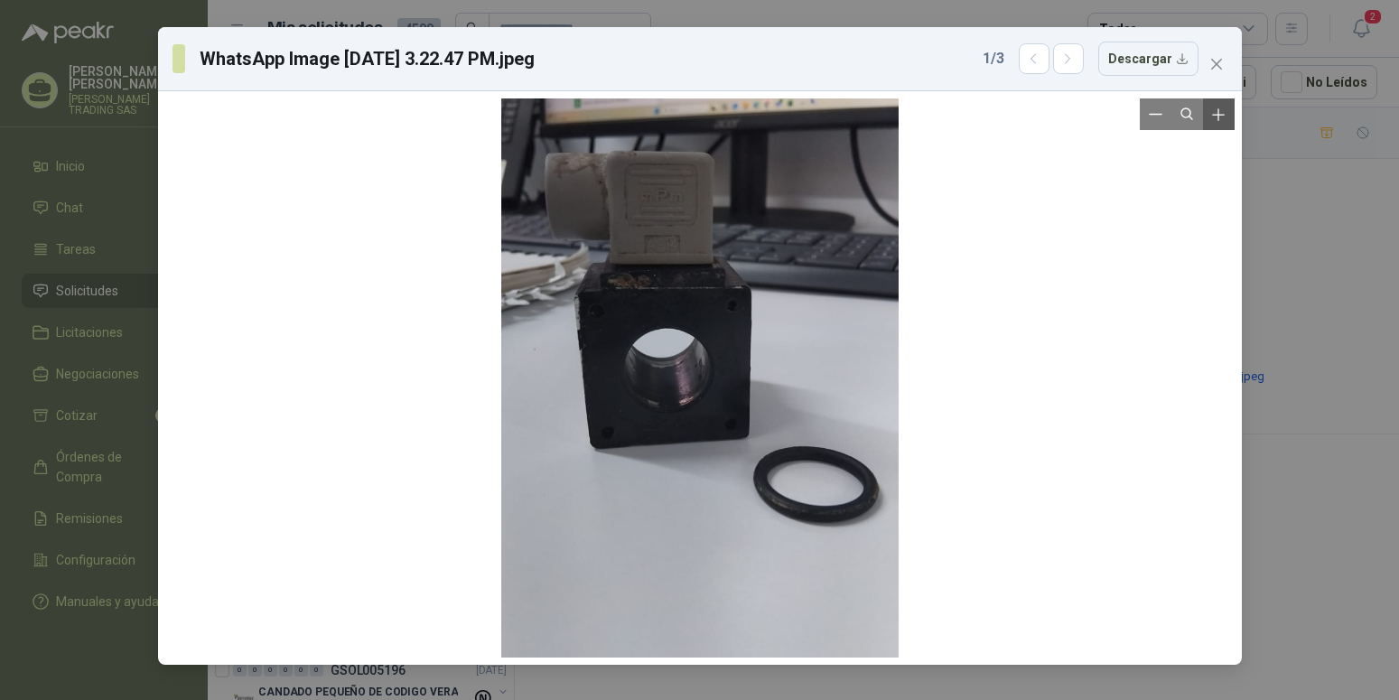
click at [1217, 124] on icon "Zoom in" at bounding box center [1219, 115] width 18 height 18
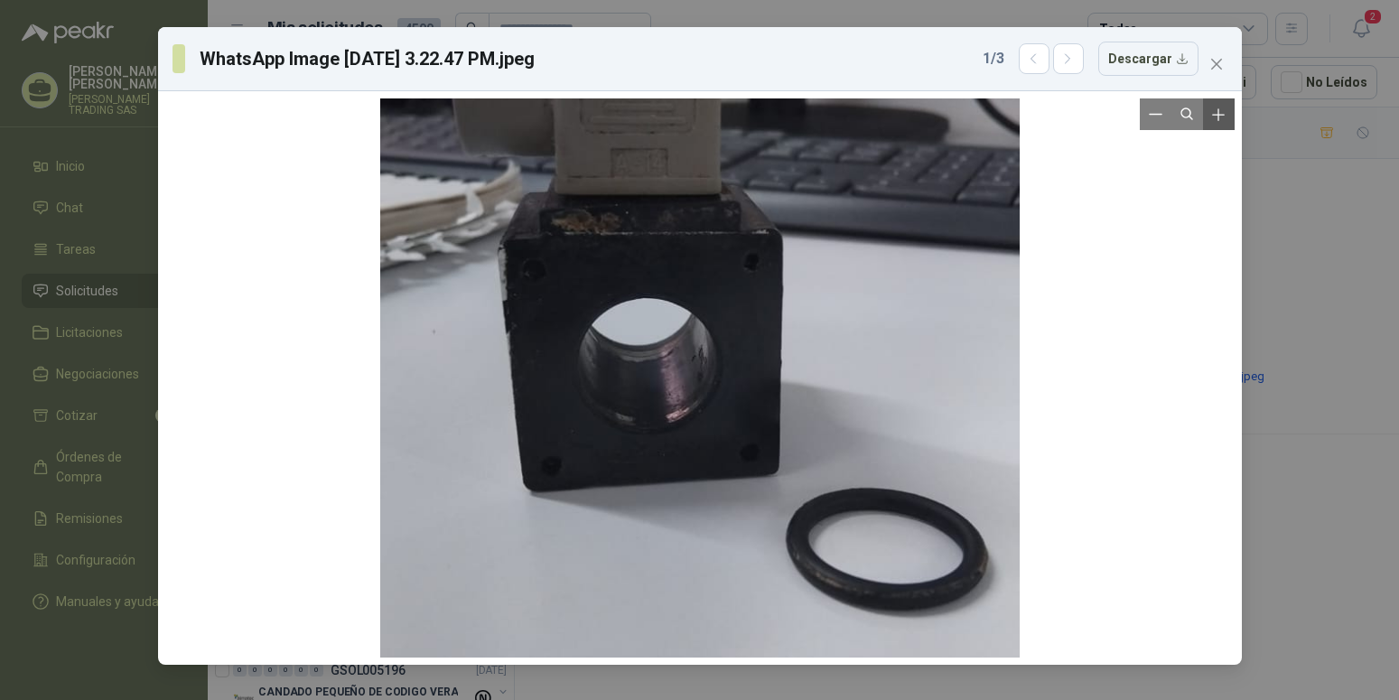
click at [1217, 124] on icon "Zoom in" at bounding box center [1219, 115] width 18 height 18
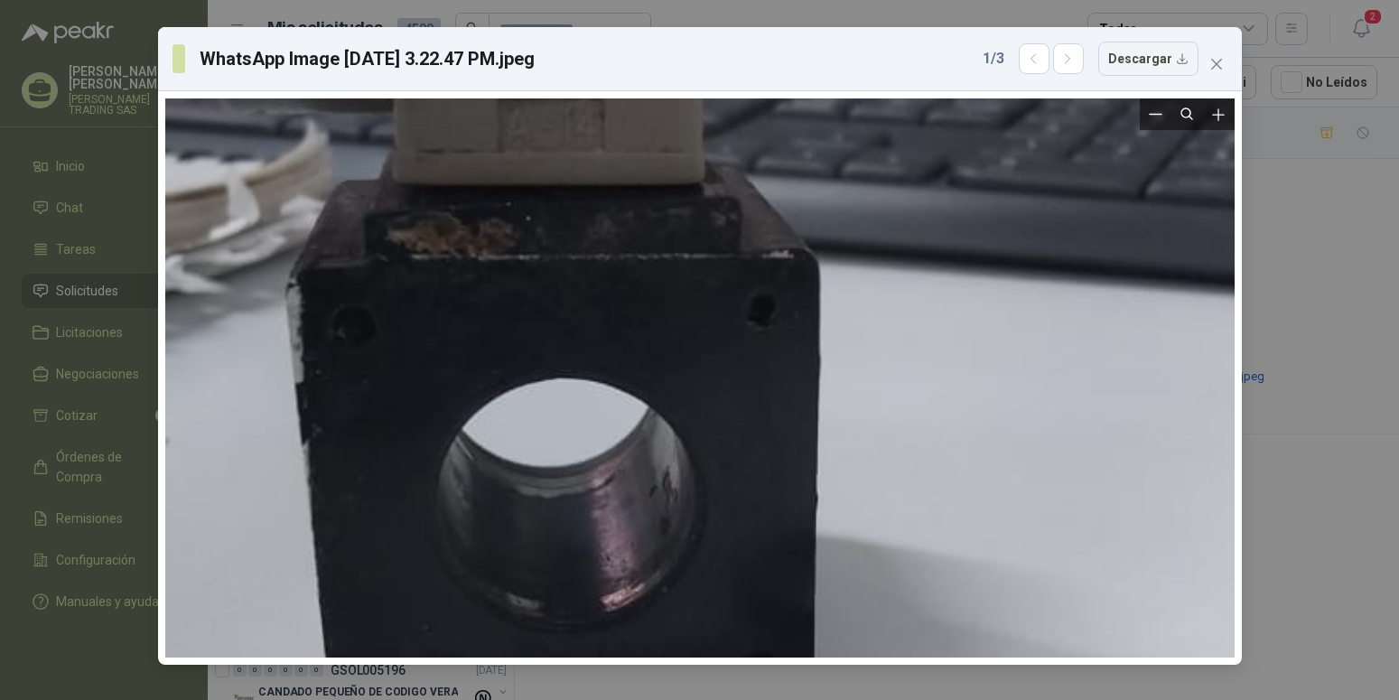
drag, startPoint x: 1006, startPoint y: 253, endPoint x: 968, endPoint y: 419, distance: 170.5
click at [968, 419] on div at bounding box center [665, 527] width 1199 height 2130
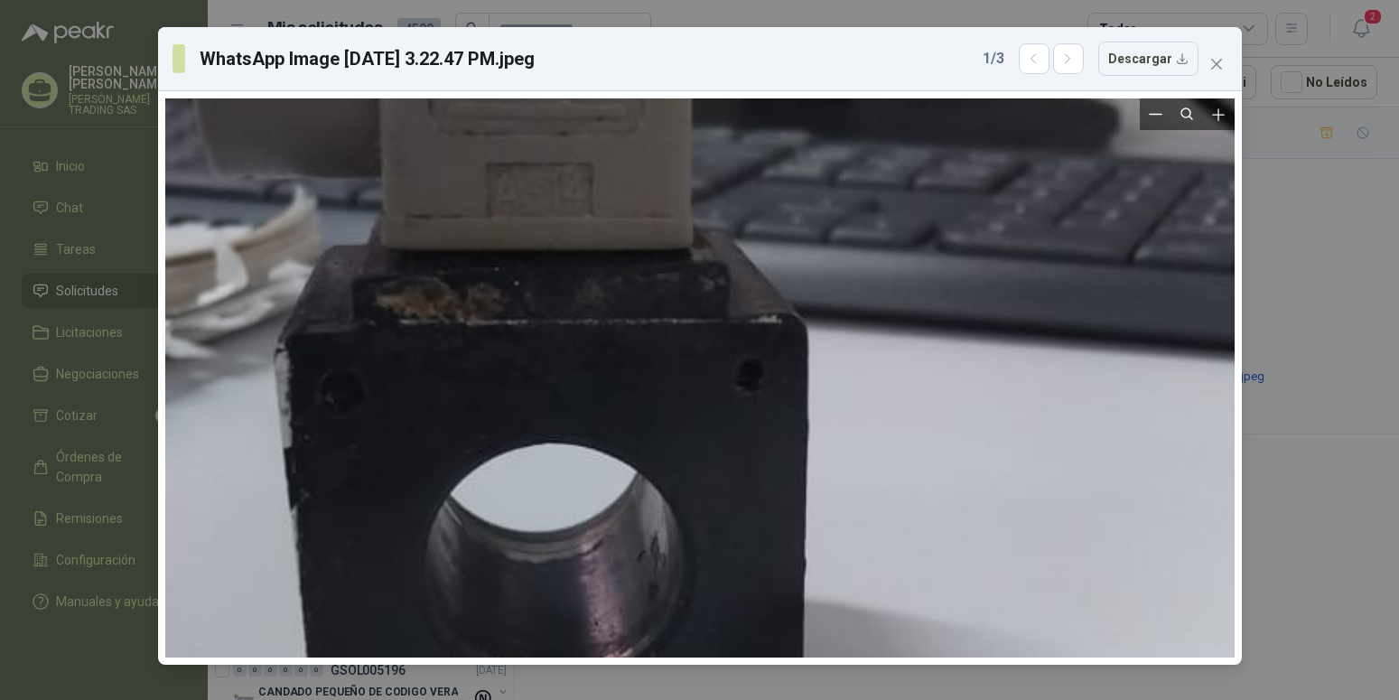
drag, startPoint x: 901, startPoint y: 304, endPoint x: 892, endPoint y: 352, distance: 49.6
click at [892, 352] on div at bounding box center [653, 592] width 1199 height 2130
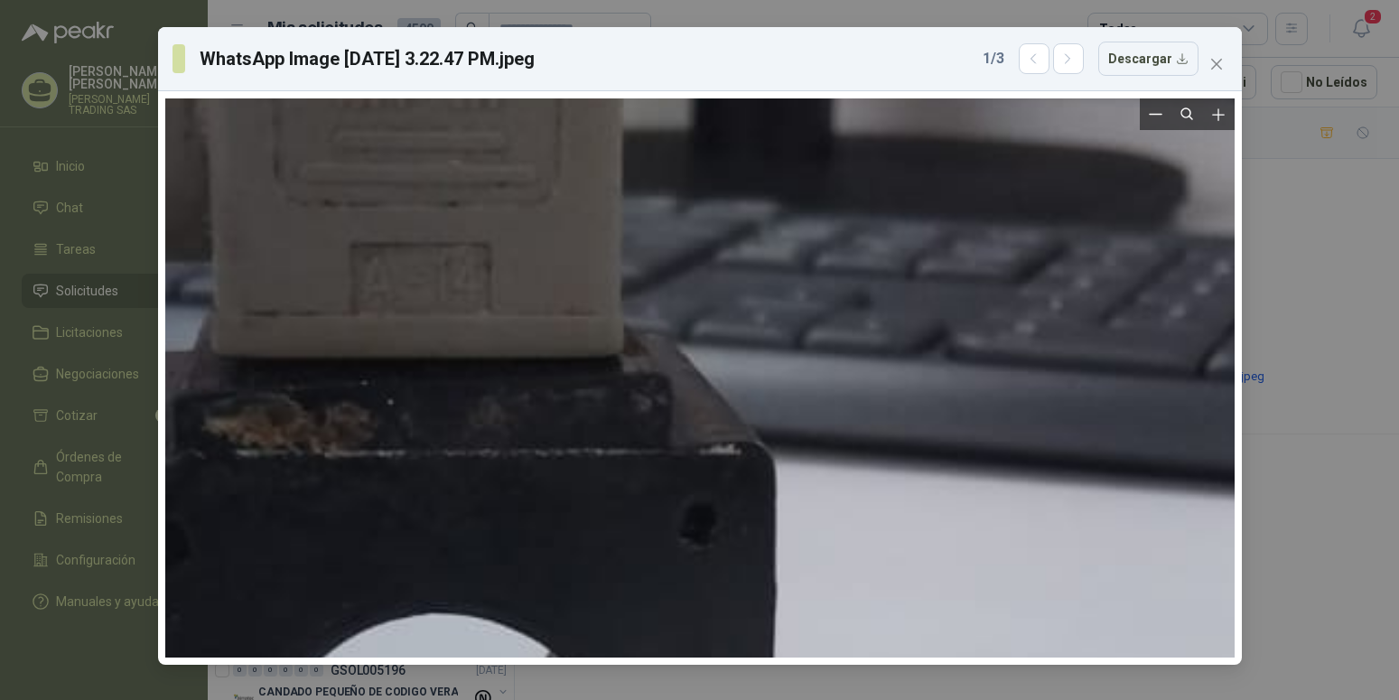
drag, startPoint x: 844, startPoint y: 267, endPoint x: 839, endPoint y: 349, distance: 81.4
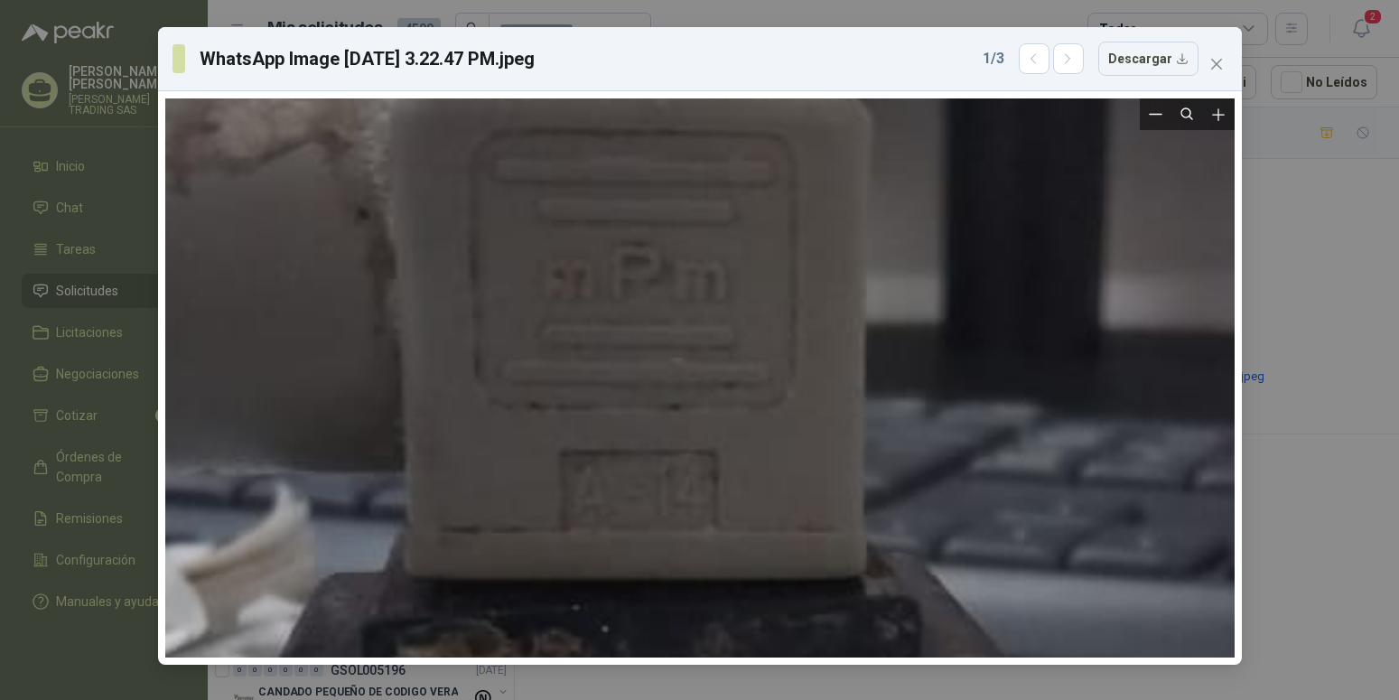
drag, startPoint x: 519, startPoint y: 327, endPoint x: 838, endPoint y: 502, distance: 363.9
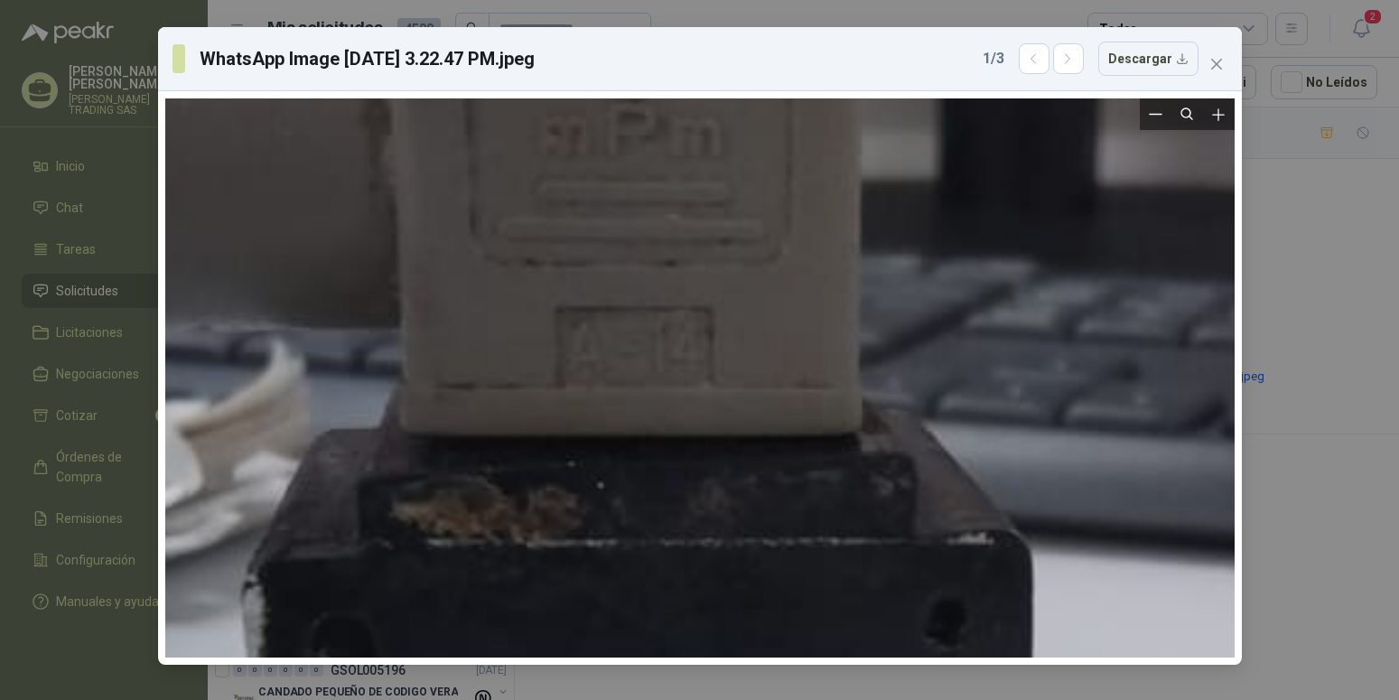
drag, startPoint x: 942, startPoint y: 540, endPoint x: 938, endPoint y: 391, distance: 149.1
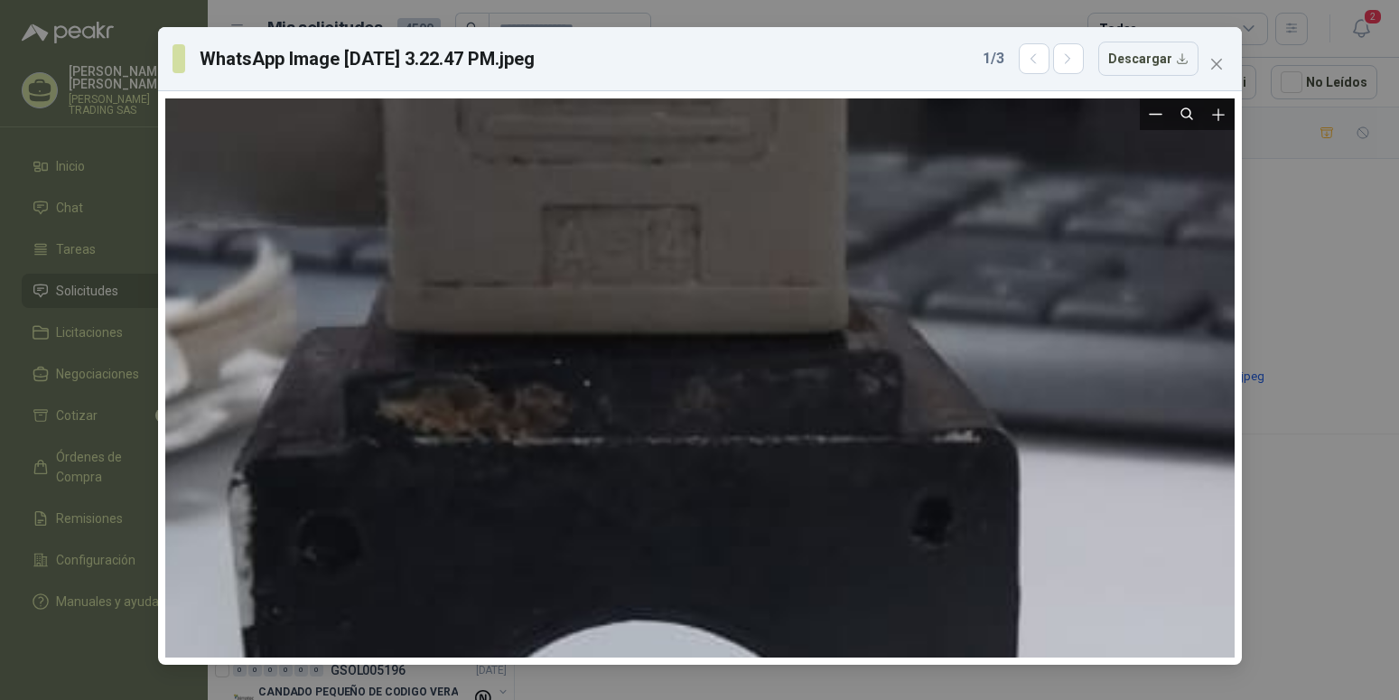
drag, startPoint x: 932, startPoint y: 439, endPoint x: 919, endPoint y: 342, distance: 98.5
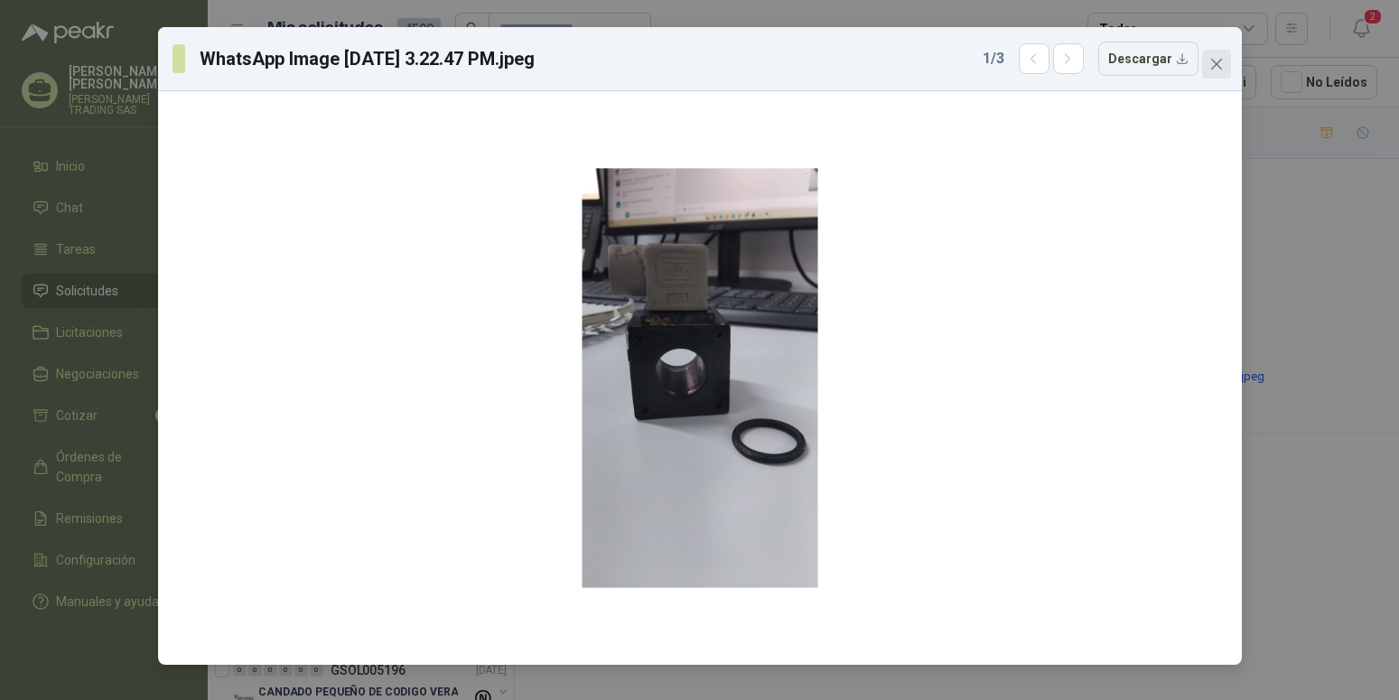
click at [1216, 70] on icon "close" at bounding box center [1217, 64] width 14 height 14
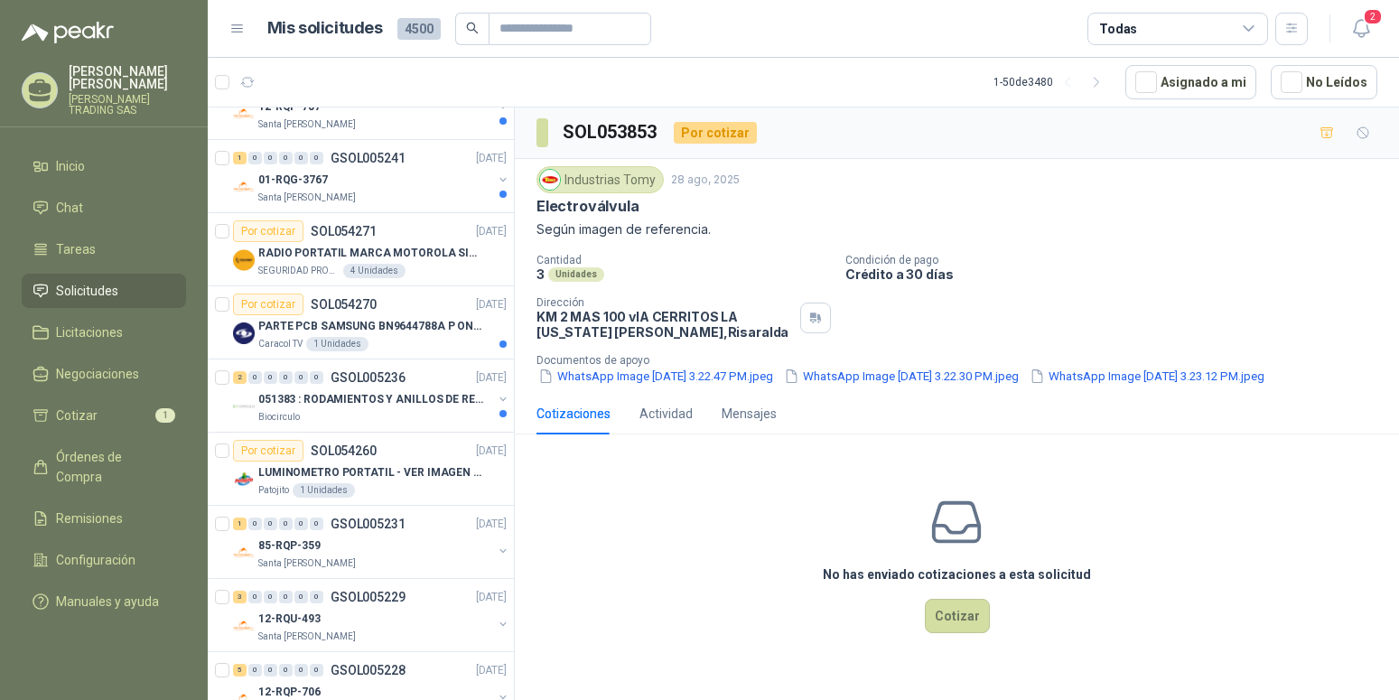
scroll to position [0, 0]
